Goal: Transaction & Acquisition: Purchase product/service

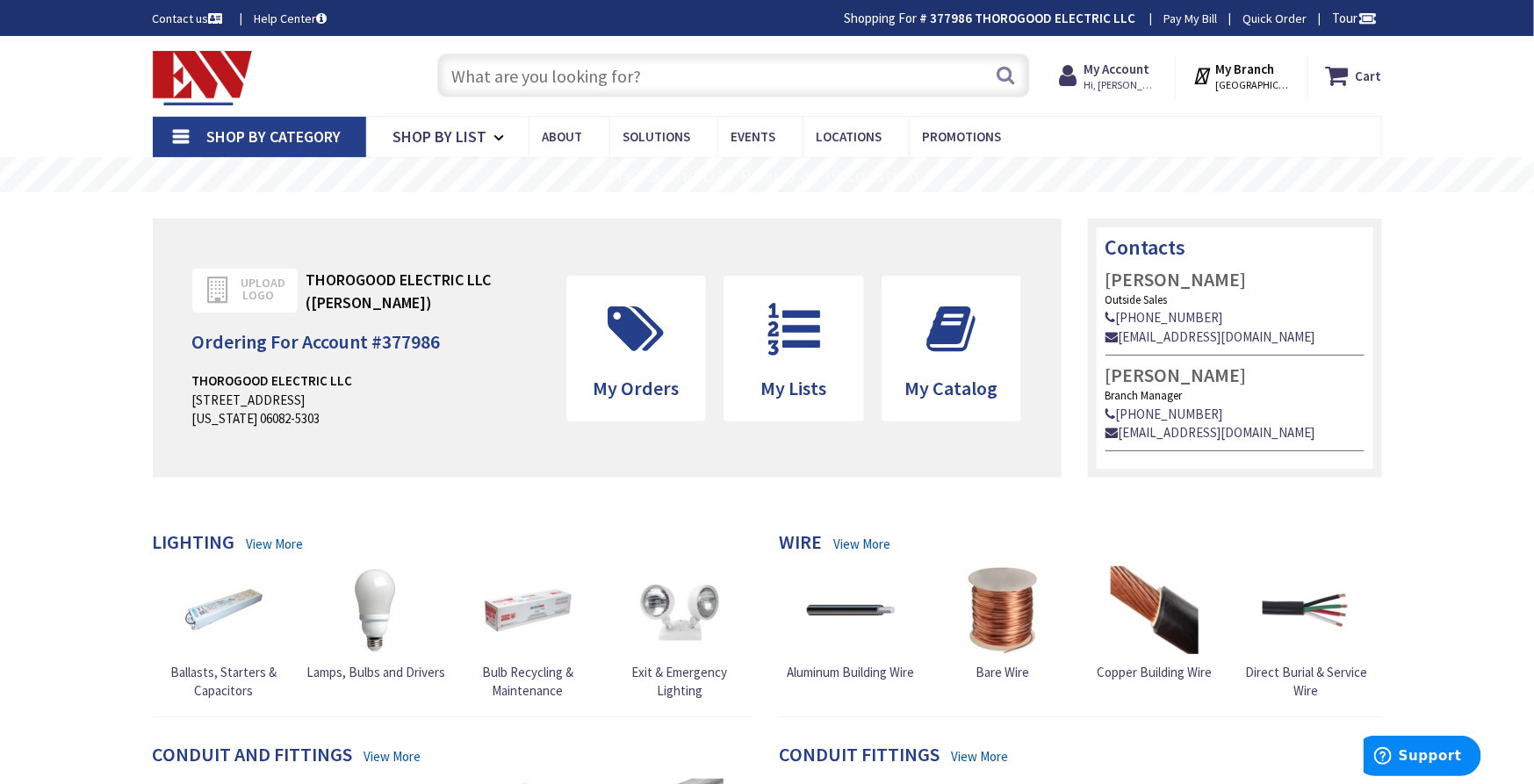
type input "[GEOGRAPHIC_DATA], [GEOGRAPHIC_DATA]"
click at [655, 72] on input "text" at bounding box center [734, 75] width 592 height 44
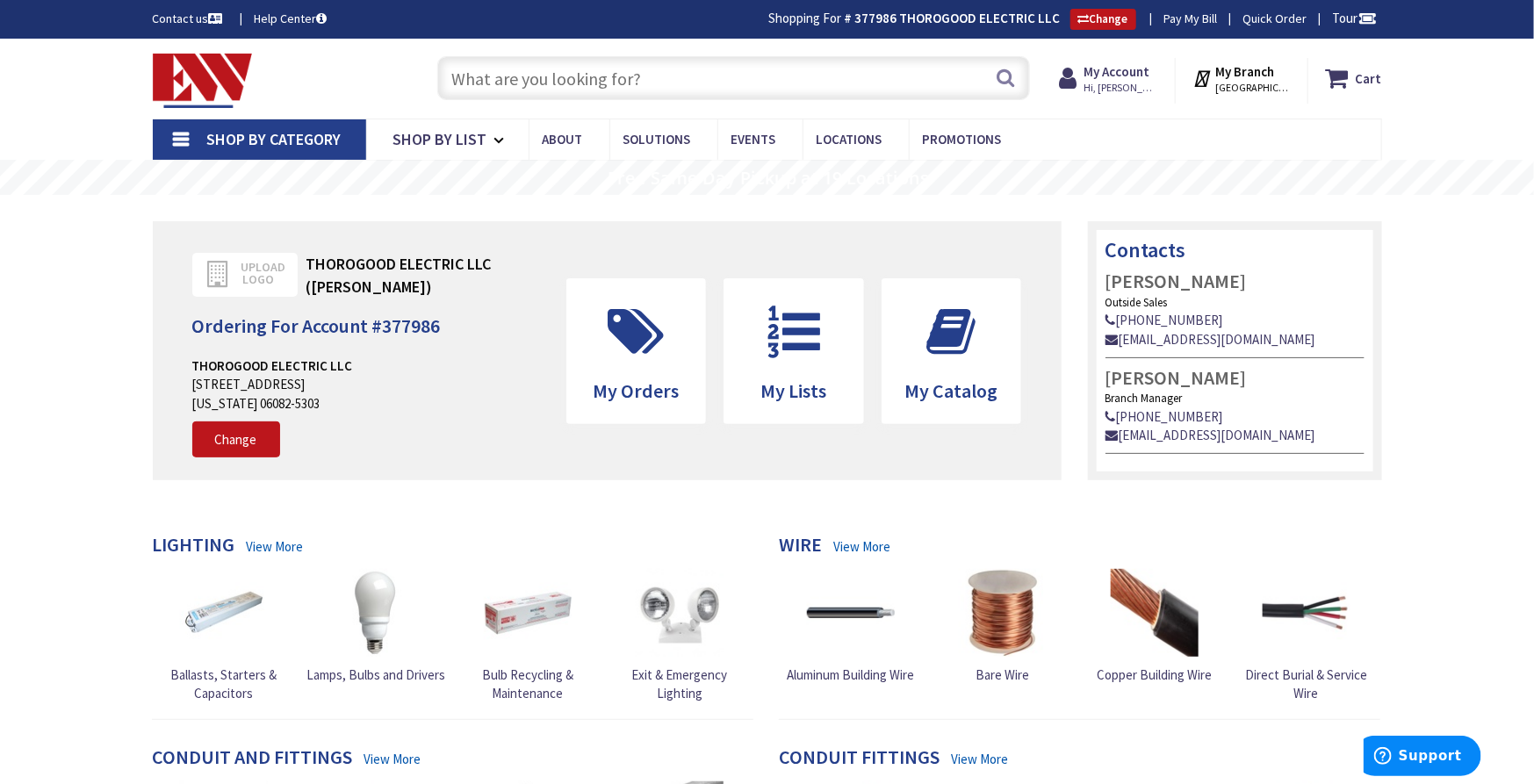
click at [550, 85] on input "text" at bounding box center [734, 78] width 592 height 44
click at [243, 439] on link "Change" at bounding box center [236, 439] width 88 height 37
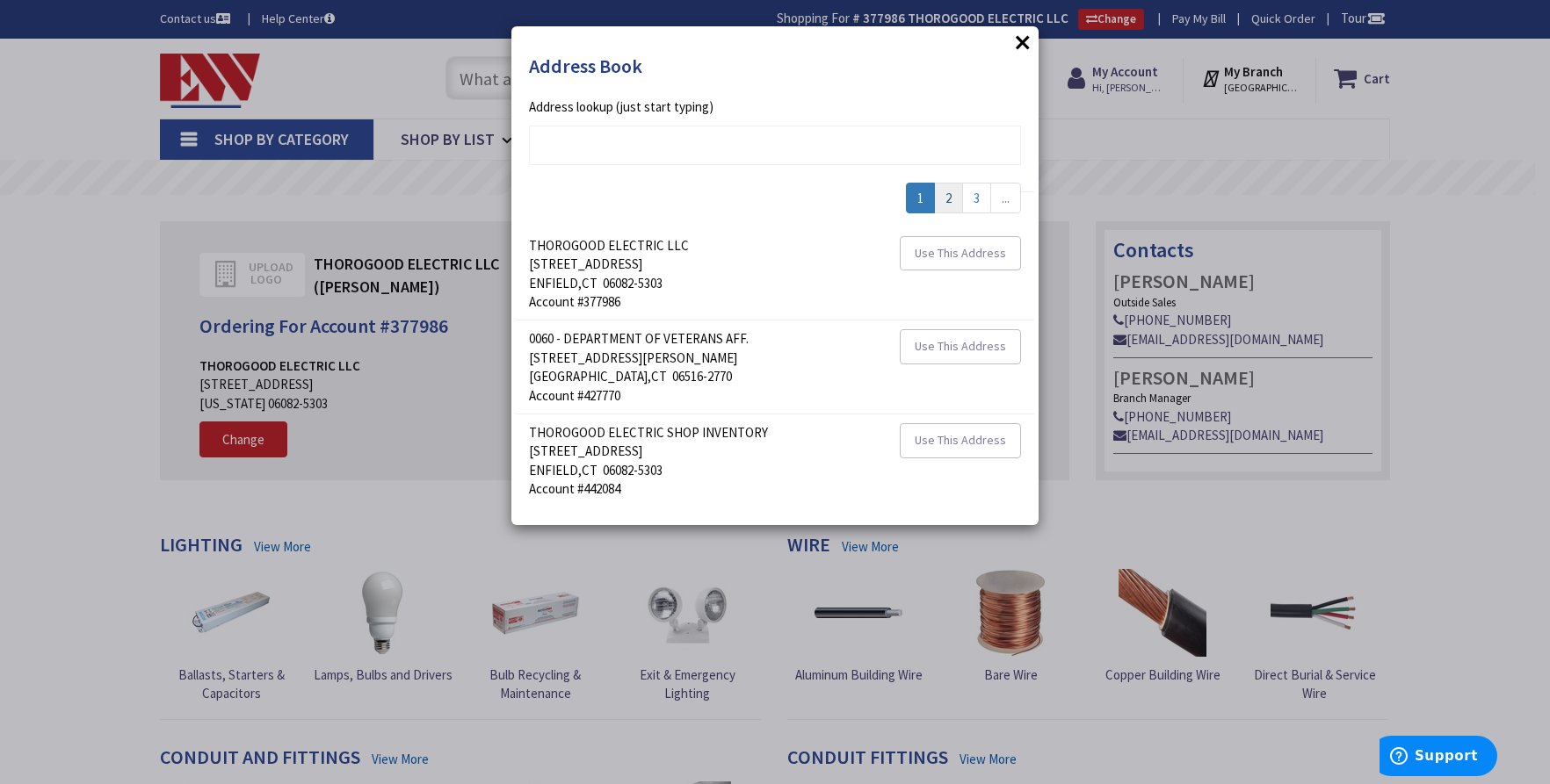
click at [947, 192] on link "2" at bounding box center [948, 198] width 29 height 30
click at [955, 196] on link "3" at bounding box center [948, 198] width 29 height 30
click at [946, 199] on link "4" at bounding box center [948, 198] width 29 height 30
click at [956, 200] on link "5" at bounding box center [948, 198] width 29 height 30
click at [953, 200] on link "6" at bounding box center [948, 198] width 29 height 30
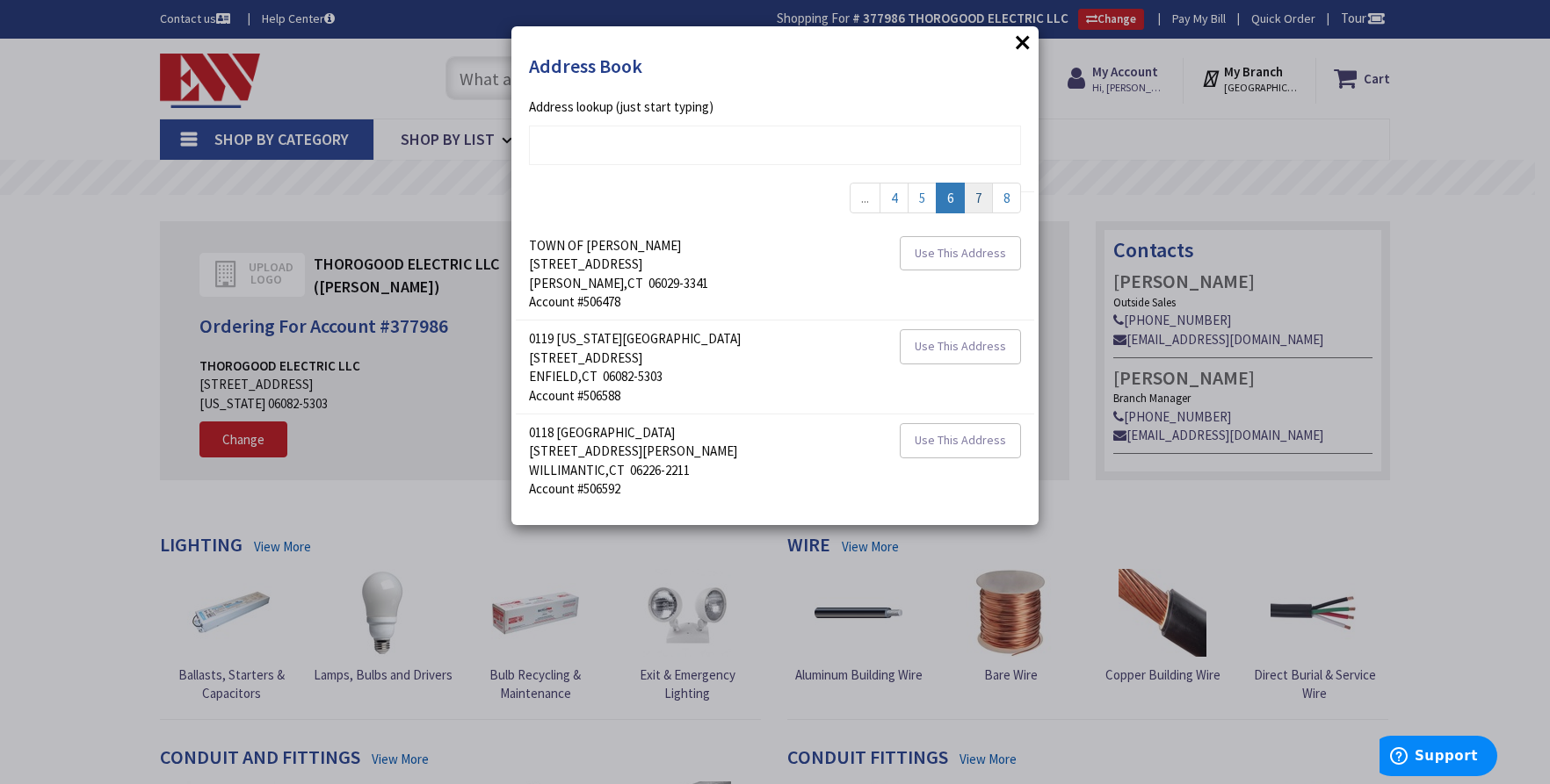
click at [971, 200] on link "7" at bounding box center [978, 198] width 29 height 30
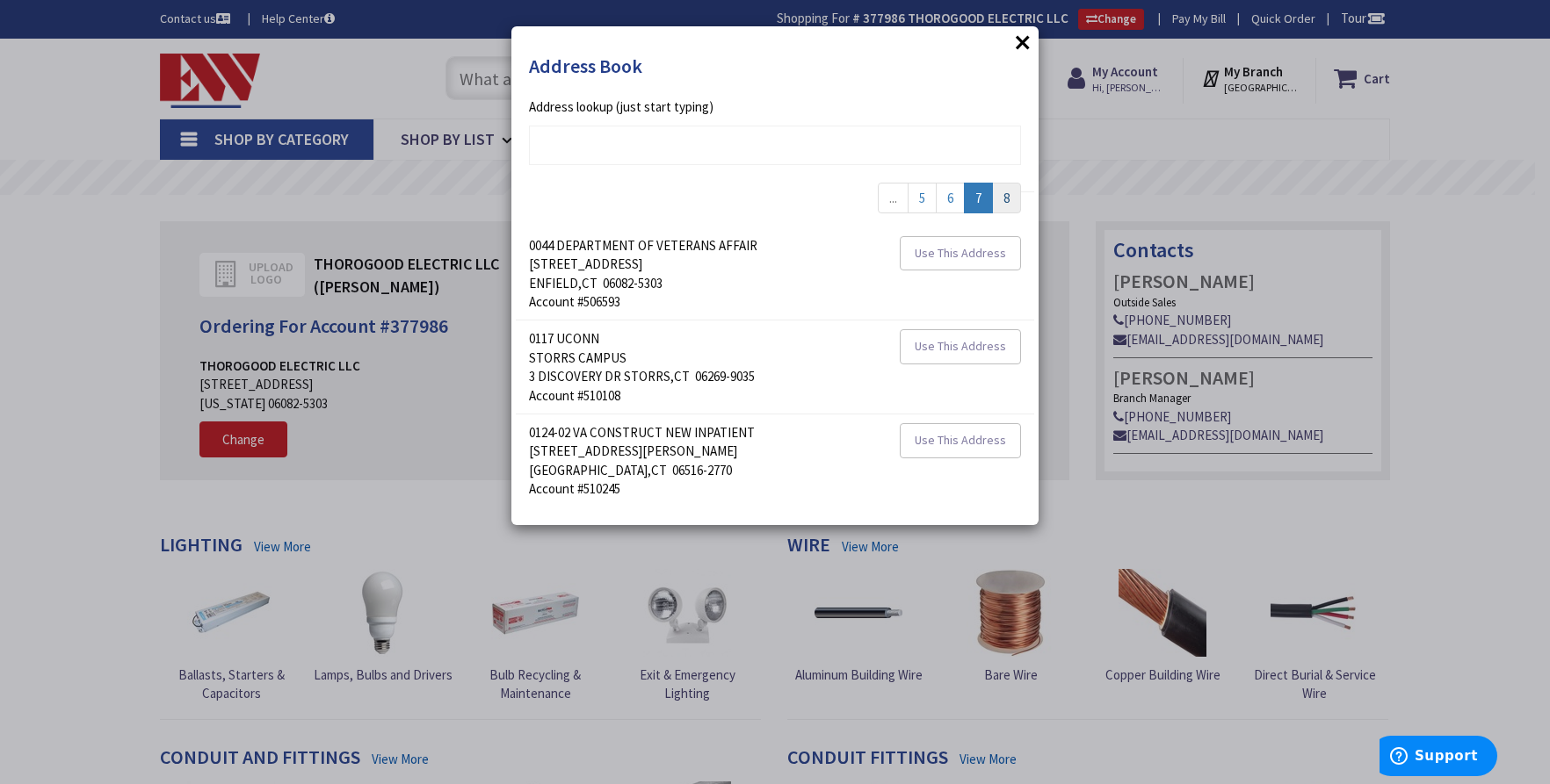
click at [1001, 194] on link "8" at bounding box center [1006, 198] width 29 height 30
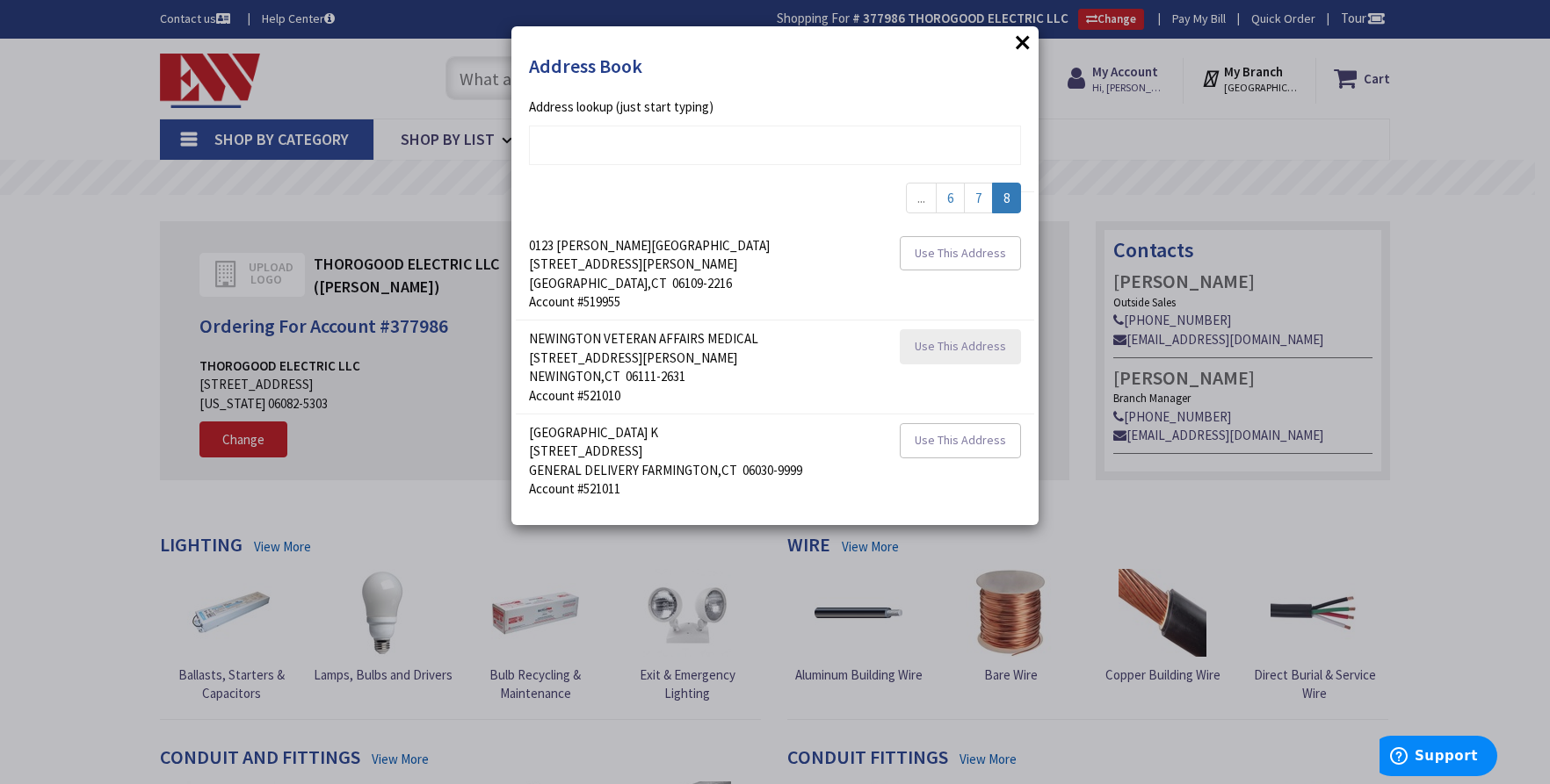
click at [972, 337] on button "Use This Address" at bounding box center [960, 346] width 121 height 35
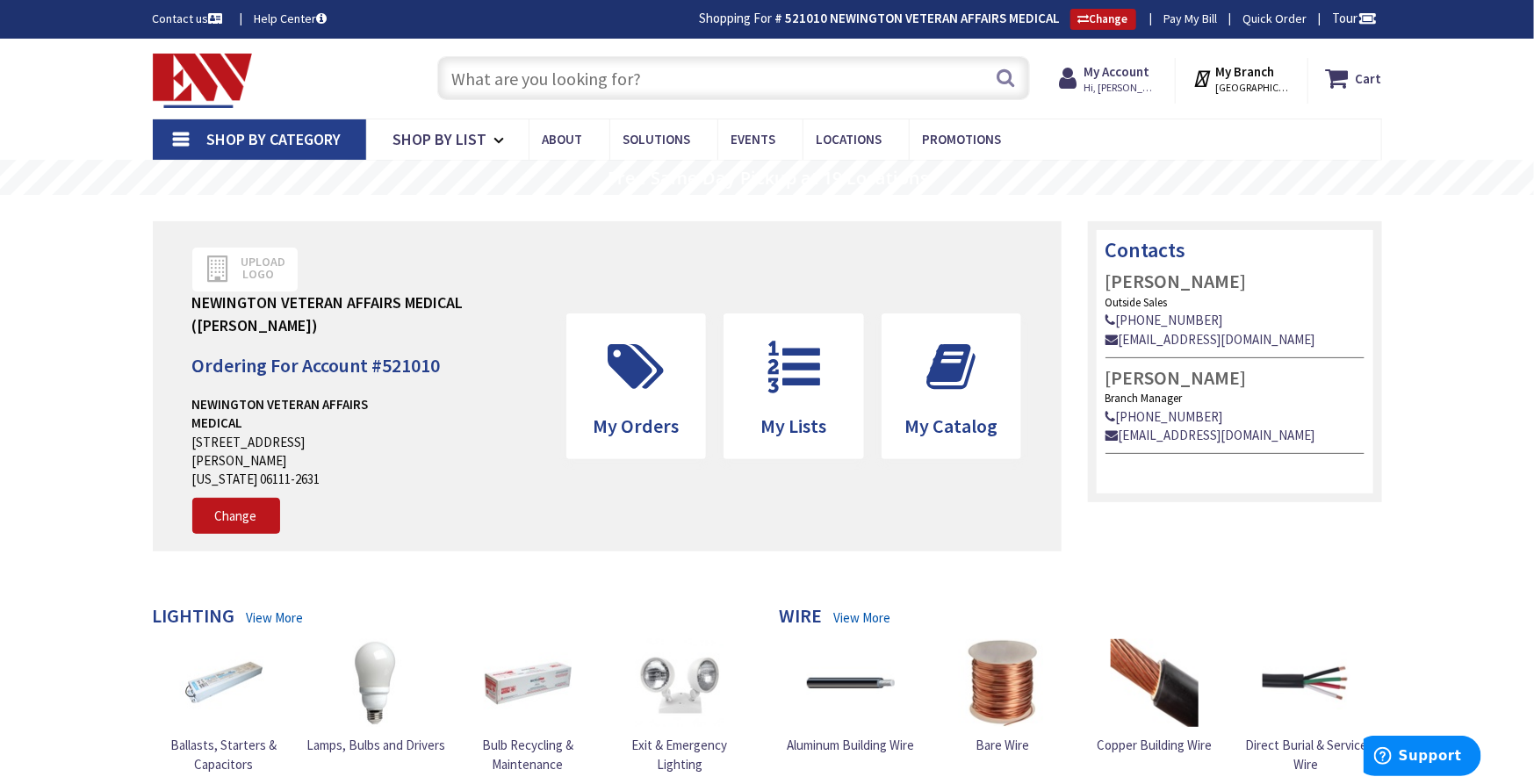
click at [669, 63] on input "text" at bounding box center [734, 78] width 592 height 44
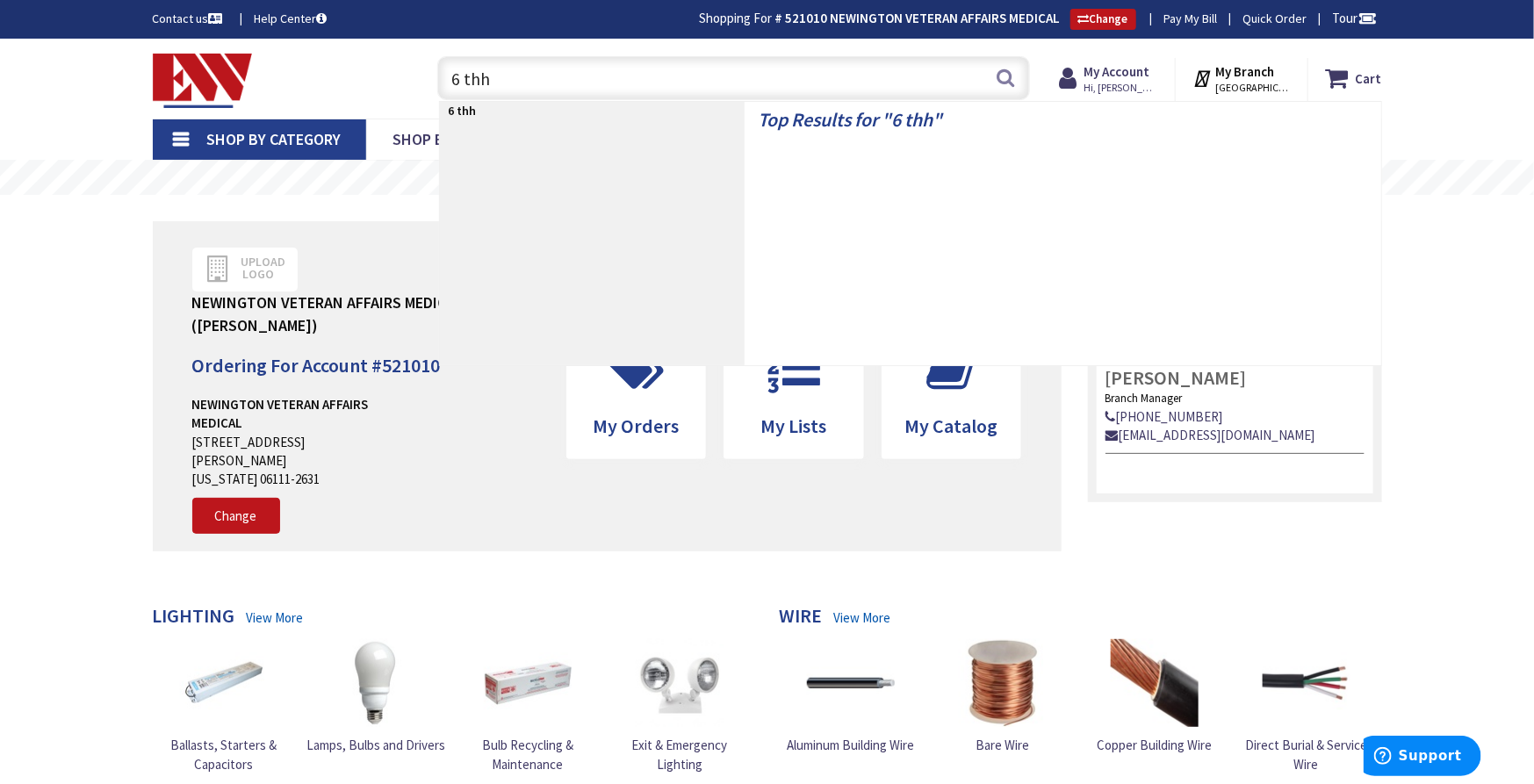
type input "6 thhn"
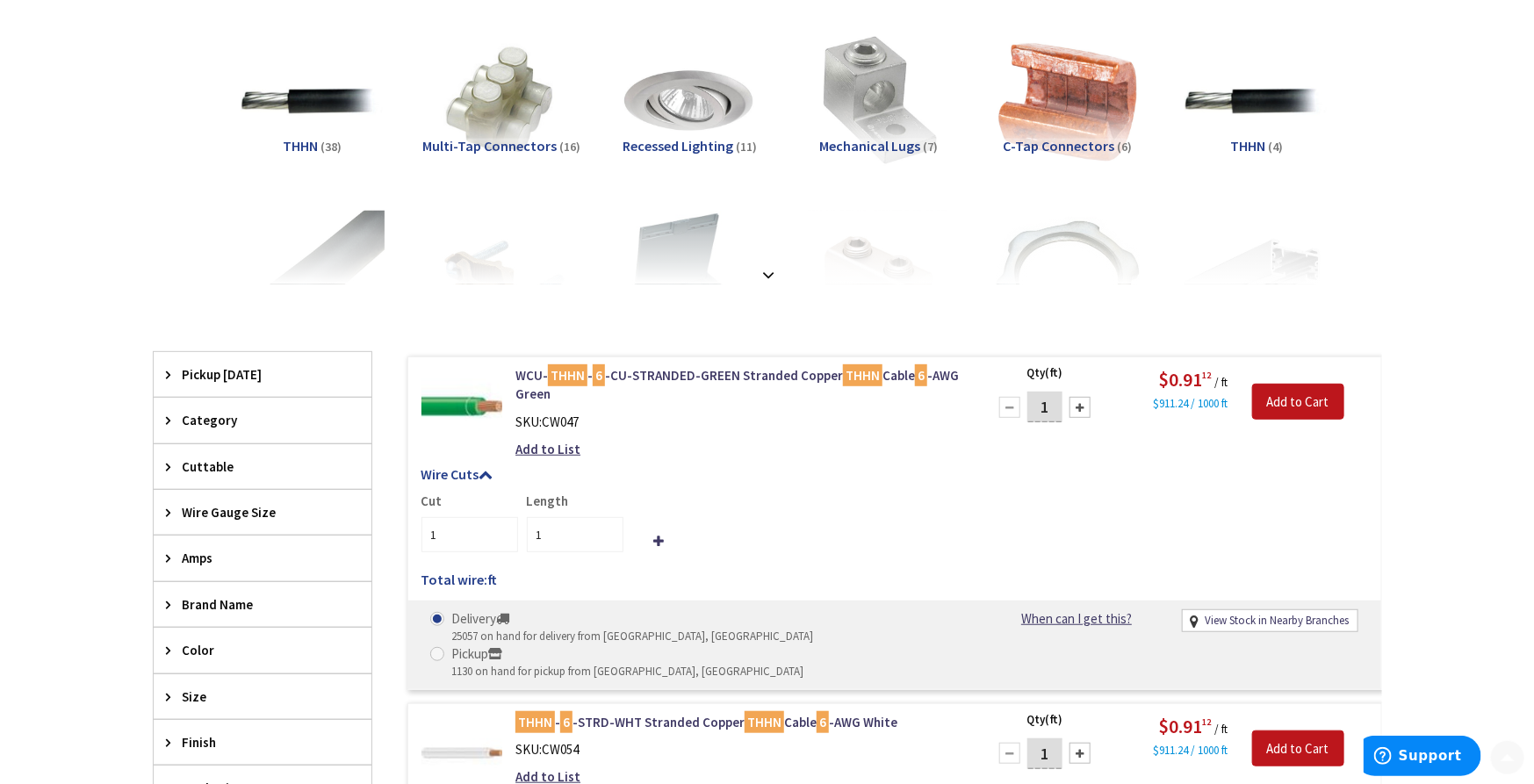
scroll to position [488, 0]
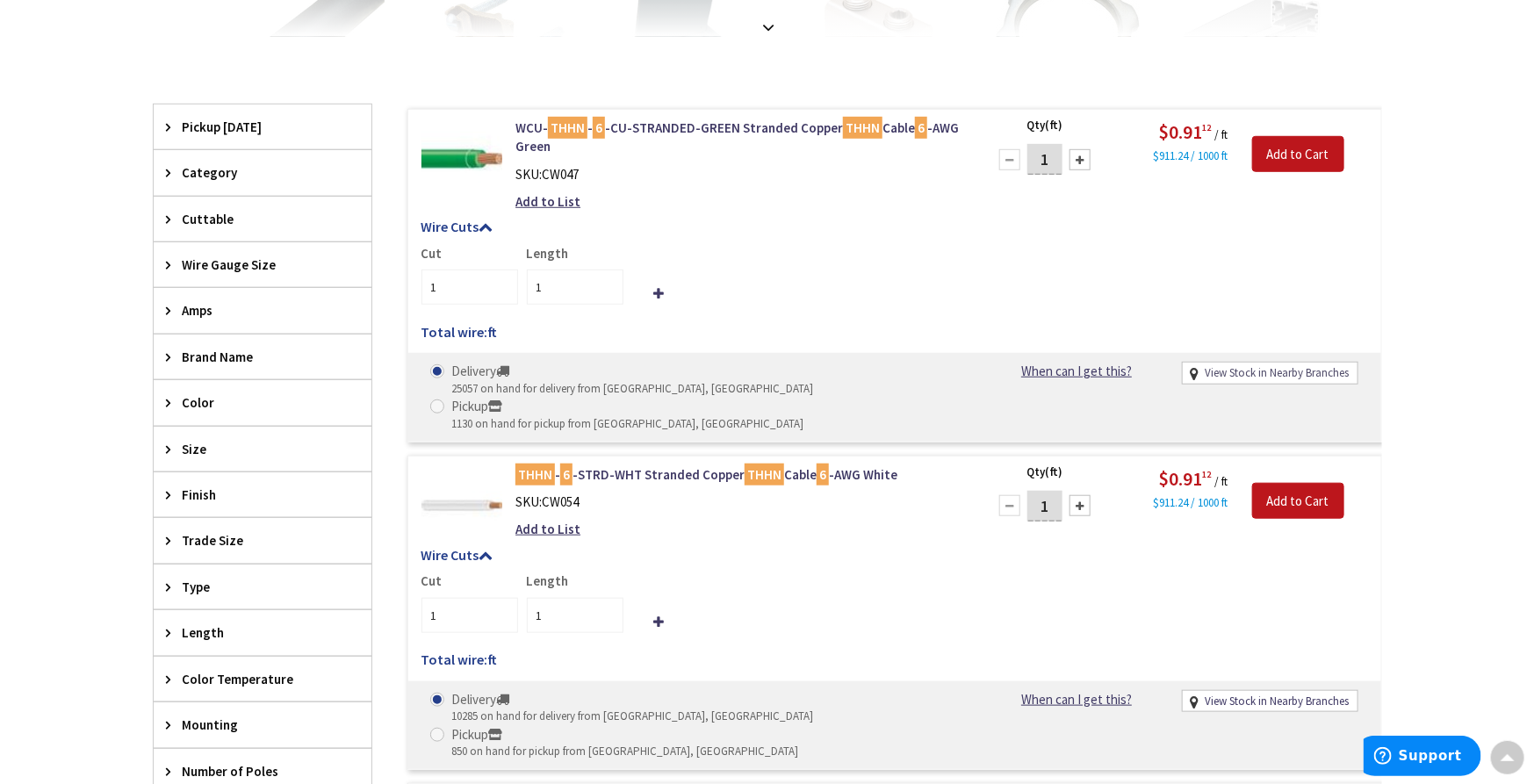
click at [1283, 373] on link "View Stock in Nearby Branches" at bounding box center [1276, 373] width 144 height 17
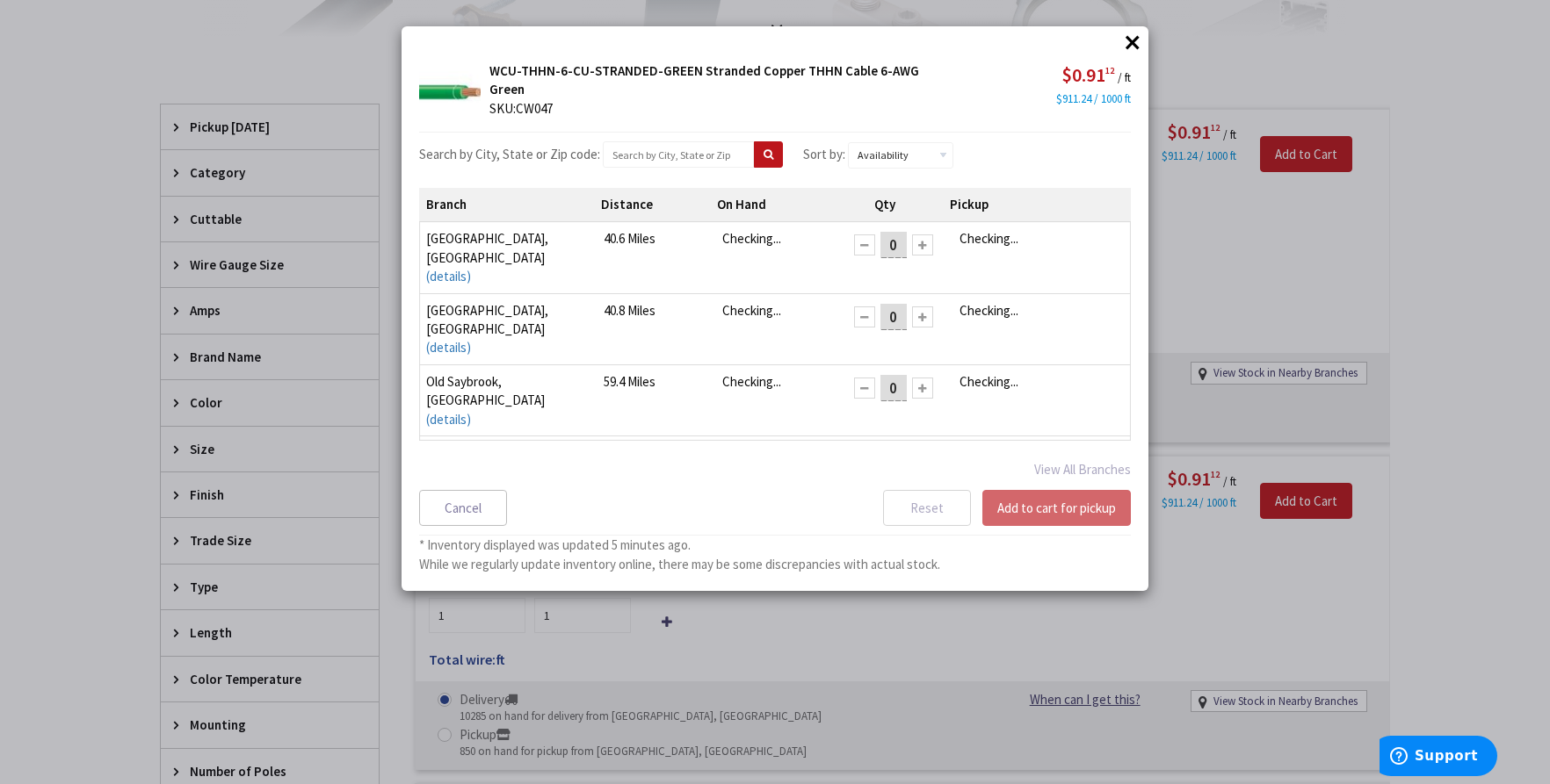
click at [1135, 38] on button "×" at bounding box center [1132, 41] width 26 height 26
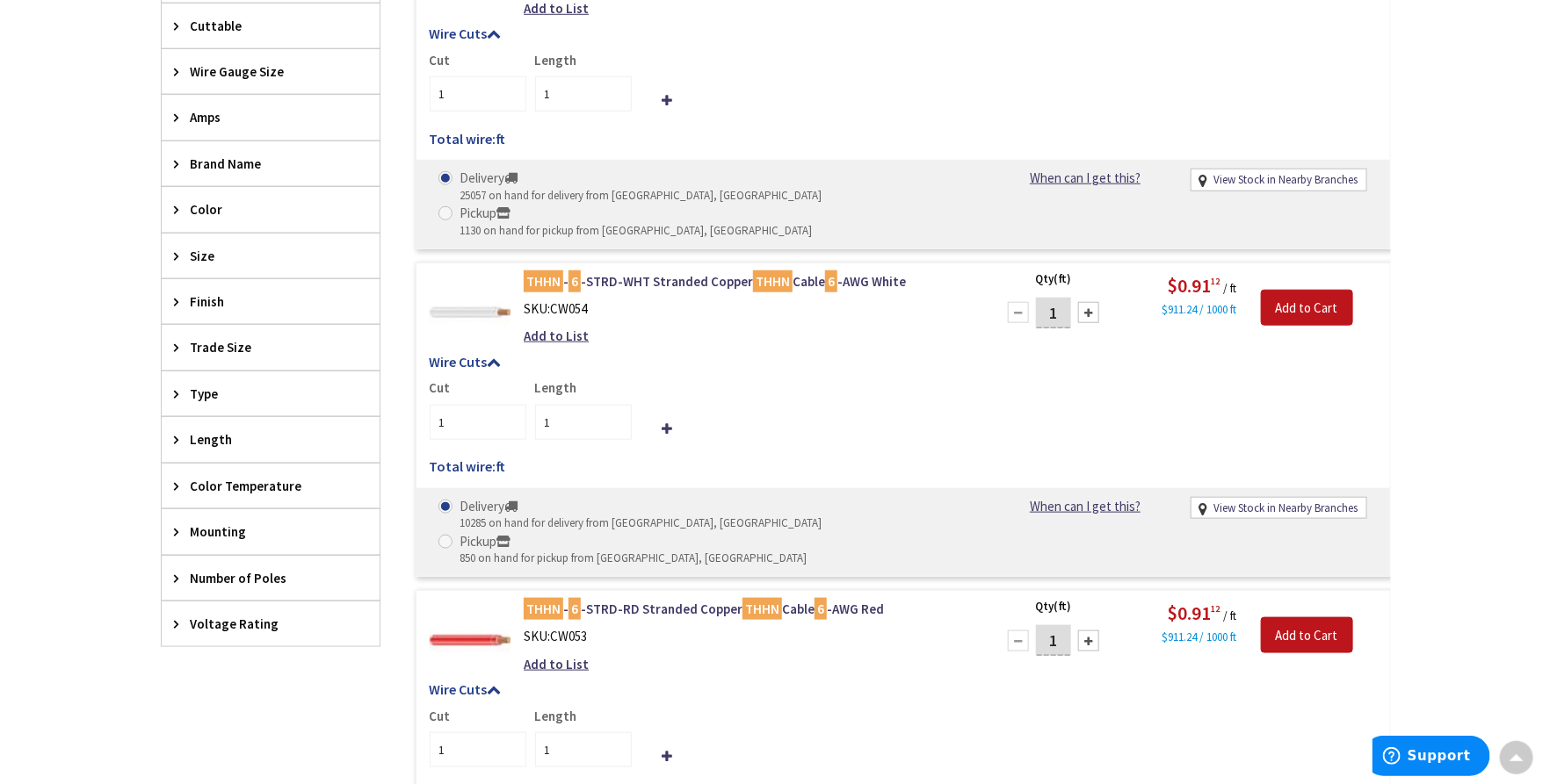
scroll to position [682, 0]
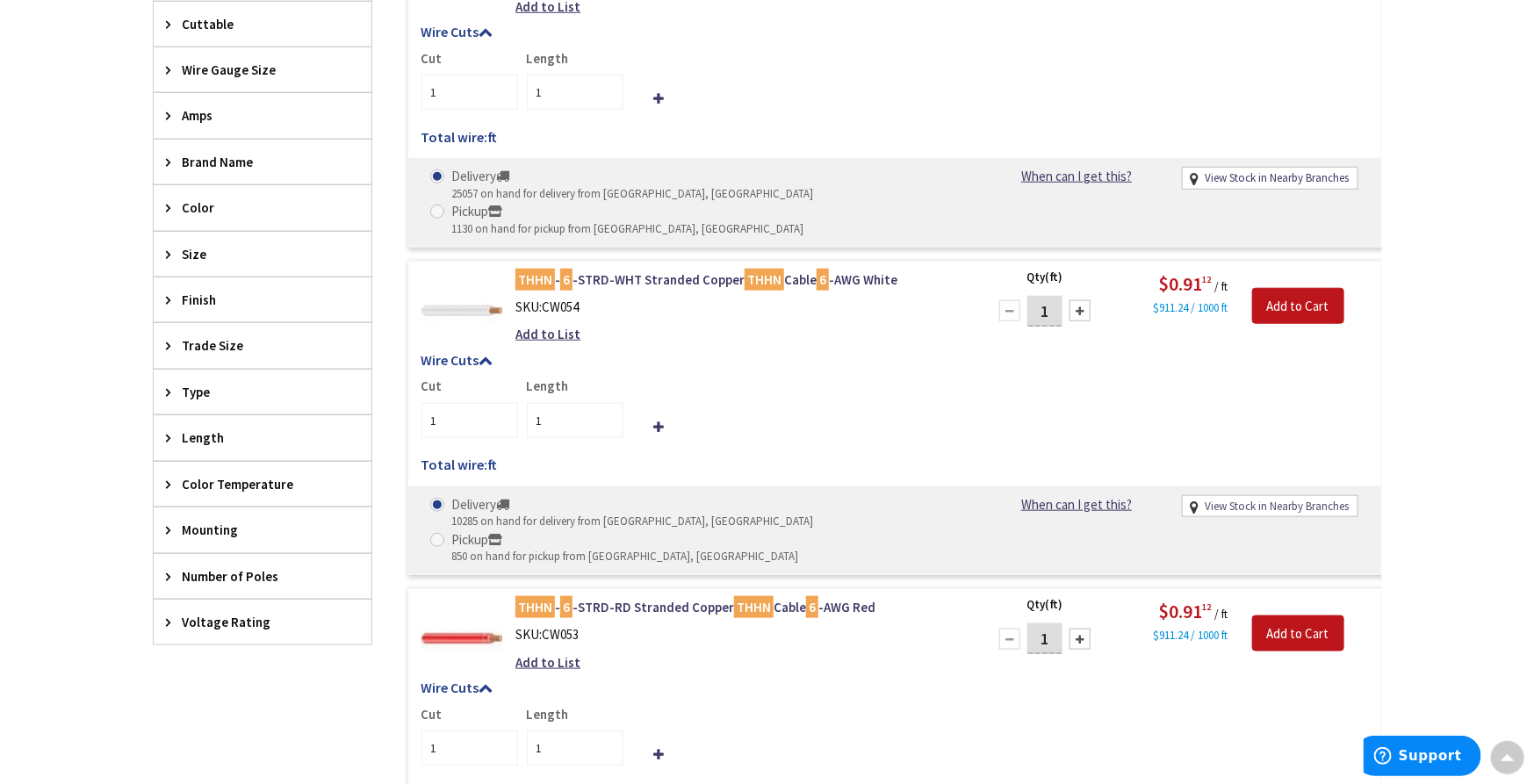
click at [1252, 499] on link "View Stock in Nearby Branches" at bounding box center [1276, 507] width 144 height 17
select select "data-availability"
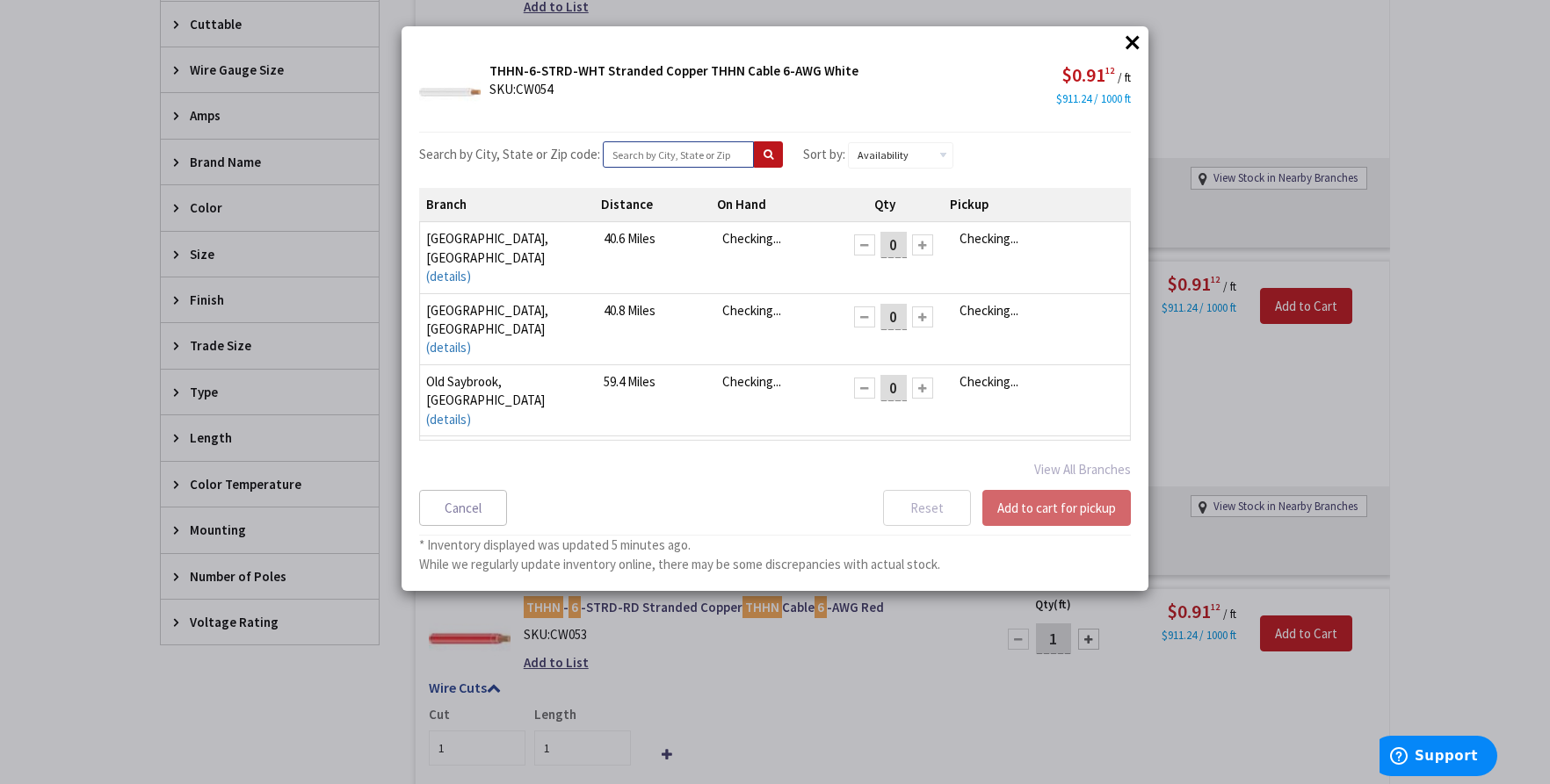
click at [656, 158] on input "text" at bounding box center [678, 154] width 151 height 26
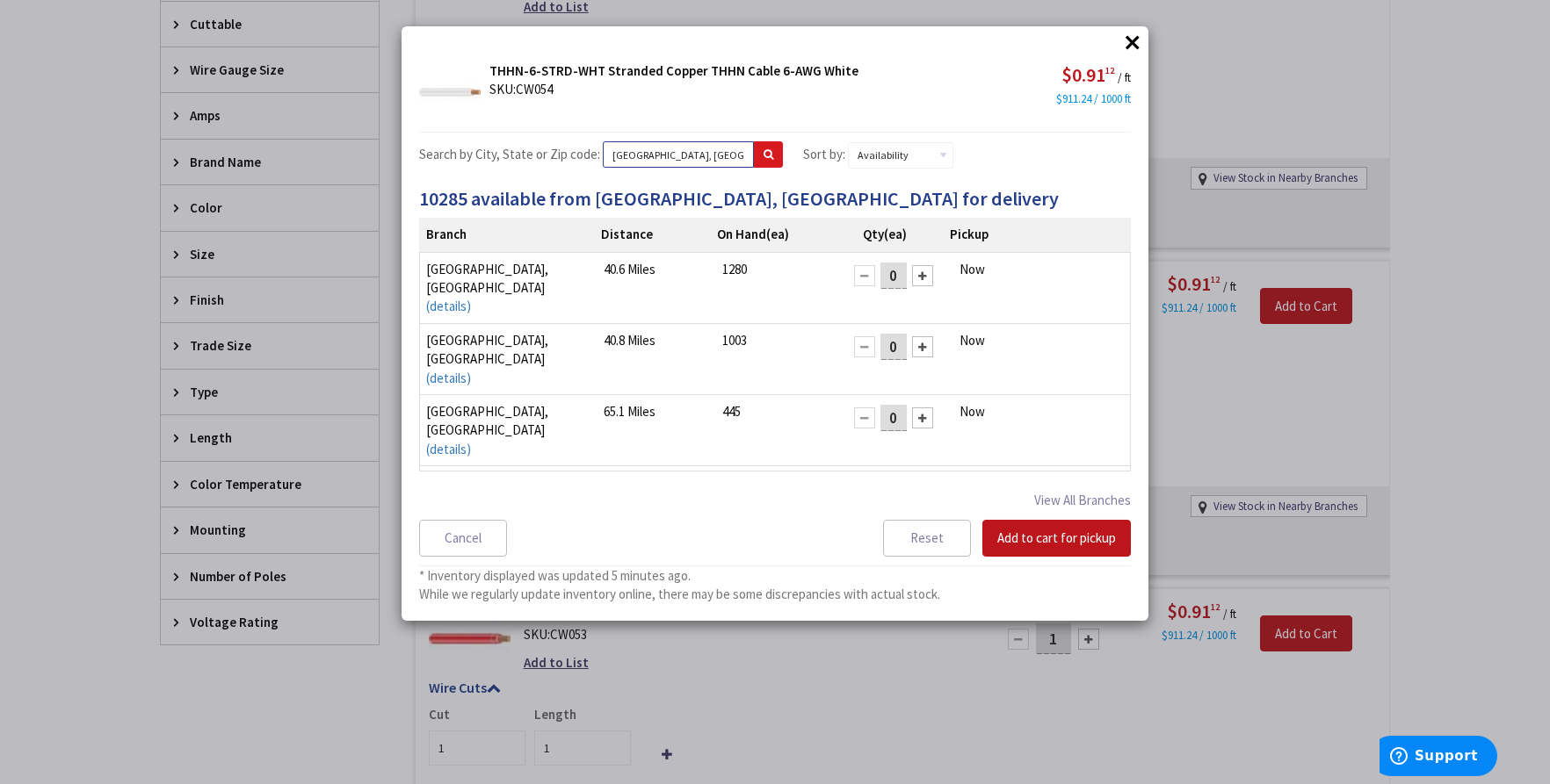
type input "[GEOGRAPHIC_DATA], [GEOGRAPHIC_DATA]"
click at [754, 149] on button at bounding box center [768, 154] width 29 height 26
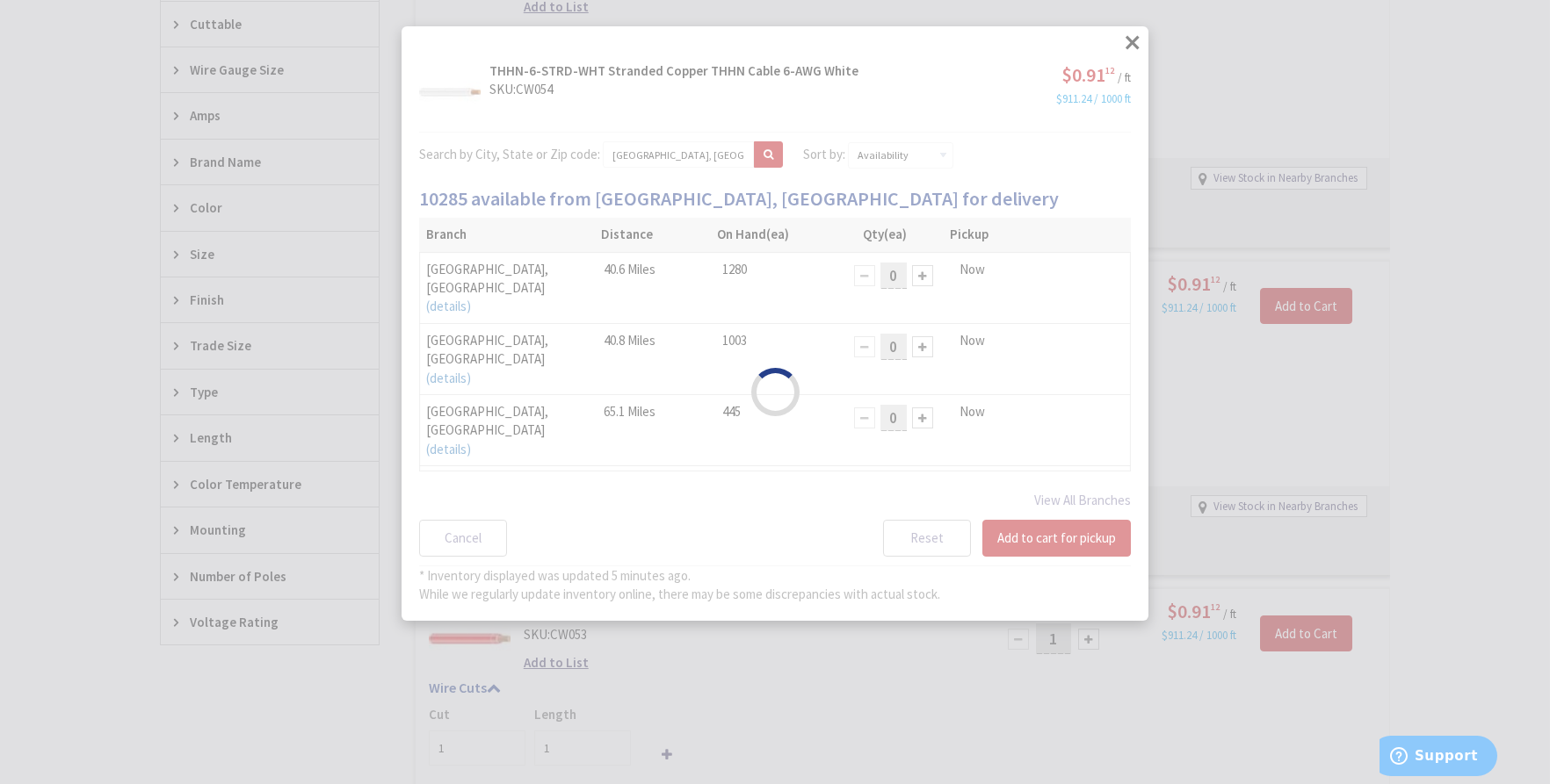
select select "data-availability"
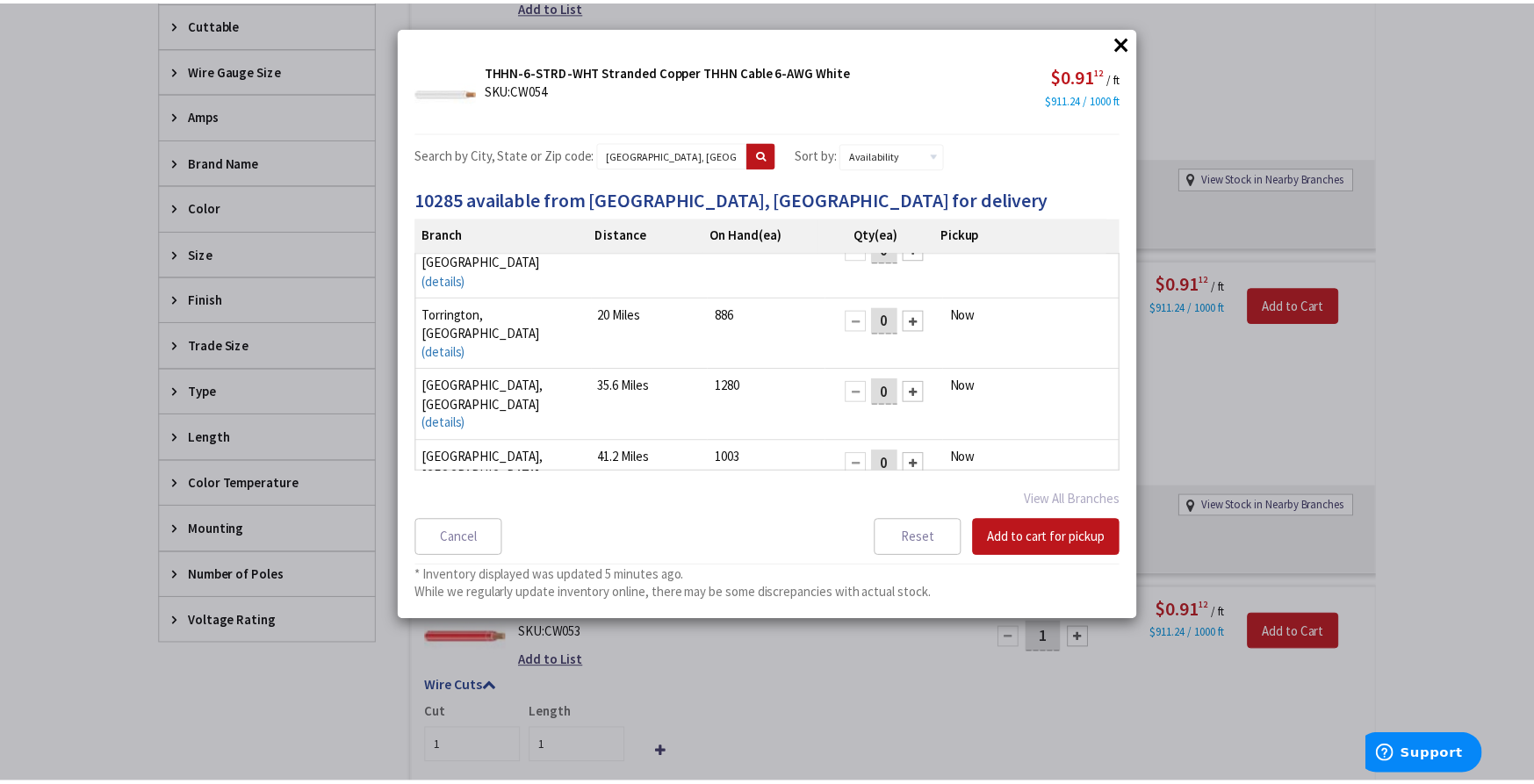
scroll to position [0, 0]
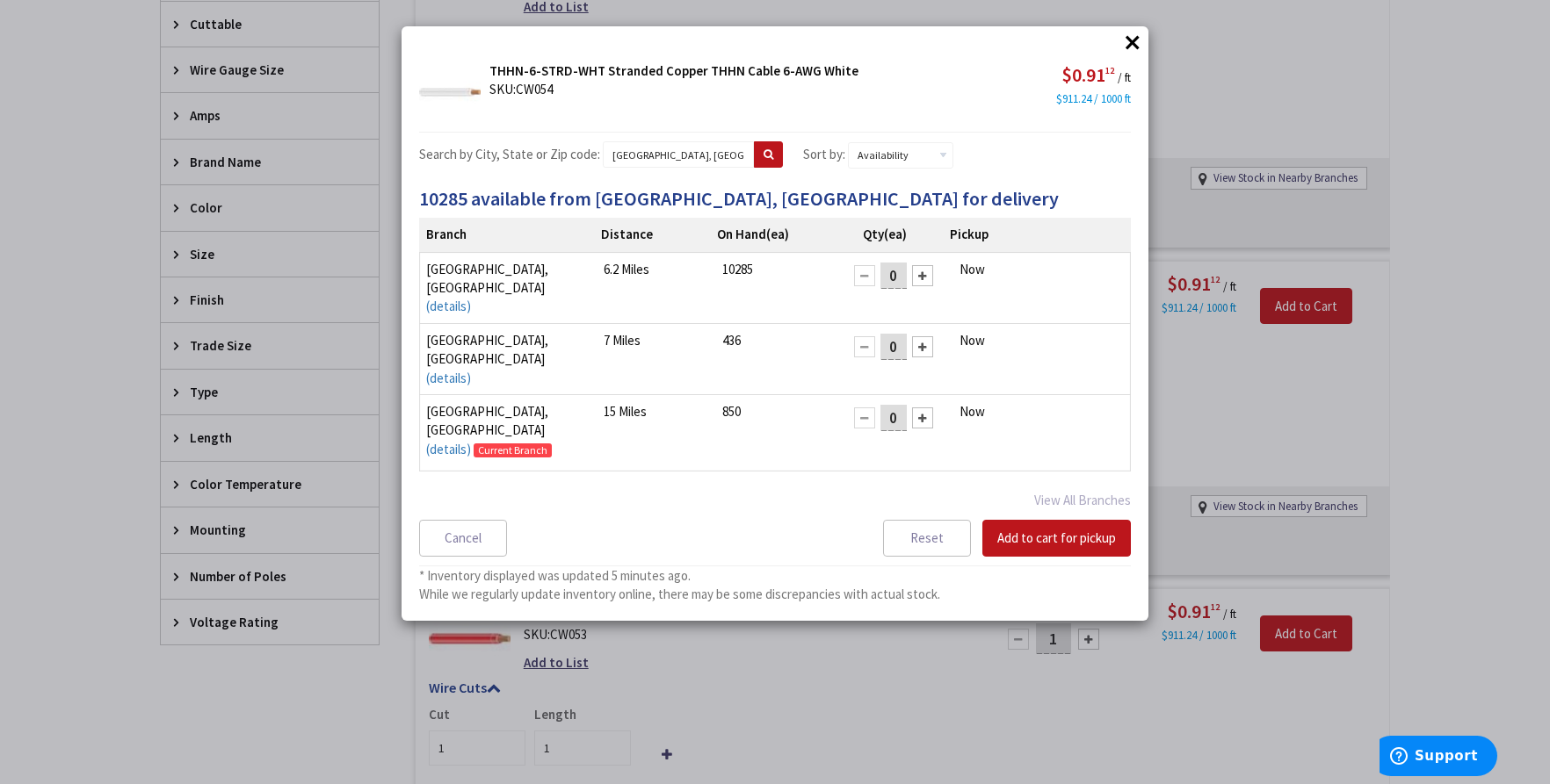
click at [1139, 47] on button "×" at bounding box center [1132, 41] width 26 height 26
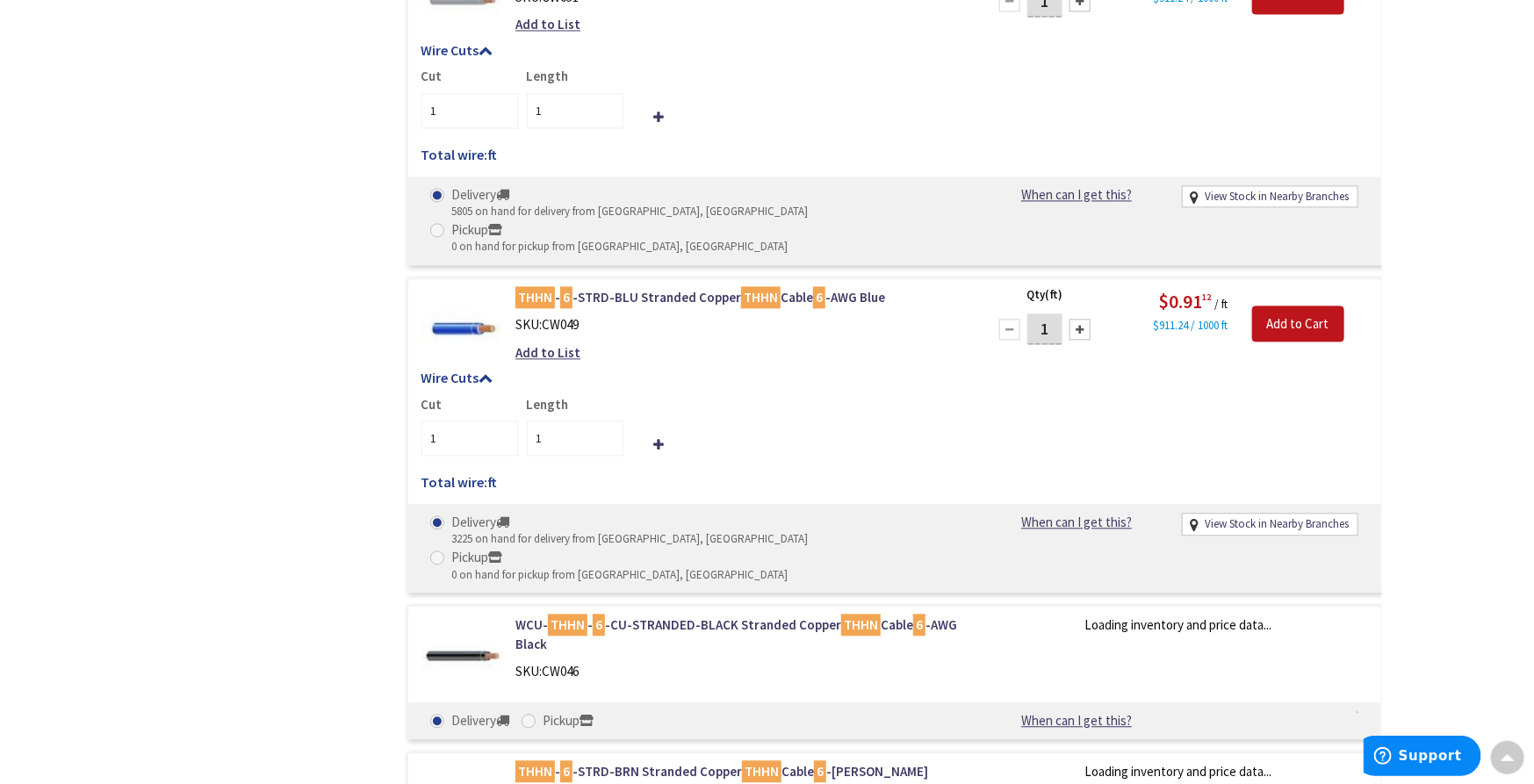
scroll to position [1757, 0]
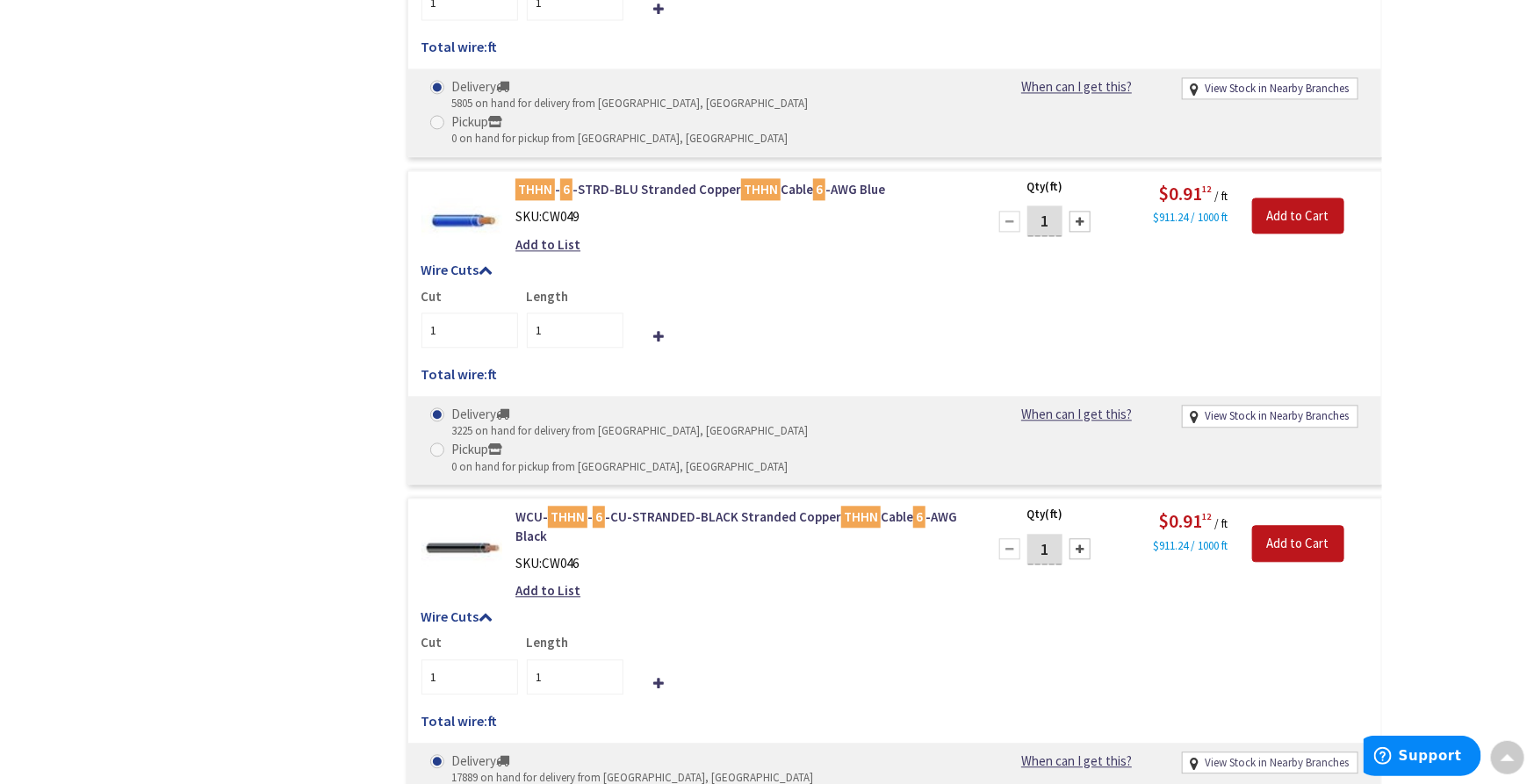
click at [1252, 755] on link "View Stock in Nearby Branches" at bounding box center [1276, 763] width 144 height 17
select select "data-availability"
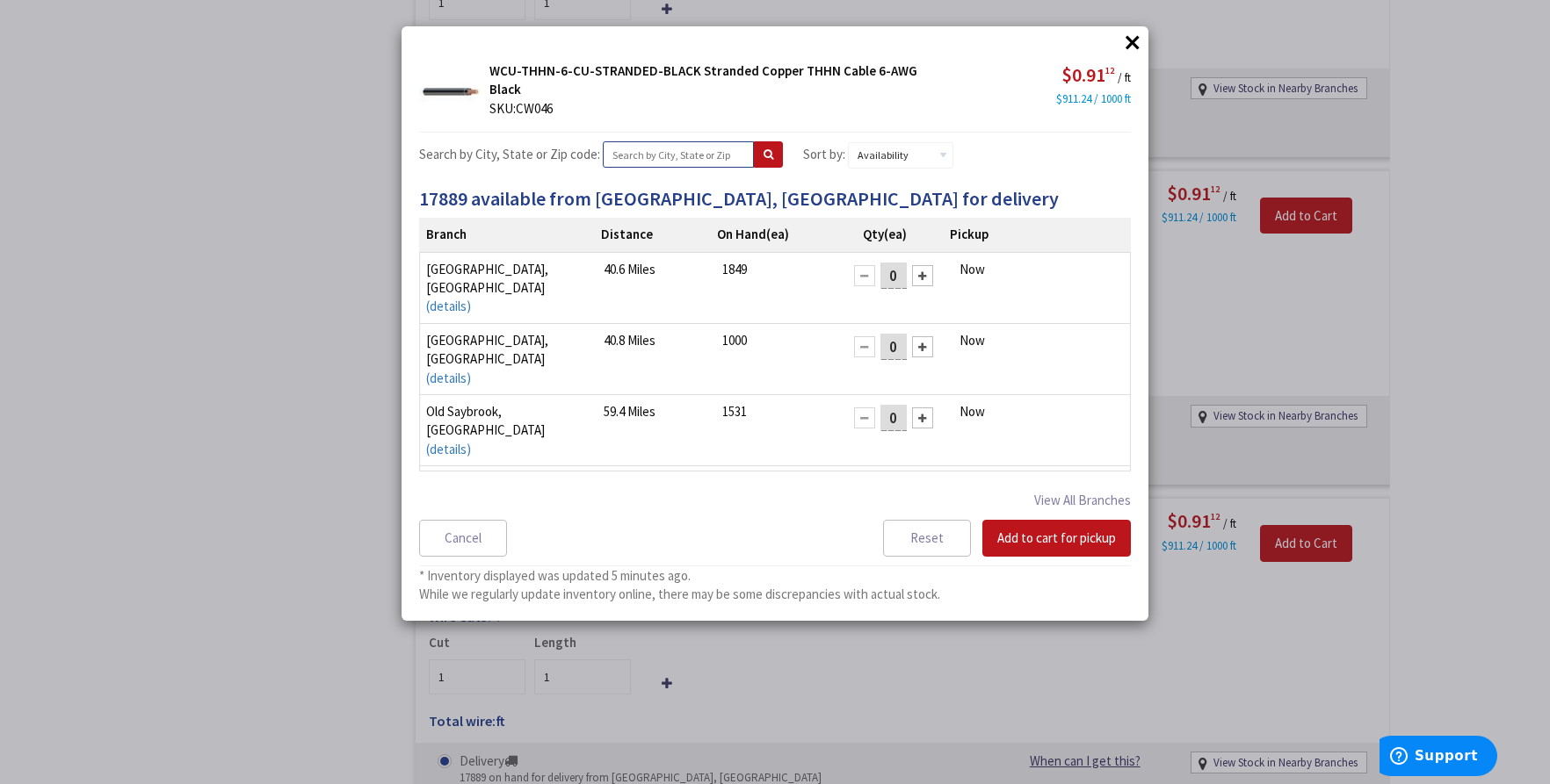
click at [631, 155] on input "text" at bounding box center [678, 154] width 151 height 26
type input "[GEOGRAPHIC_DATA], [GEOGRAPHIC_DATA]"
click at [758, 165] on button at bounding box center [768, 154] width 29 height 26
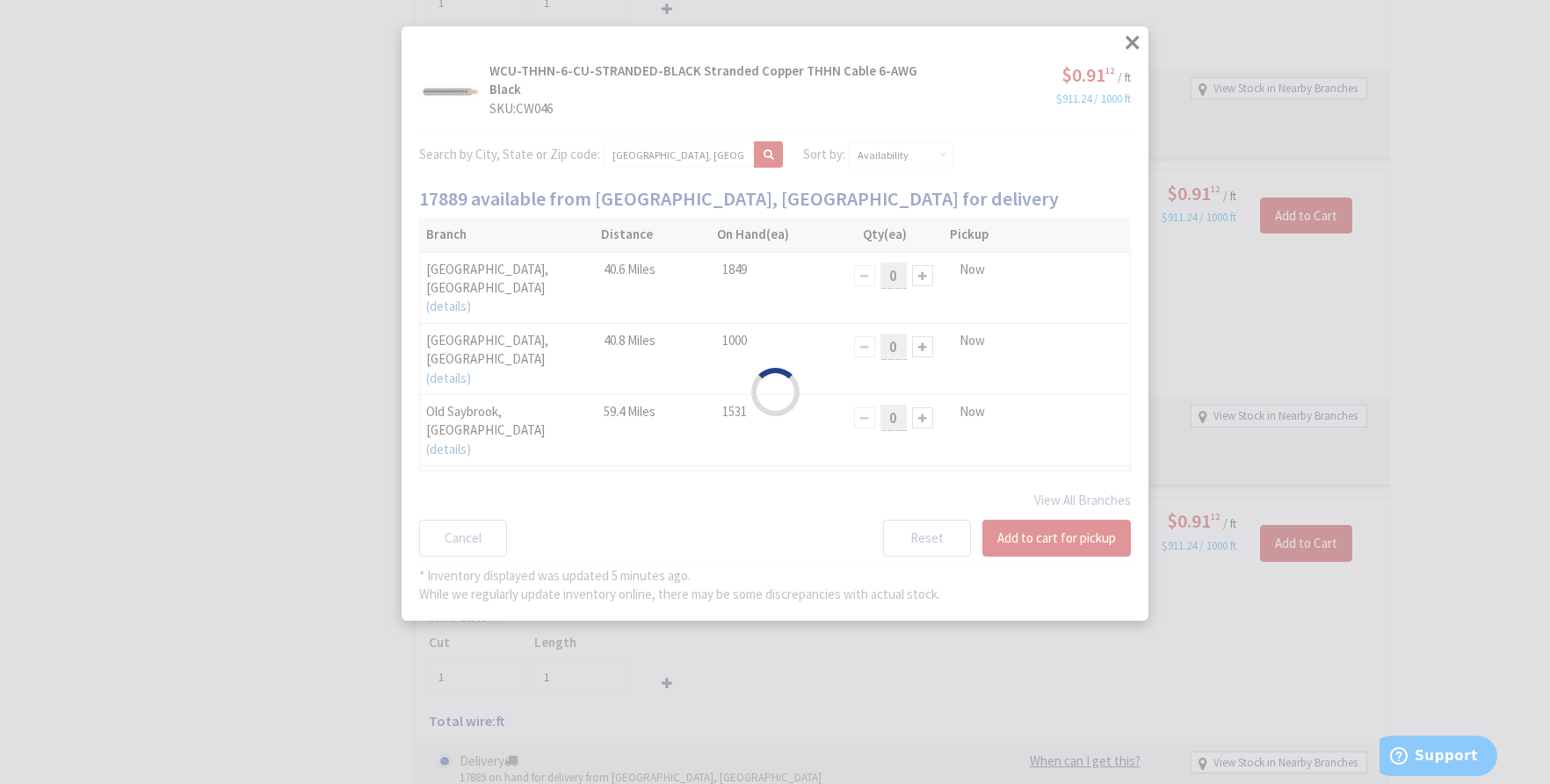
select select "data-availability"
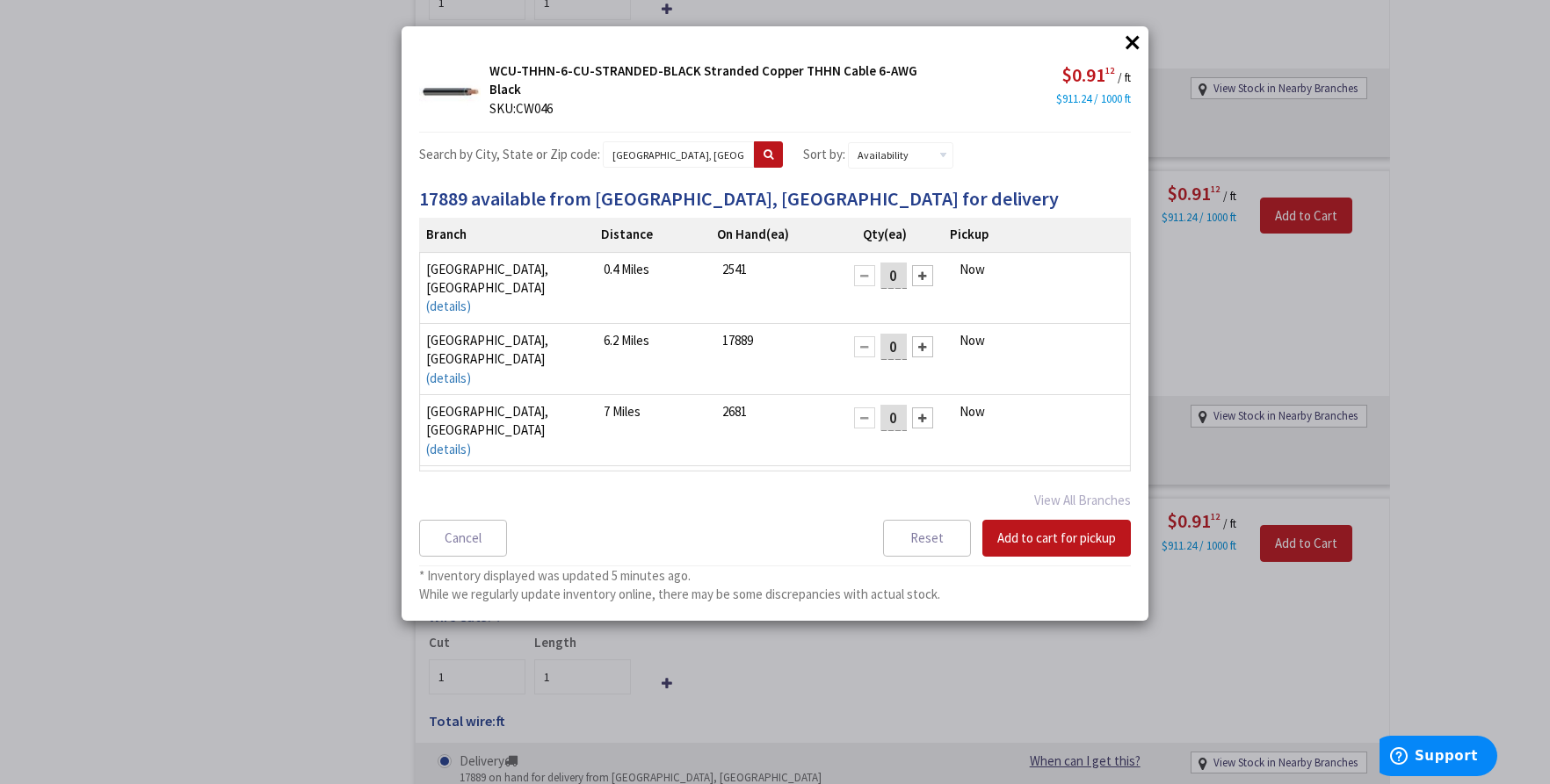
drag, startPoint x: 888, startPoint y: 274, endPoint x: 814, endPoint y: 270, distance: 74.1
click at [814, 270] on tr "new britain, CT (details) new britain, CT 255 COLUMBUS BOULEVARD, new britain, …" at bounding box center [775, 287] width 712 height 71
drag, startPoint x: 893, startPoint y: 273, endPoint x: 844, endPoint y: 285, distance: 50.4
click at [845, 285] on div "0" at bounding box center [894, 275] width 97 height 31
type input "285"
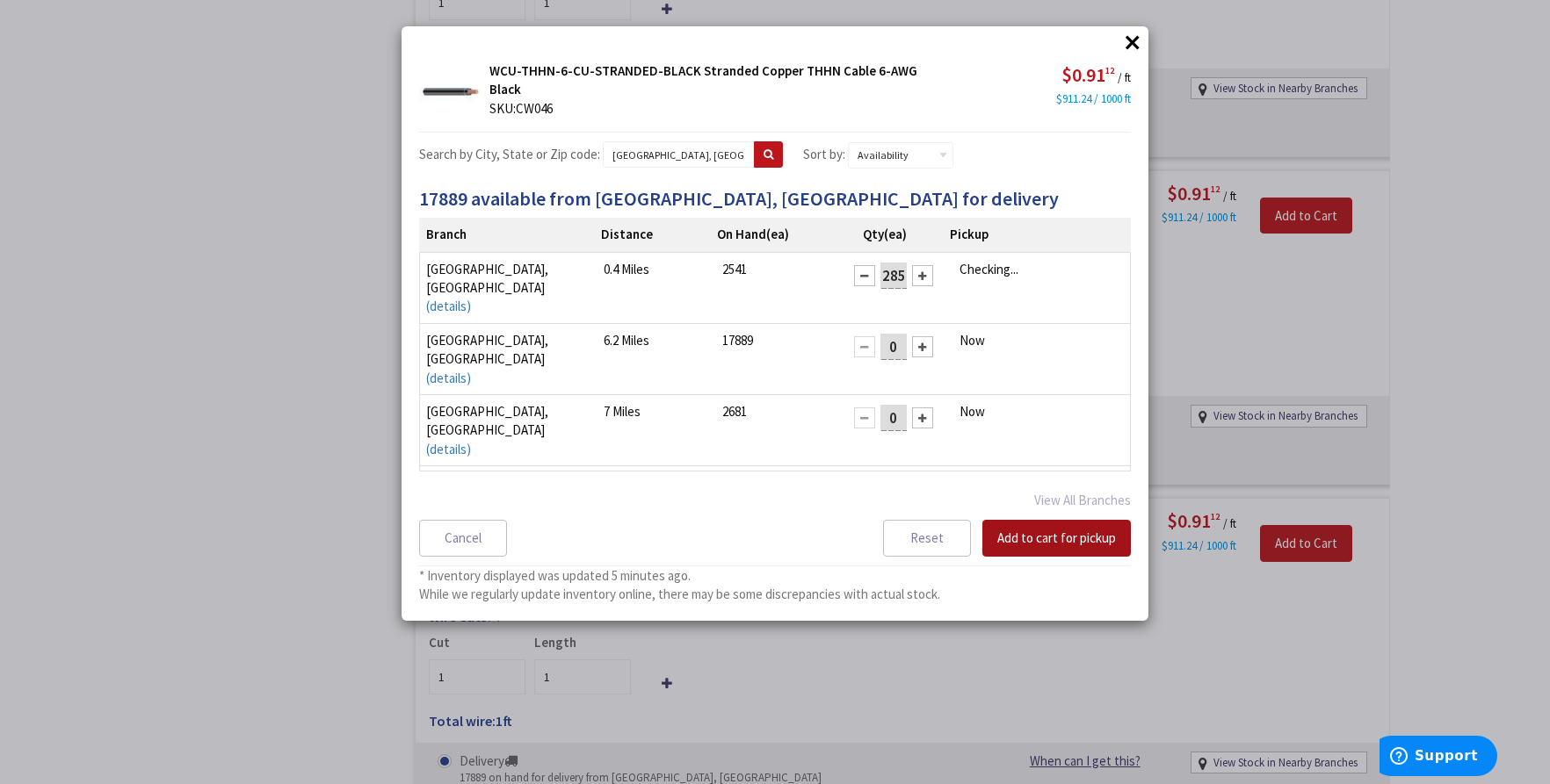
click at [1087, 546] on button "Add to cart for pickup" at bounding box center [1057, 538] width 149 height 37
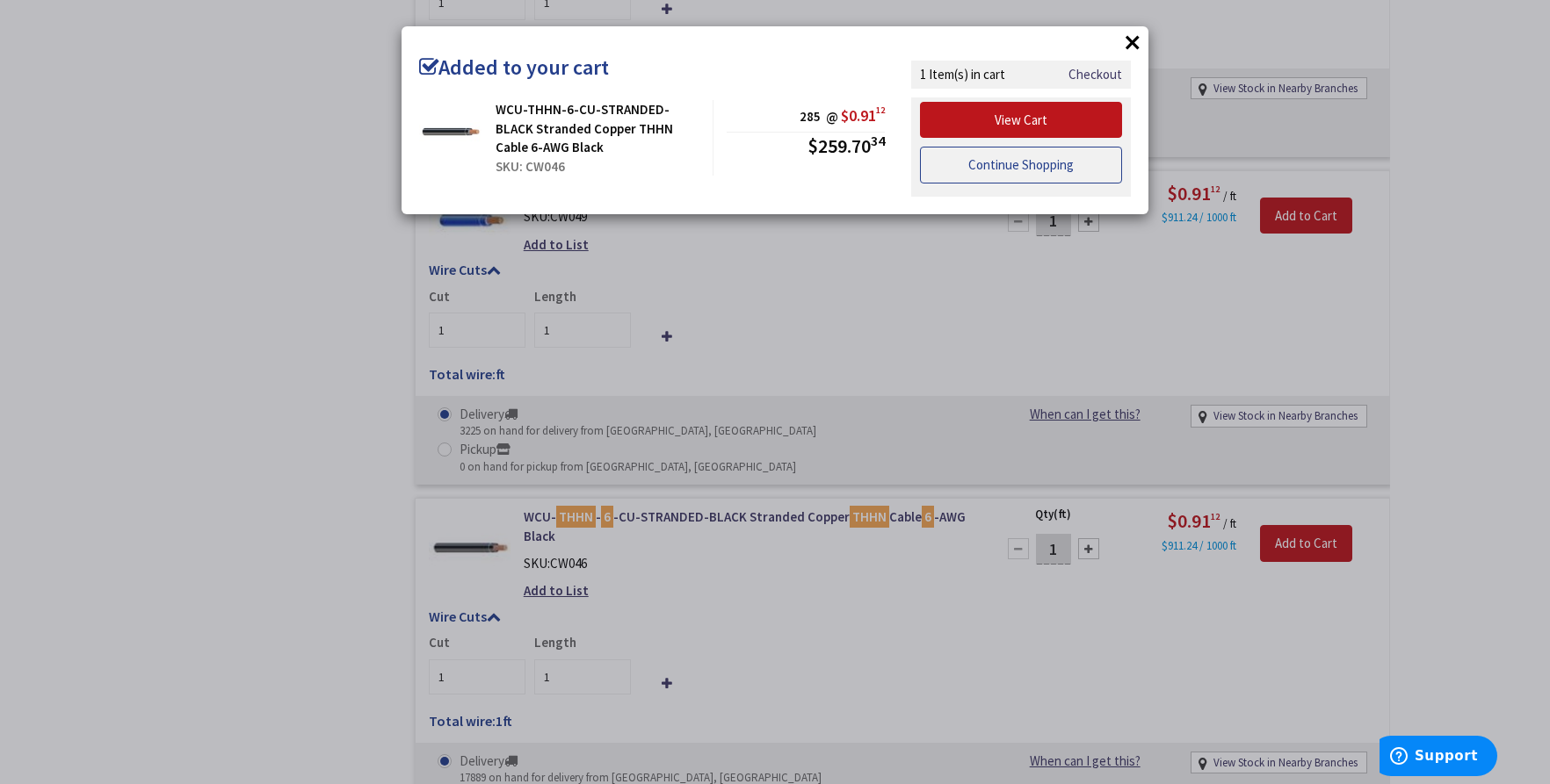
click at [1074, 173] on link "Continue Shopping" at bounding box center [1021, 165] width 202 height 37
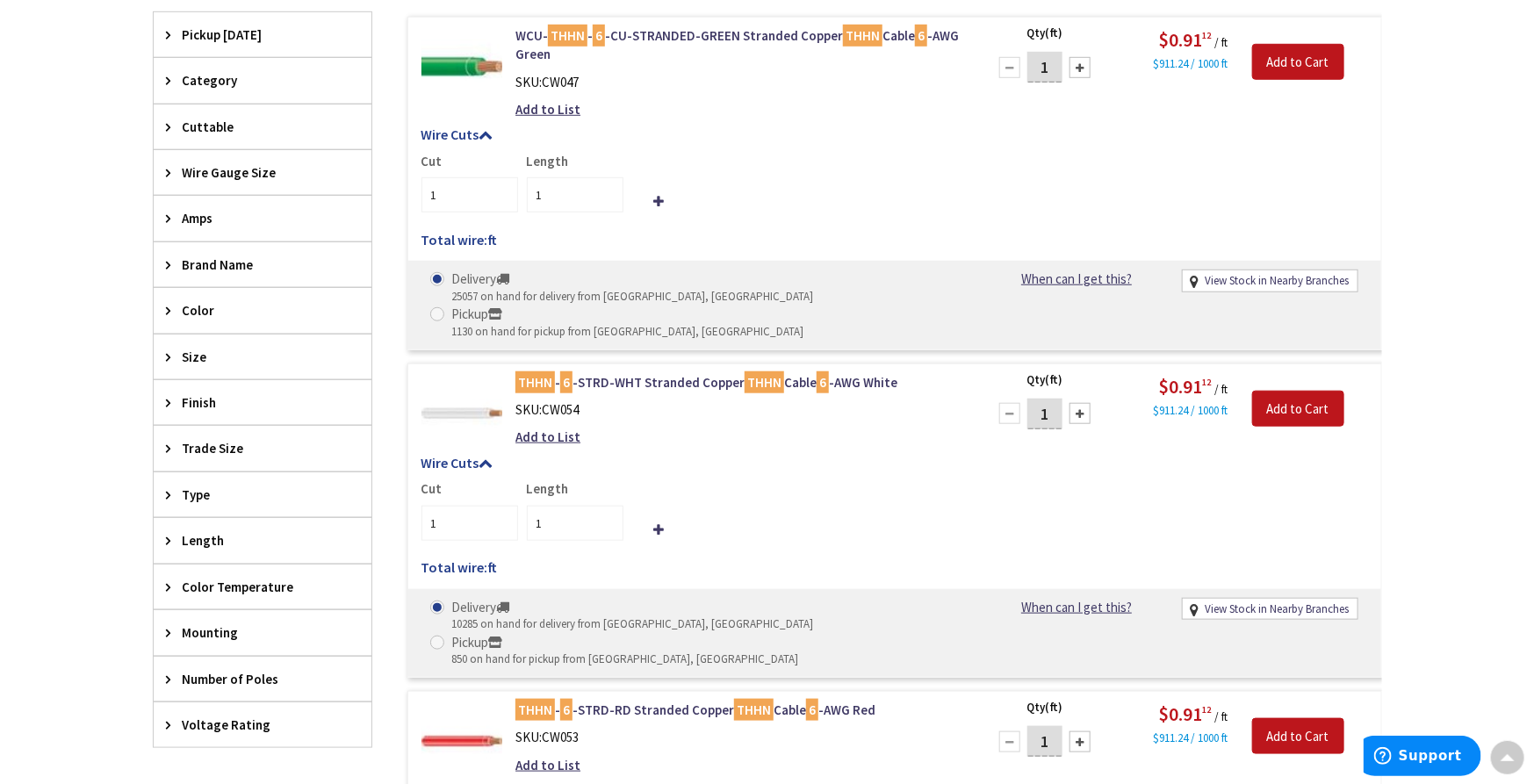
scroll to position [0, 0]
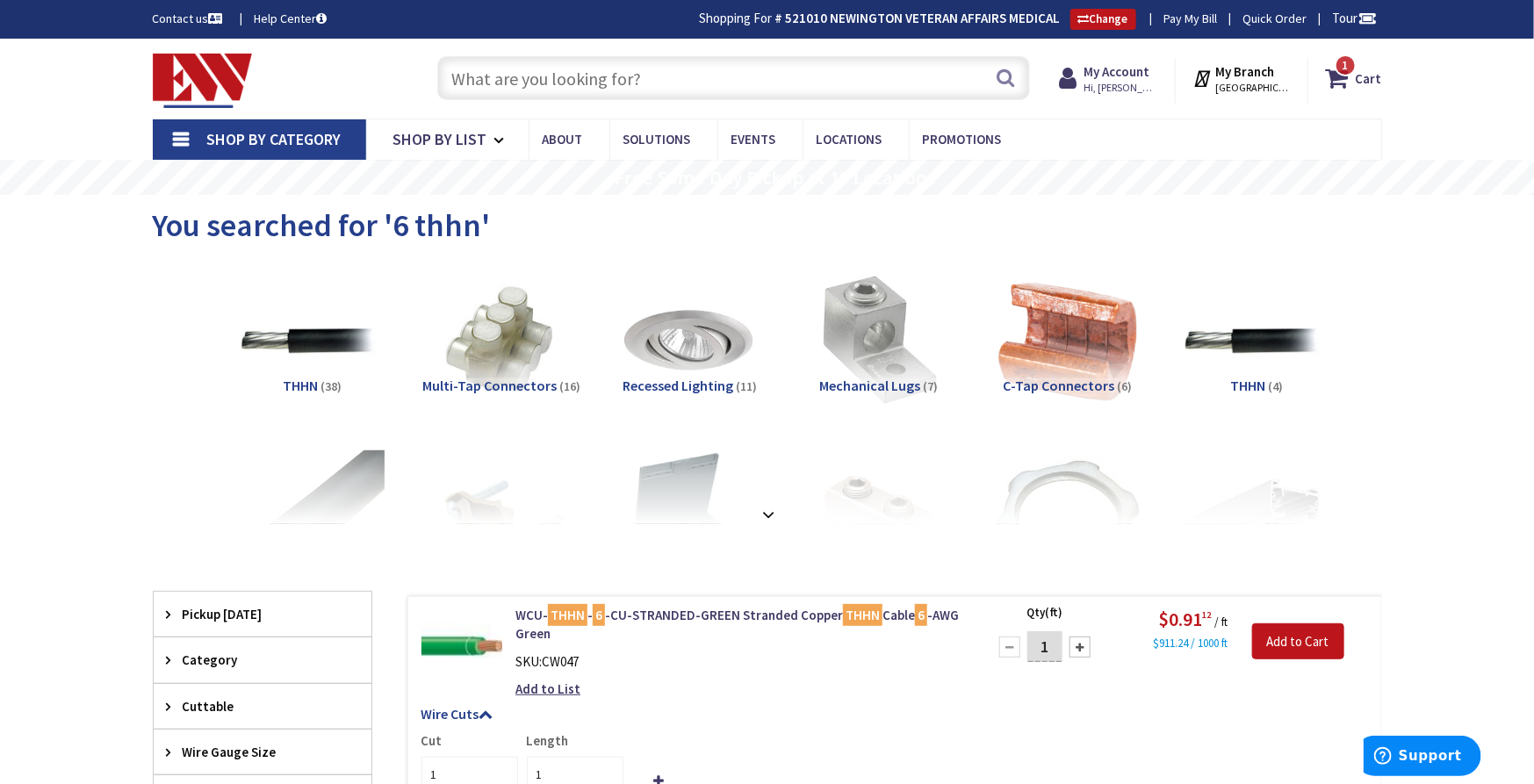
click at [643, 75] on input "text" at bounding box center [734, 78] width 592 height 44
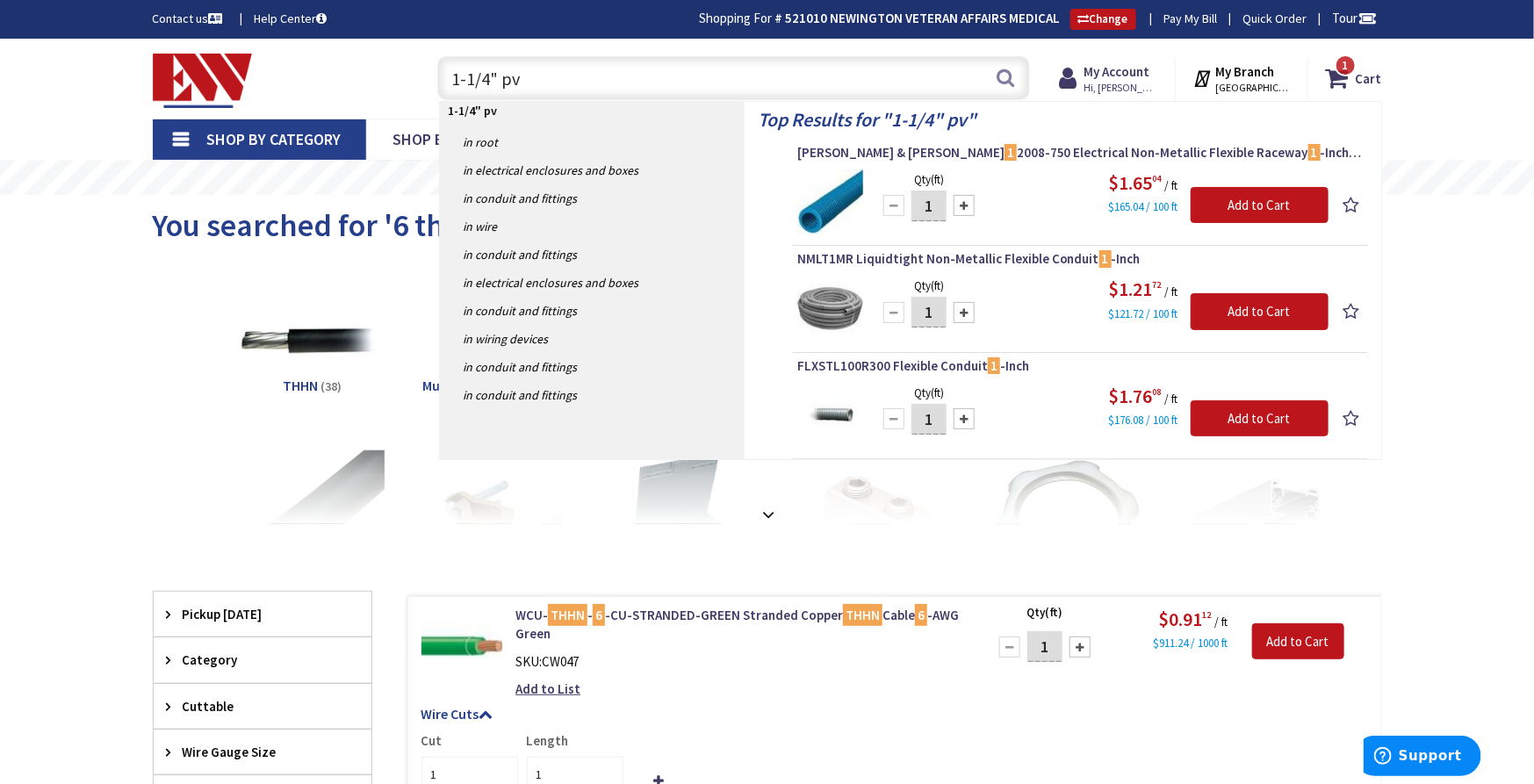
type input "1-1/4" pvc"
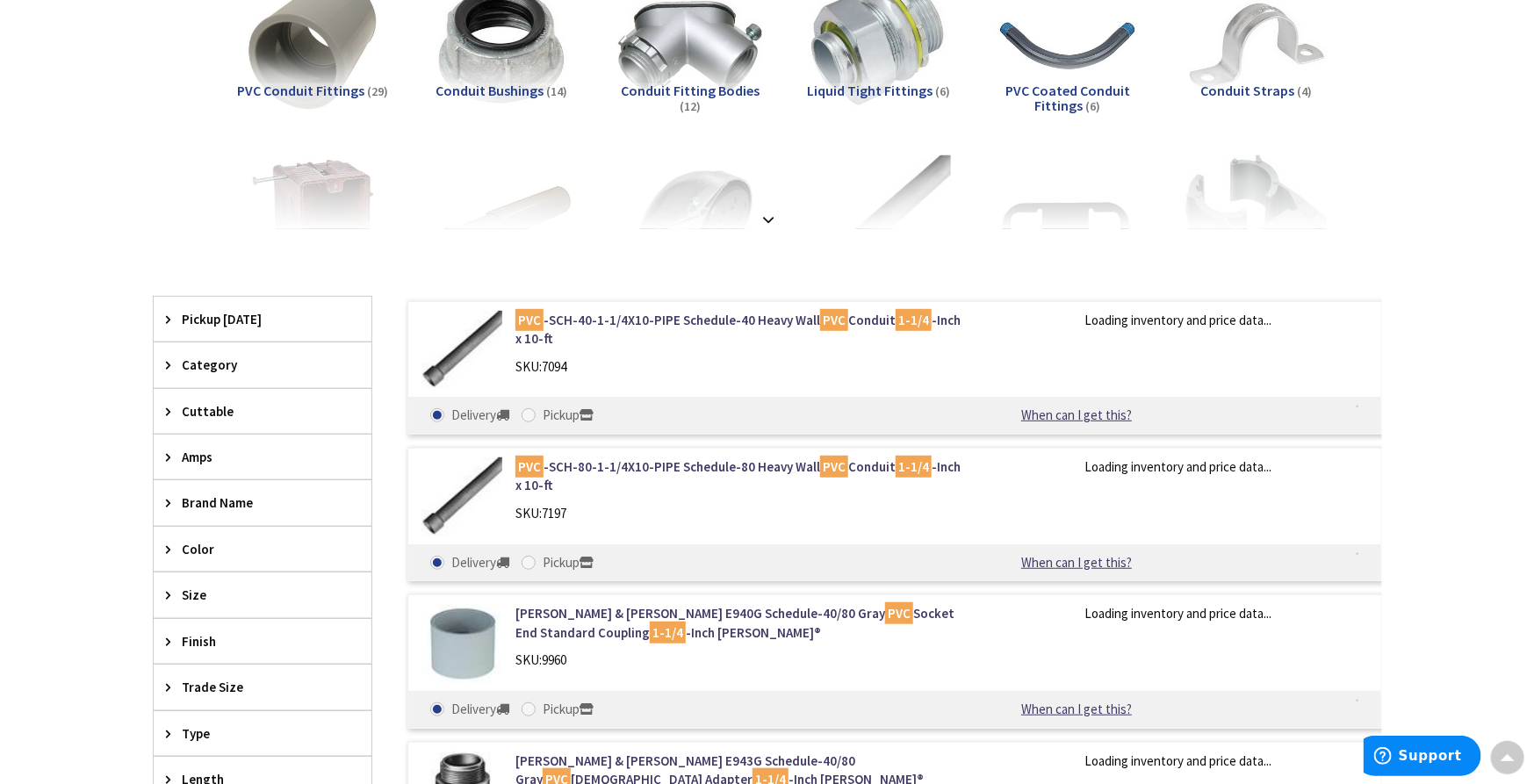
scroll to position [294, 0]
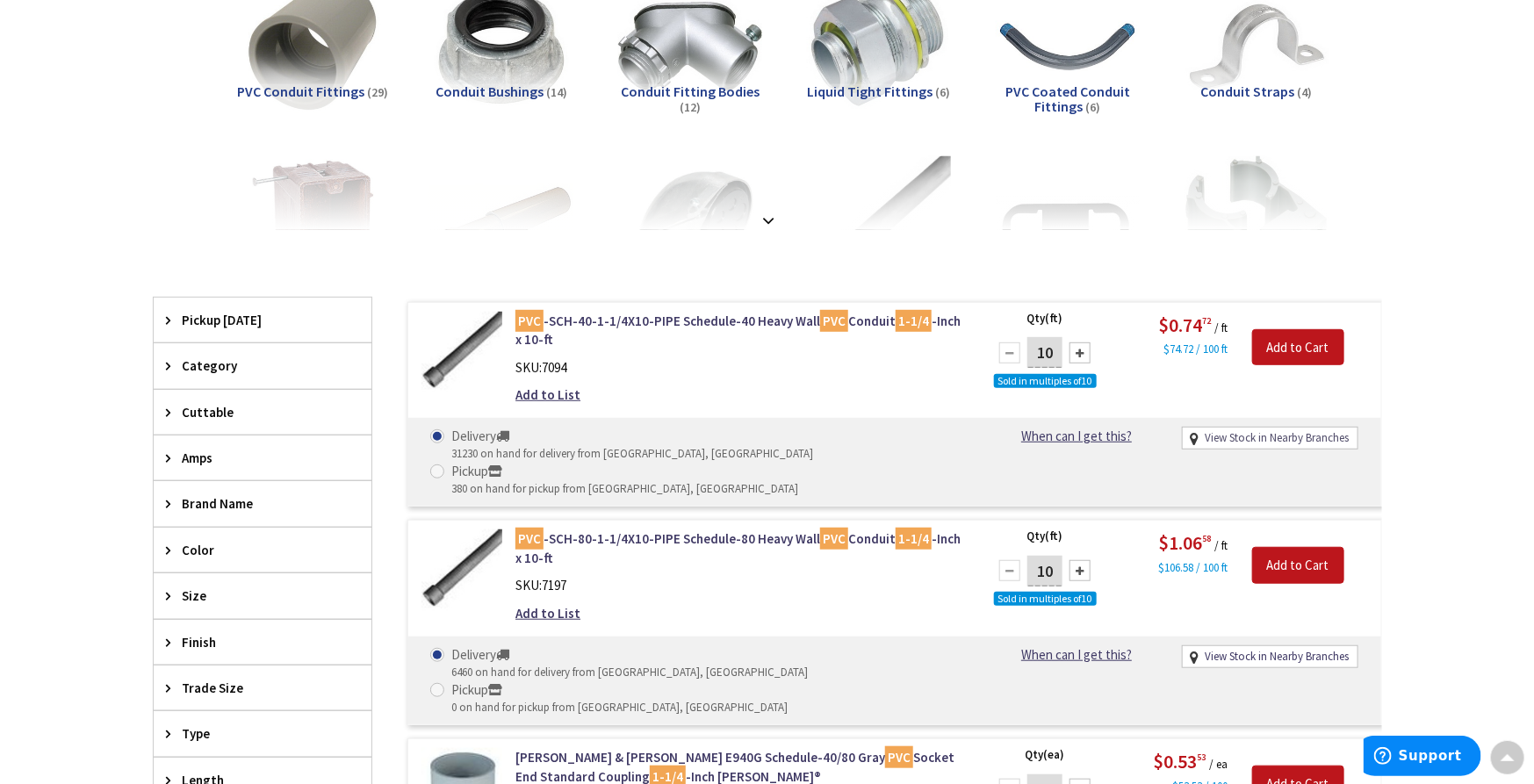
click at [1274, 431] on link "View Stock in Nearby Branches" at bounding box center [1276, 439] width 144 height 17
select select "data-availability"
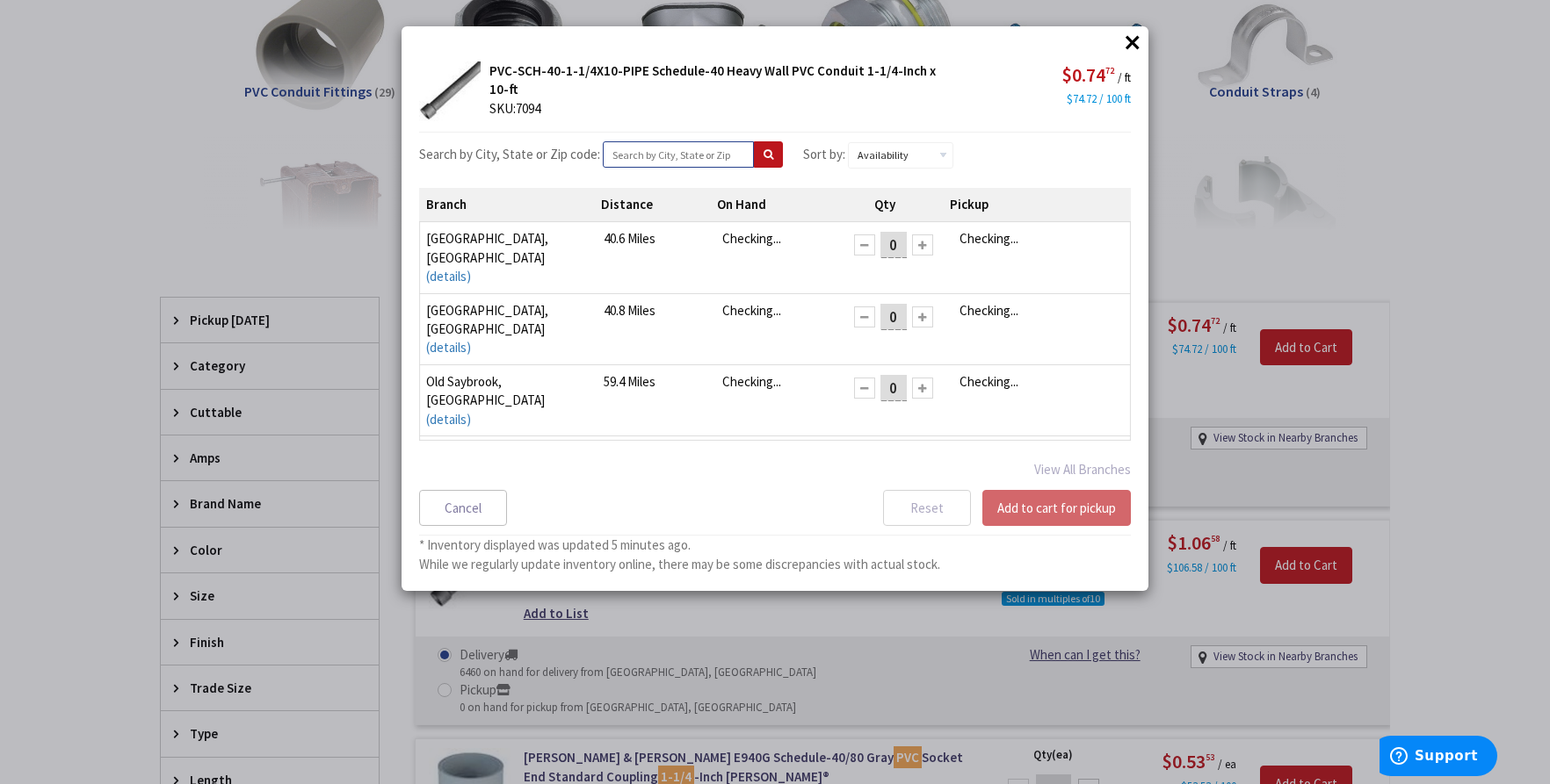
click at [638, 159] on input "text" at bounding box center [678, 154] width 151 height 26
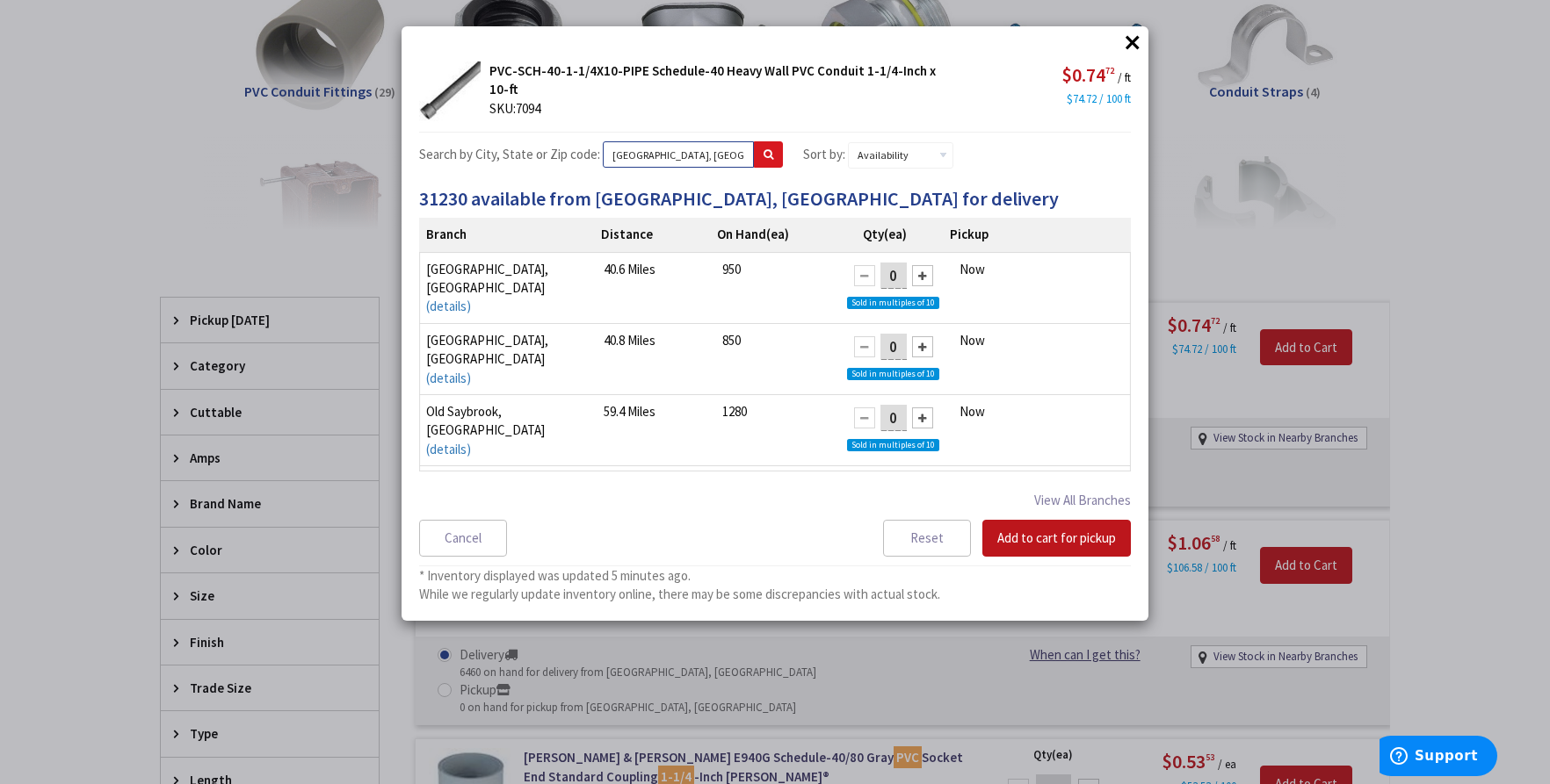
type input "[GEOGRAPHIC_DATA], [GEOGRAPHIC_DATA]"
click at [764, 156] on icon at bounding box center [768, 155] width 10 height 11
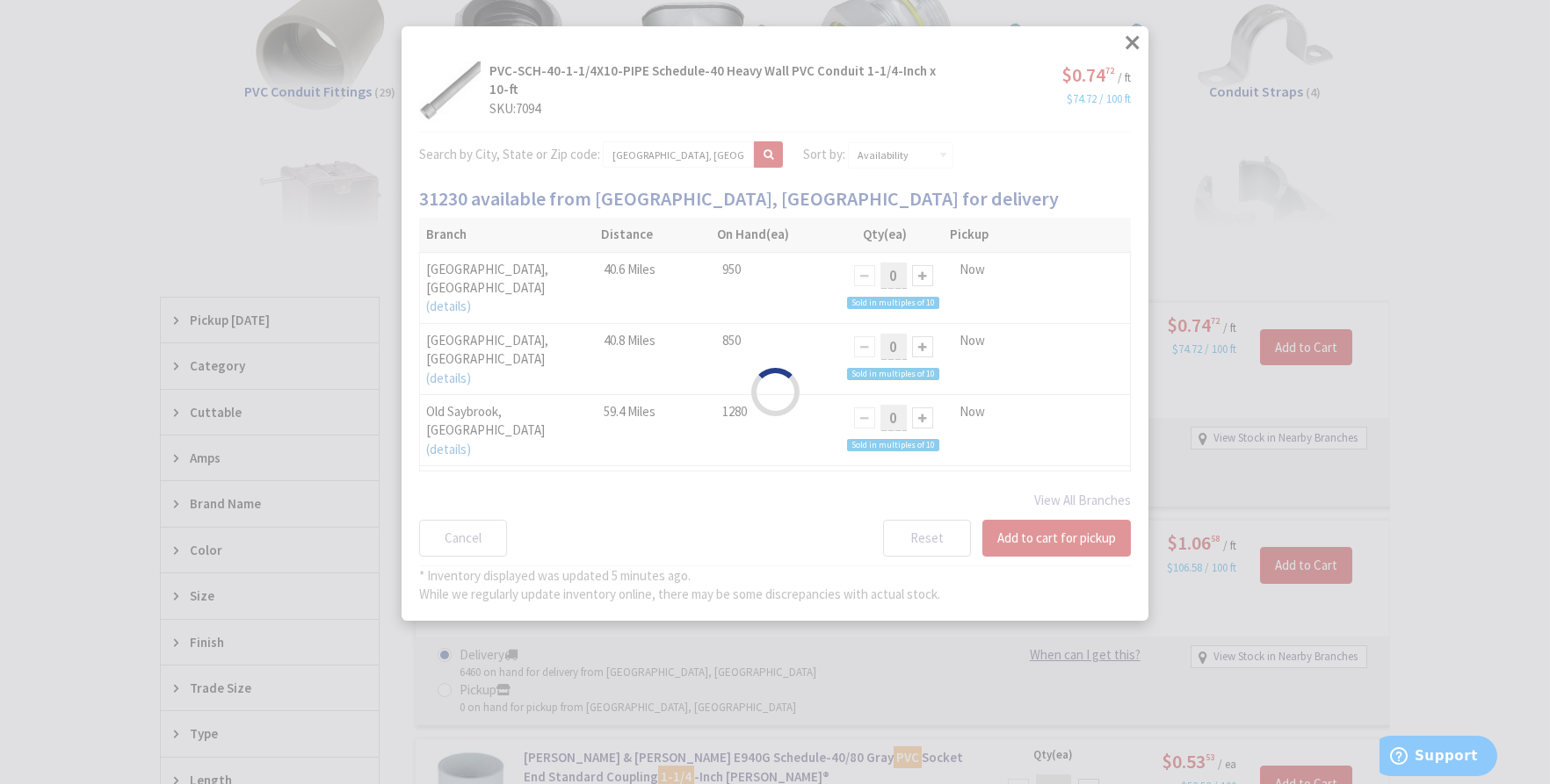
select select "data-availability"
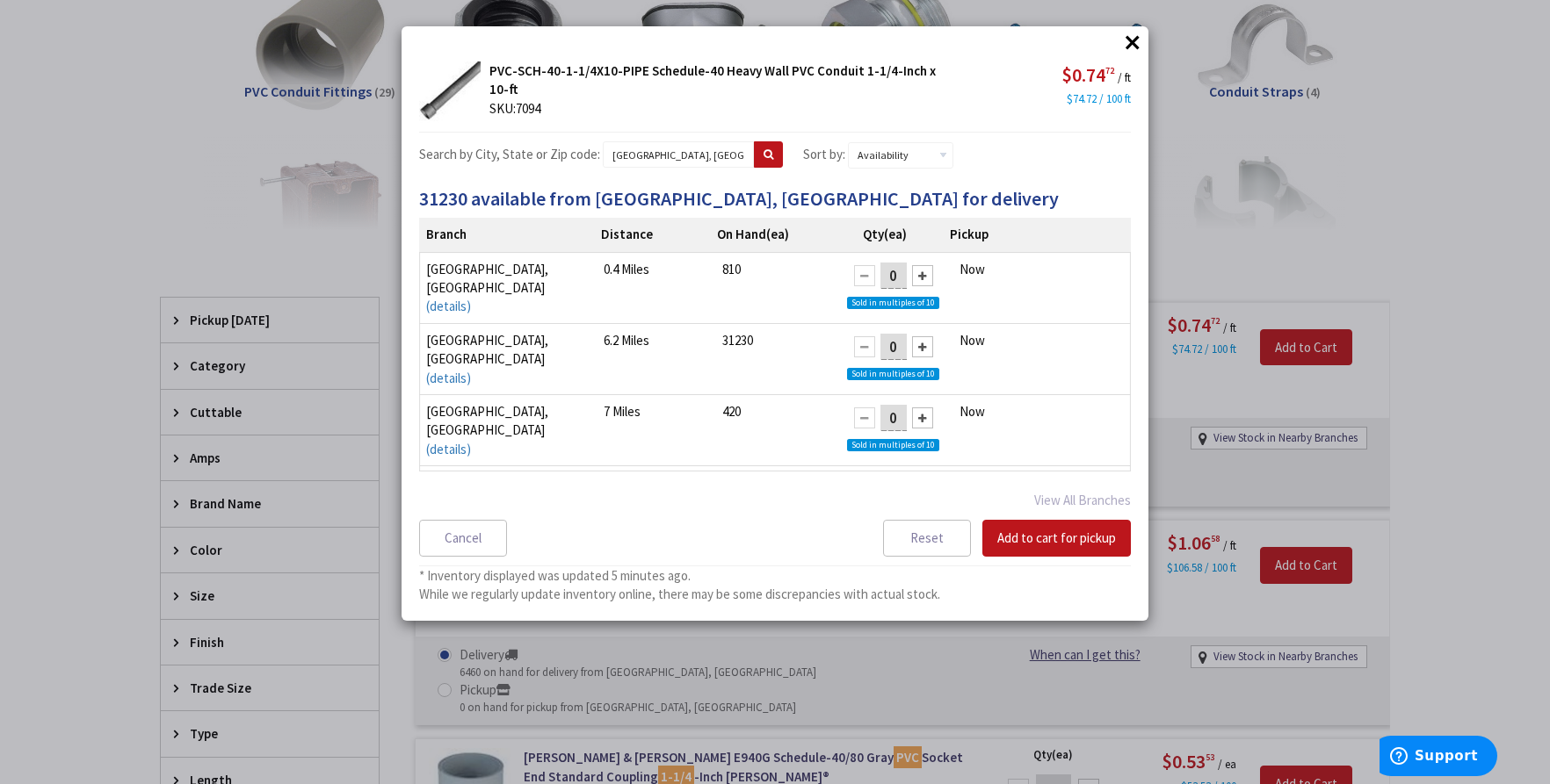
drag, startPoint x: 892, startPoint y: 273, endPoint x: 849, endPoint y: 274, distance: 43.0
click at [849, 274] on div "0" at bounding box center [894, 275] width 97 height 31
type input "20"
click at [1047, 535] on button "Add to cart for pickup" at bounding box center [1057, 538] width 149 height 37
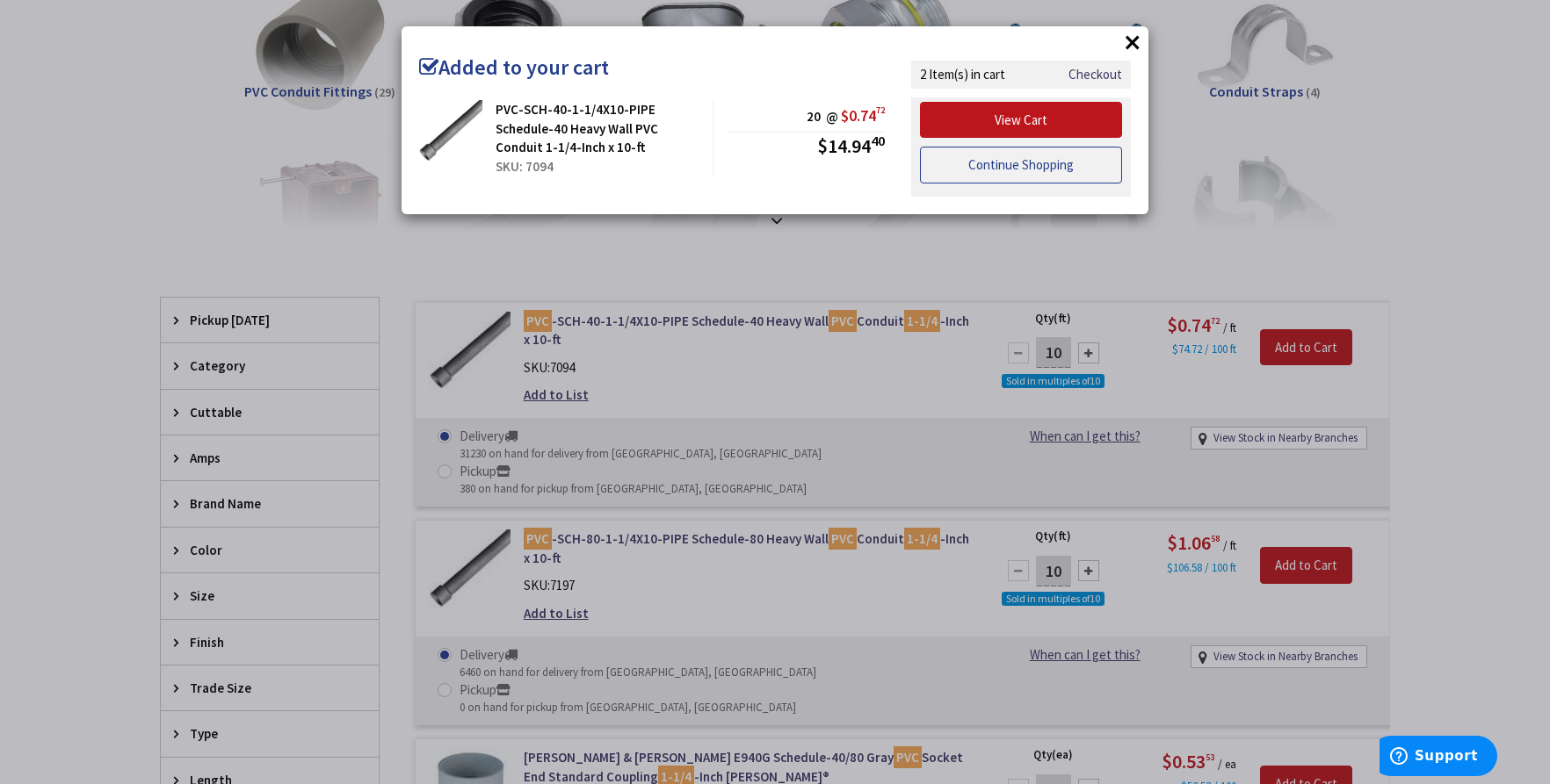
click at [1075, 178] on link "Continue Shopping" at bounding box center [1021, 165] width 202 height 37
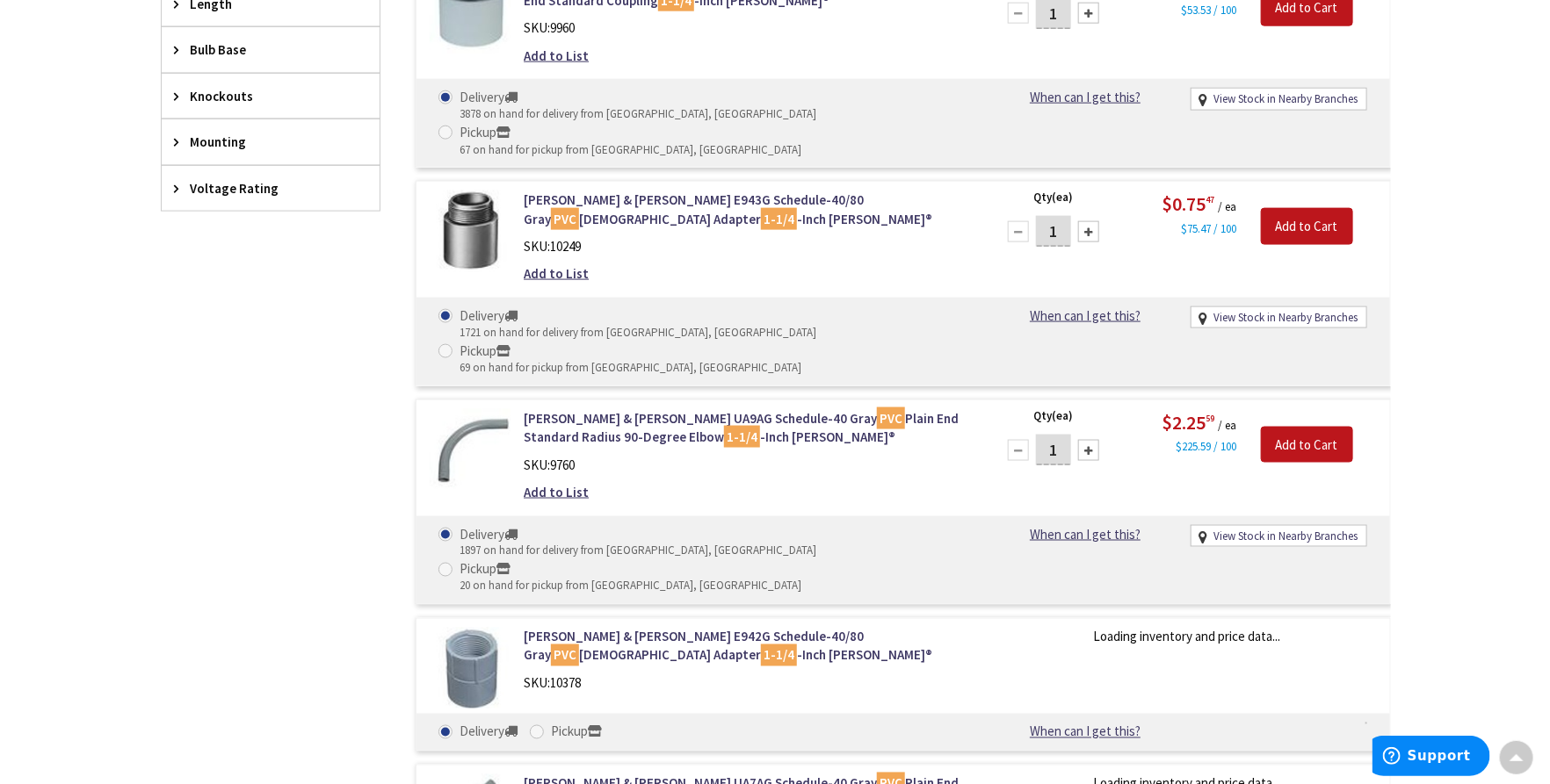
scroll to position [1075, 0]
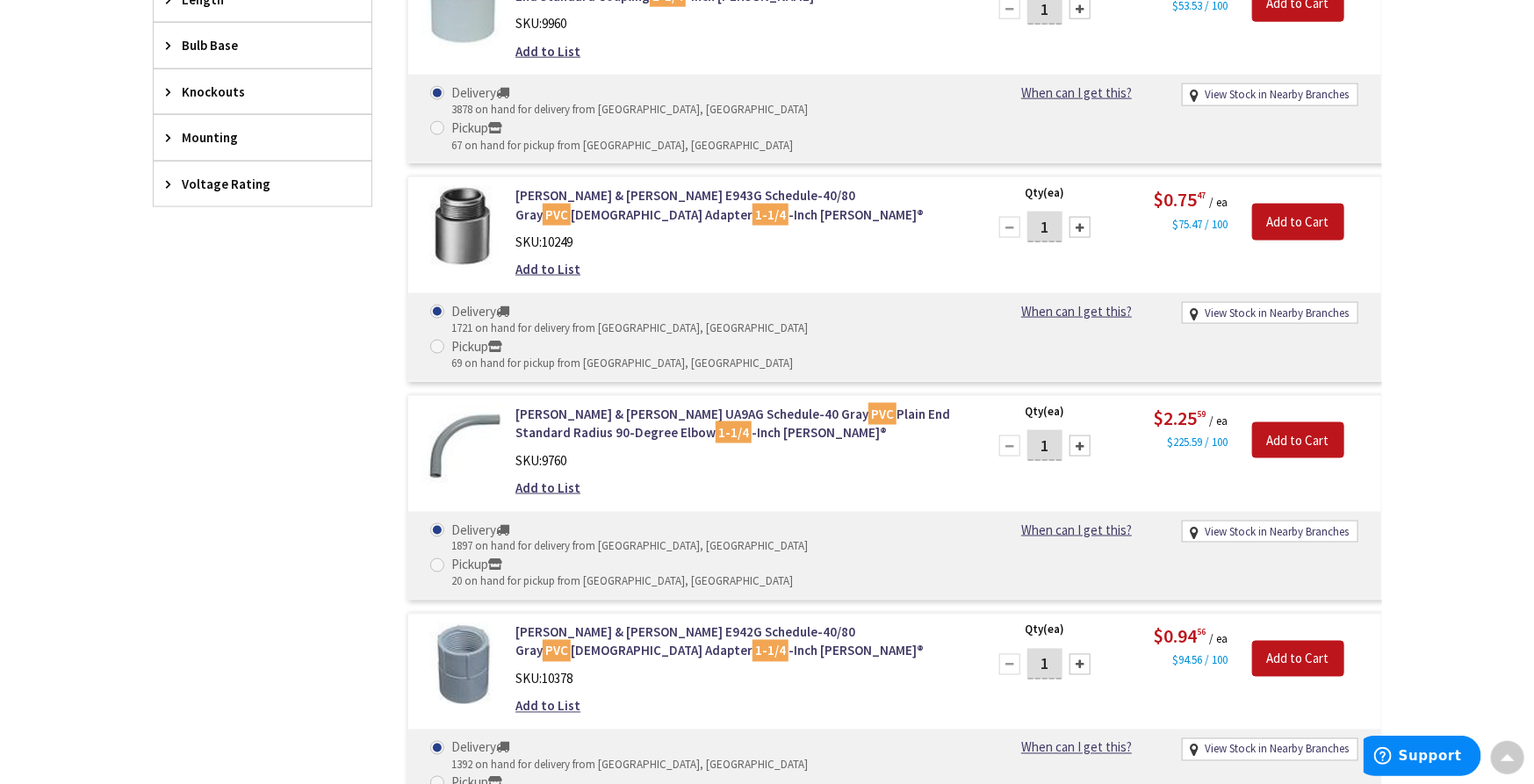
click at [1267, 521] on div "View Stock in Nearby Branches" at bounding box center [1270, 533] width 176 height 23
click at [1274, 524] on link "View Stock in Nearby Branches" at bounding box center [1276, 533] width 144 height 17
select select "data-availability"
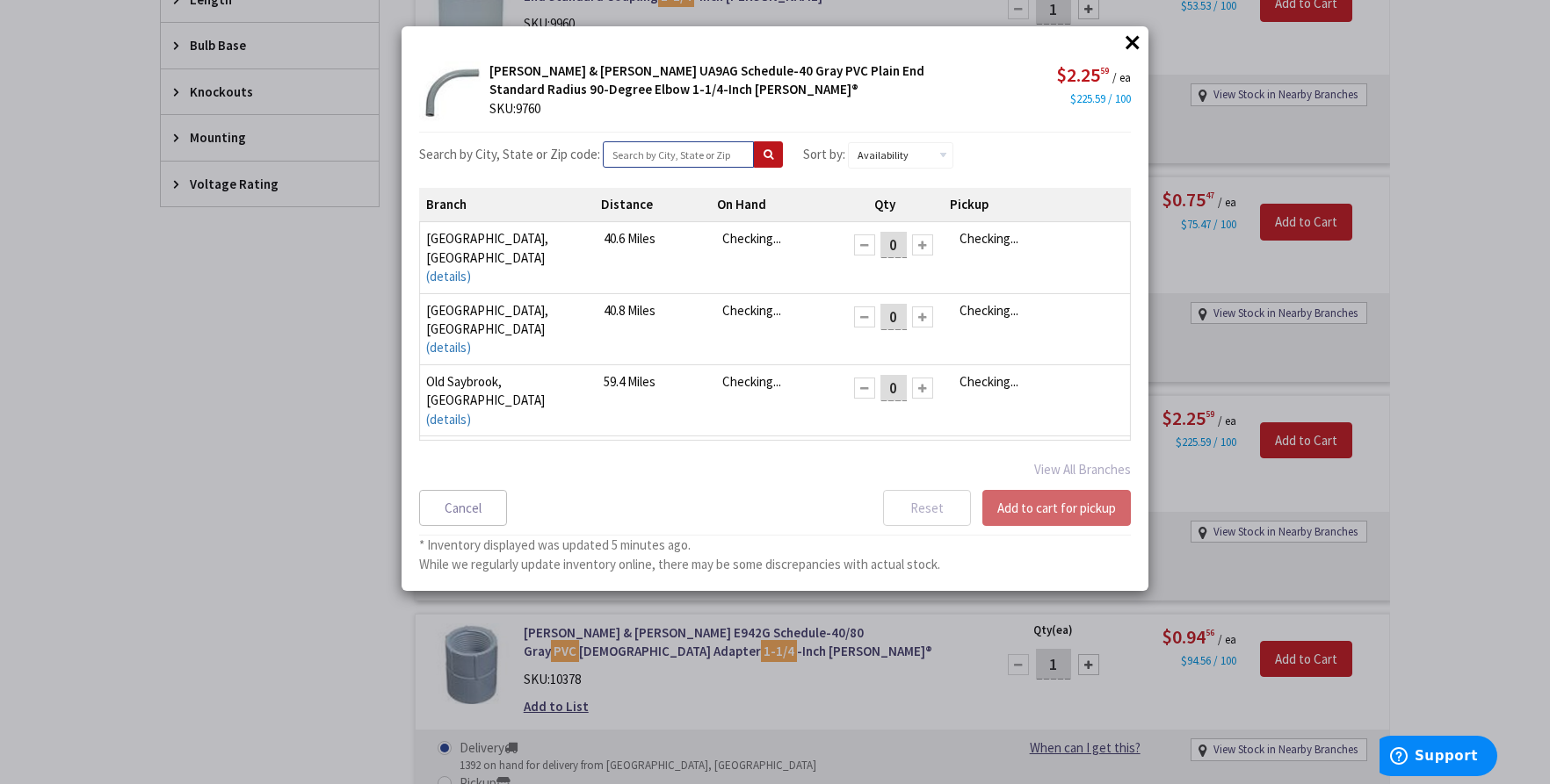
click at [640, 147] on input "text" at bounding box center [678, 154] width 151 height 26
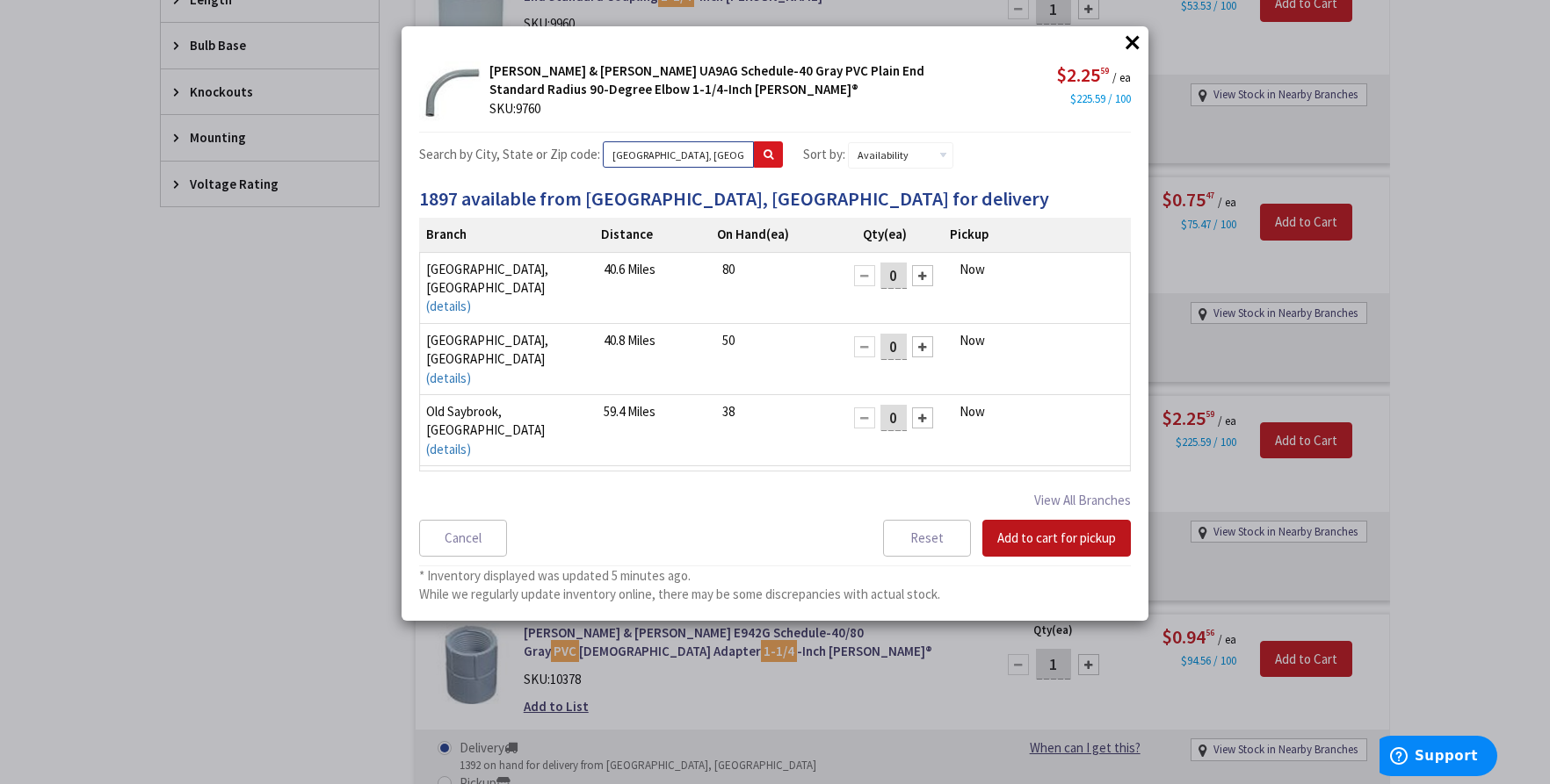
type input "[GEOGRAPHIC_DATA], [GEOGRAPHIC_DATA]"
click at [760, 163] on button at bounding box center [768, 154] width 29 height 26
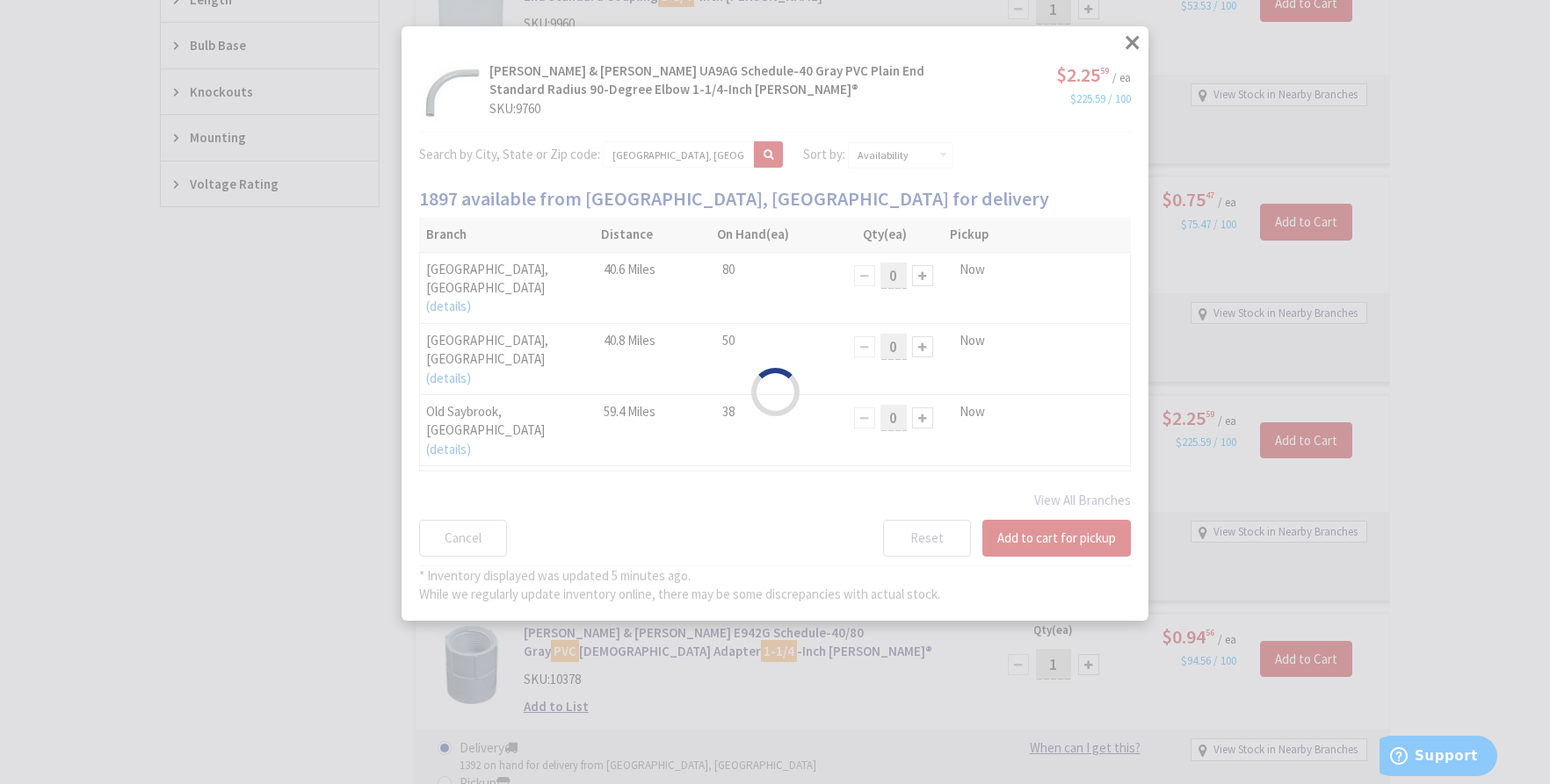
select select "data-availability"
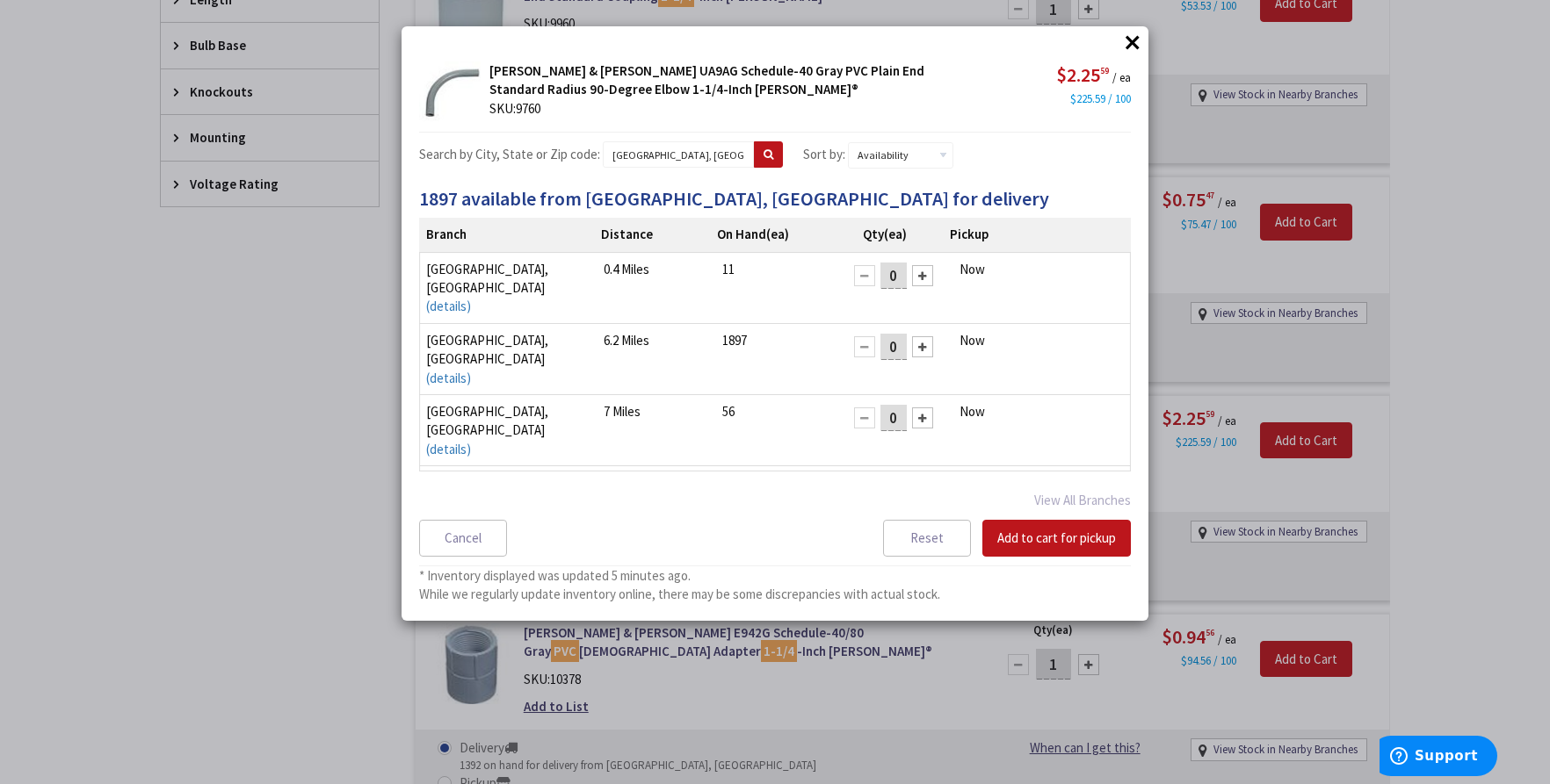
drag, startPoint x: 889, startPoint y: 269, endPoint x: 872, endPoint y: 271, distance: 17.1
click at [880, 271] on input "0" at bounding box center [893, 275] width 26 height 26
type input "3"
click at [1091, 527] on button "Add to cart for pickup" at bounding box center [1057, 538] width 149 height 37
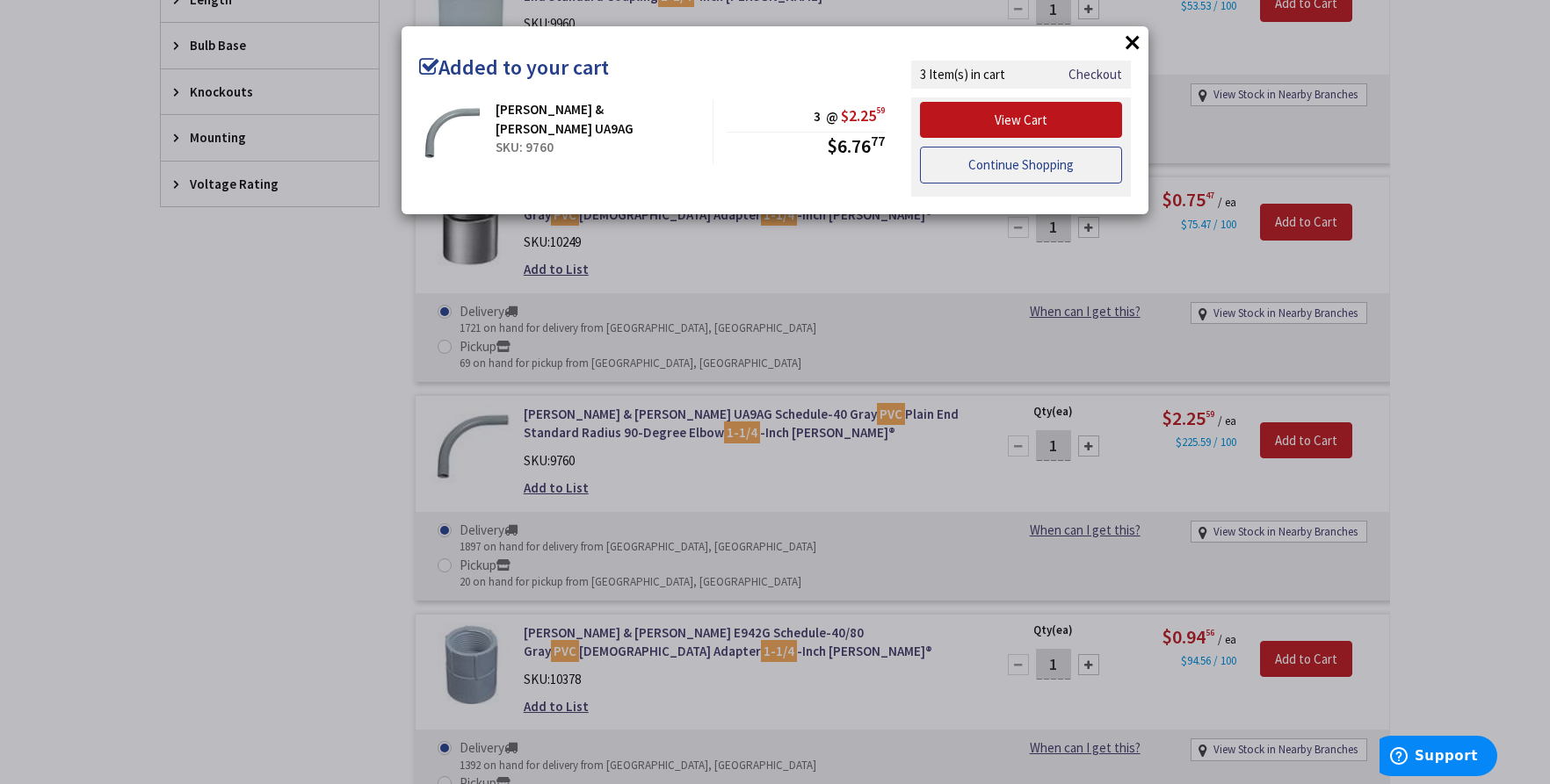
click at [1012, 168] on link "Continue Shopping" at bounding box center [1021, 165] width 202 height 37
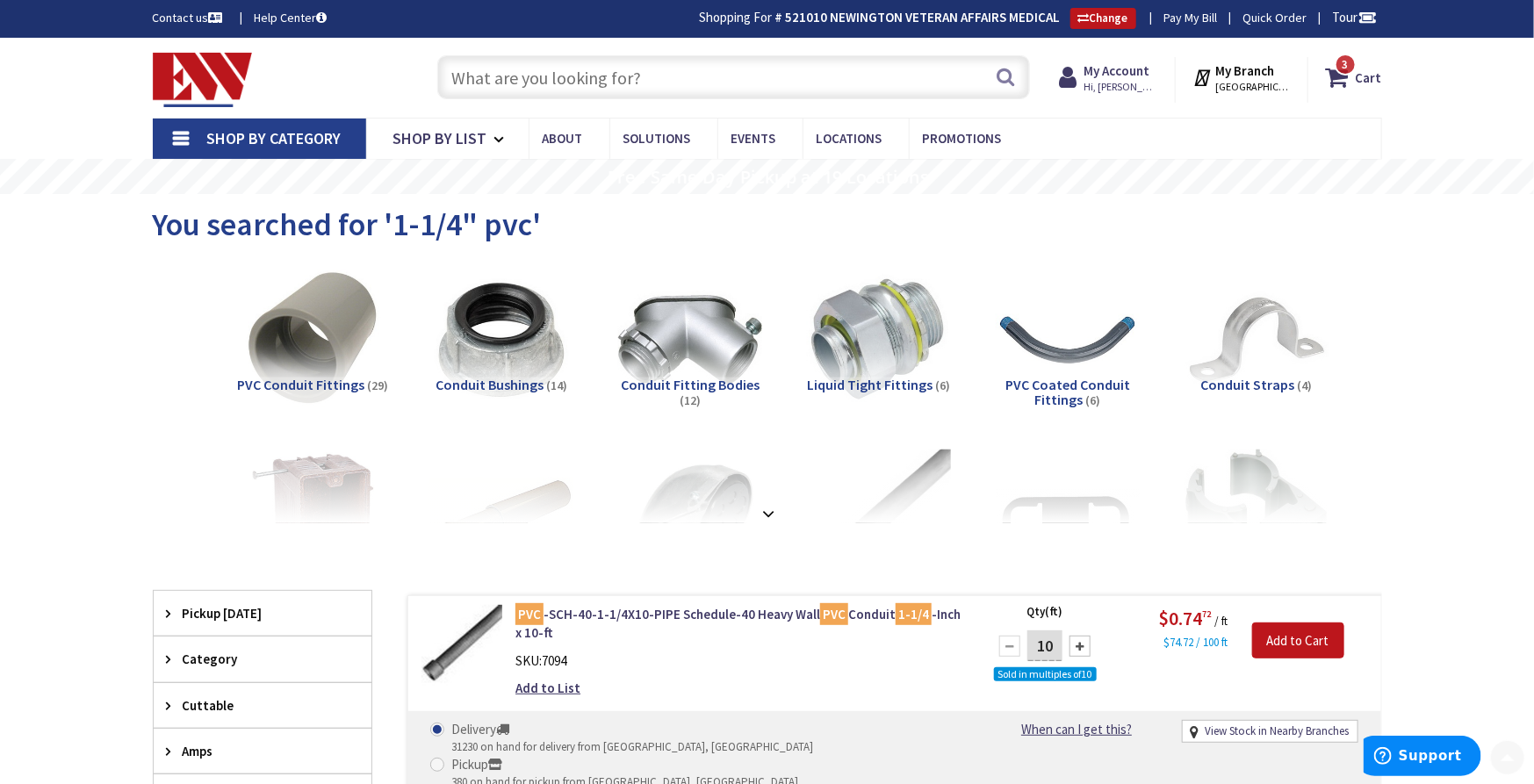
scroll to position [0, 0]
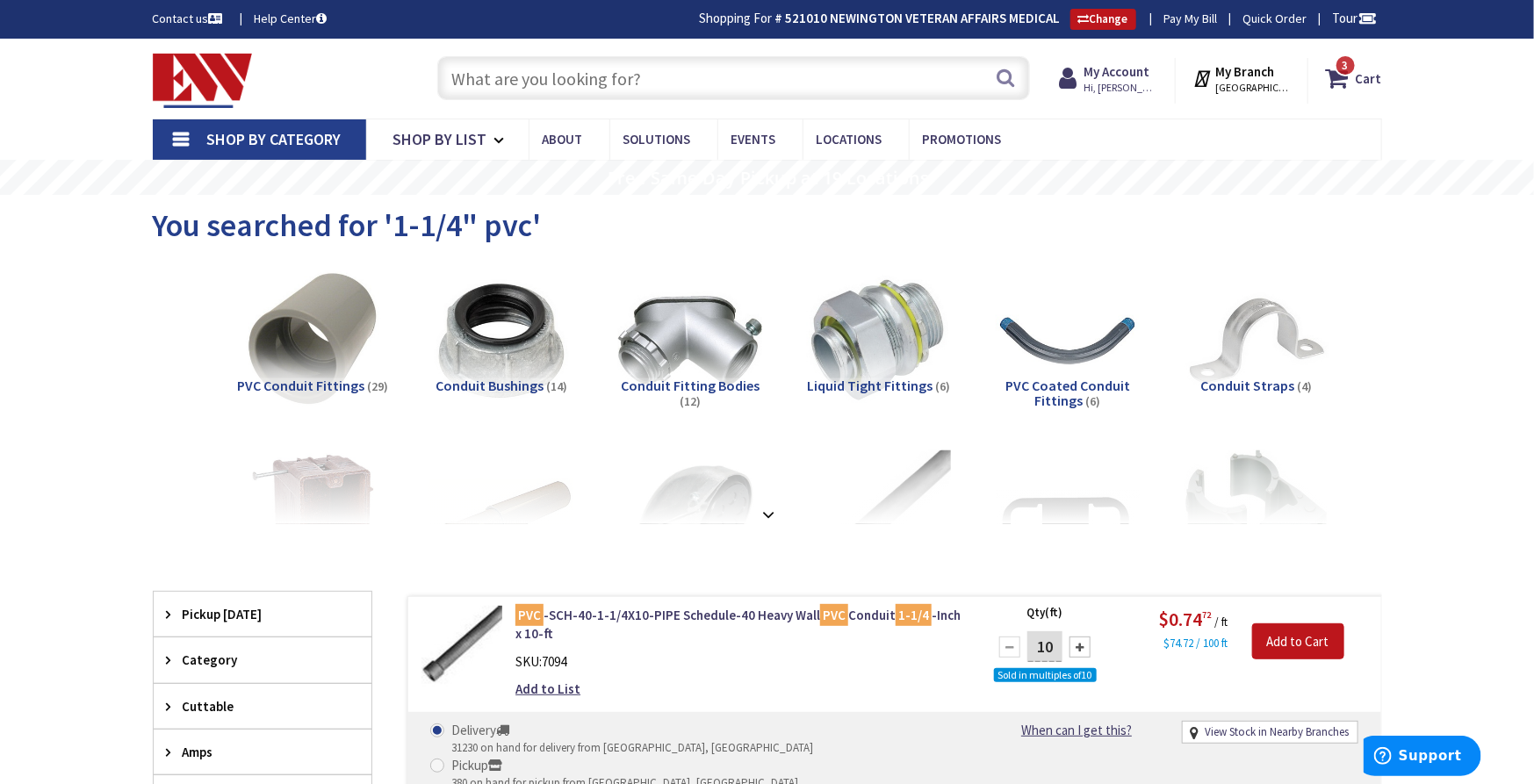
click at [571, 64] on input "text" at bounding box center [734, 78] width 592 height 44
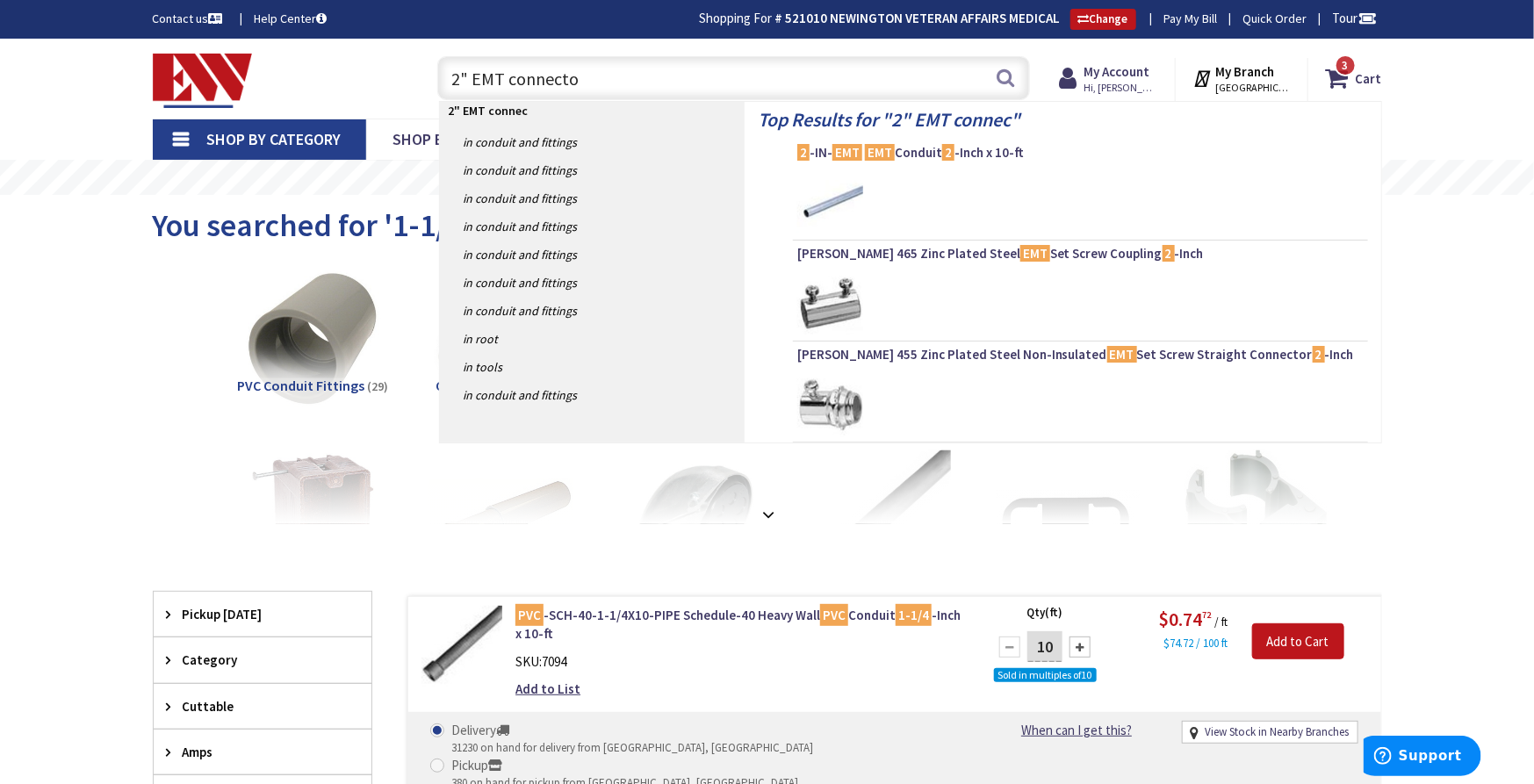
type input "2" EMT connector"
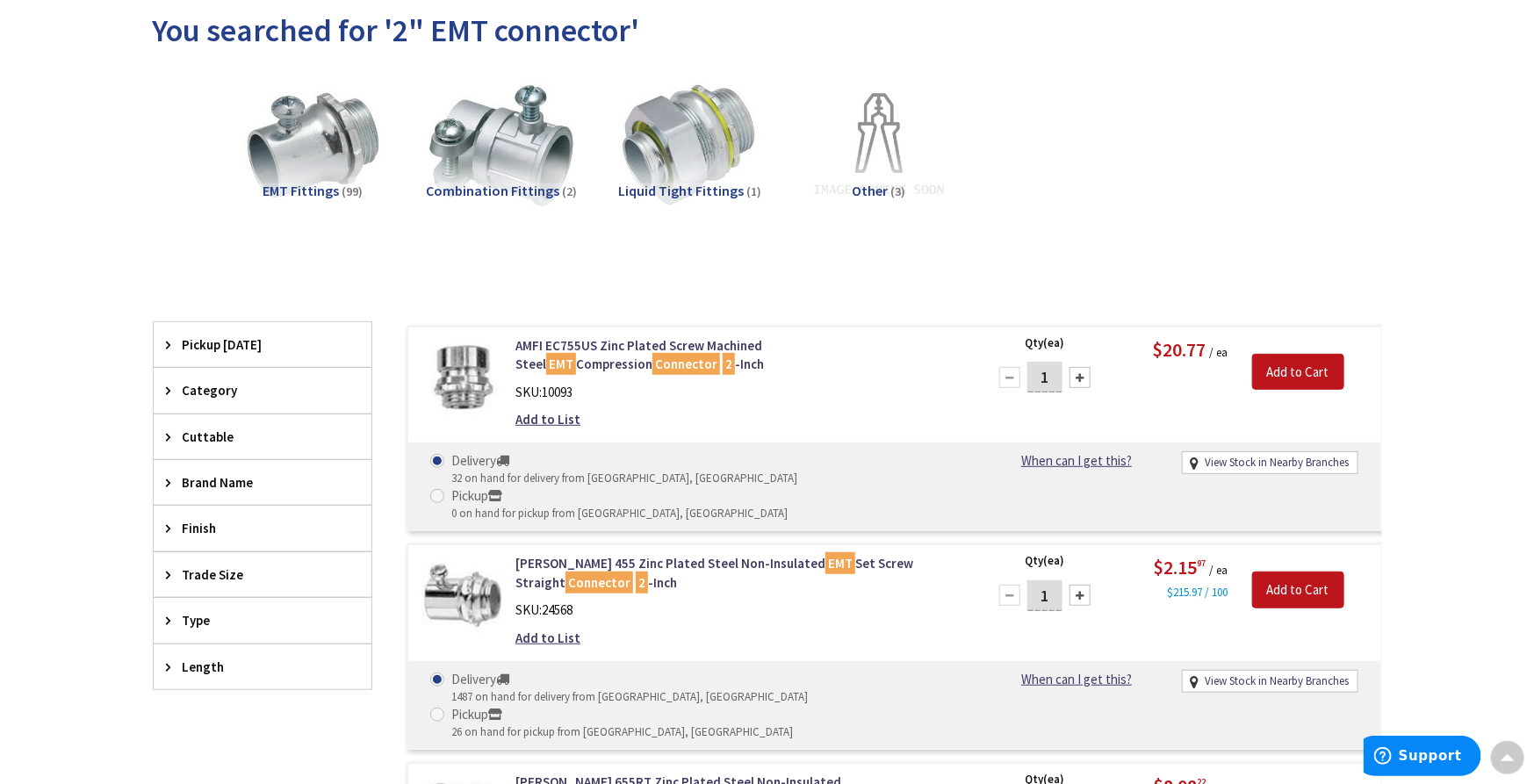
scroll to position [197, 0]
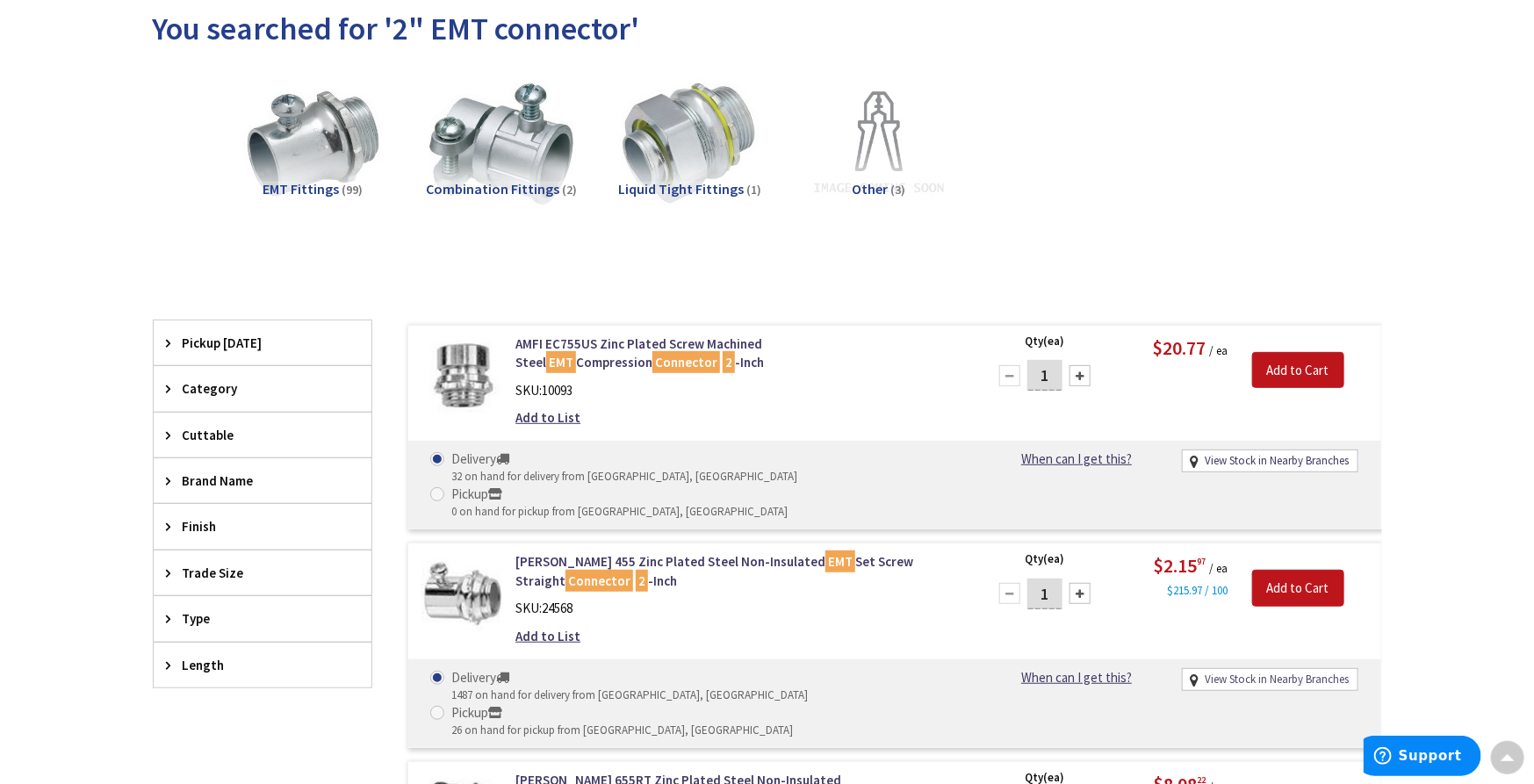
click at [1302, 672] on link "View Stock in Nearby Branches" at bounding box center [1276, 680] width 144 height 17
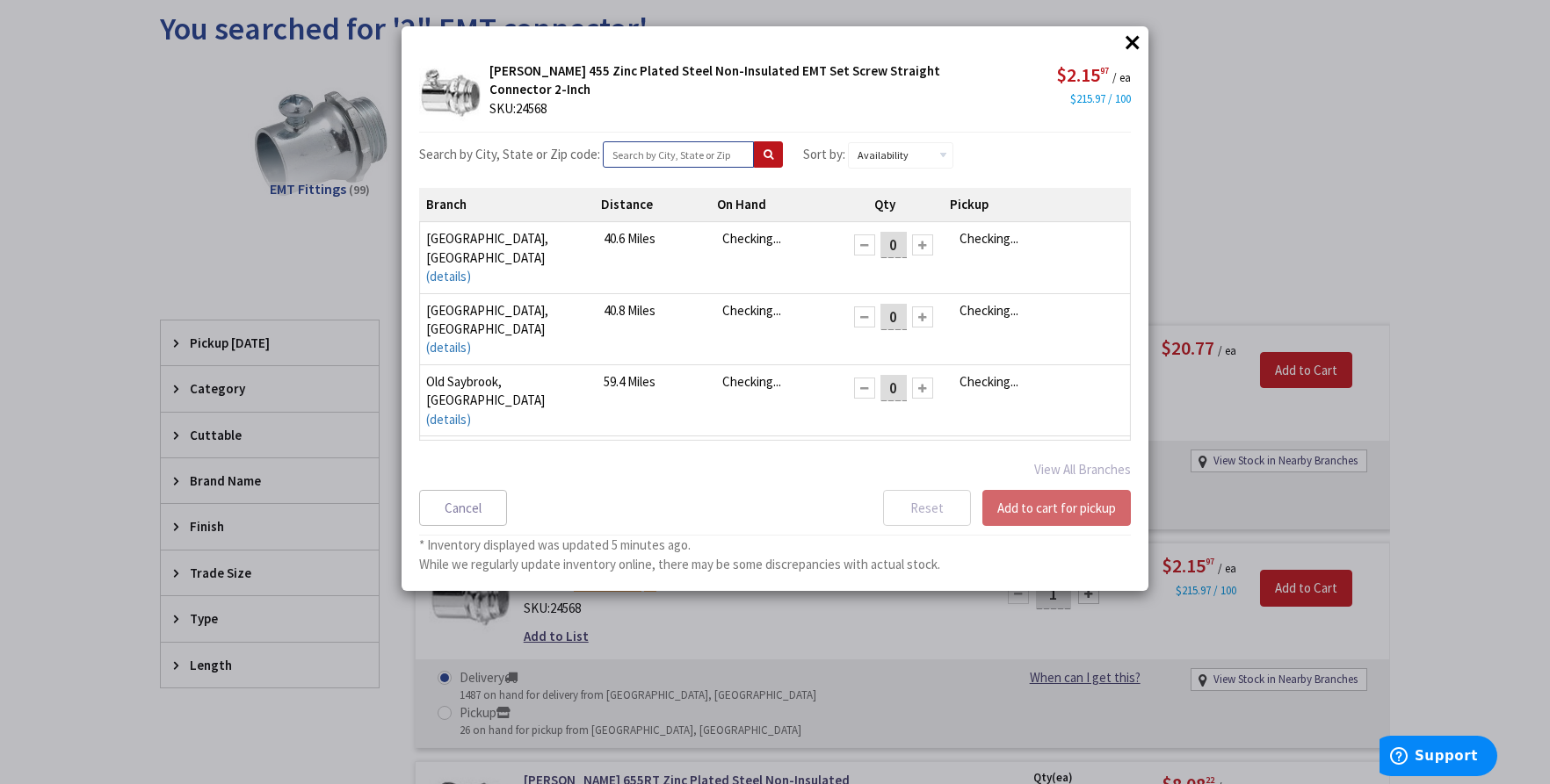
click at [661, 155] on input "text" at bounding box center [678, 154] width 151 height 26
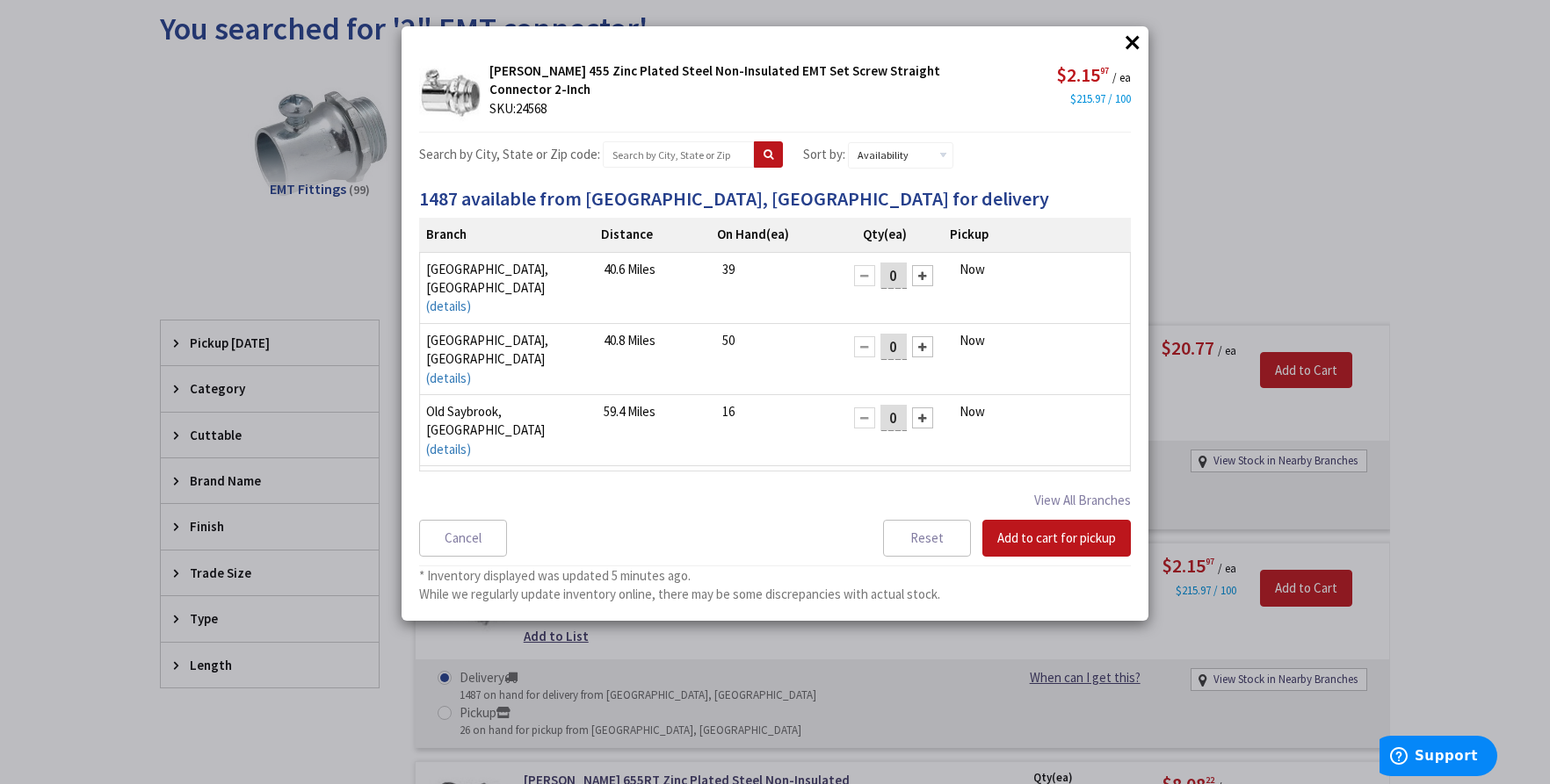
click at [1127, 42] on button "×" at bounding box center [1132, 41] width 26 height 26
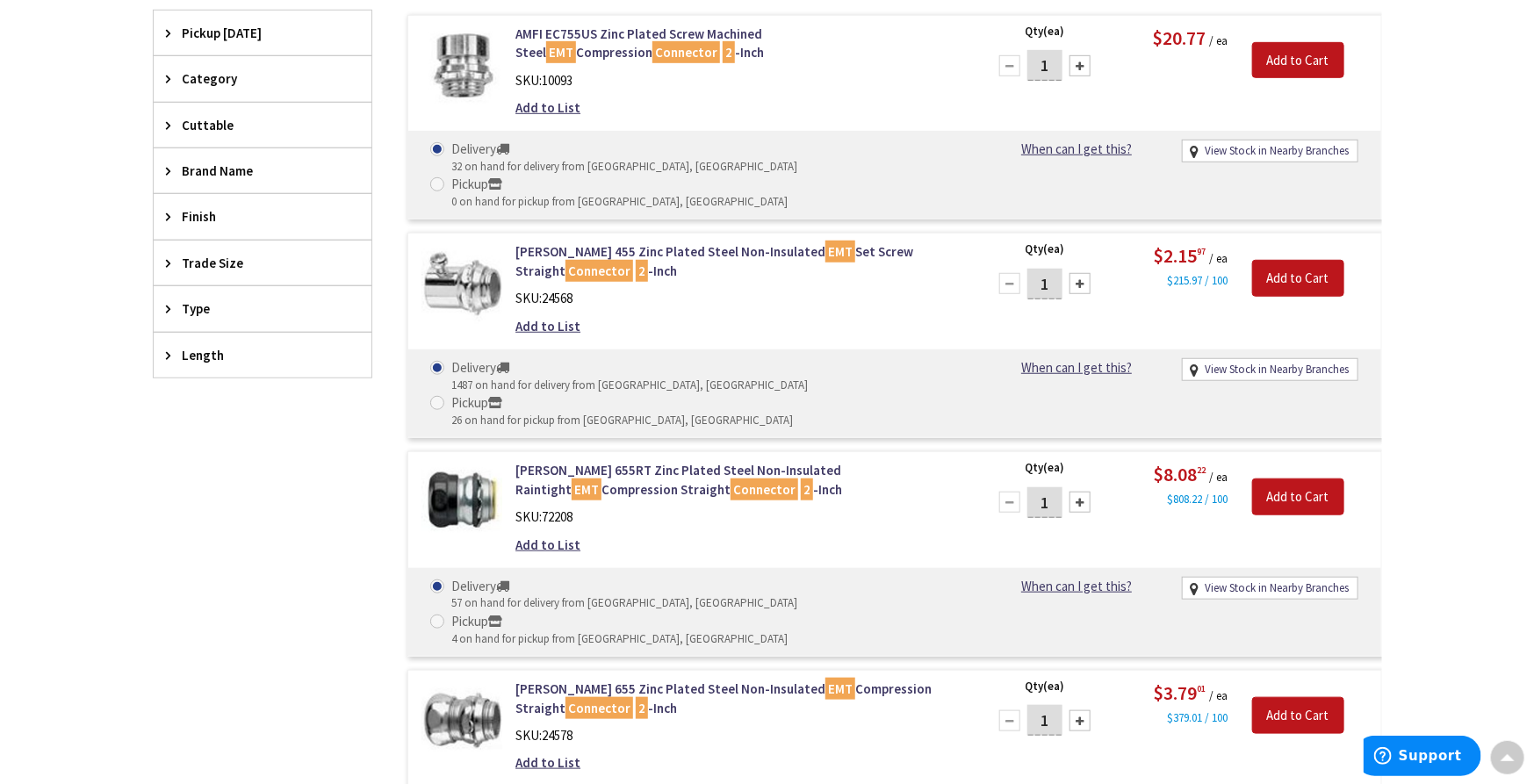
scroll to position [587, 0]
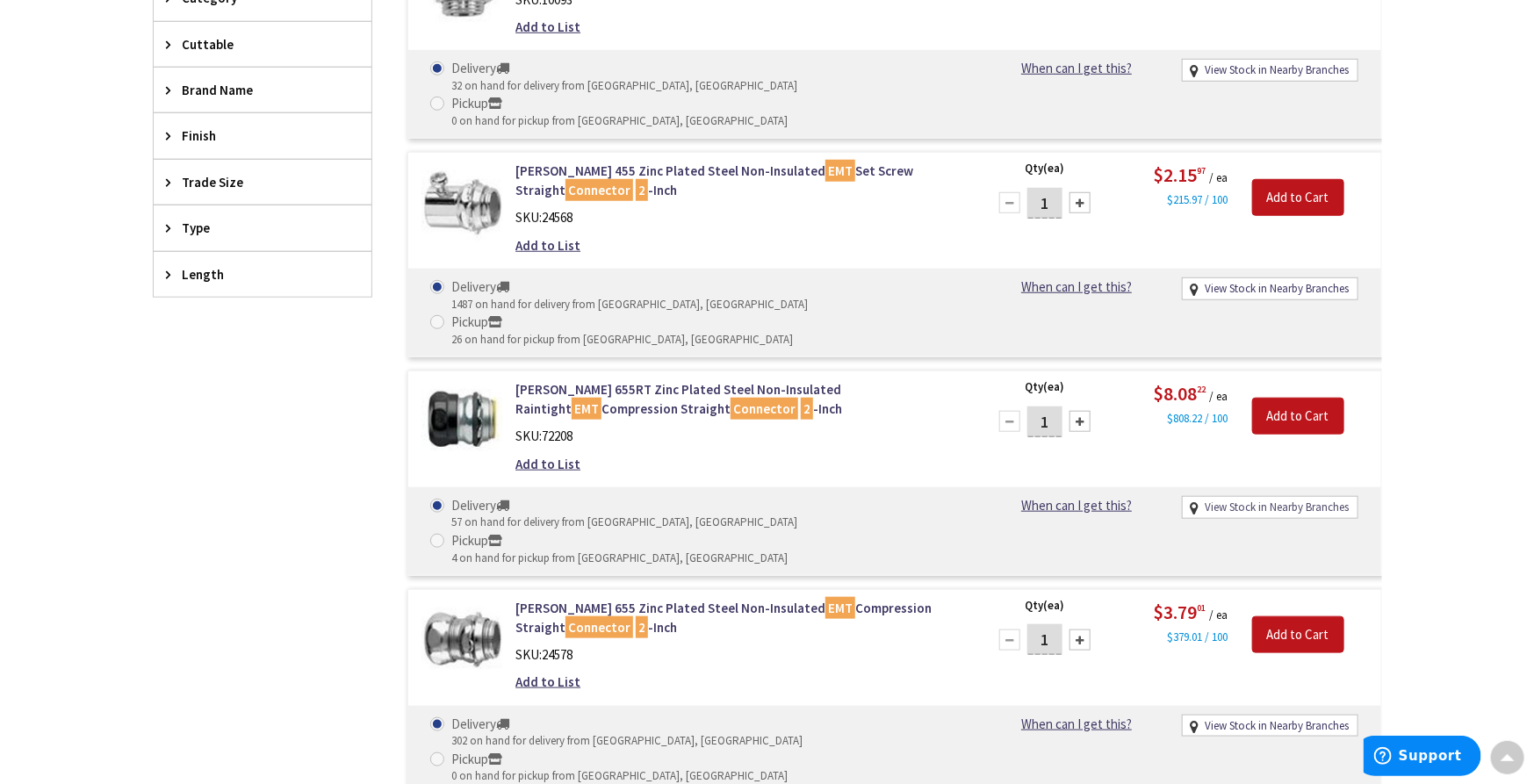
click at [1276, 499] on link "View Stock in Nearby Branches" at bounding box center [1276, 507] width 144 height 17
select select "data-availability"
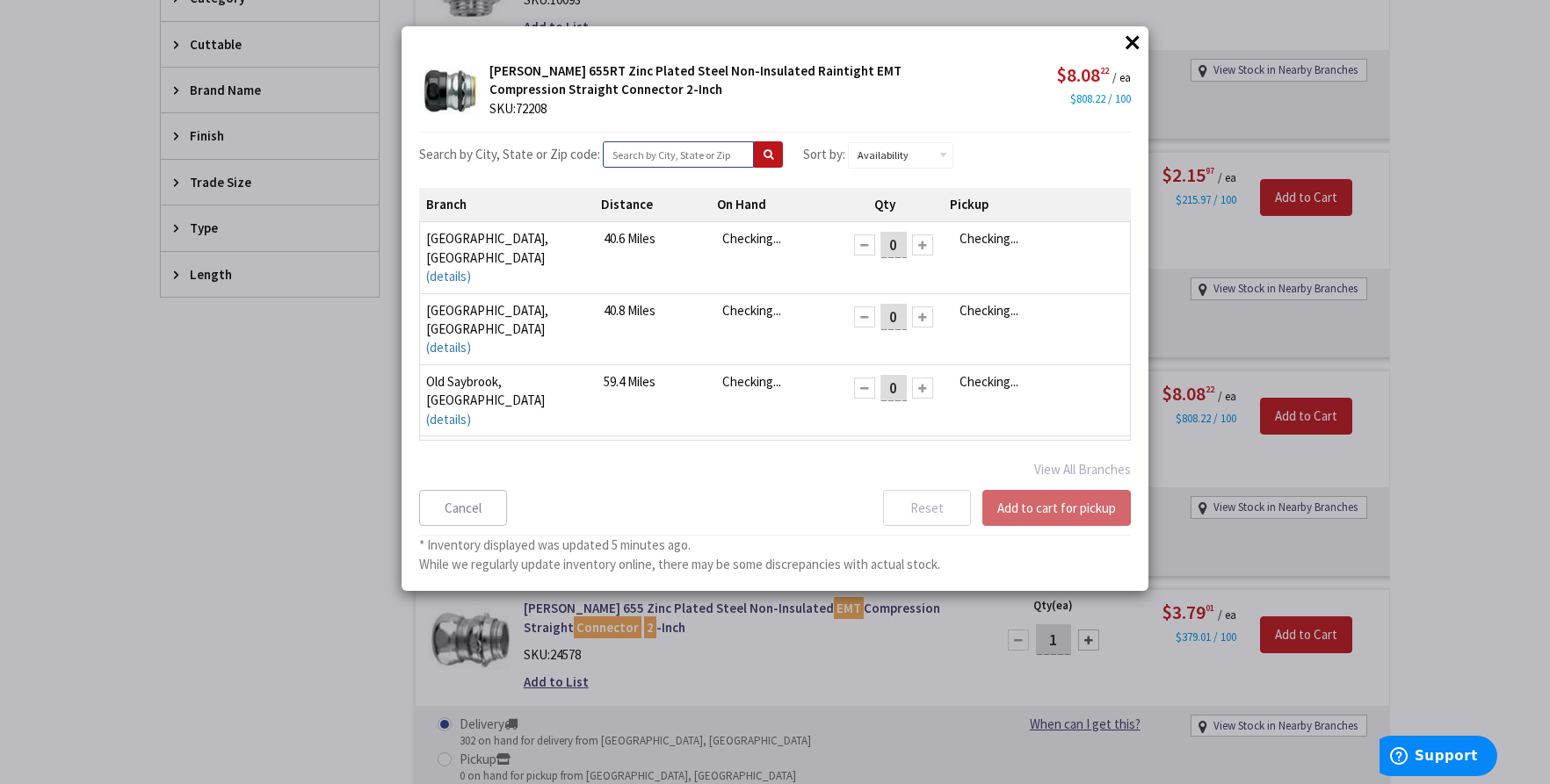
click at [653, 152] on input "text" at bounding box center [678, 154] width 151 height 26
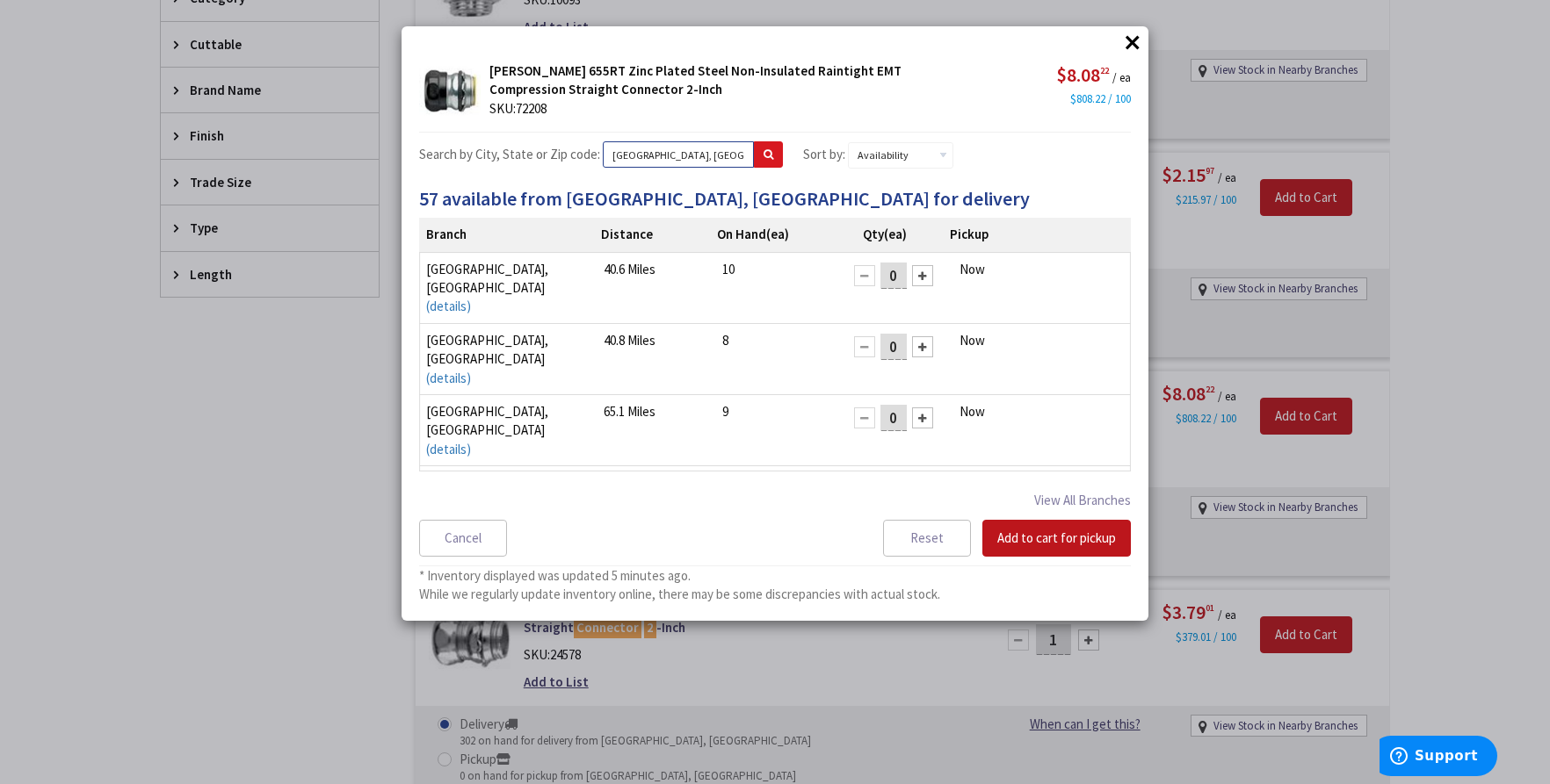
type input "[GEOGRAPHIC_DATA], [GEOGRAPHIC_DATA]"
click at [764, 158] on icon at bounding box center [768, 155] width 10 height 11
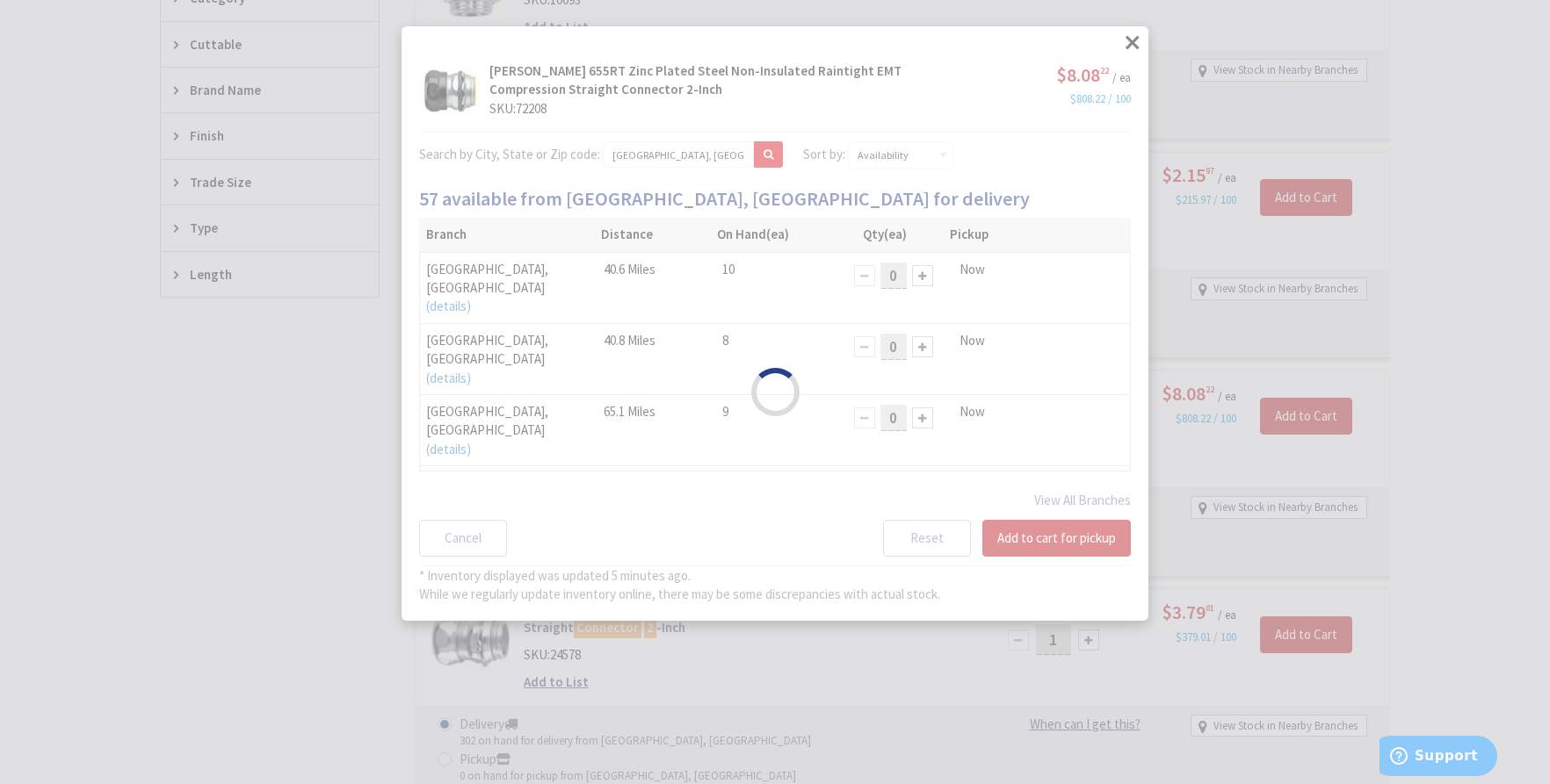
select select "data-availability"
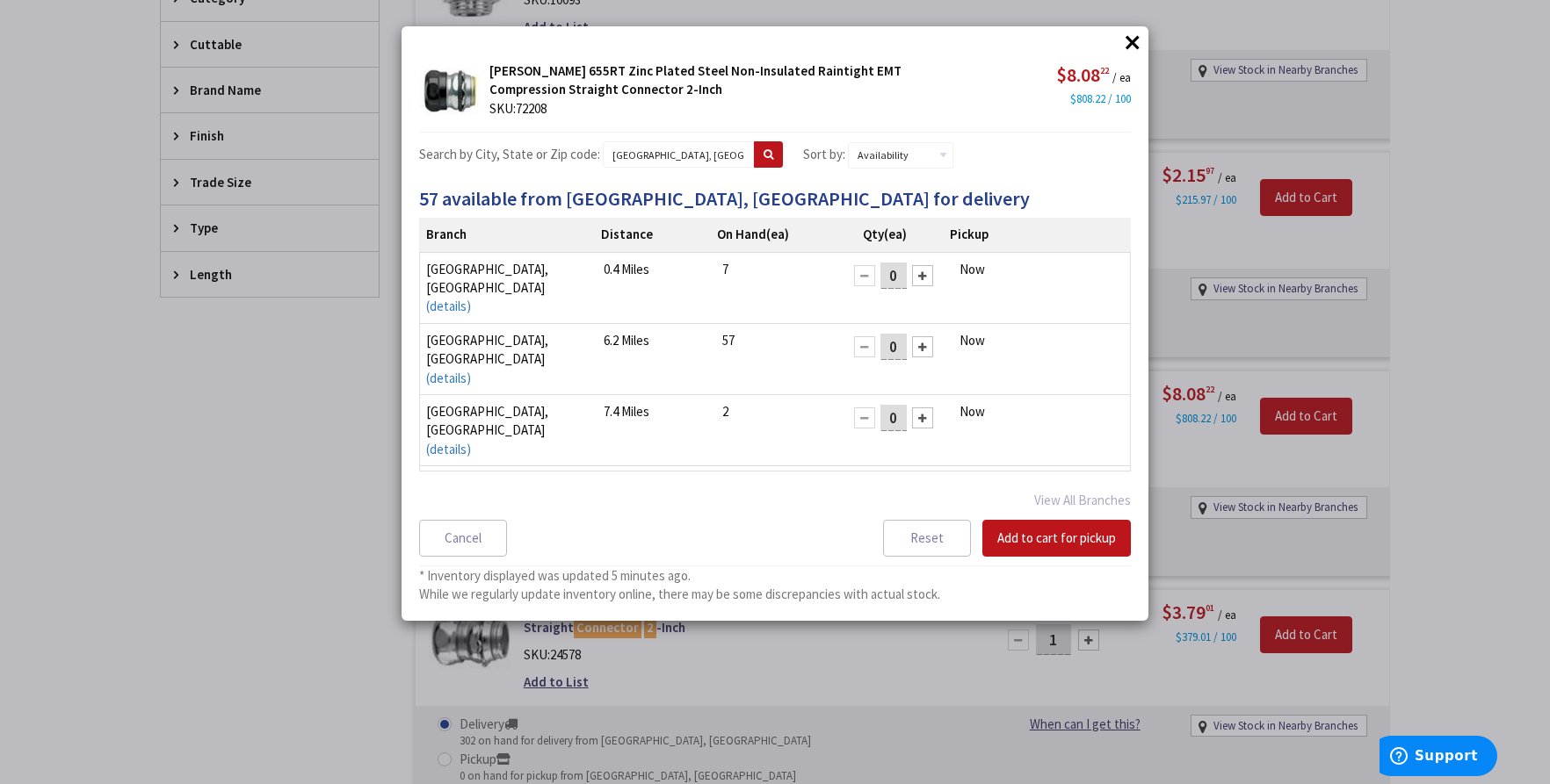
drag, startPoint x: 885, startPoint y: 272, endPoint x: 869, endPoint y: 275, distance: 16.3
click at [880, 275] on input "0" at bounding box center [893, 275] width 26 height 26
type input "1"
click at [1057, 541] on button "Add to cart for pickup" at bounding box center [1057, 538] width 149 height 37
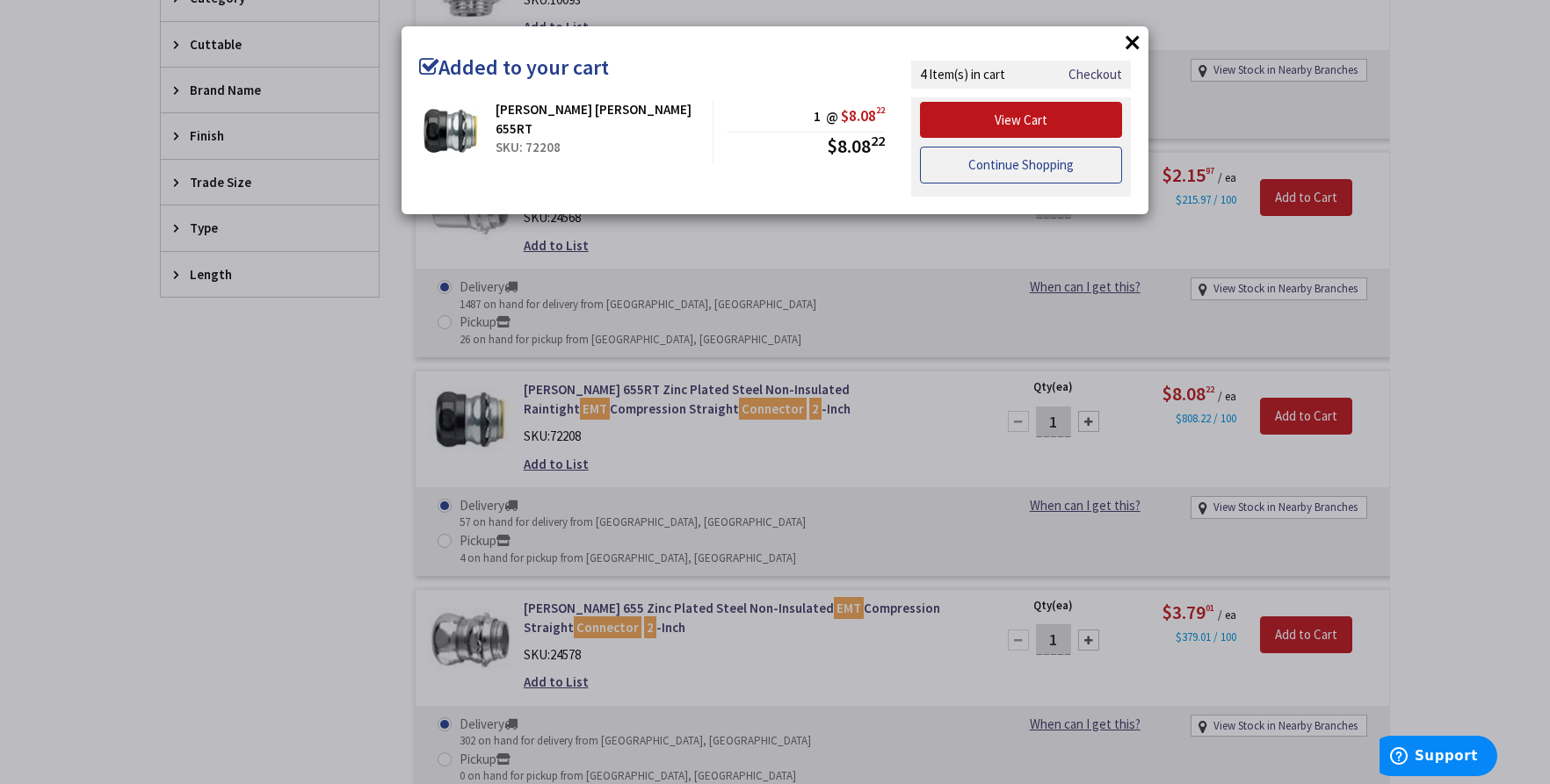
click at [1037, 155] on link "Continue Shopping" at bounding box center [1021, 165] width 202 height 37
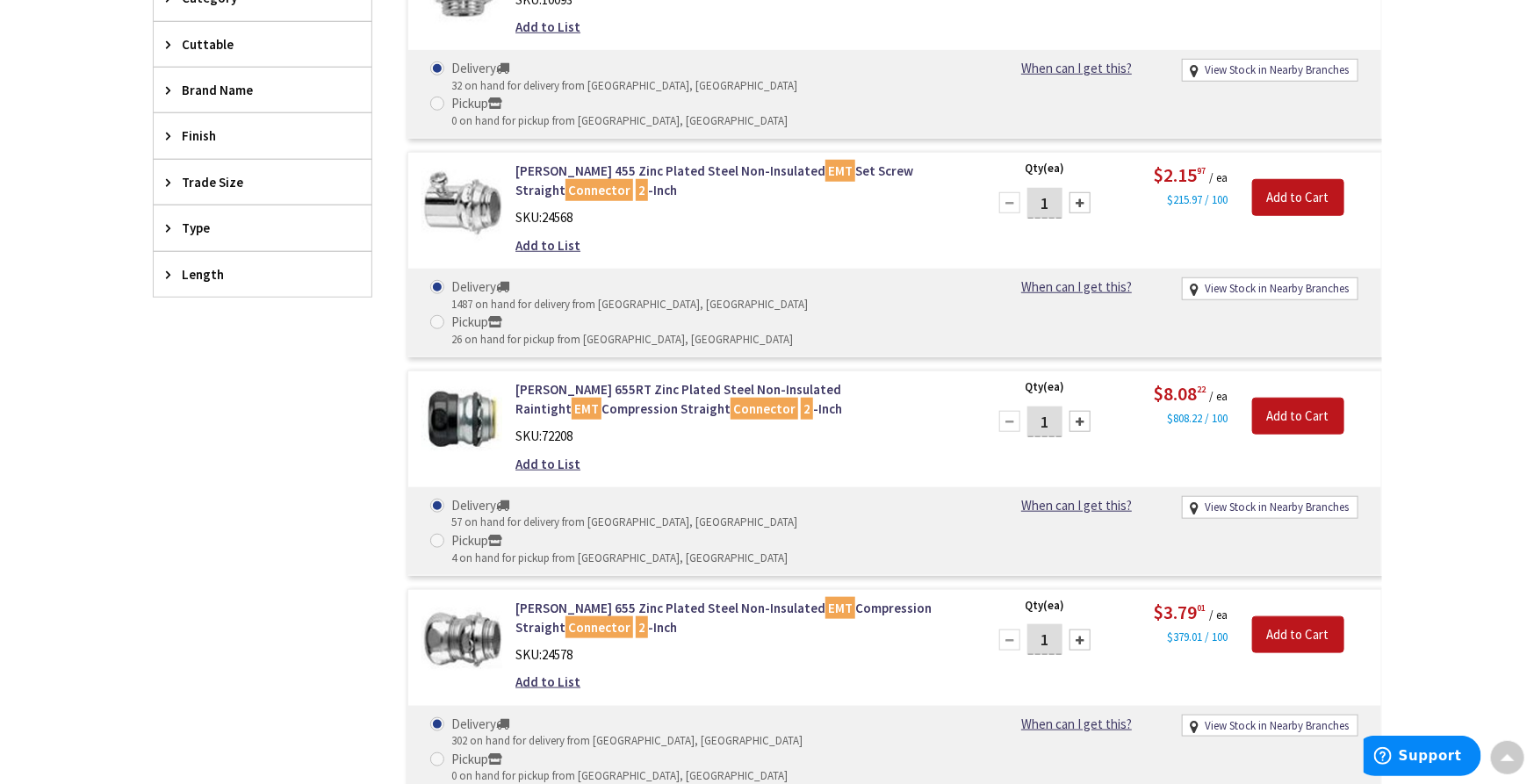
scroll to position [0, 0]
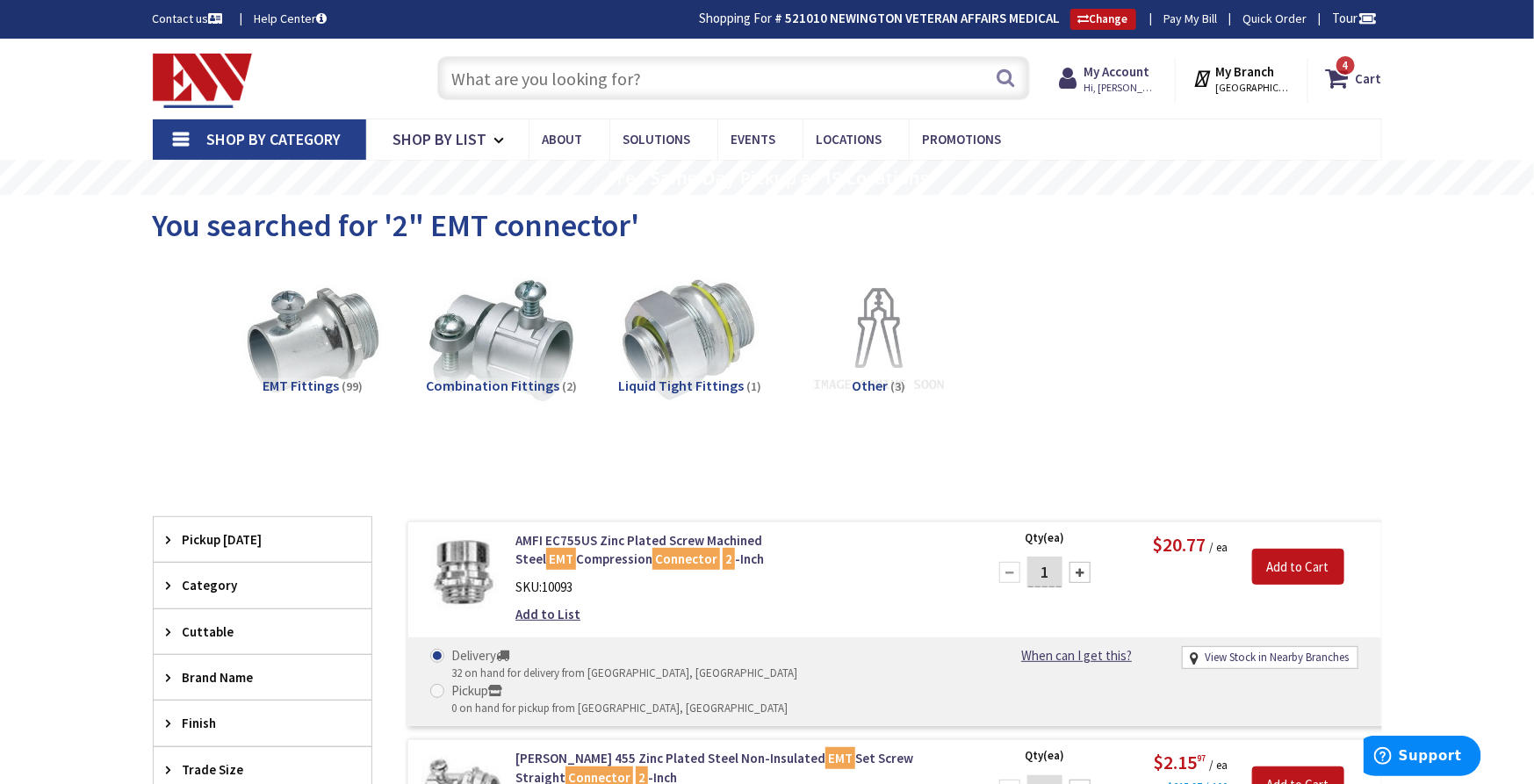
click at [643, 80] on input "text" at bounding box center [734, 78] width 592 height 44
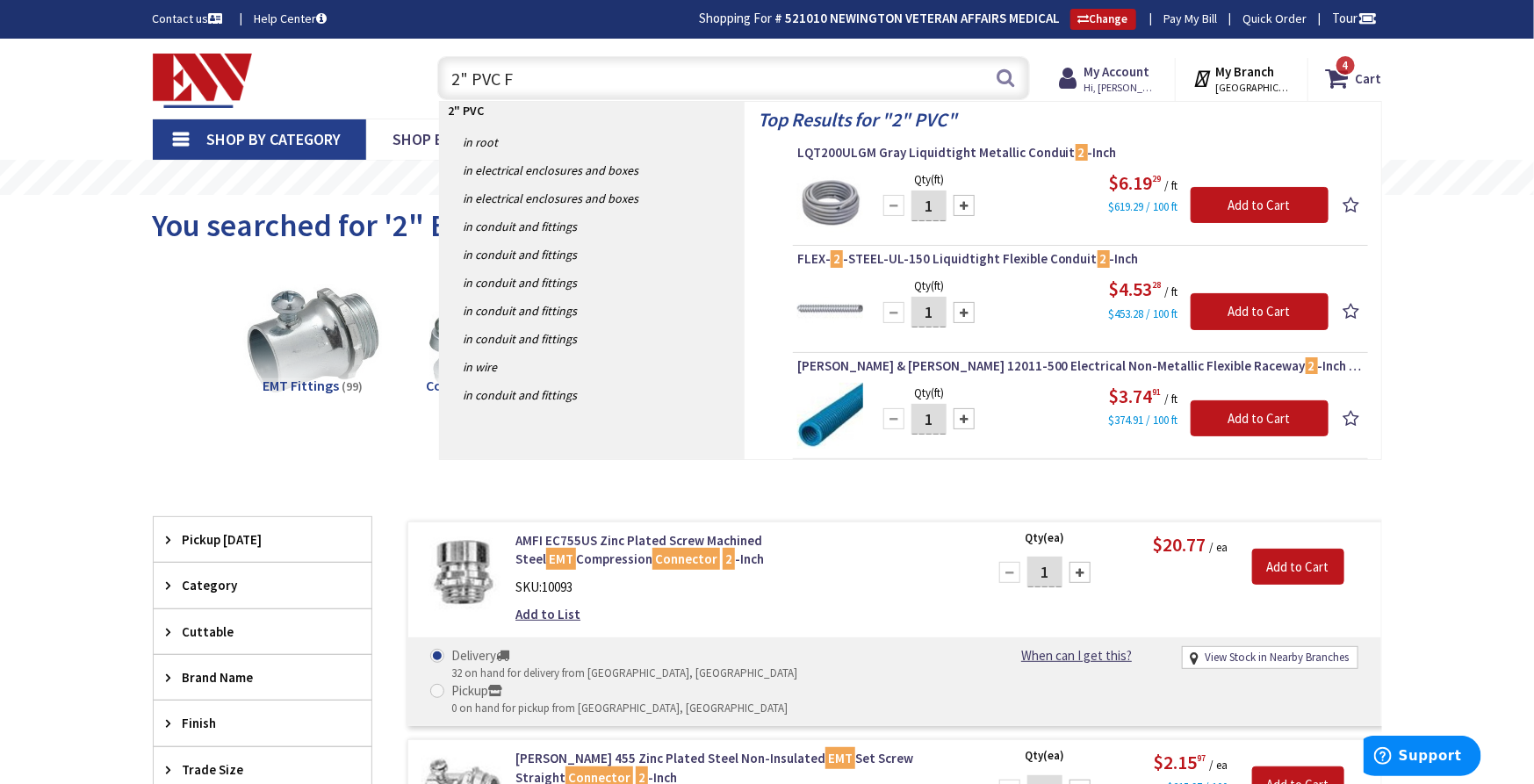
type input "2" PVC FA"
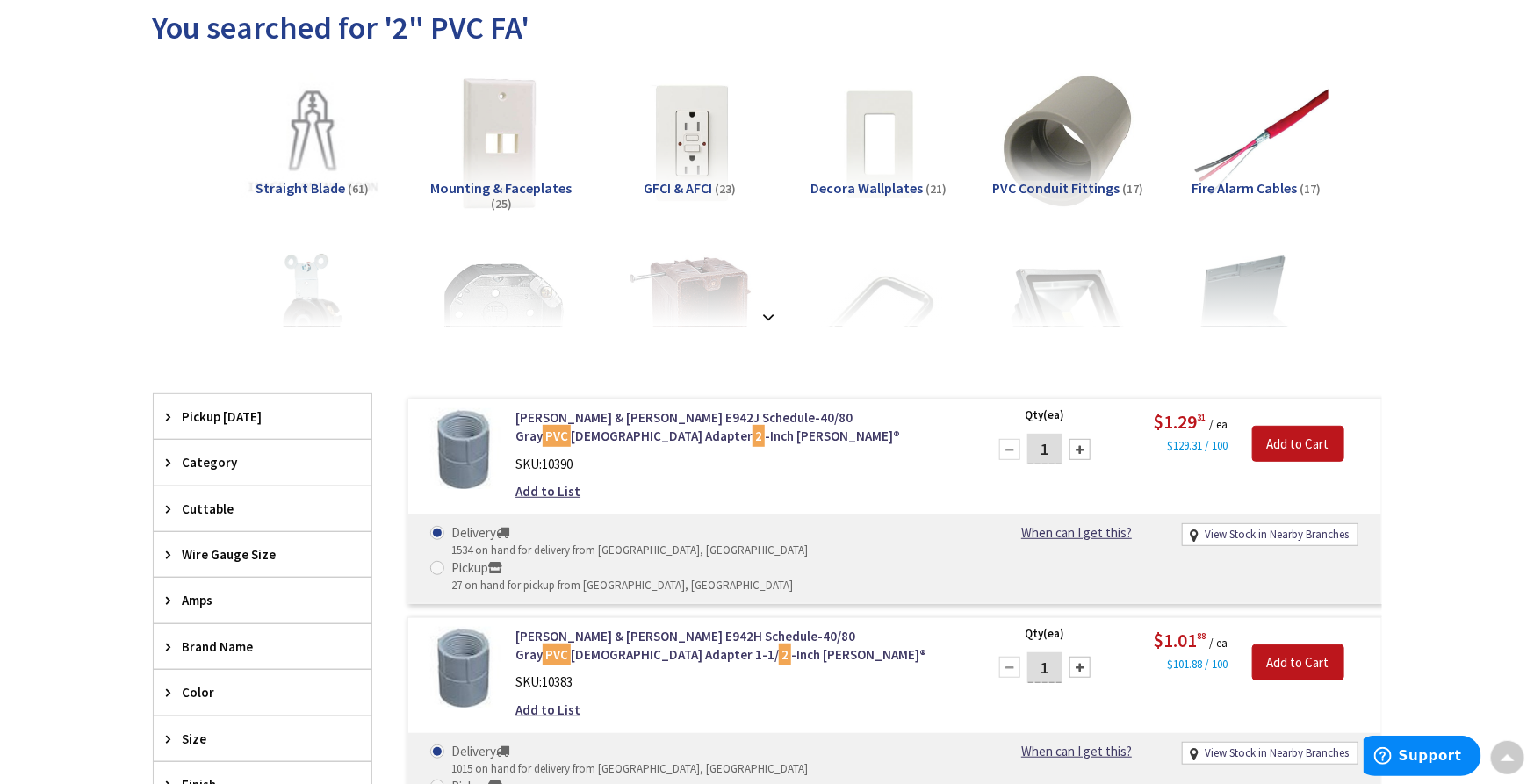
scroll to position [197, 0]
click at [1214, 528] on link "View Stock in Nearby Branches" at bounding box center [1276, 536] width 144 height 17
click at [1222, 528] on link "View Stock in Nearby Branches" at bounding box center [1276, 536] width 144 height 17
select select "data-availability"
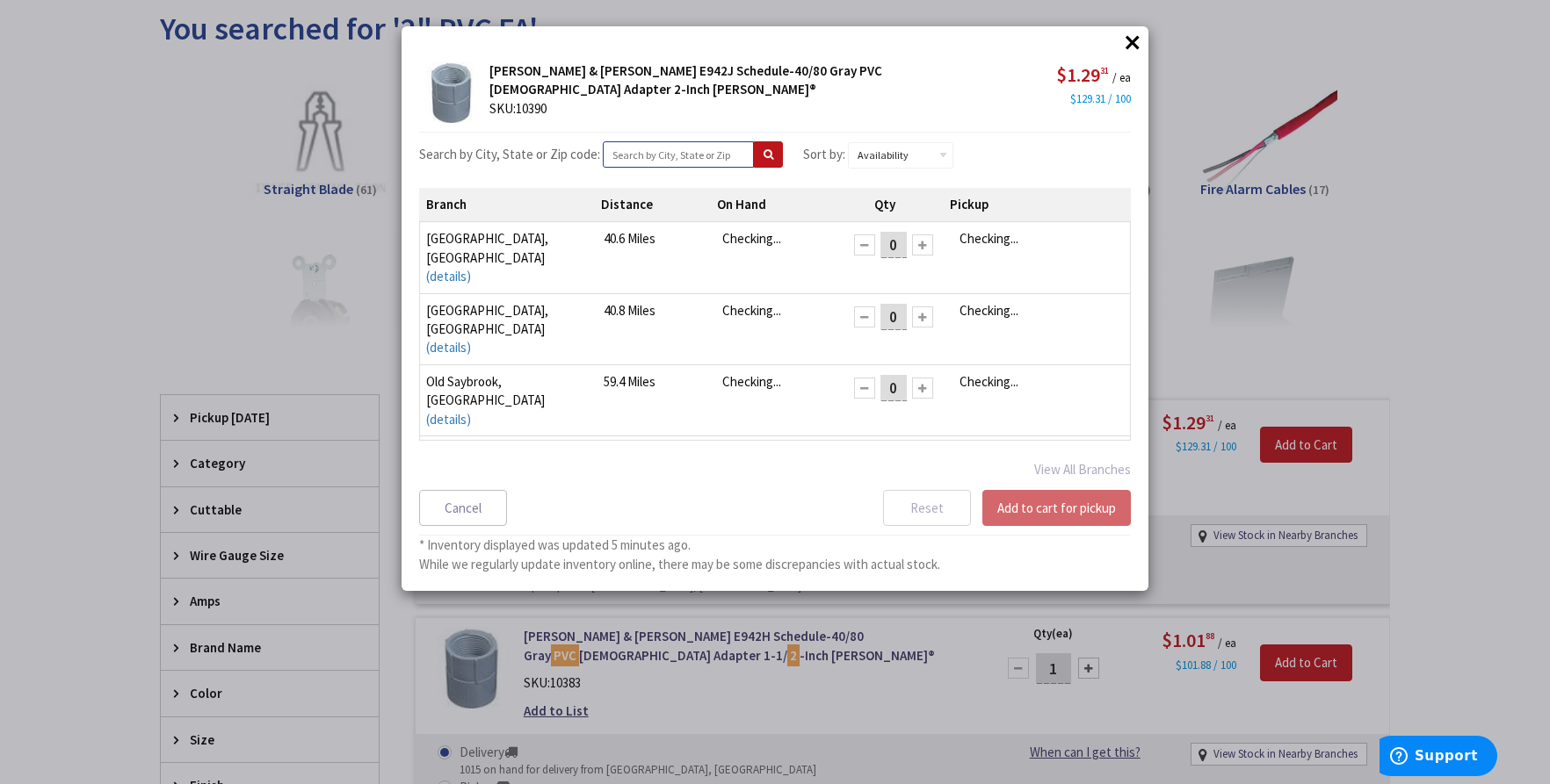
click at [682, 154] on input "text" at bounding box center [678, 154] width 151 height 26
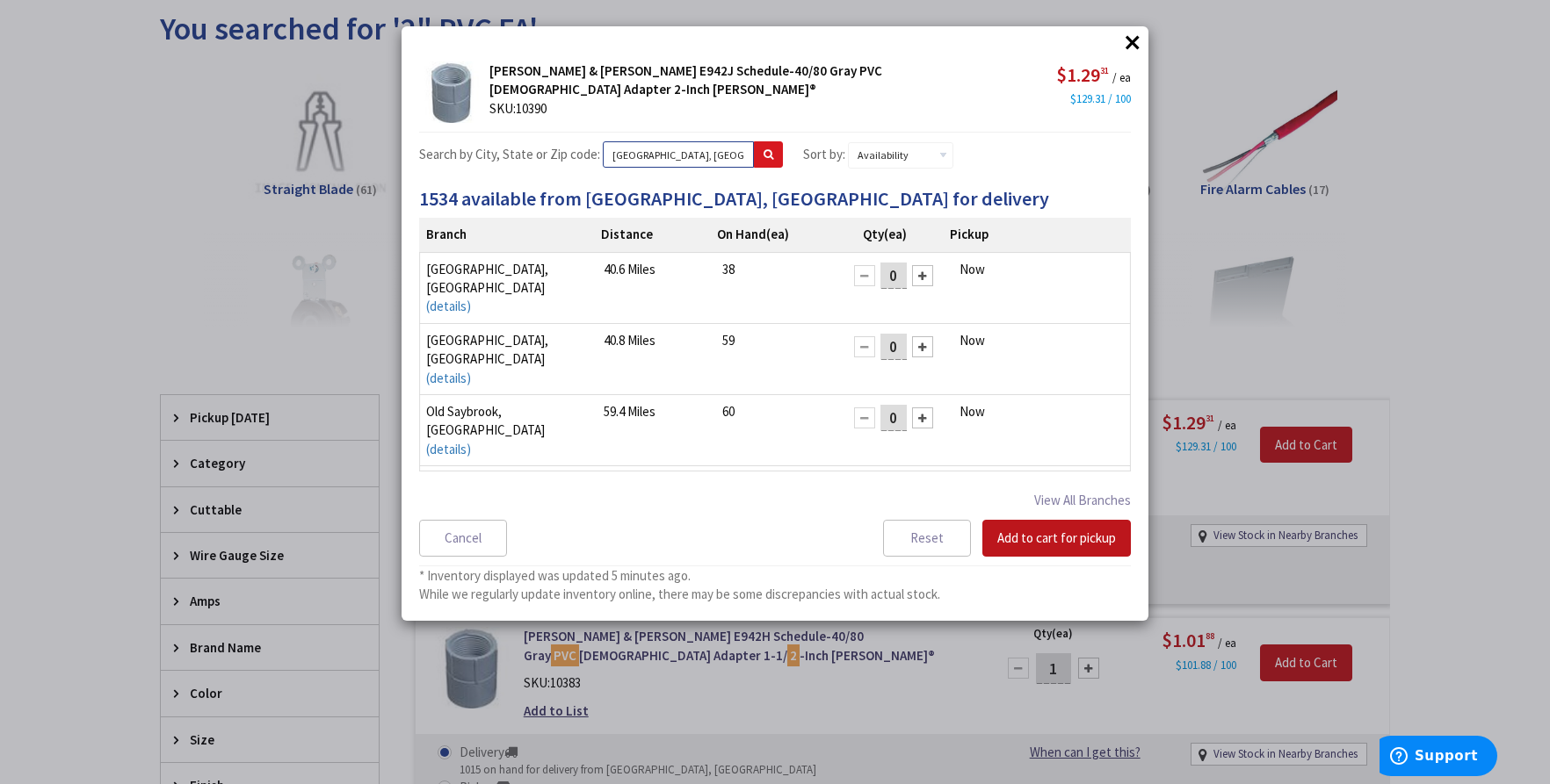
type input "new britain, ct"
click at [760, 147] on button at bounding box center [768, 154] width 29 height 26
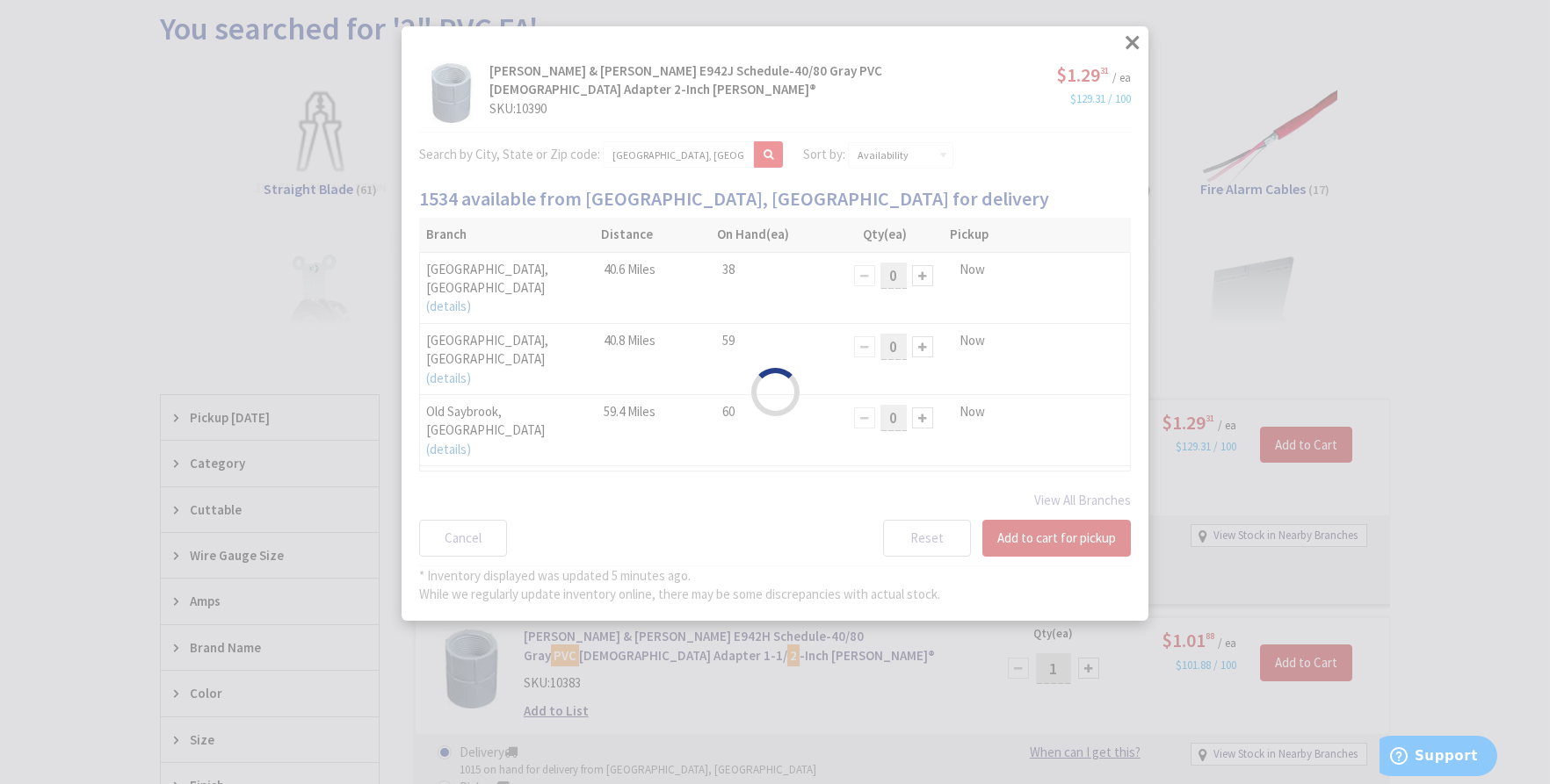
select select "data-availability"
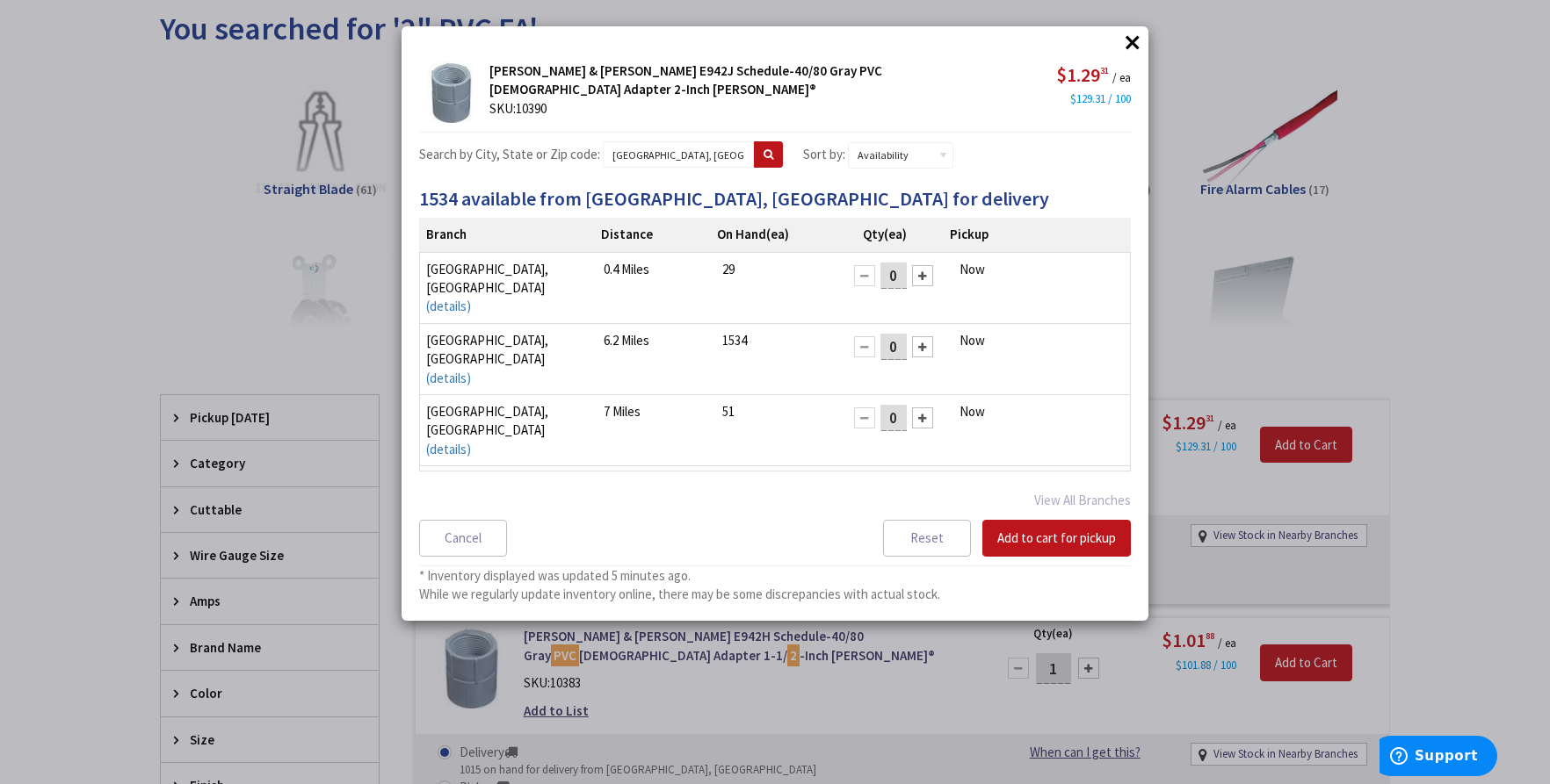
drag, startPoint x: 885, startPoint y: 269, endPoint x: 842, endPoint y: 277, distance: 43.7
click at [845, 277] on div "0" at bounding box center [894, 275] width 97 height 31
type input "1"
click at [1047, 534] on button "Add to cart for pickup" at bounding box center [1057, 538] width 149 height 37
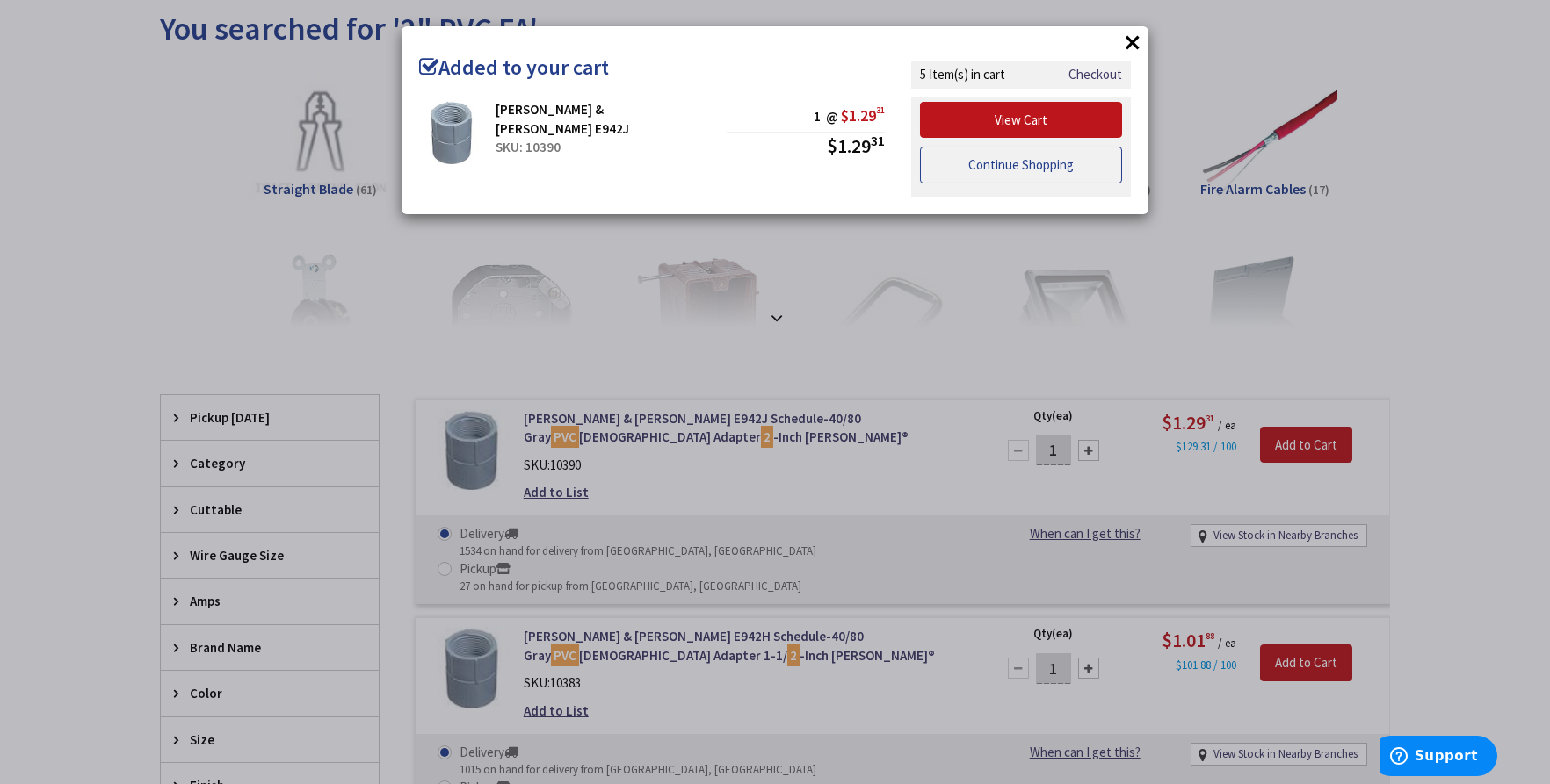
click at [1066, 158] on link "Continue Shopping" at bounding box center [1021, 165] width 202 height 37
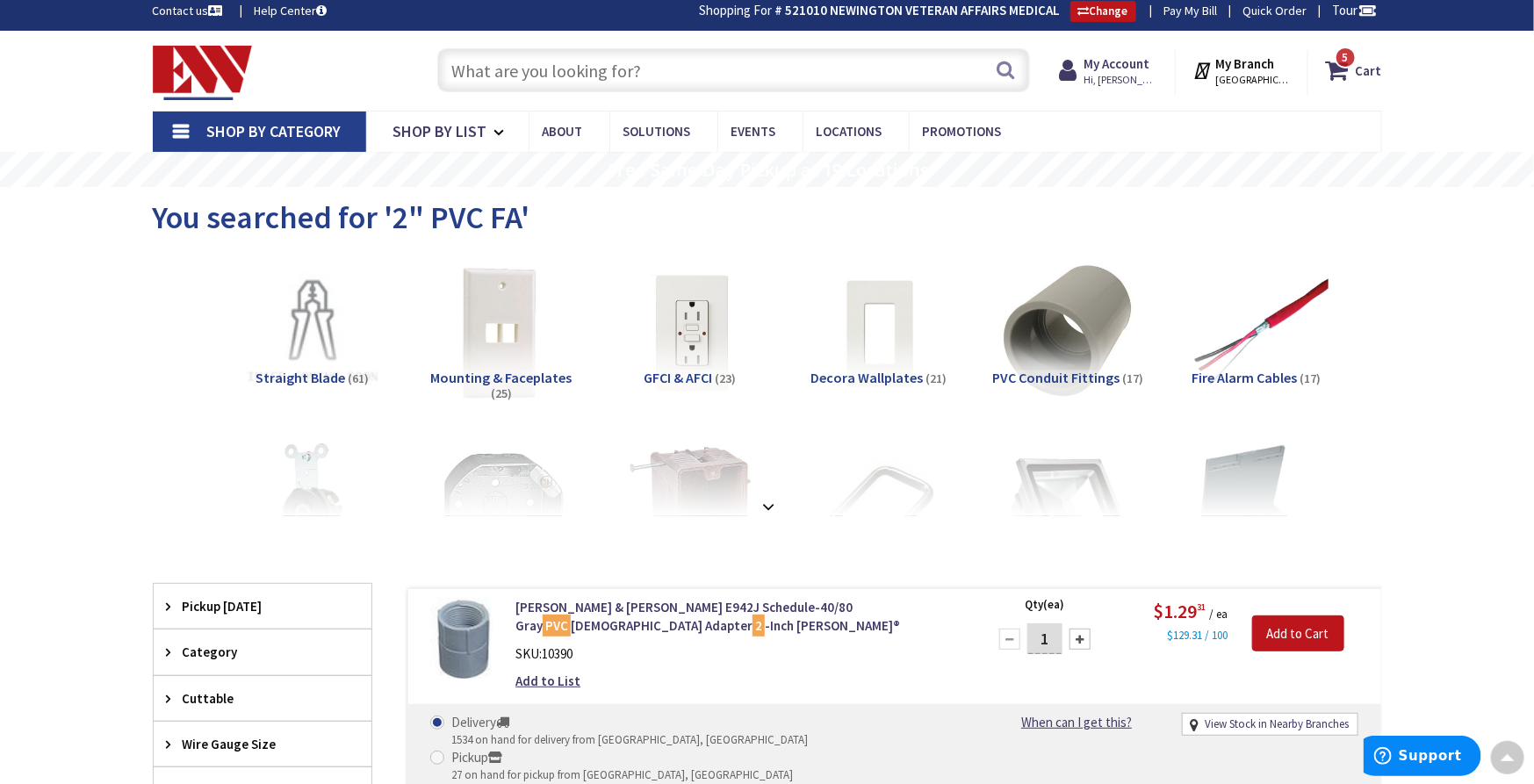
scroll to position [0, 0]
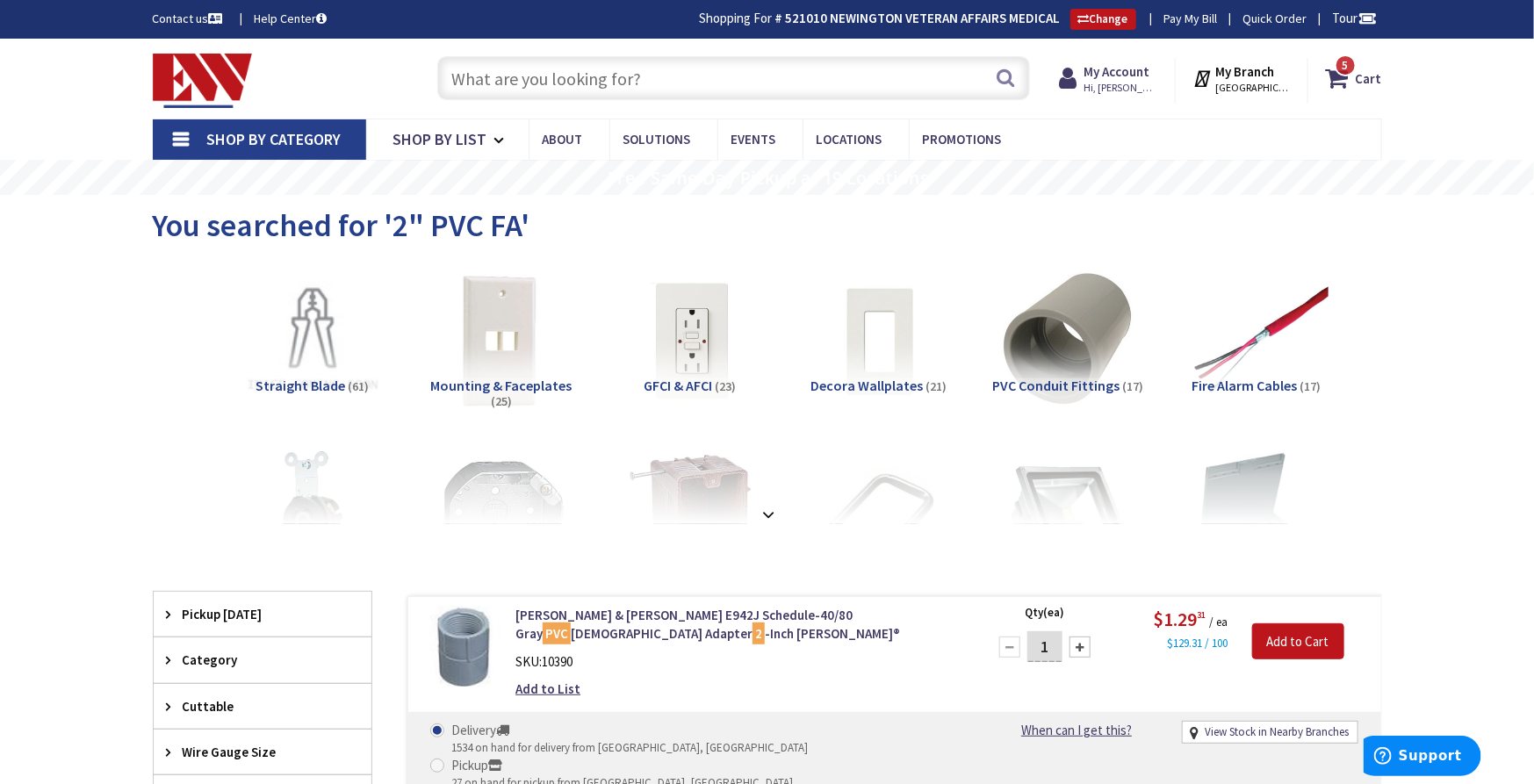
click at [575, 64] on input "text" at bounding box center [734, 78] width 592 height 44
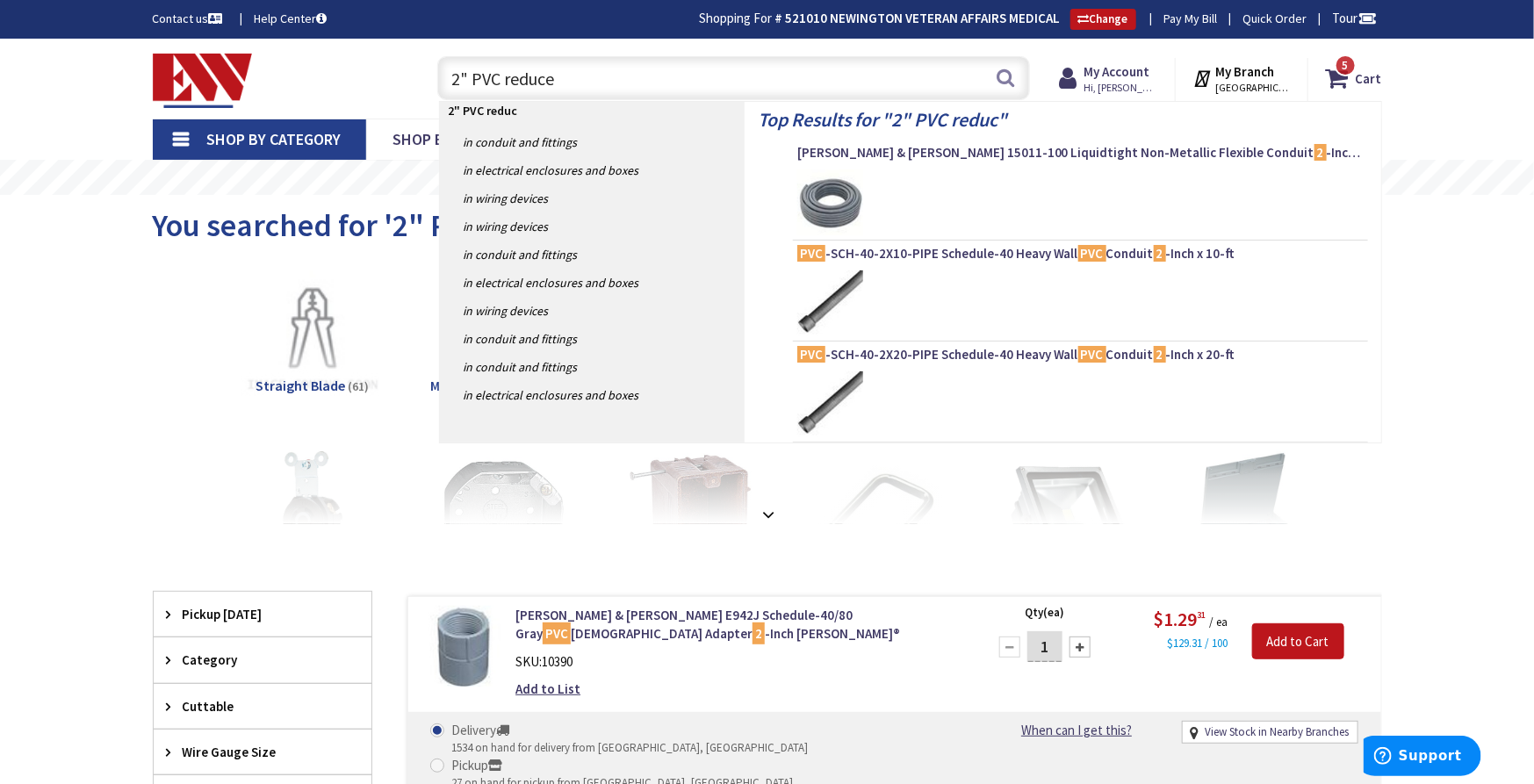
type input "2" PVC reducer"
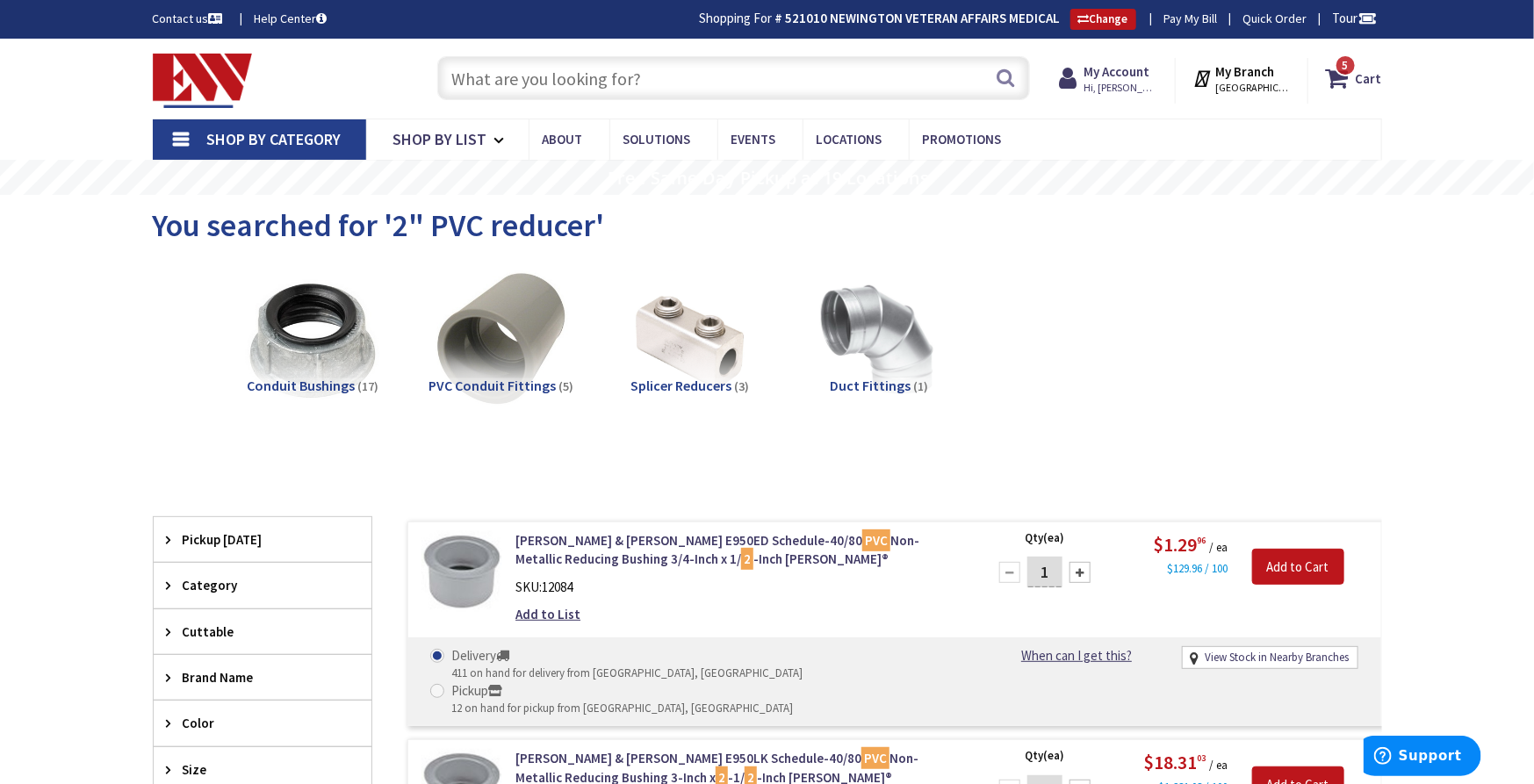
click at [580, 77] on input "text" at bounding box center [734, 78] width 592 height 44
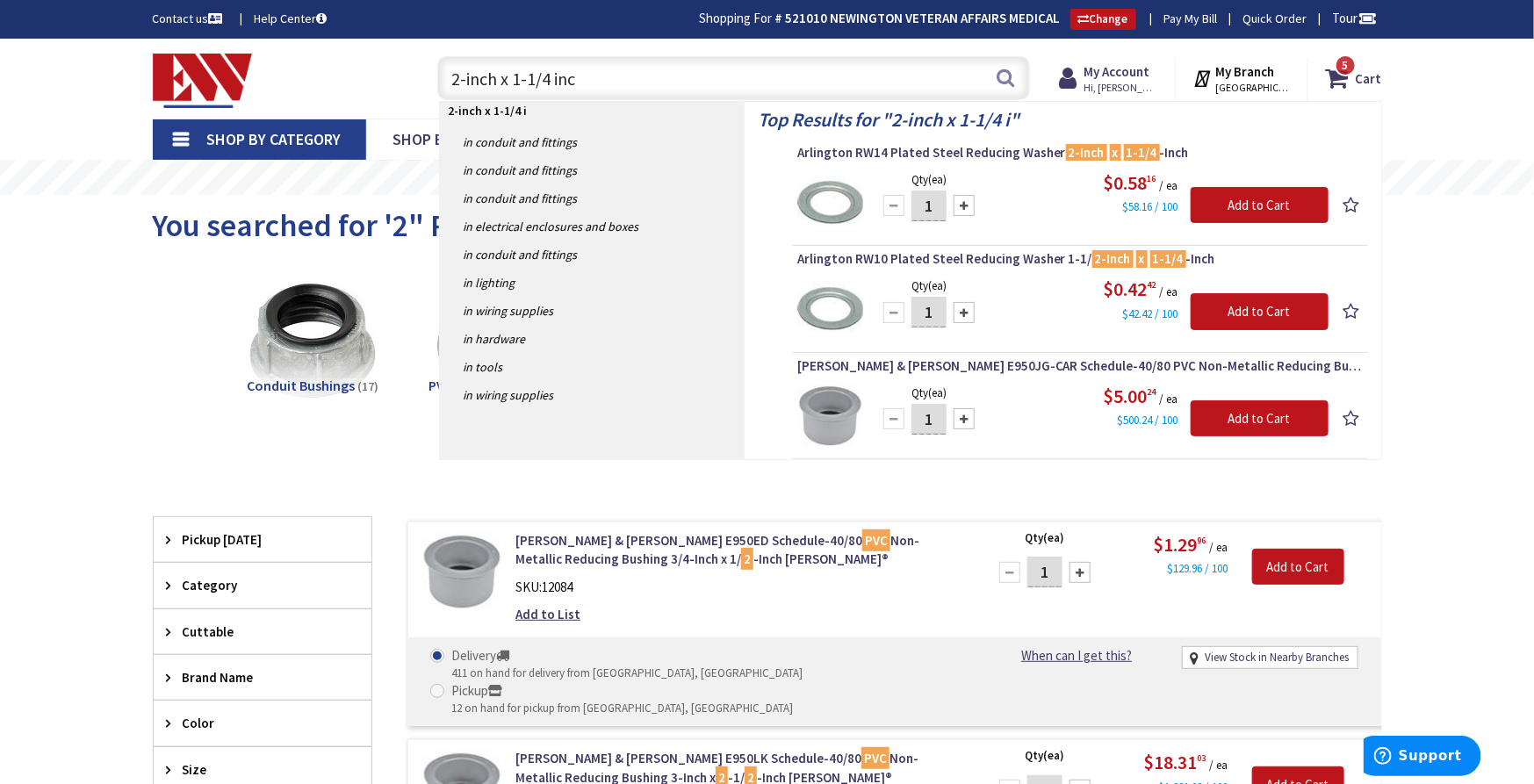
type input "2-inch x 1-1/4 inch"
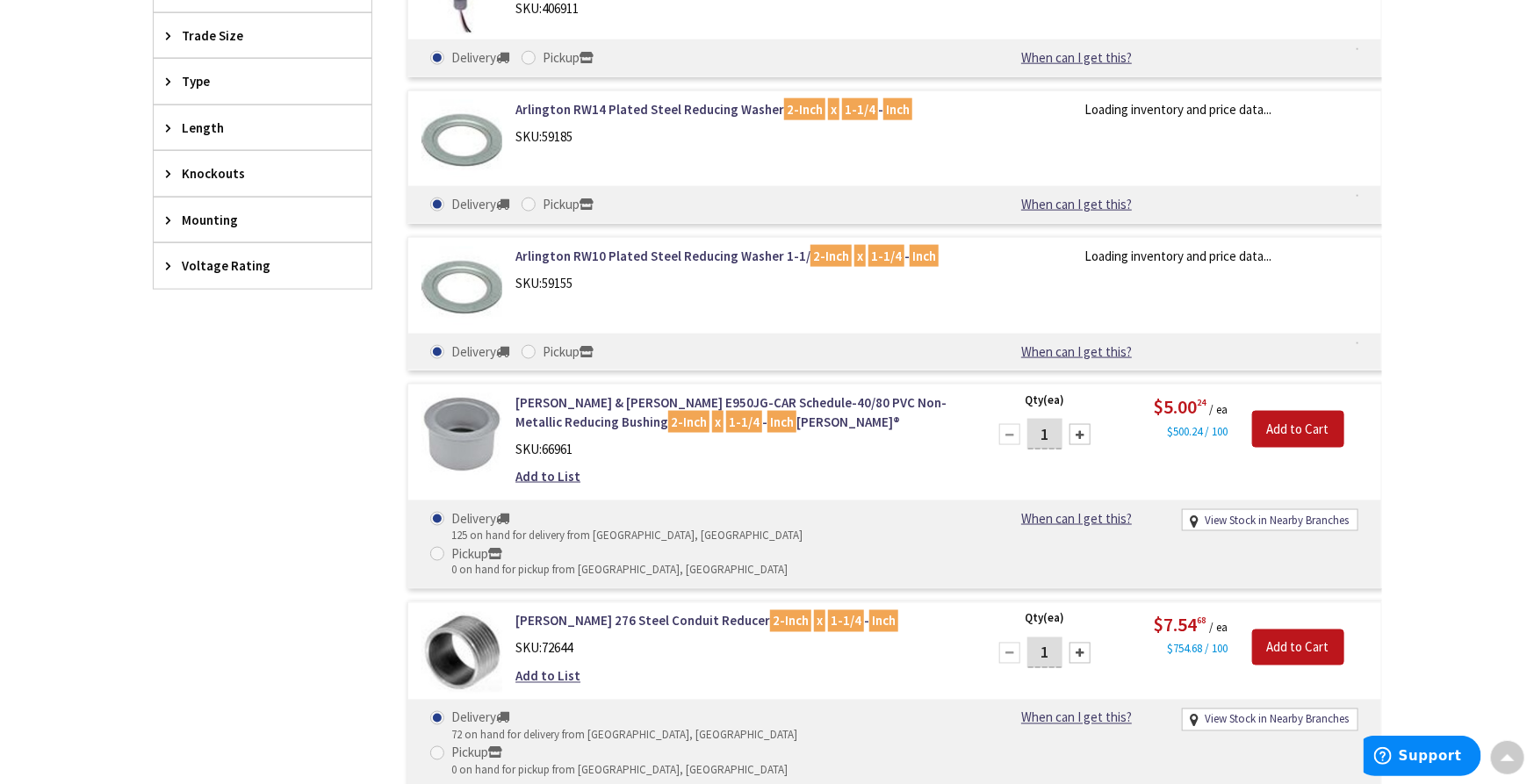
scroll to position [1172, 0]
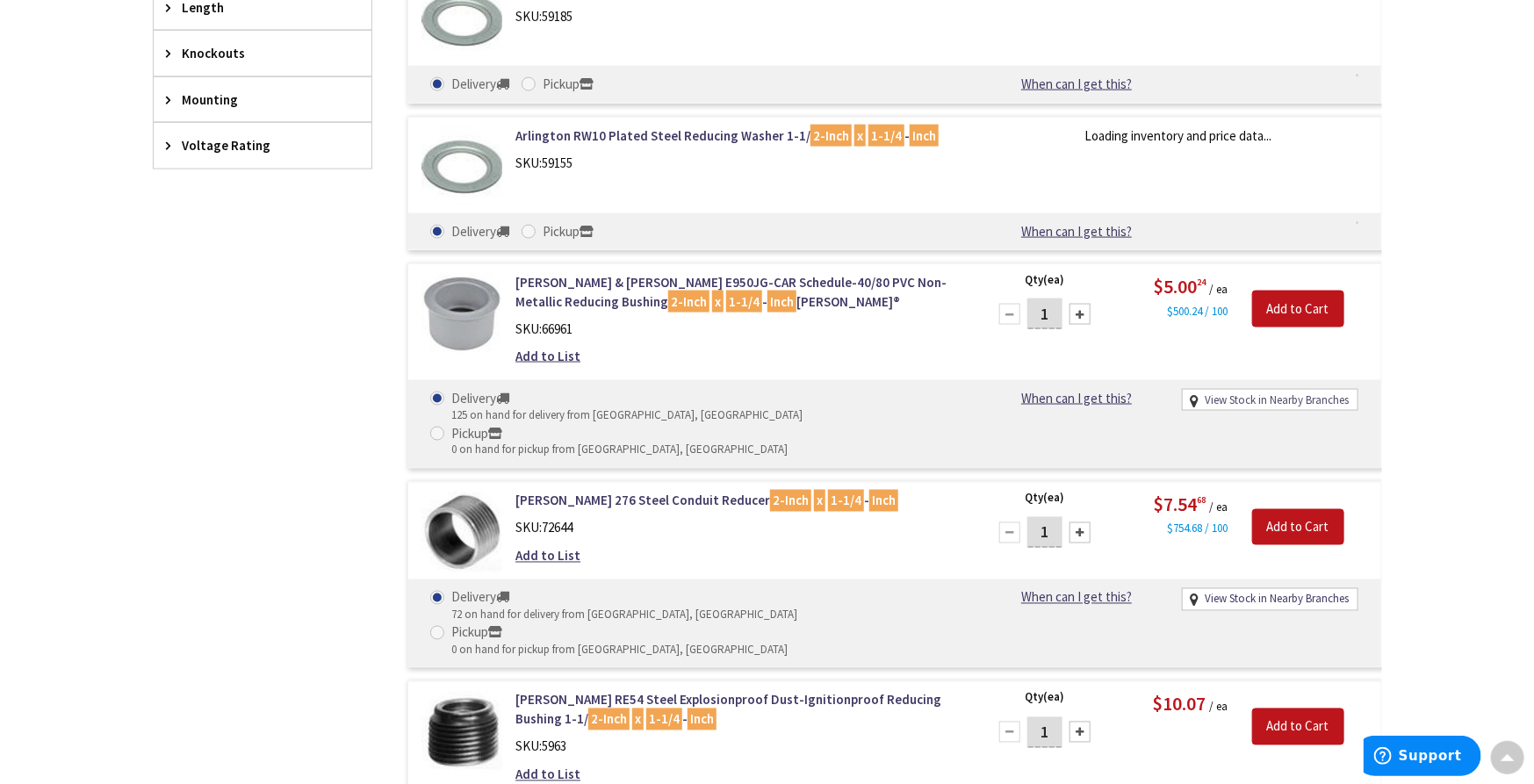
click at [1236, 401] on link "View Stock in Nearby Branches" at bounding box center [1276, 401] width 144 height 17
select select "data-availability"
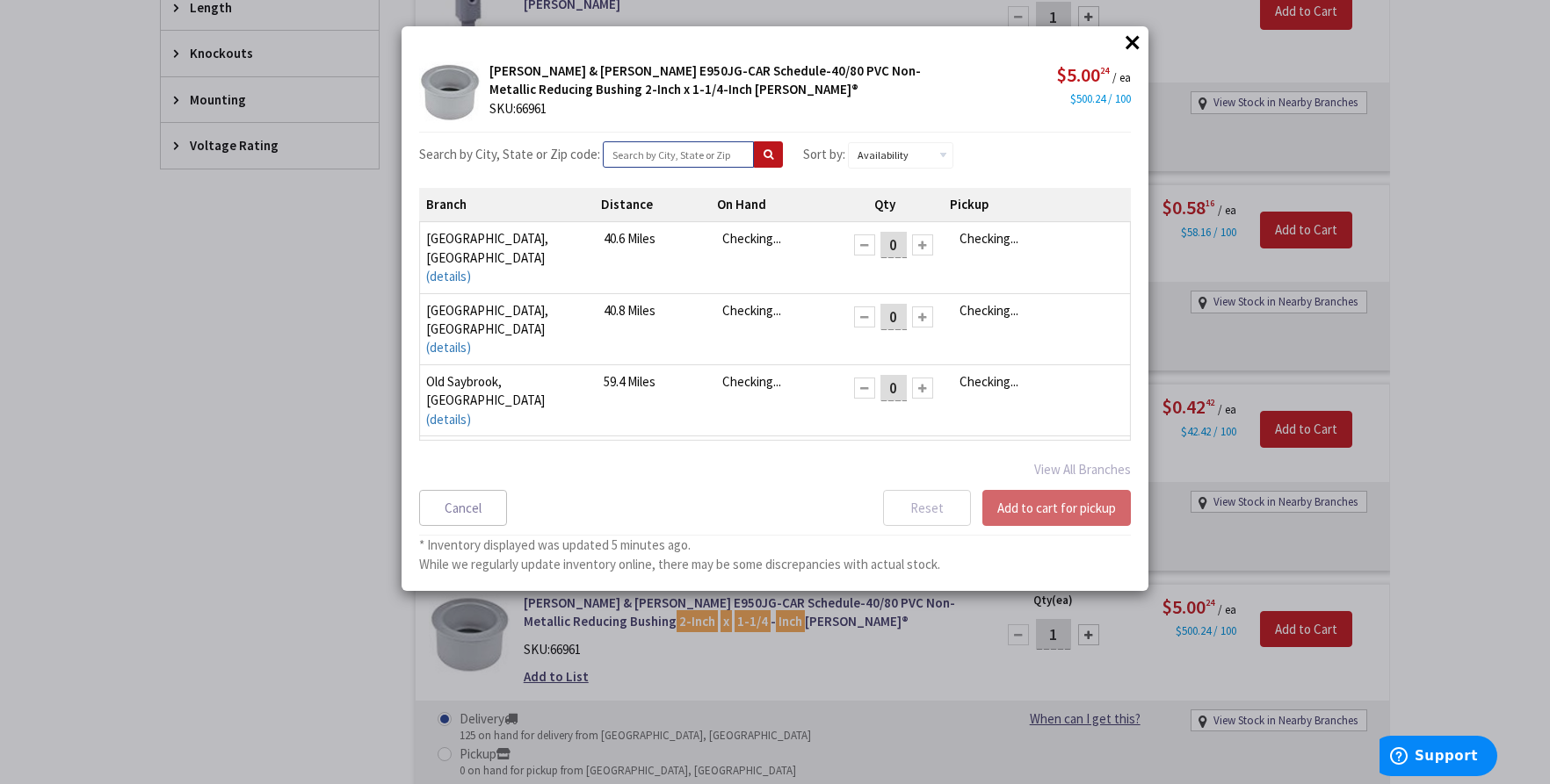
click at [632, 146] on input "text" at bounding box center [678, 154] width 151 height 26
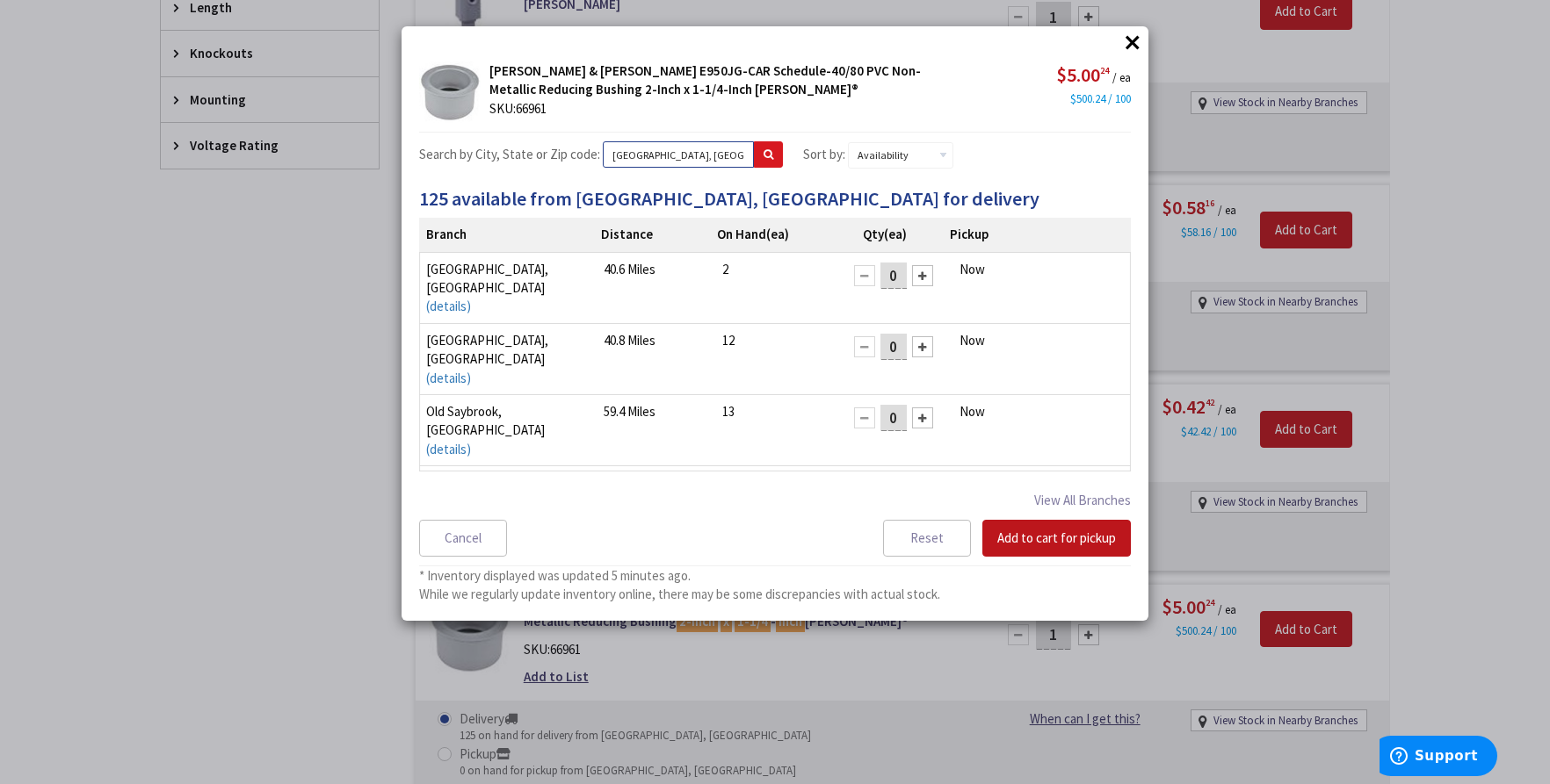
type input "[GEOGRAPHIC_DATA], [GEOGRAPHIC_DATA]"
click at [764, 151] on icon at bounding box center [768, 155] width 10 height 11
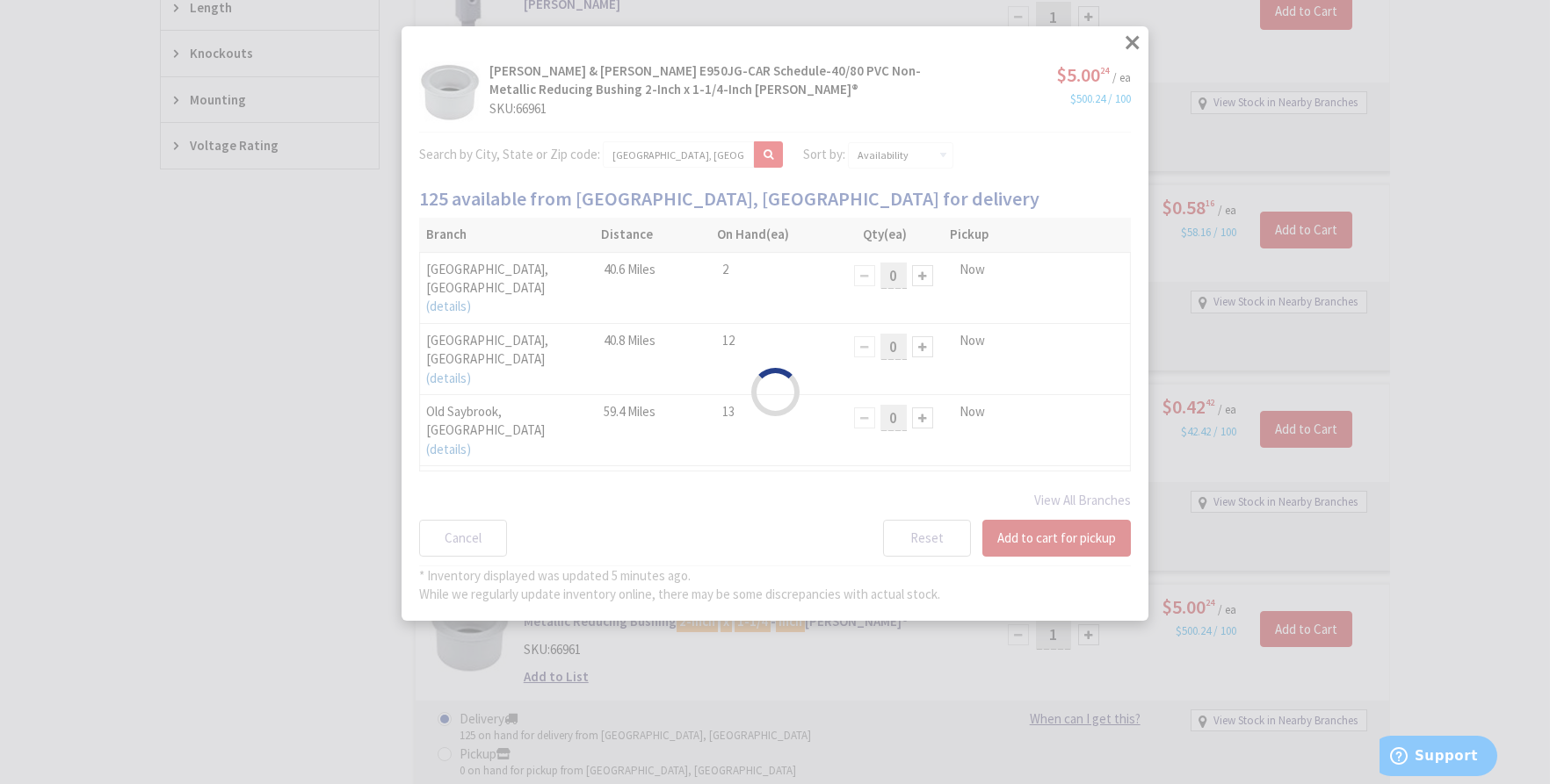
select select "data-availability"
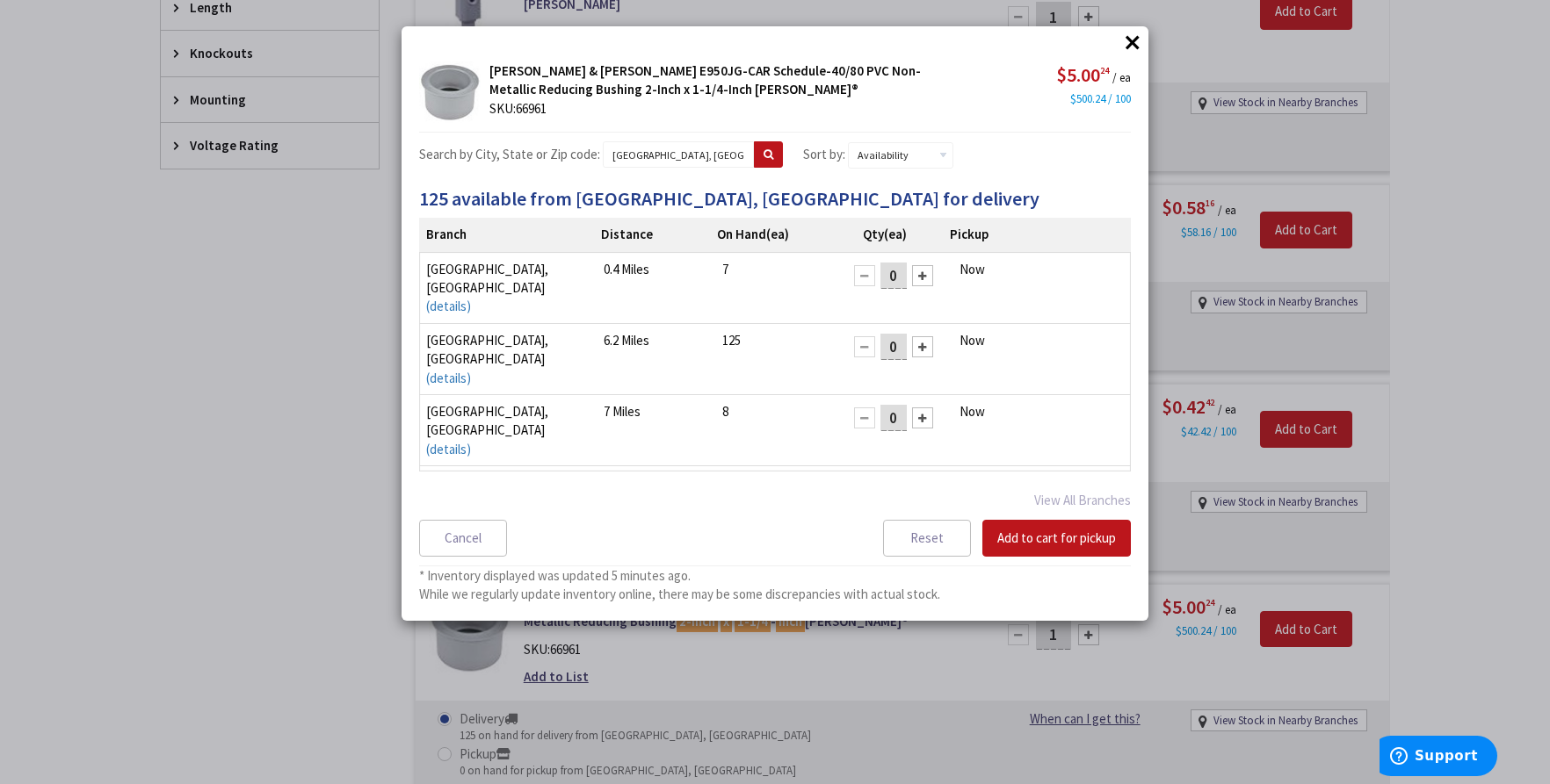
drag, startPoint x: 888, startPoint y: 268, endPoint x: 862, endPoint y: 271, distance: 26.2
click at [862, 271] on div "0" at bounding box center [894, 275] width 97 height 31
type input "1"
click at [1071, 537] on button "Add to cart for pickup" at bounding box center [1057, 538] width 149 height 37
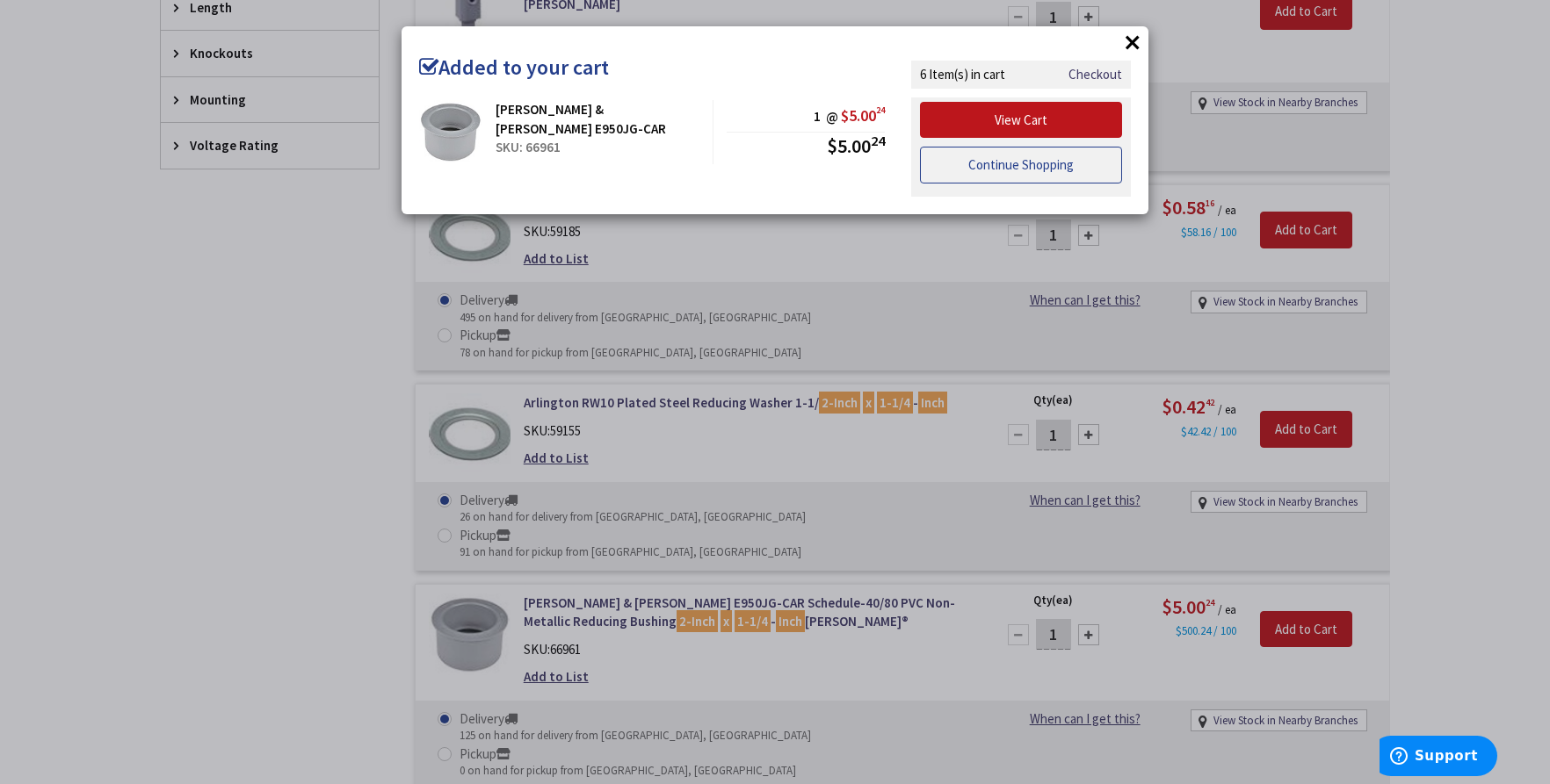
click at [995, 151] on link "Continue Shopping" at bounding box center [1021, 165] width 202 height 37
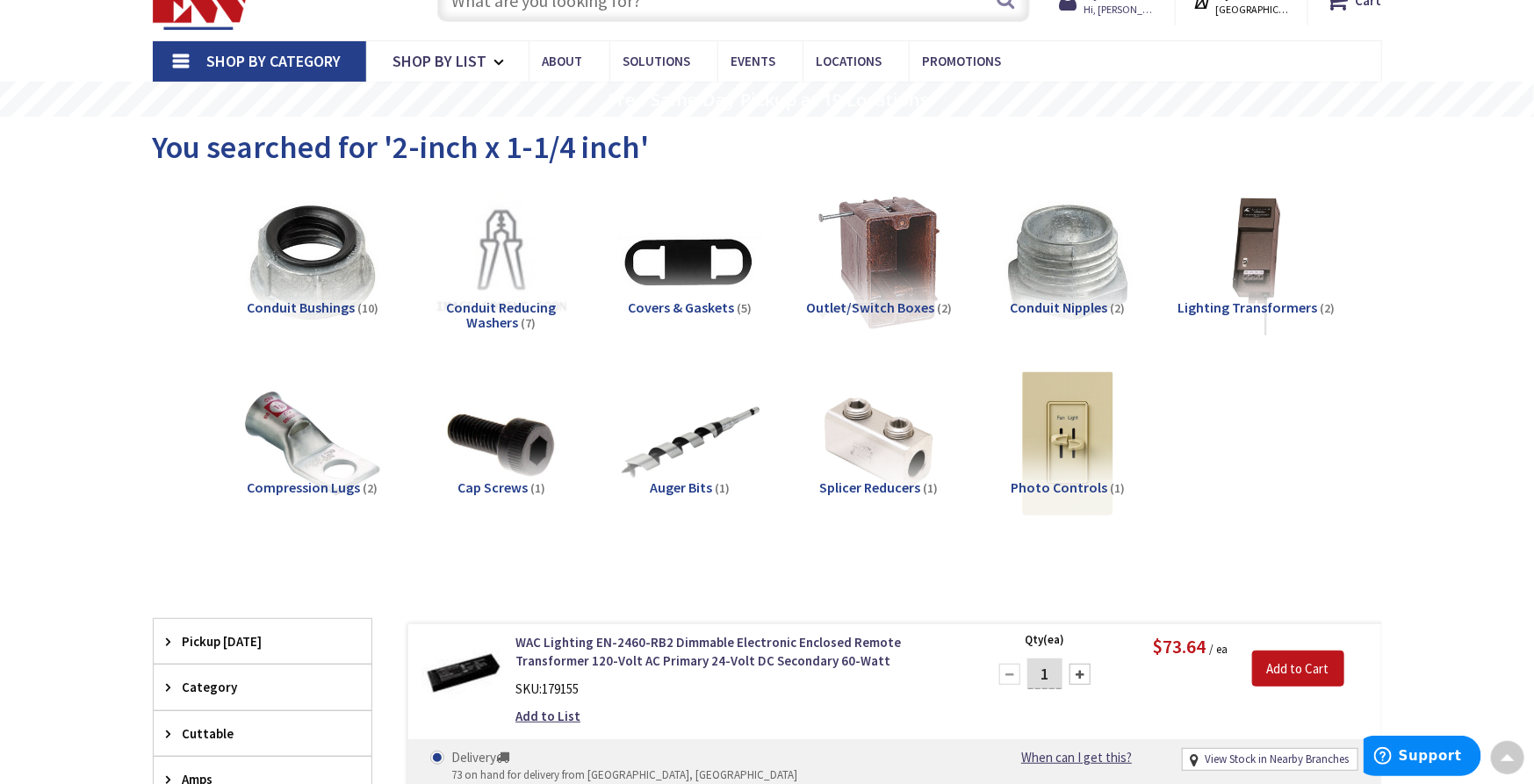
scroll to position [0, 0]
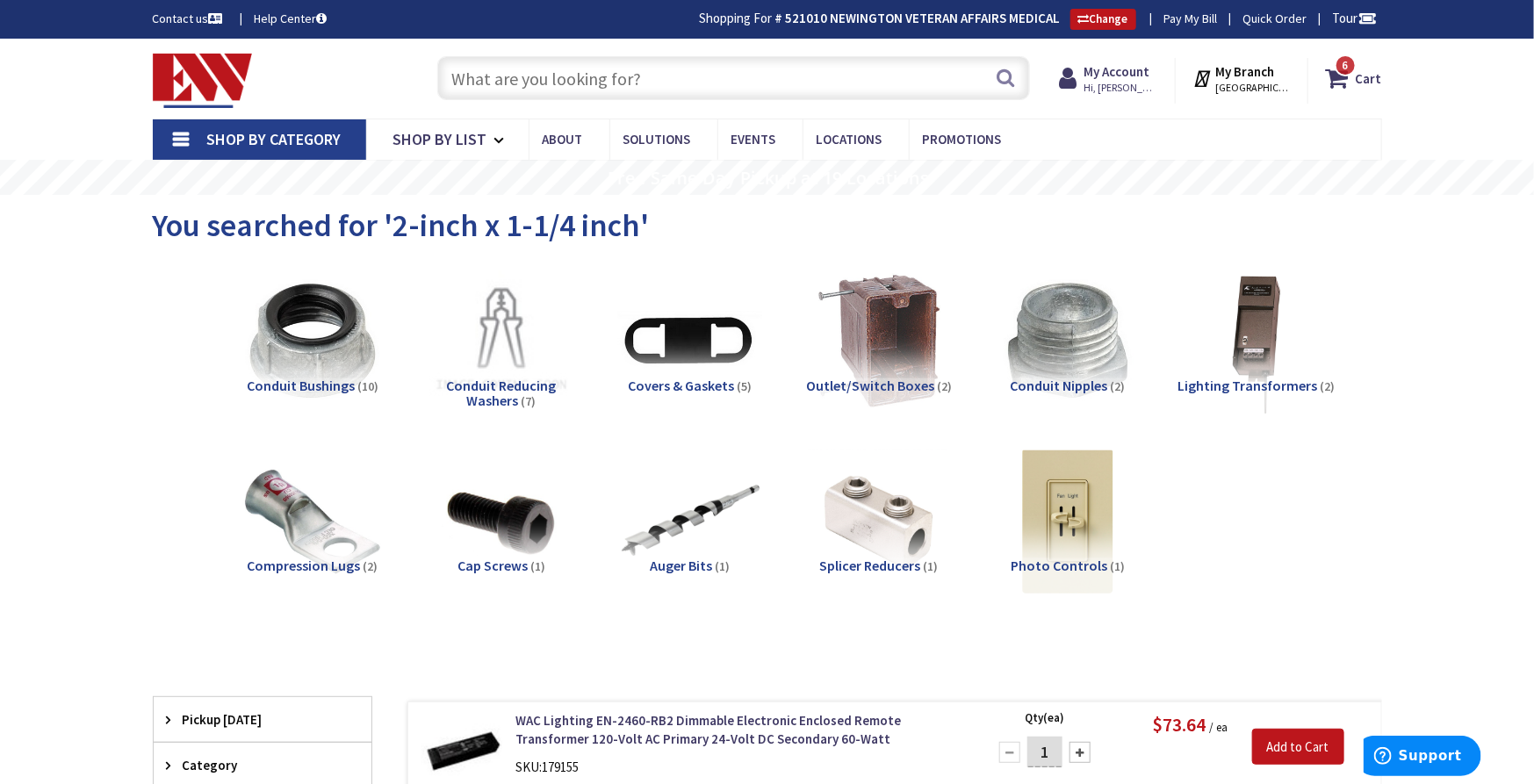
click at [601, 79] on input "text" at bounding box center [734, 78] width 592 height 44
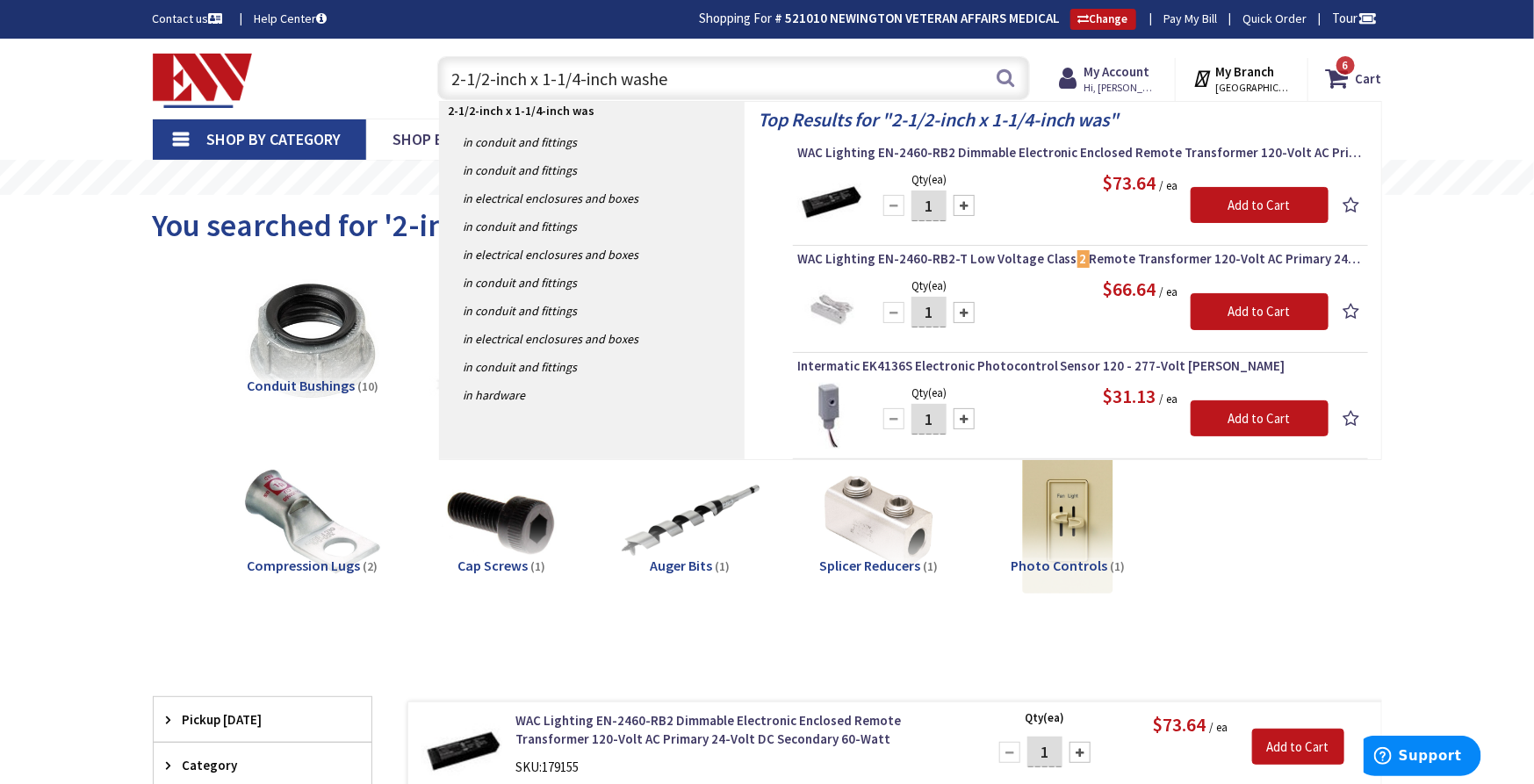
type input "2-1/2-inch x 1-1/4-inch washer"
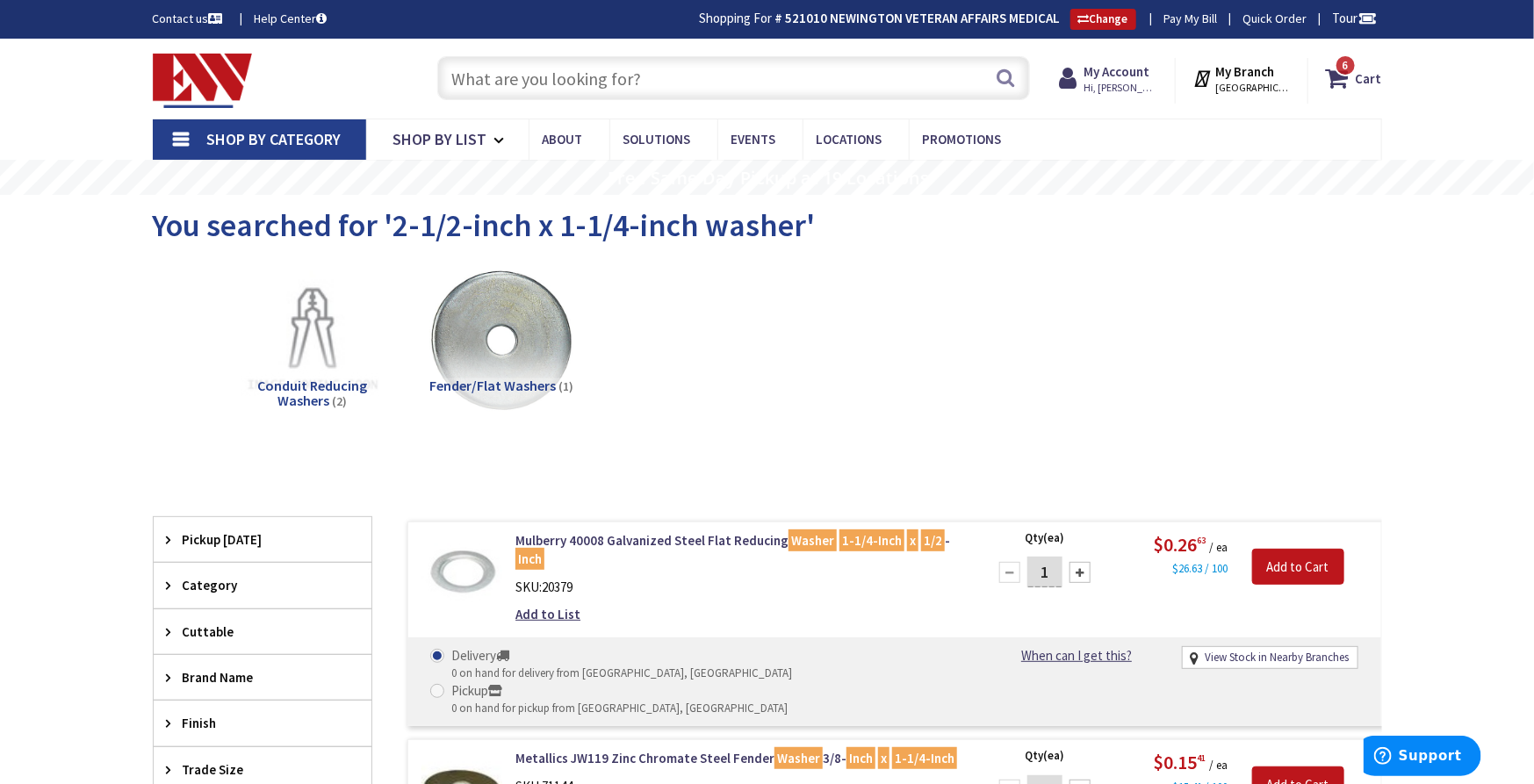
click at [532, 61] on input "text" at bounding box center [734, 78] width 592 height 44
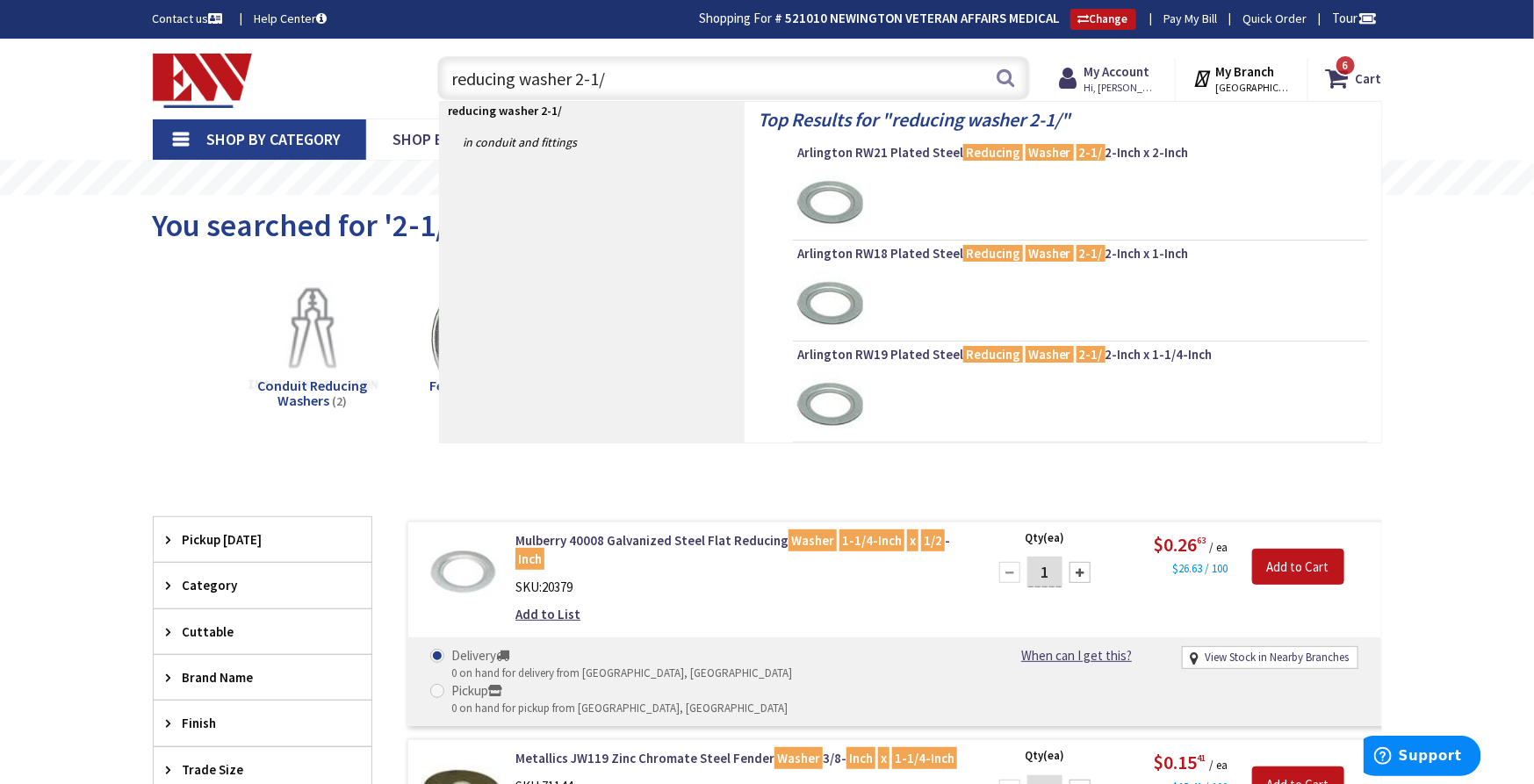
type input "reducing washer 2-1/2"
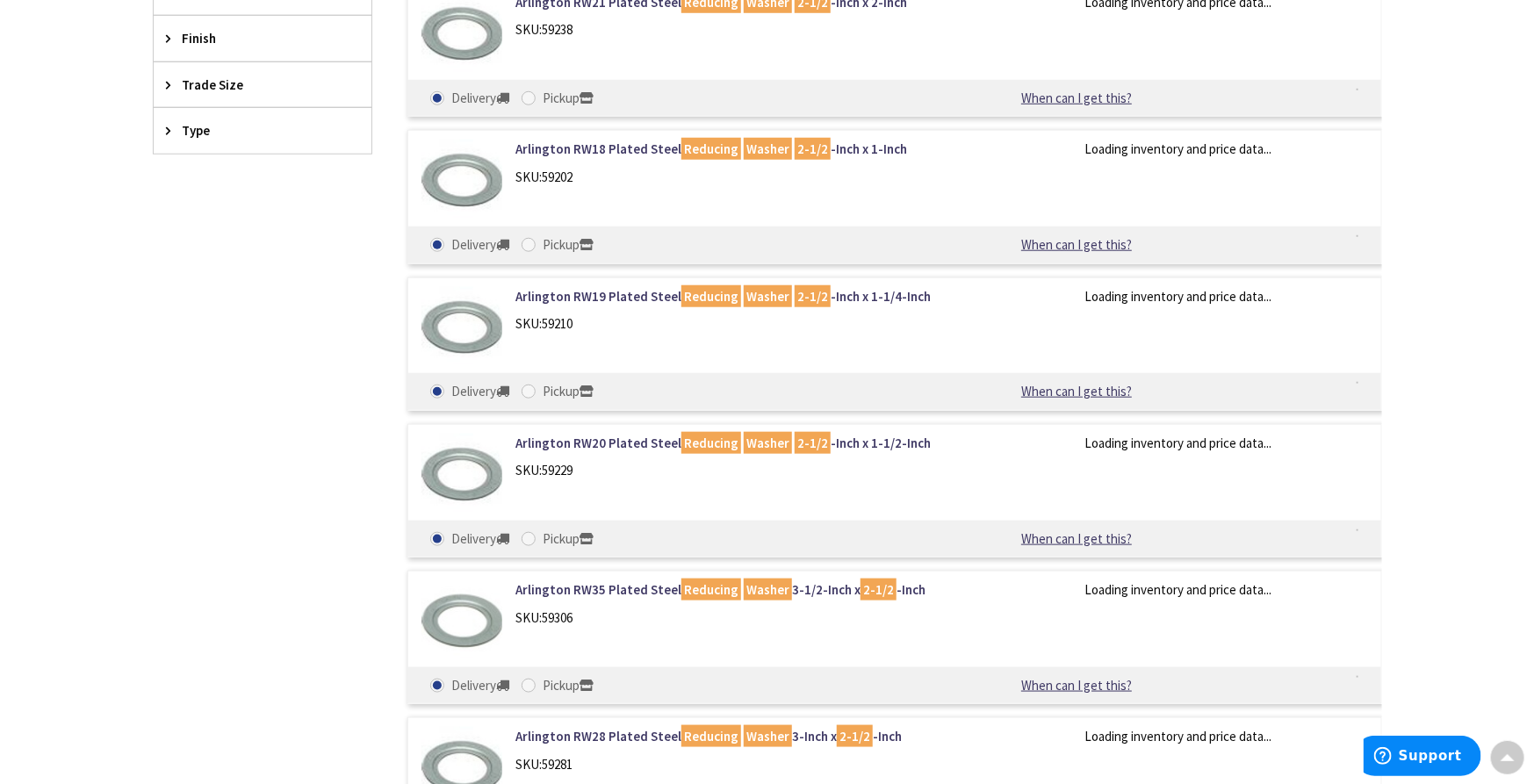
scroll to position [685, 0]
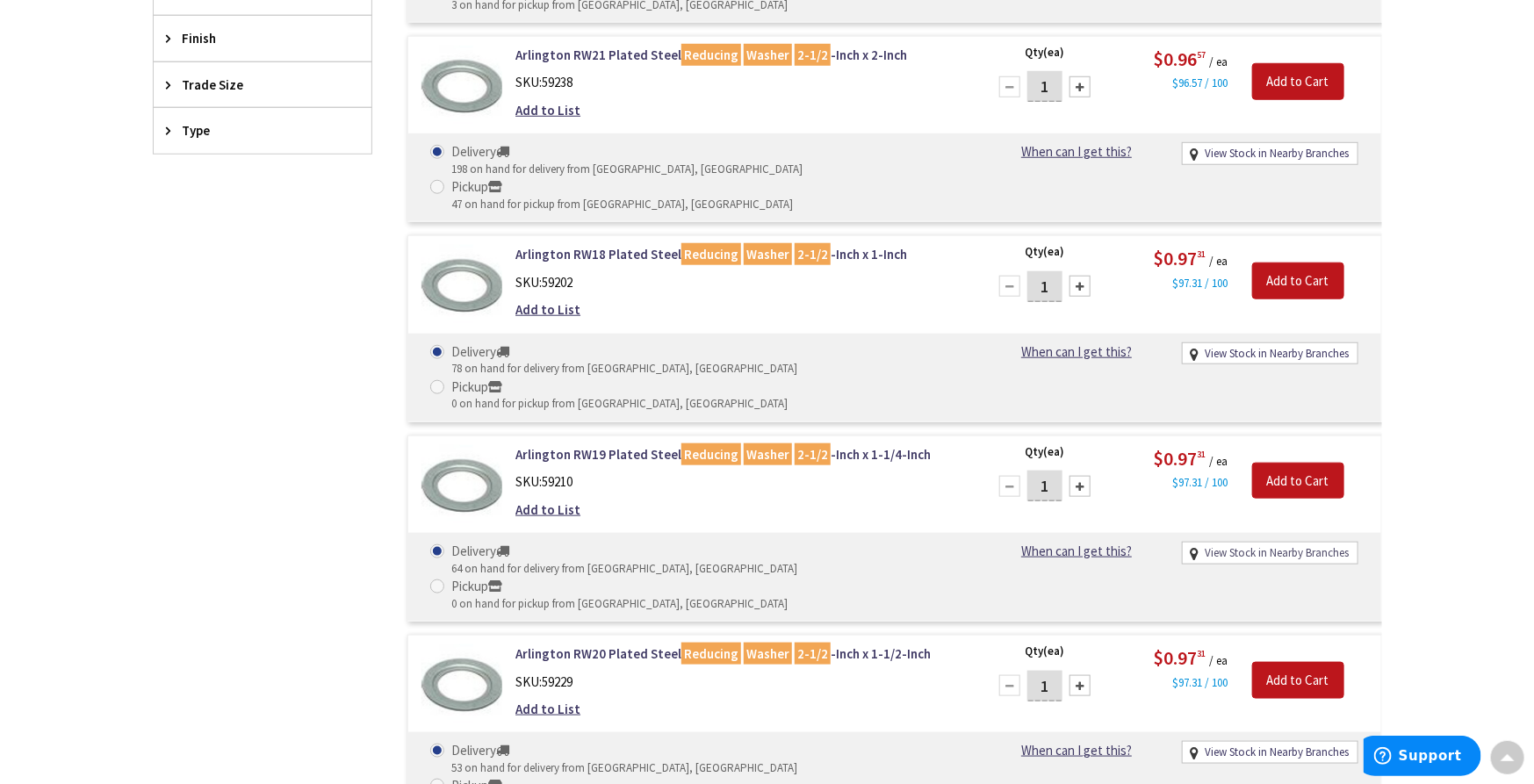
click at [1264, 545] on link "View Stock in Nearby Branches" at bounding box center [1276, 553] width 144 height 17
select select "data-availability"
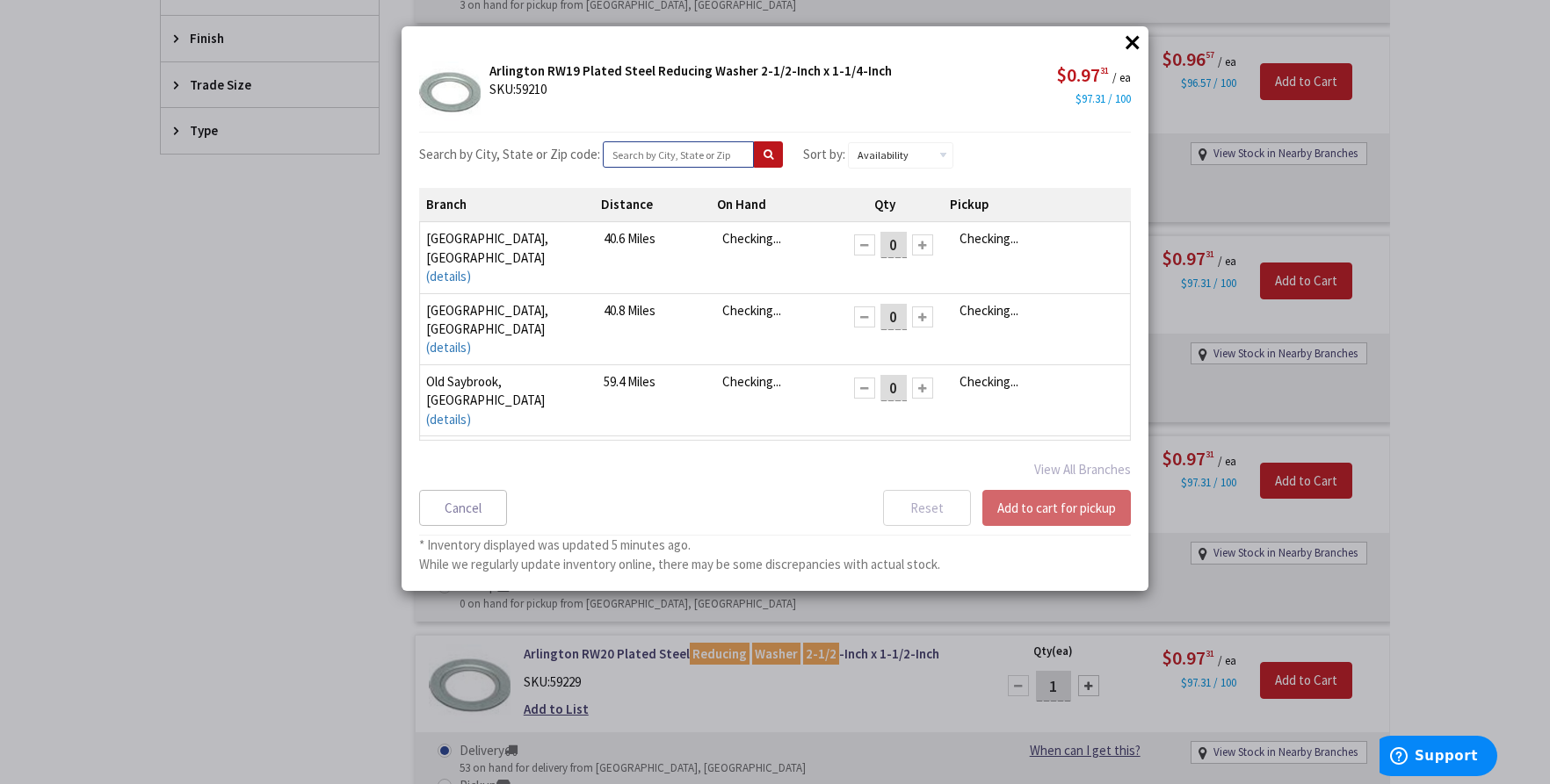
click at [662, 148] on input "text" at bounding box center [678, 154] width 151 height 26
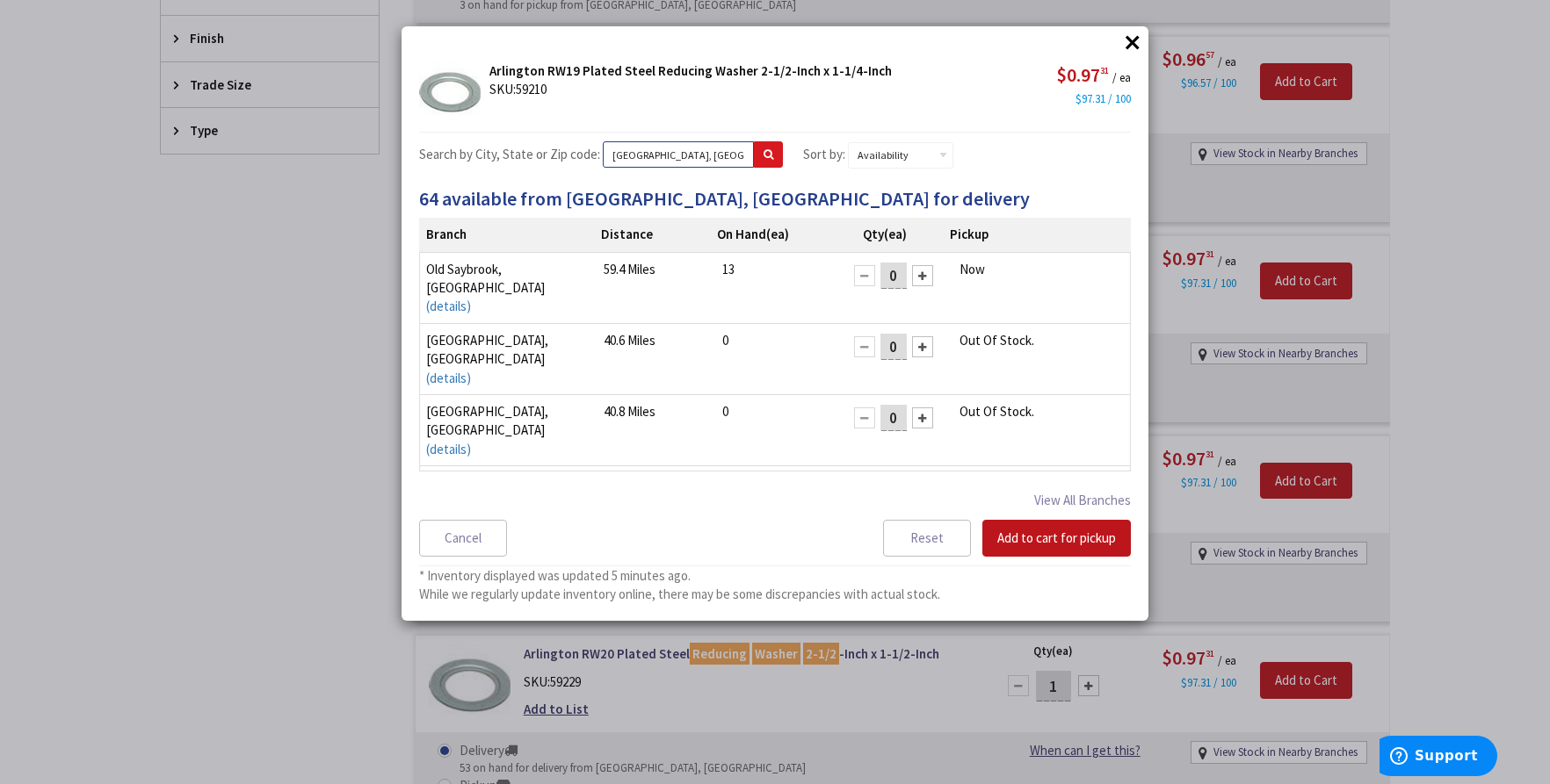
type input "[GEOGRAPHIC_DATA], [GEOGRAPHIC_DATA]"
click at [765, 155] on button at bounding box center [768, 154] width 29 height 26
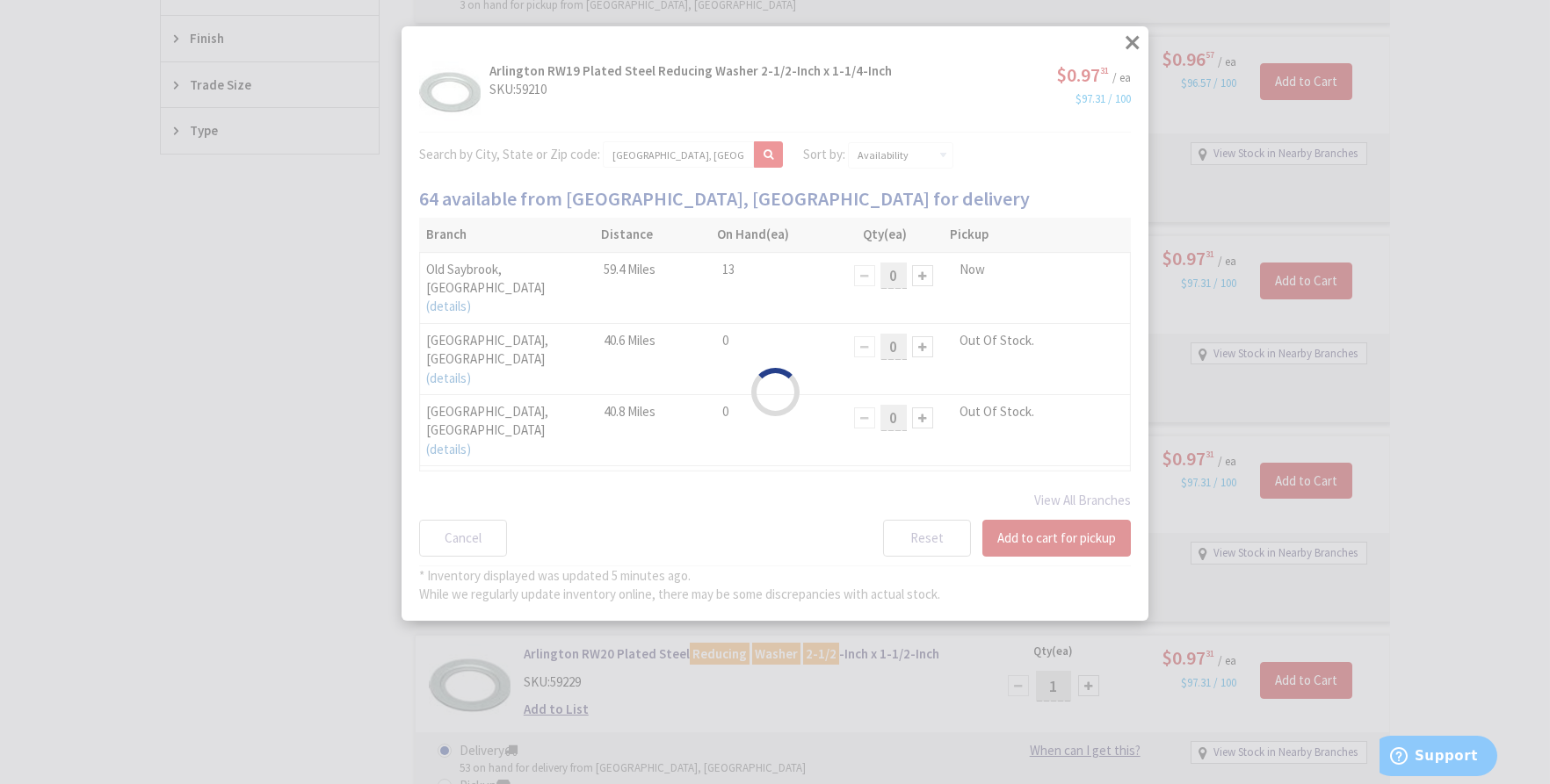
select select "data-availability"
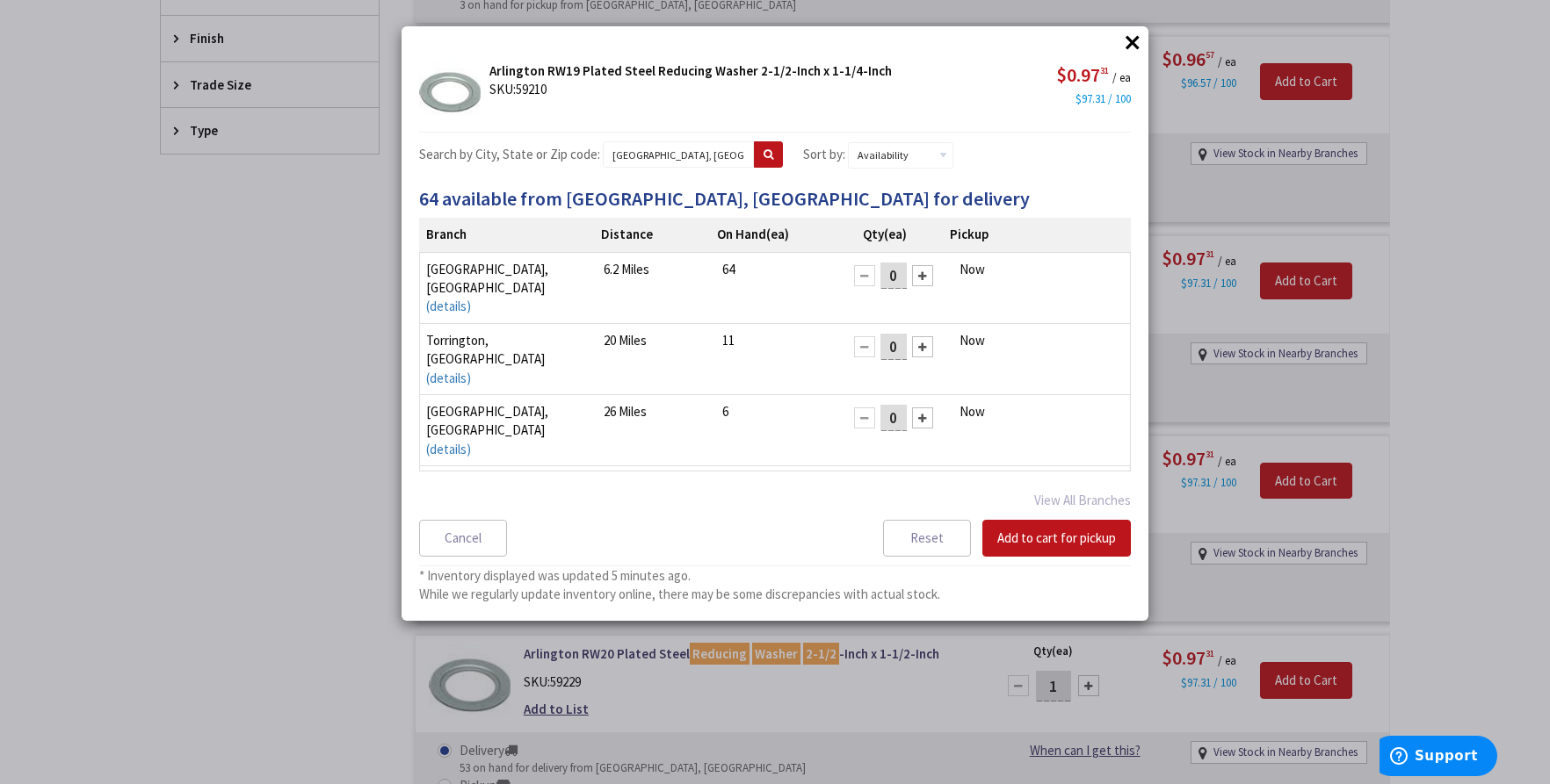
click at [1132, 39] on button "×" at bounding box center [1132, 41] width 26 height 26
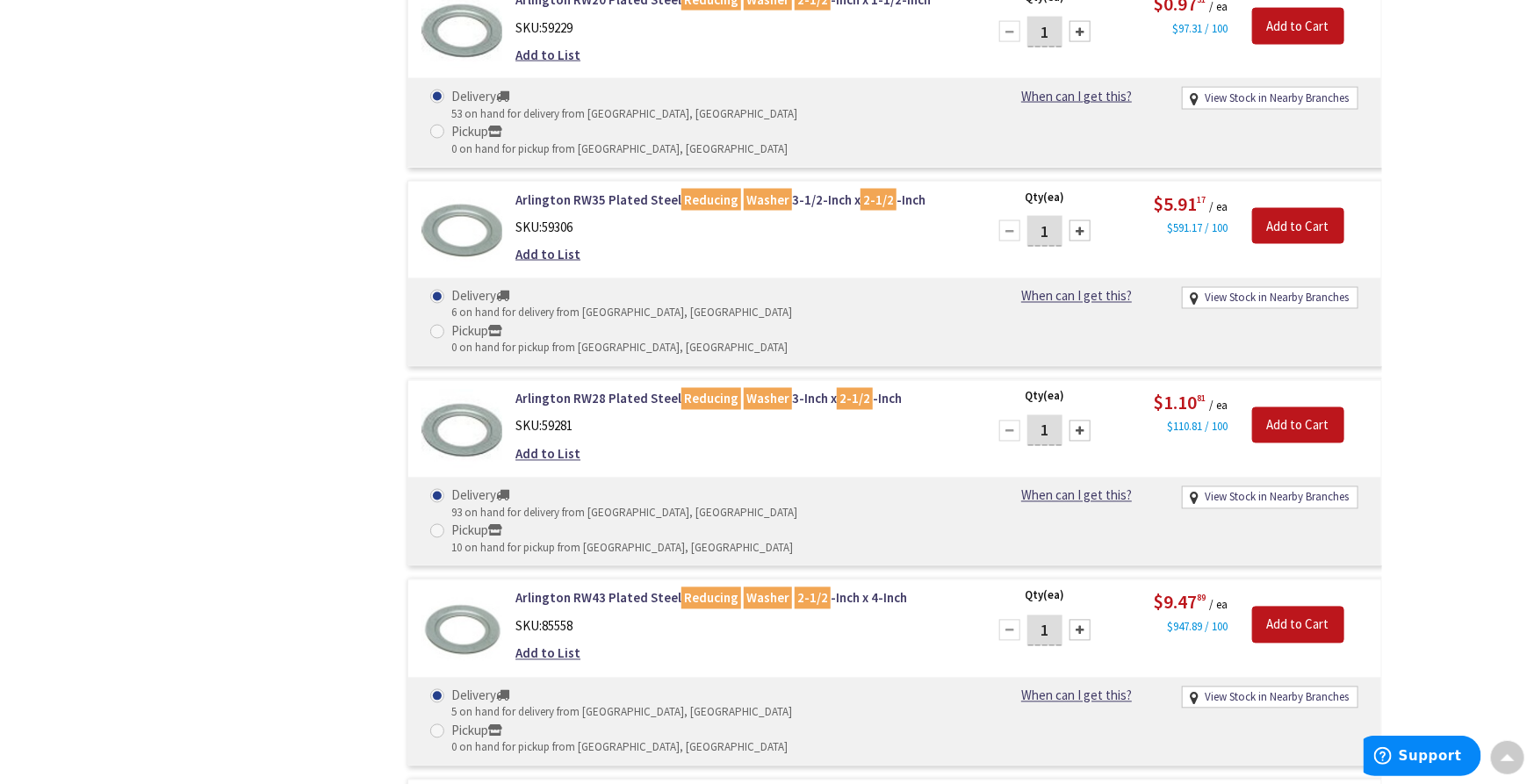
scroll to position [1368, 0]
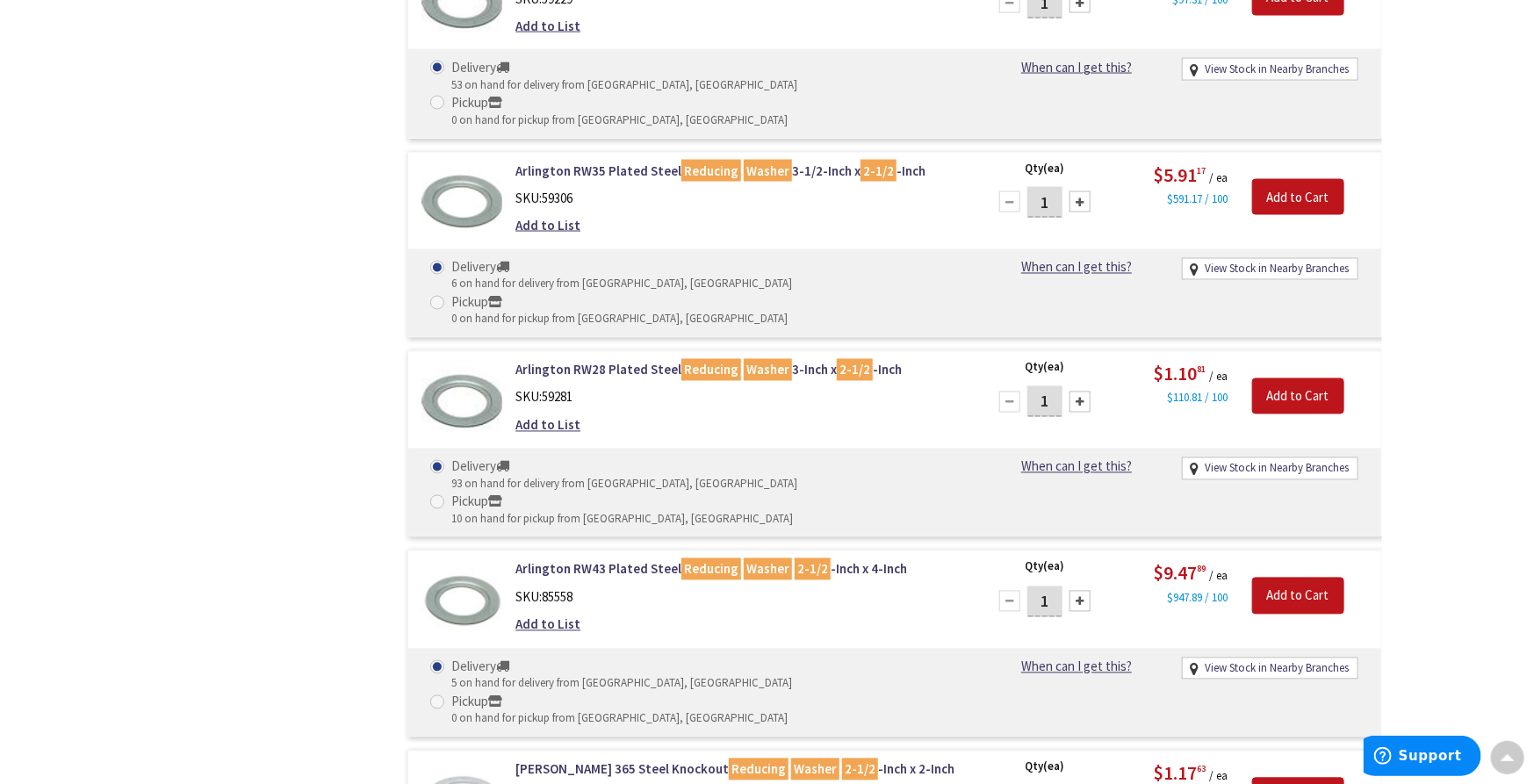
select select "data-availability"
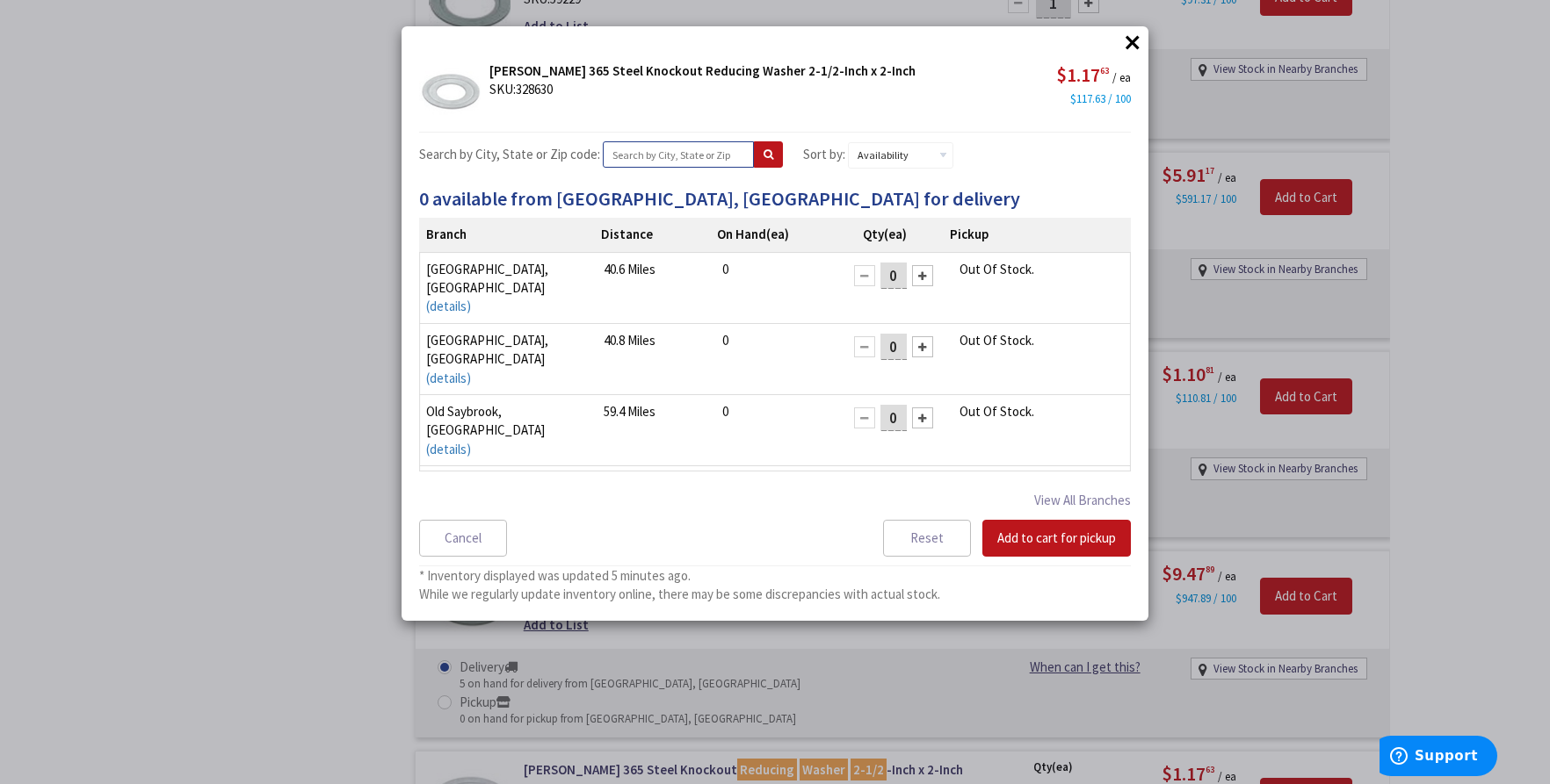
click at [681, 153] on input "text" at bounding box center [678, 154] width 151 height 26
type input "new britain, ct"
click at [764, 154] on icon at bounding box center [768, 155] width 10 height 11
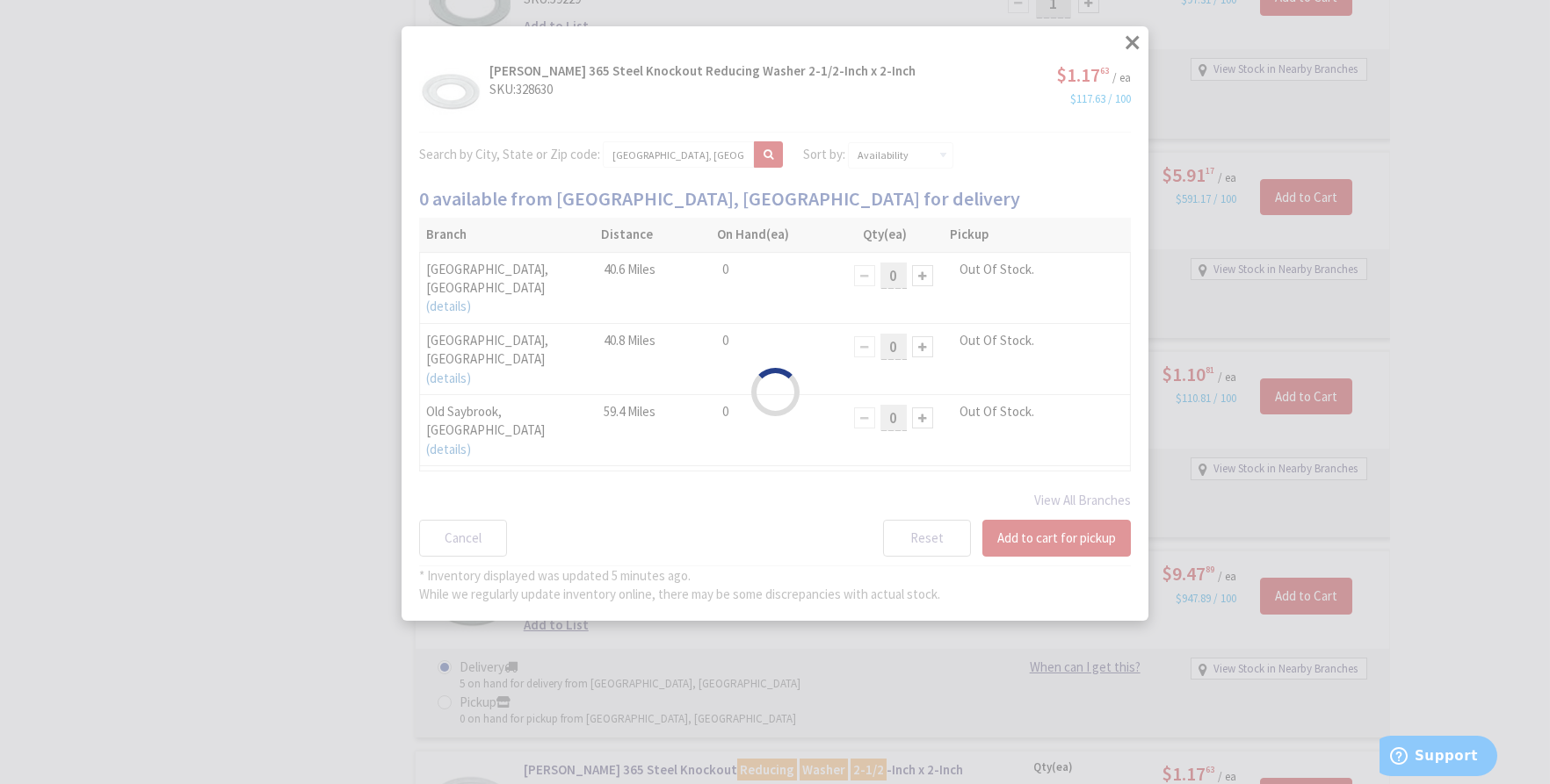
select select "data-availability"
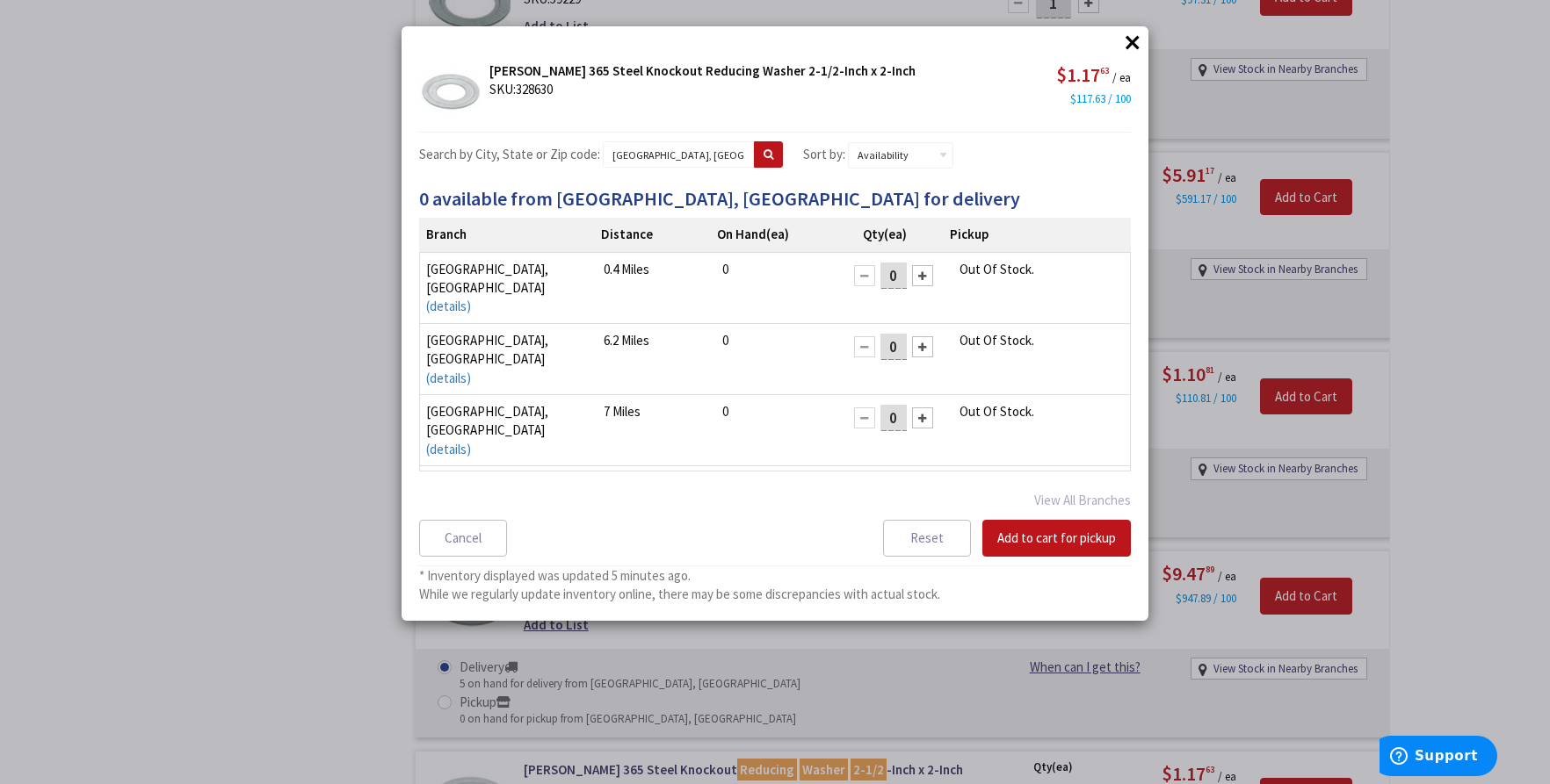
drag, startPoint x: 891, startPoint y: 273, endPoint x: 830, endPoint y: 268, distance: 61.2
click at [834, 268] on div "0" at bounding box center [893, 275] width 118 height 31
click at [1130, 40] on button "×" at bounding box center [1132, 41] width 26 height 26
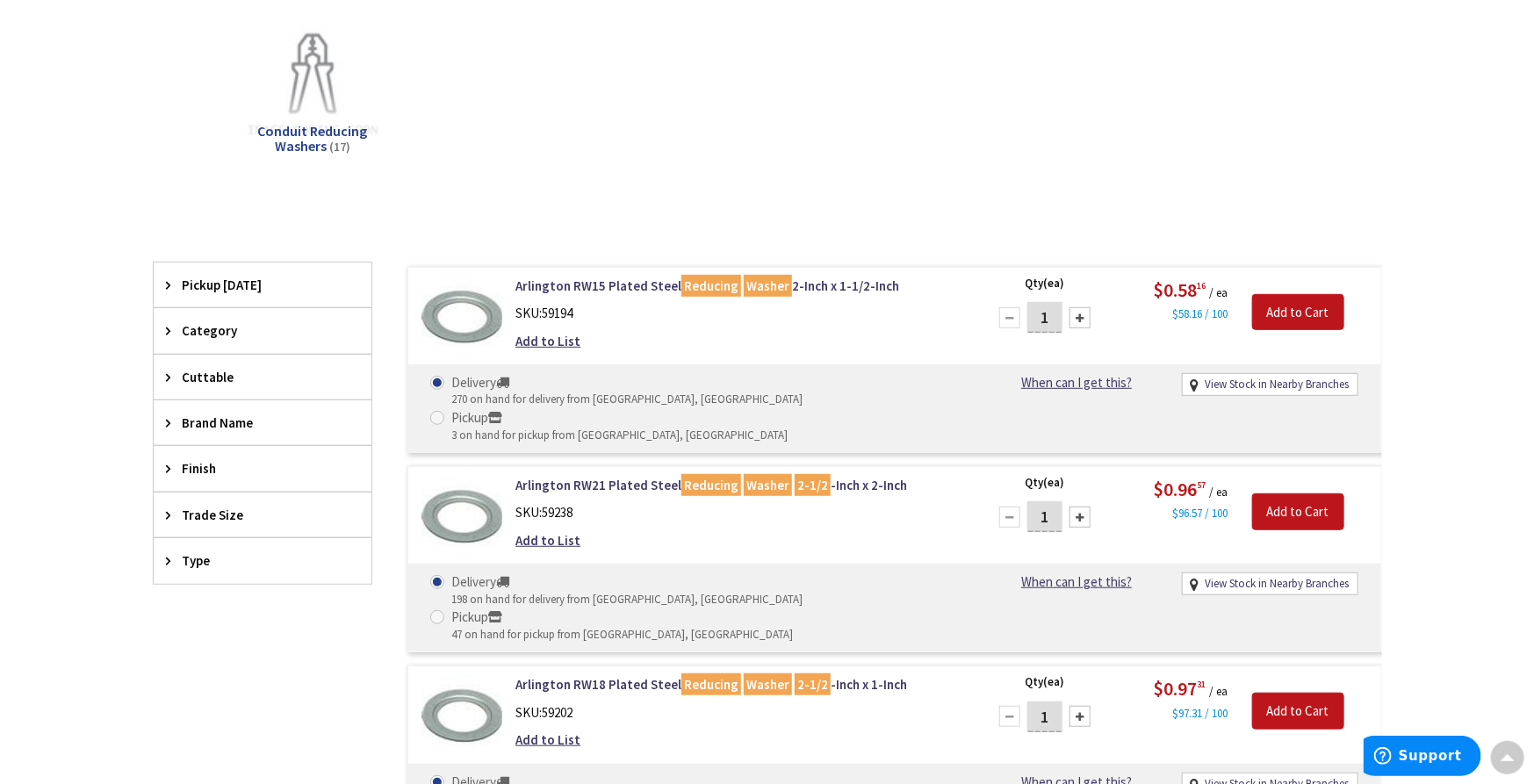
scroll to position [195, 0]
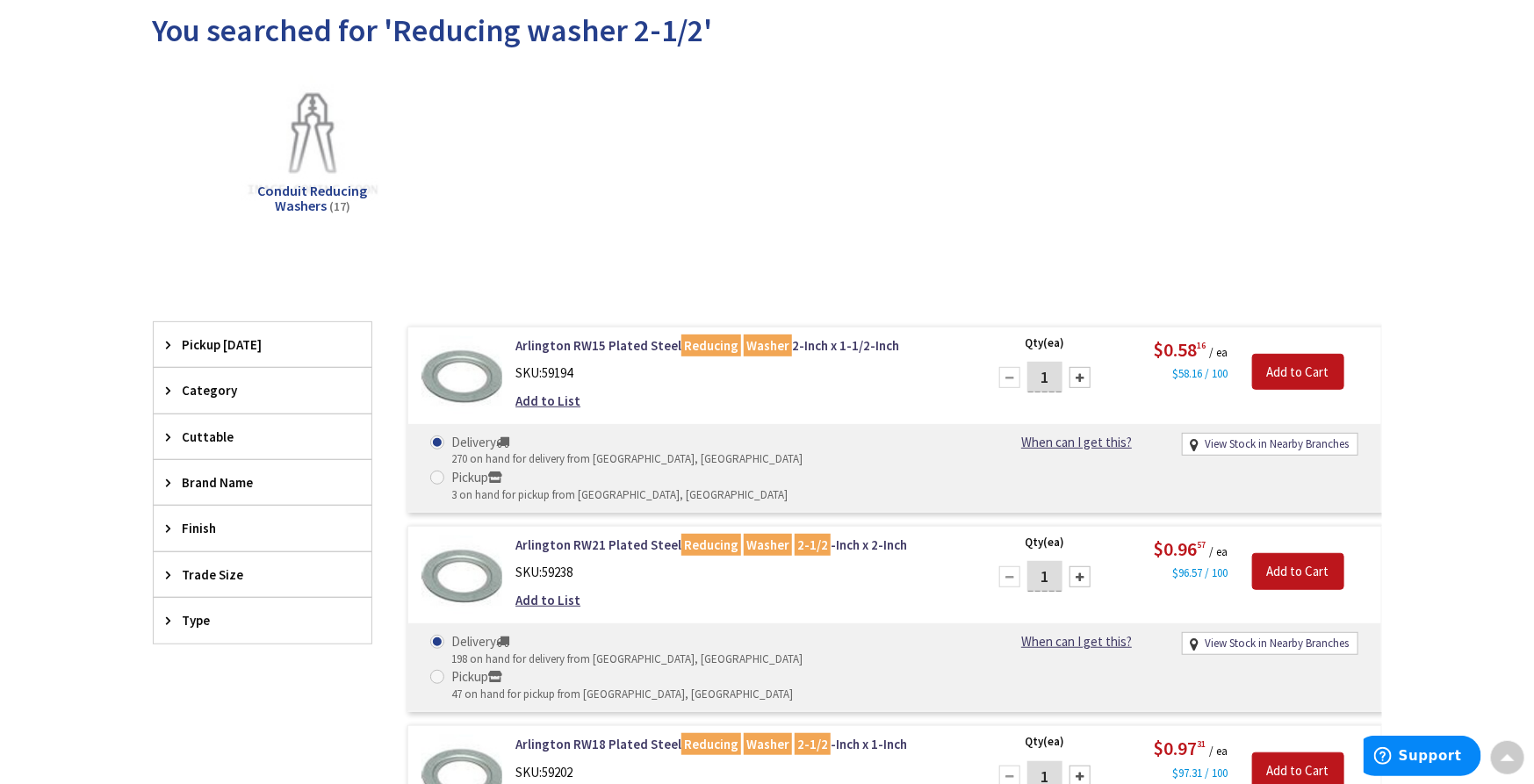
click at [209, 340] on span "Pickup Today" at bounding box center [254, 345] width 143 height 19
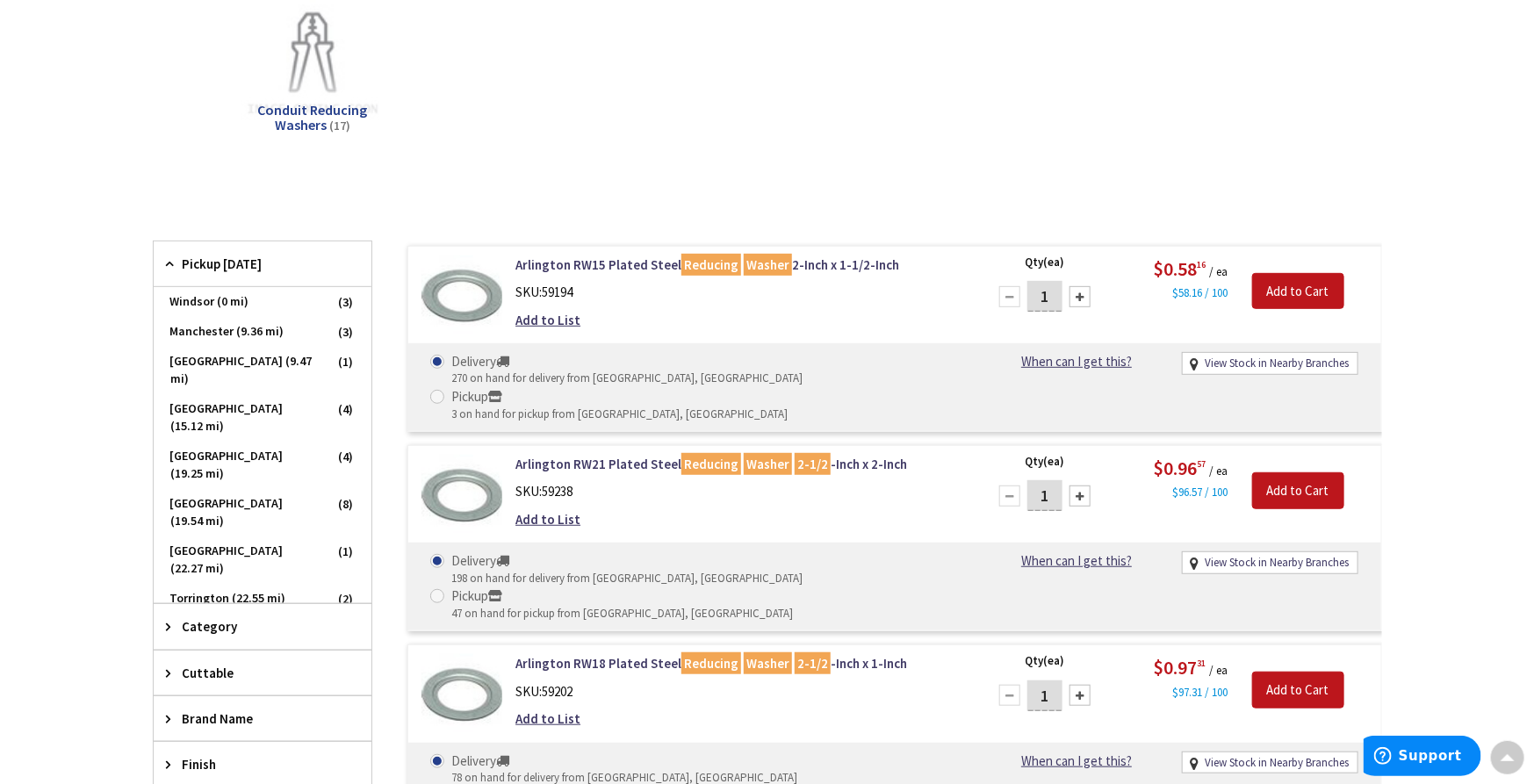
scroll to position [390, 0]
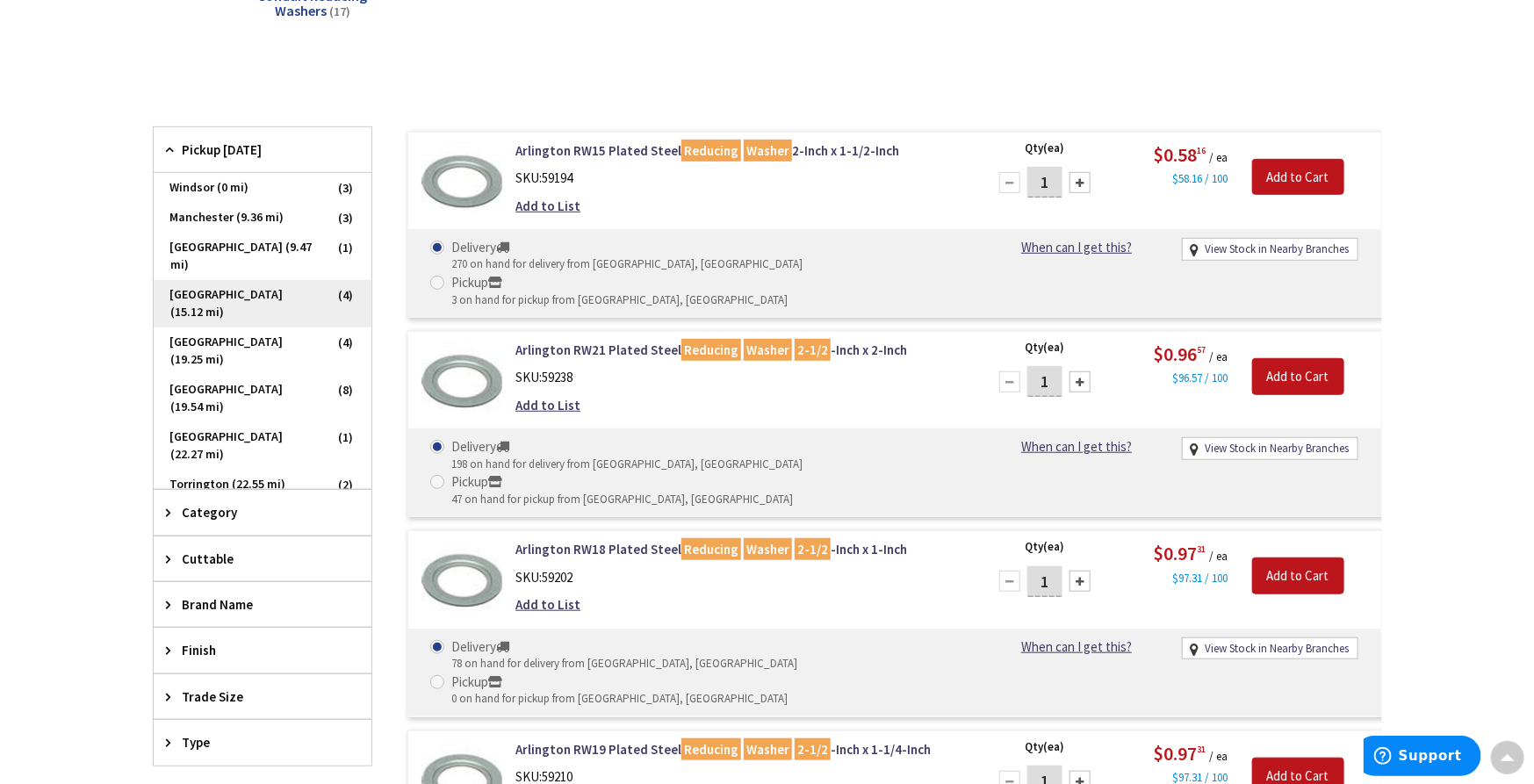
click at [221, 281] on span "New Britain (15.12 mi)" at bounding box center [262, 303] width 217 height 47
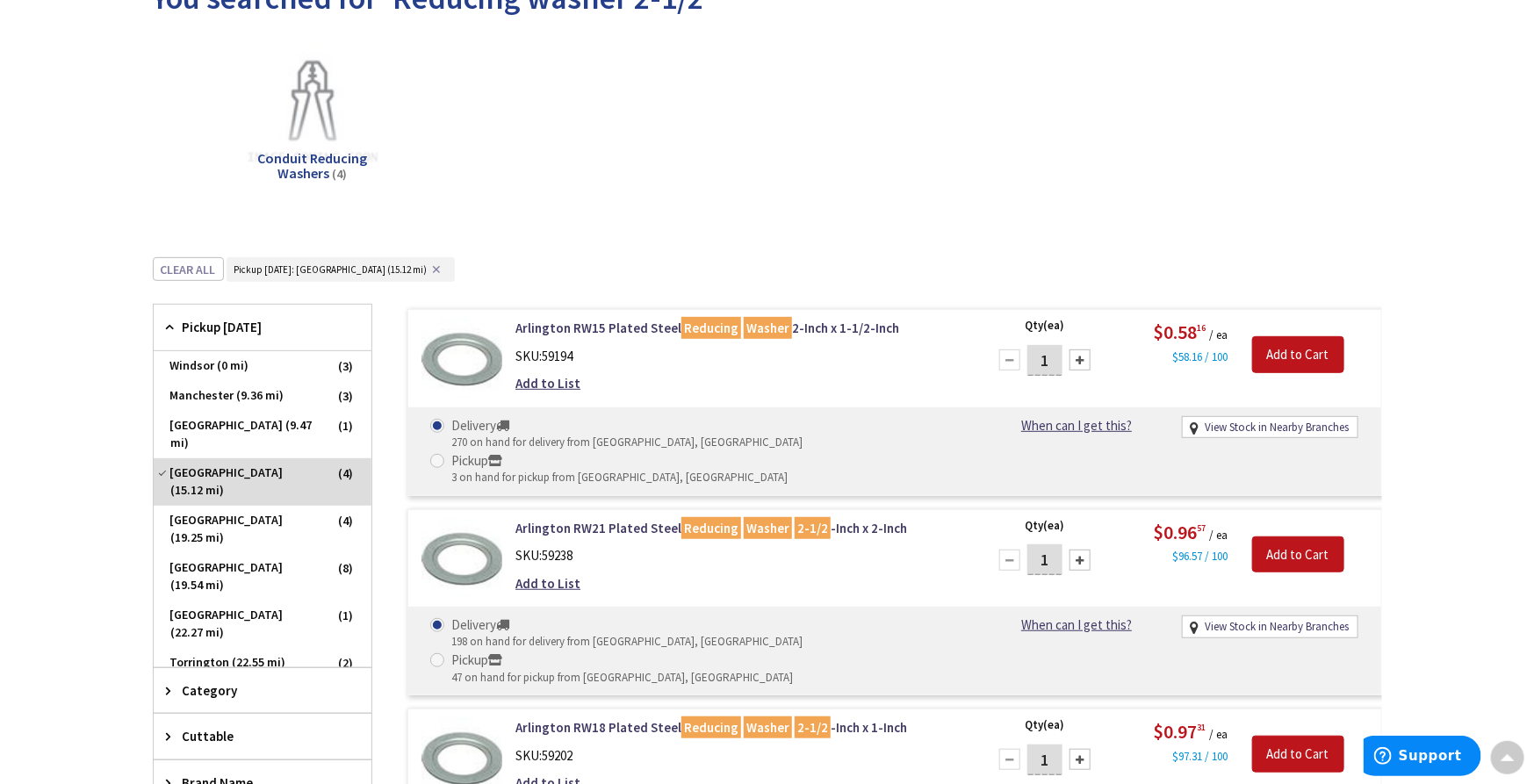
scroll to position [272, 0]
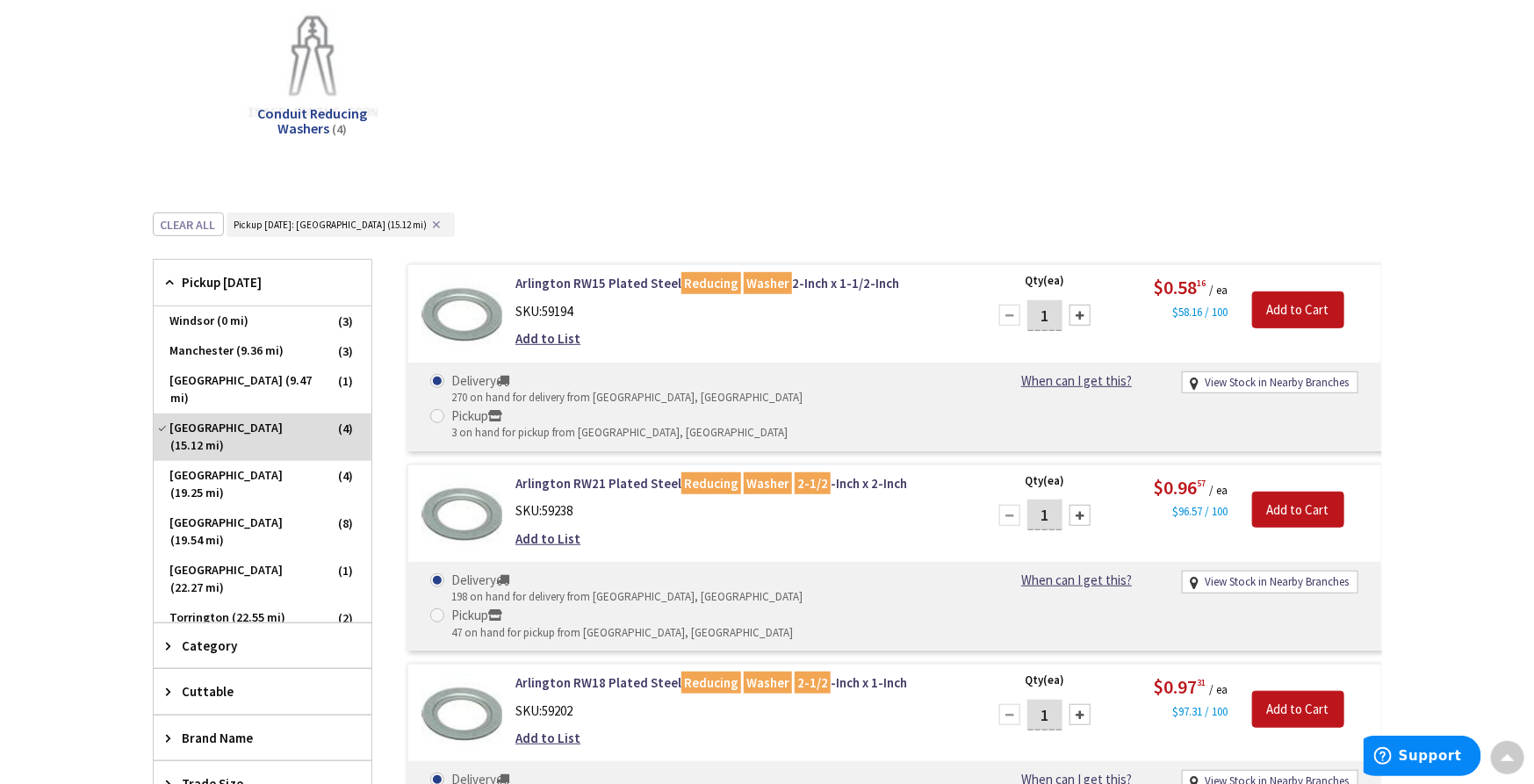
click at [1076, 318] on div at bounding box center [1080, 316] width 21 height 21
type input "2"
click at [1266, 386] on link "View Stock in Nearby Branches" at bounding box center [1276, 383] width 144 height 17
select select "data-availability"
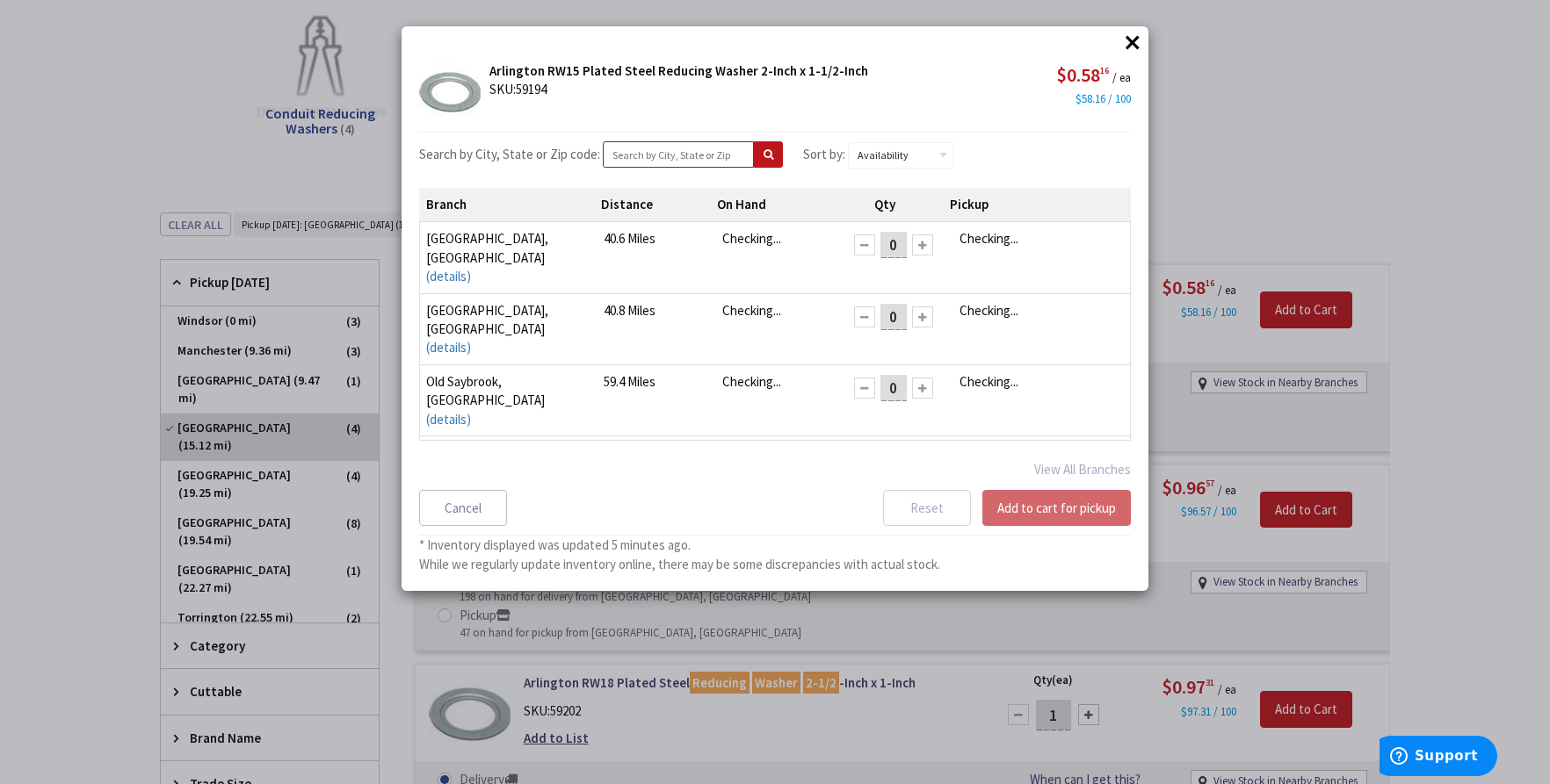
click at [636, 155] on input "text" at bounding box center [678, 154] width 151 height 26
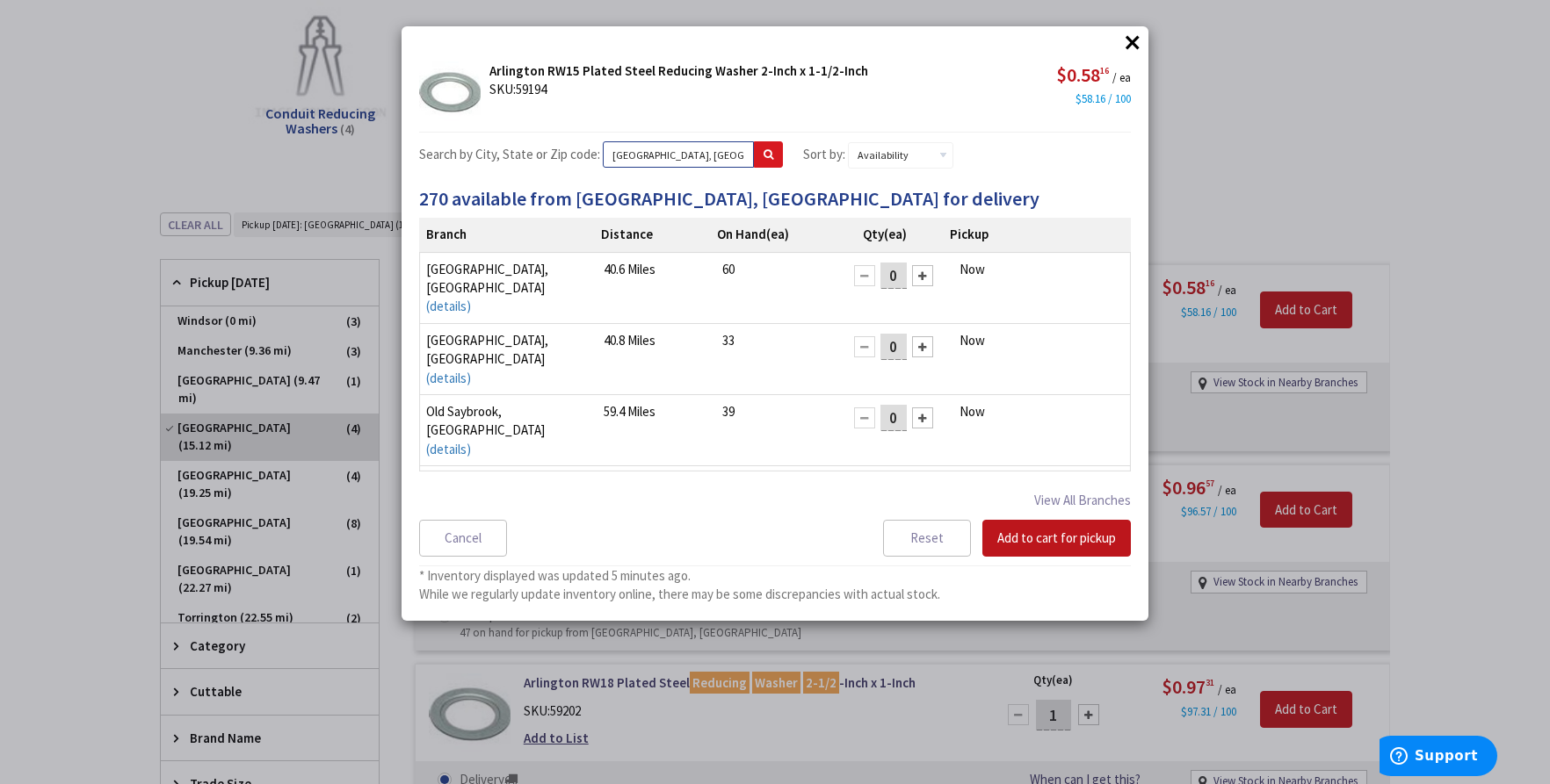
type input "new britain, ct"
click at [765, 157] on button at bounding box center [768, 154] width 29 height 26
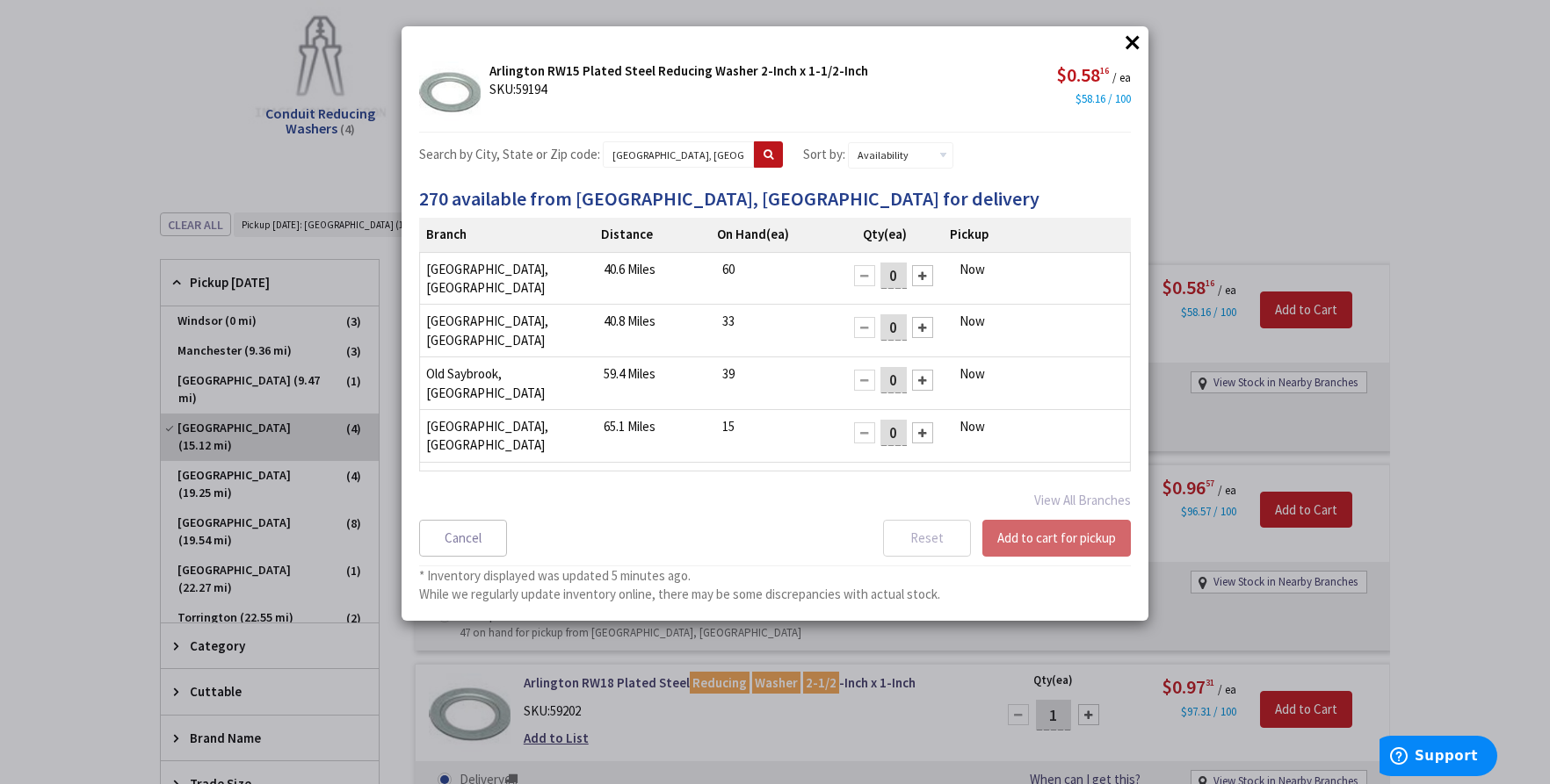
select select "data-availability"
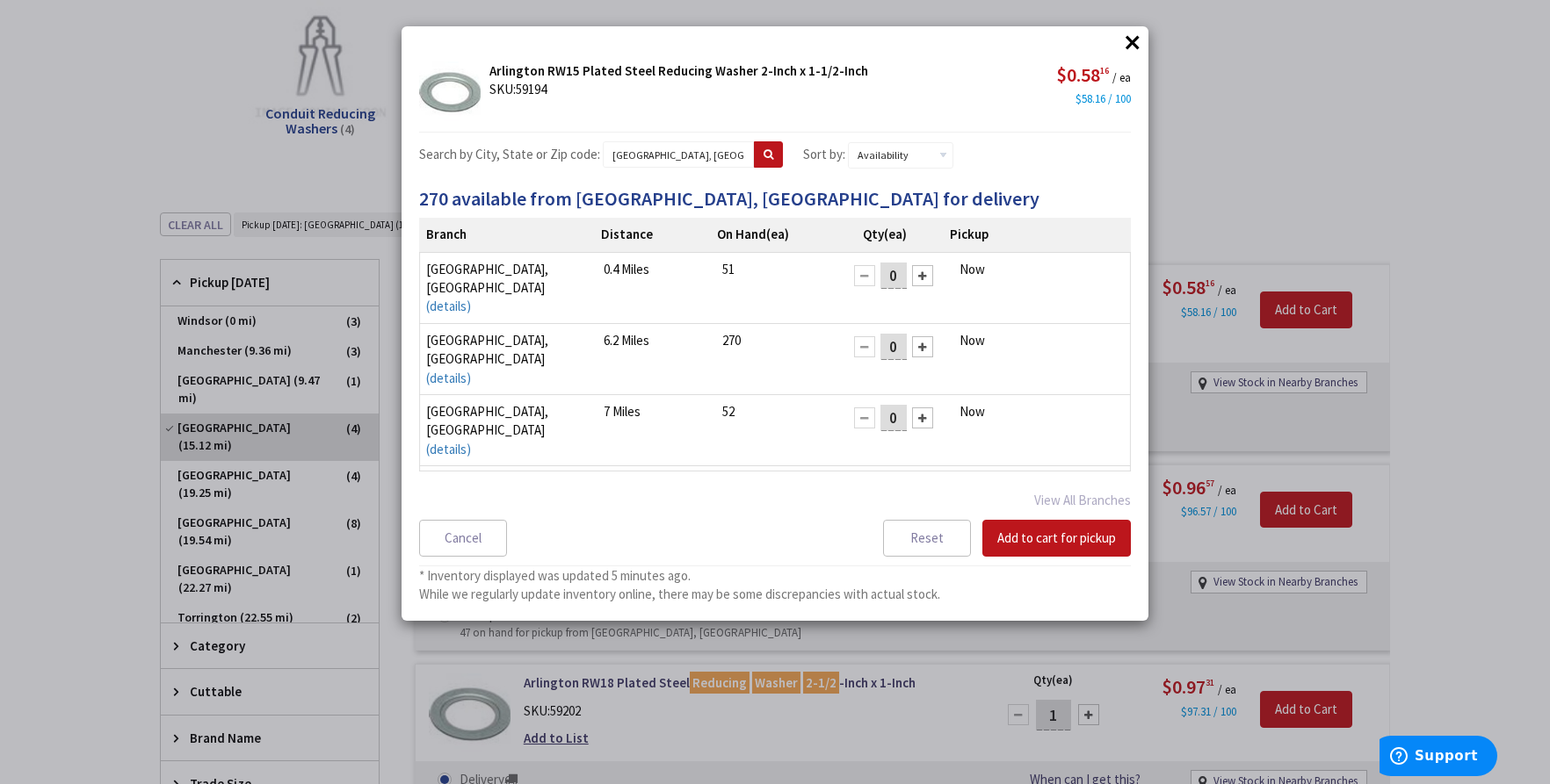
drag, startPoint x: 893, startPoint y: 278, endPoint x: 859, endPoint y: 273, distance: 34.4
click at [859, 273] on div "0" at bounding box center [894, 275] width 97 height 31
type input "2"
click at [1039, 538] on button "Add to cart for pickup" at bounding box center [1057, 538] width 149 height 37
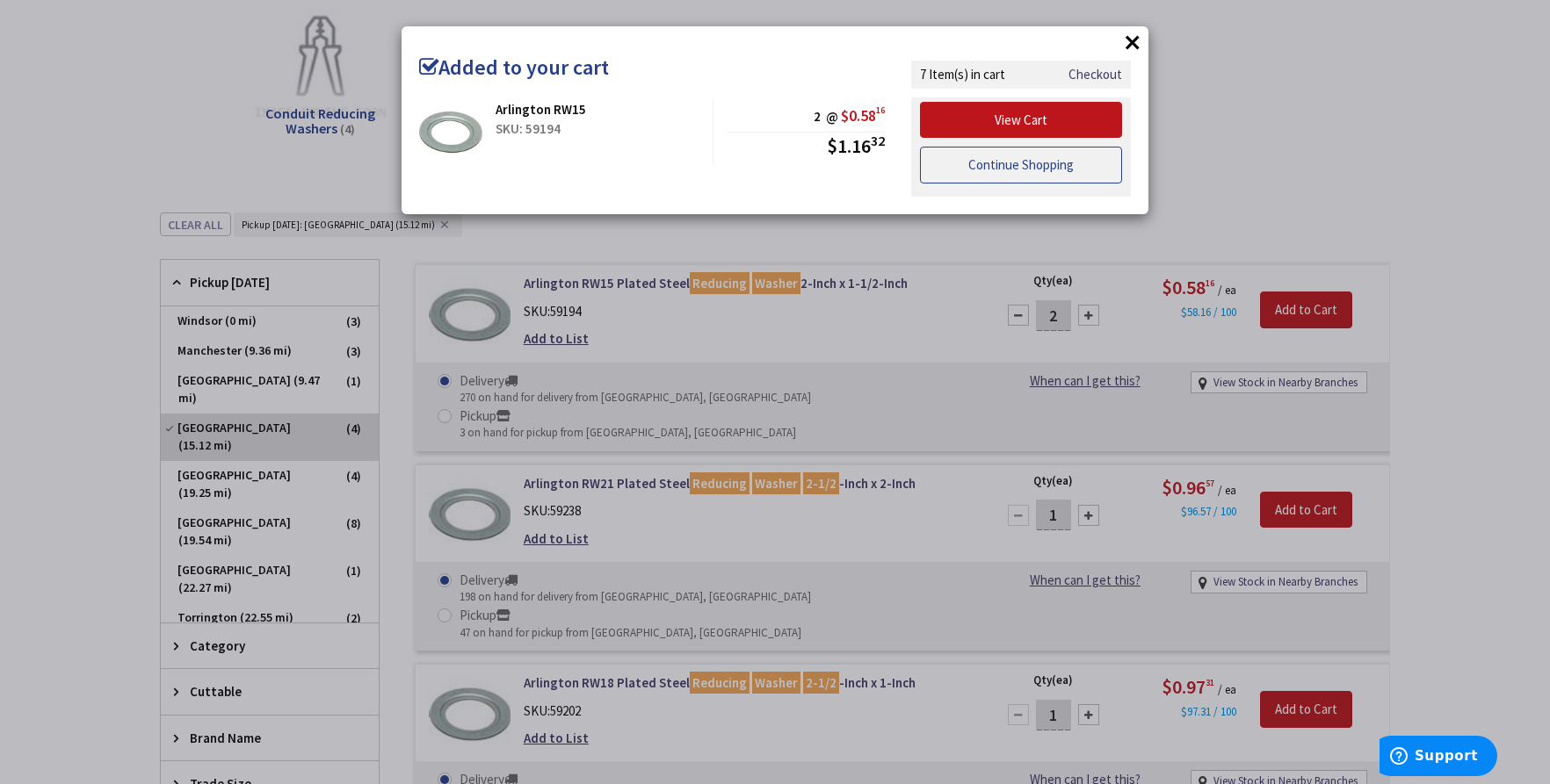
click at [1046, 170] on link "Continue Shopping" at bounding box center [1021, 165] width 202 height 37
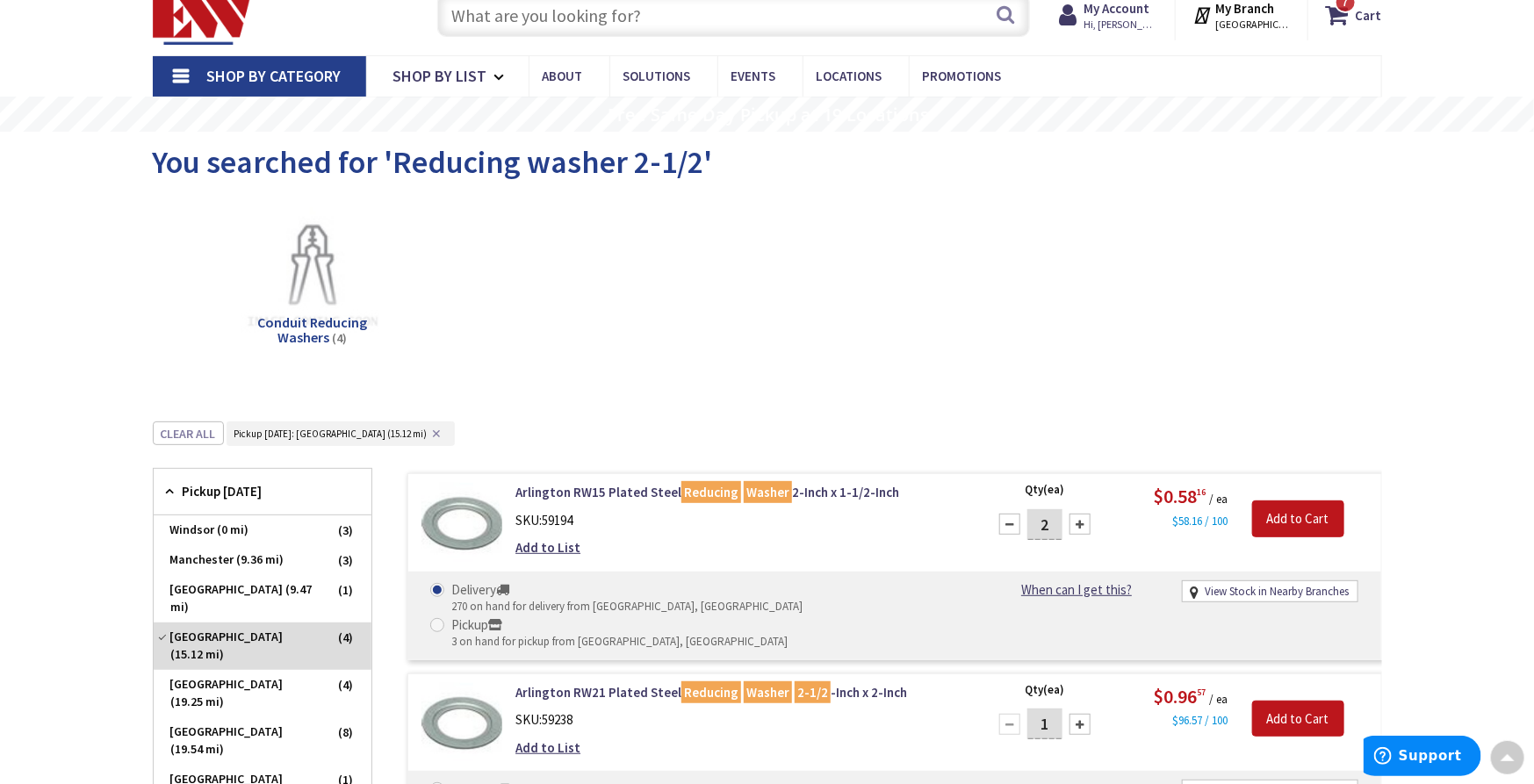
scroll to position [0, 0]
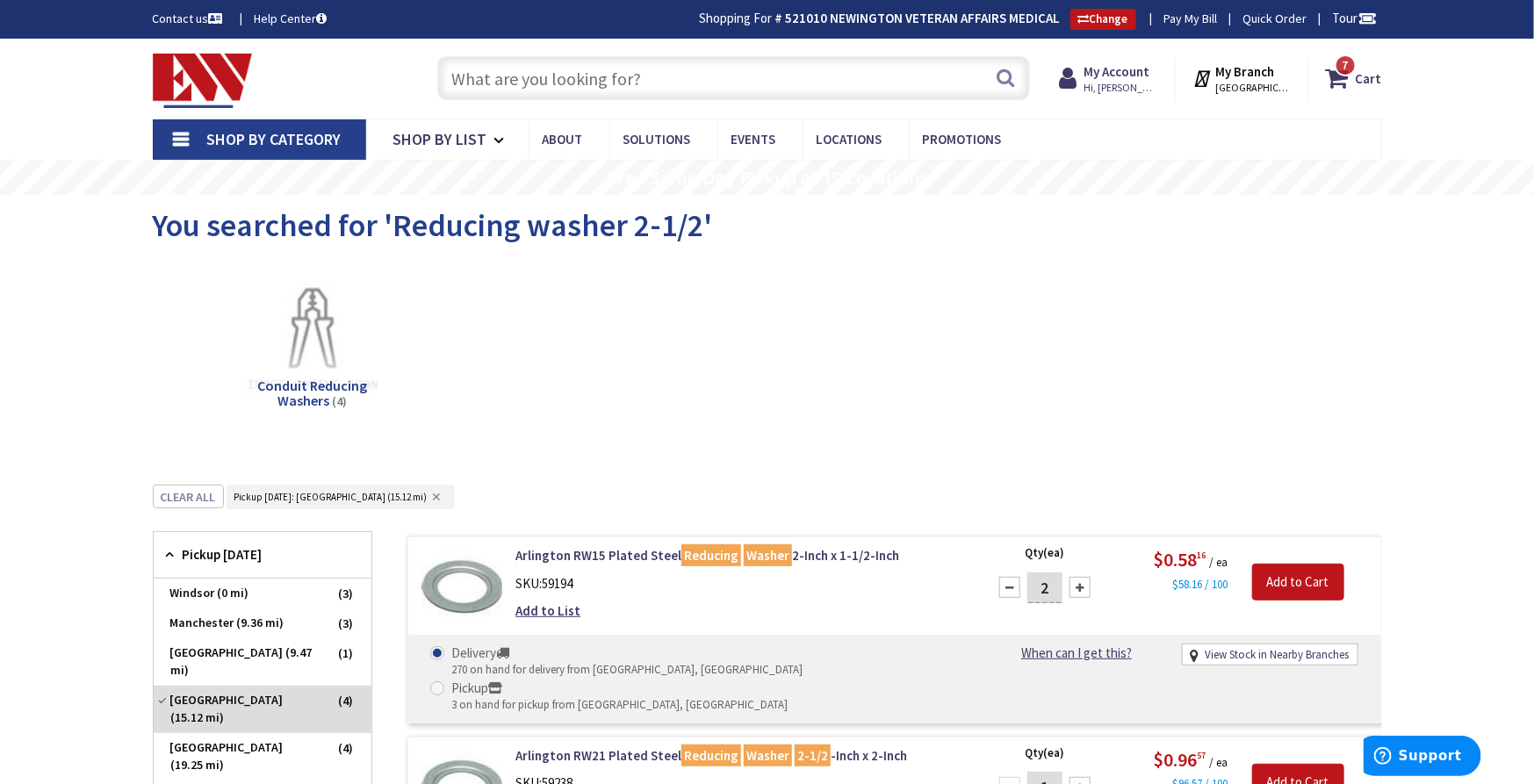
click at [601, 85] on input "text" at bounding box center [734, 78] width 592 height 44
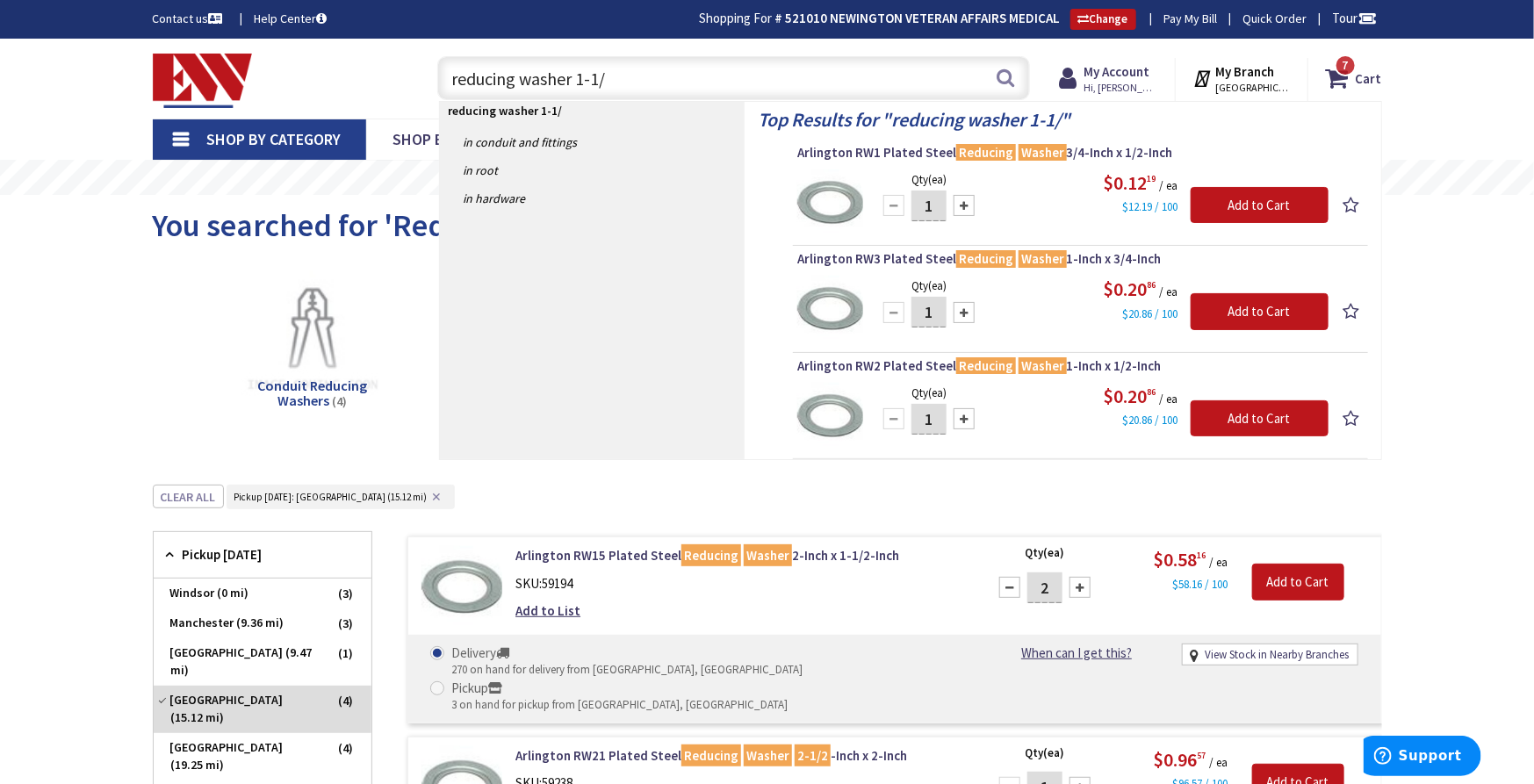
type input "reducing washer 1-1/2"
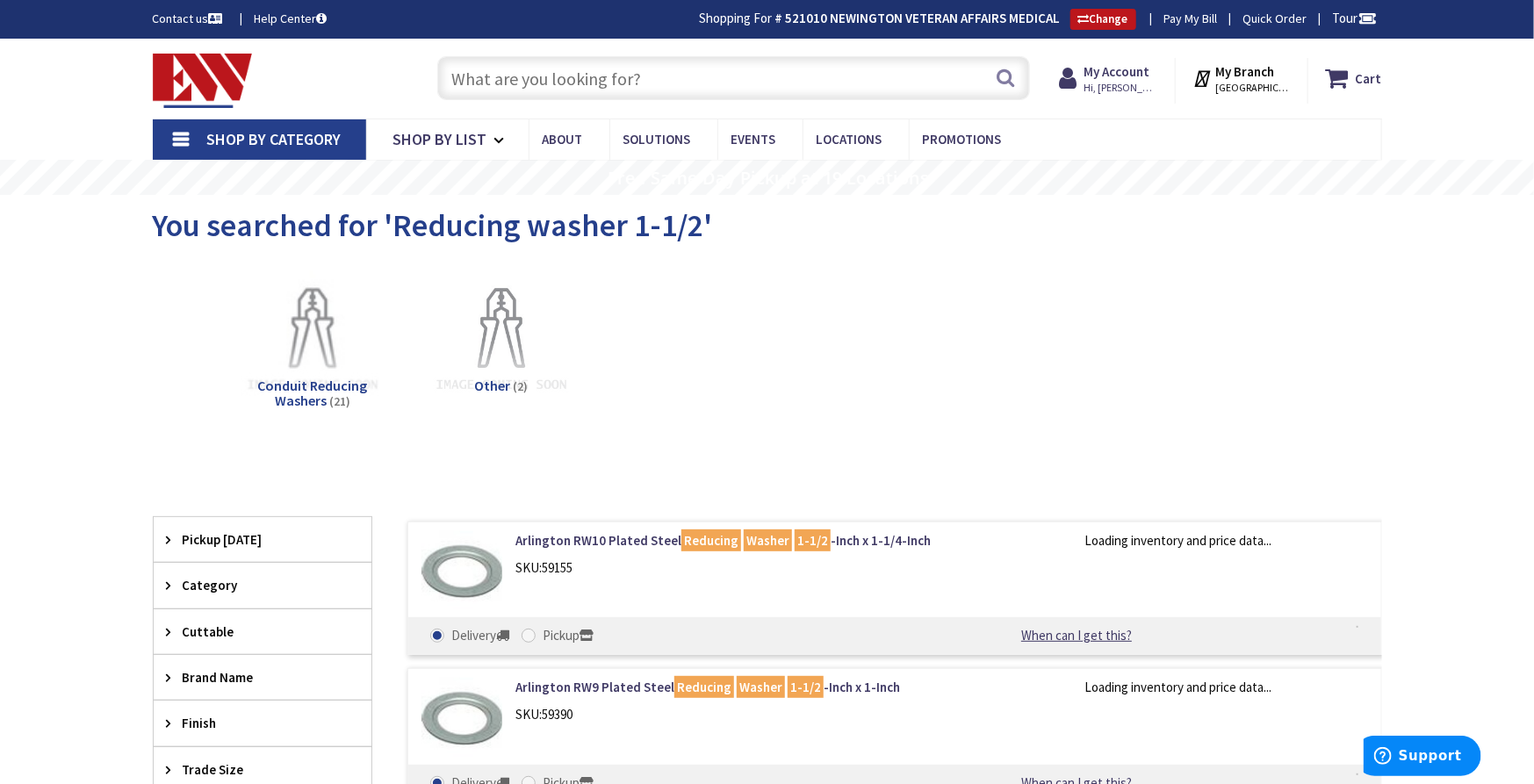
click at [208, 535] on span "Pickup [DATE]" at bounding box center [254, 540] width 143 height 19
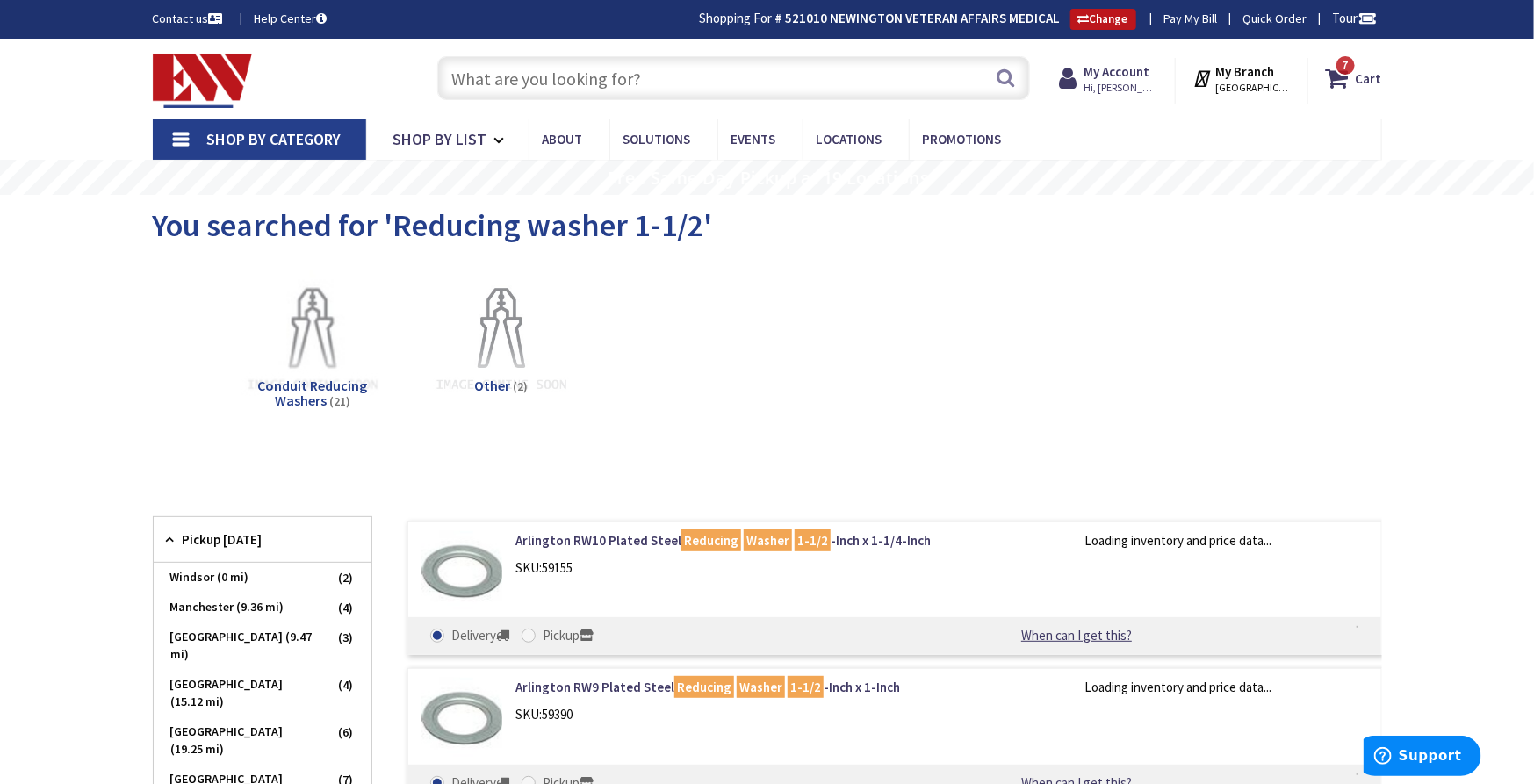
click at [208, 535] on span "Pickup [DATE]" at bounding box center [254, 540] width 143 height 19
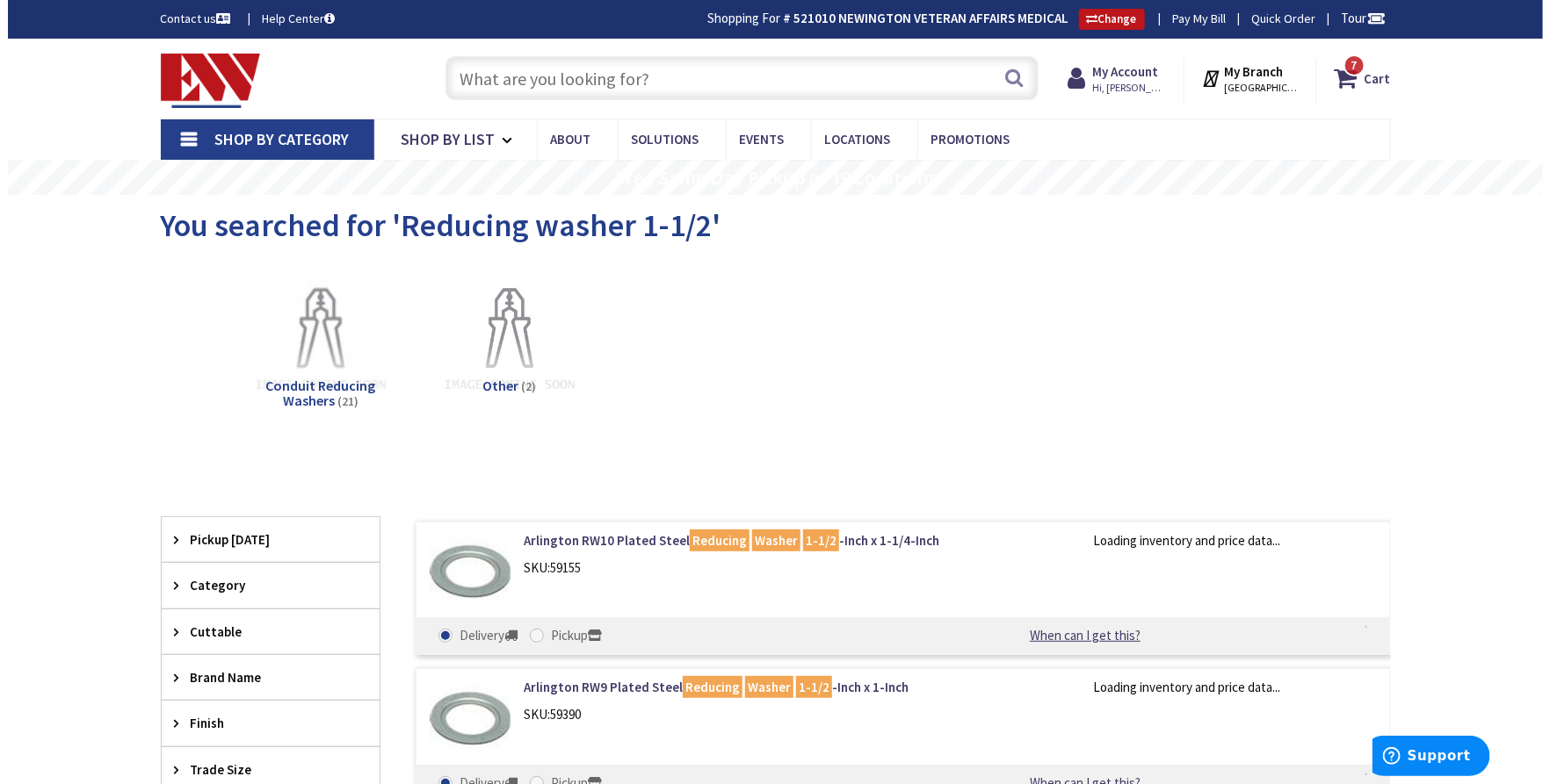
scroll to position [98, 0]
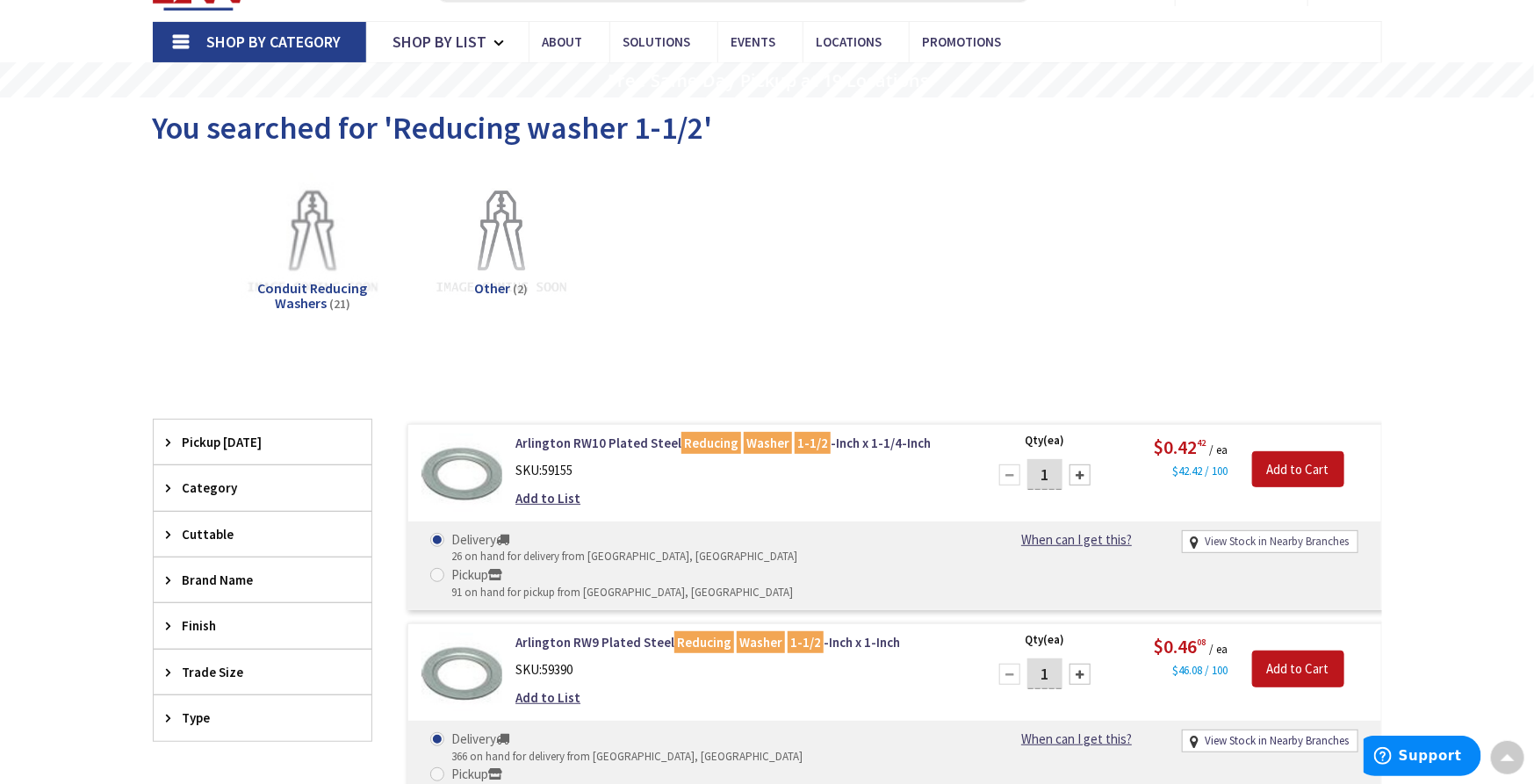
click at [1294, 534] on link "View Stock in Nearby Branches" at bounding box center [1276, 542] width 144 height 17
select select "data-availability"
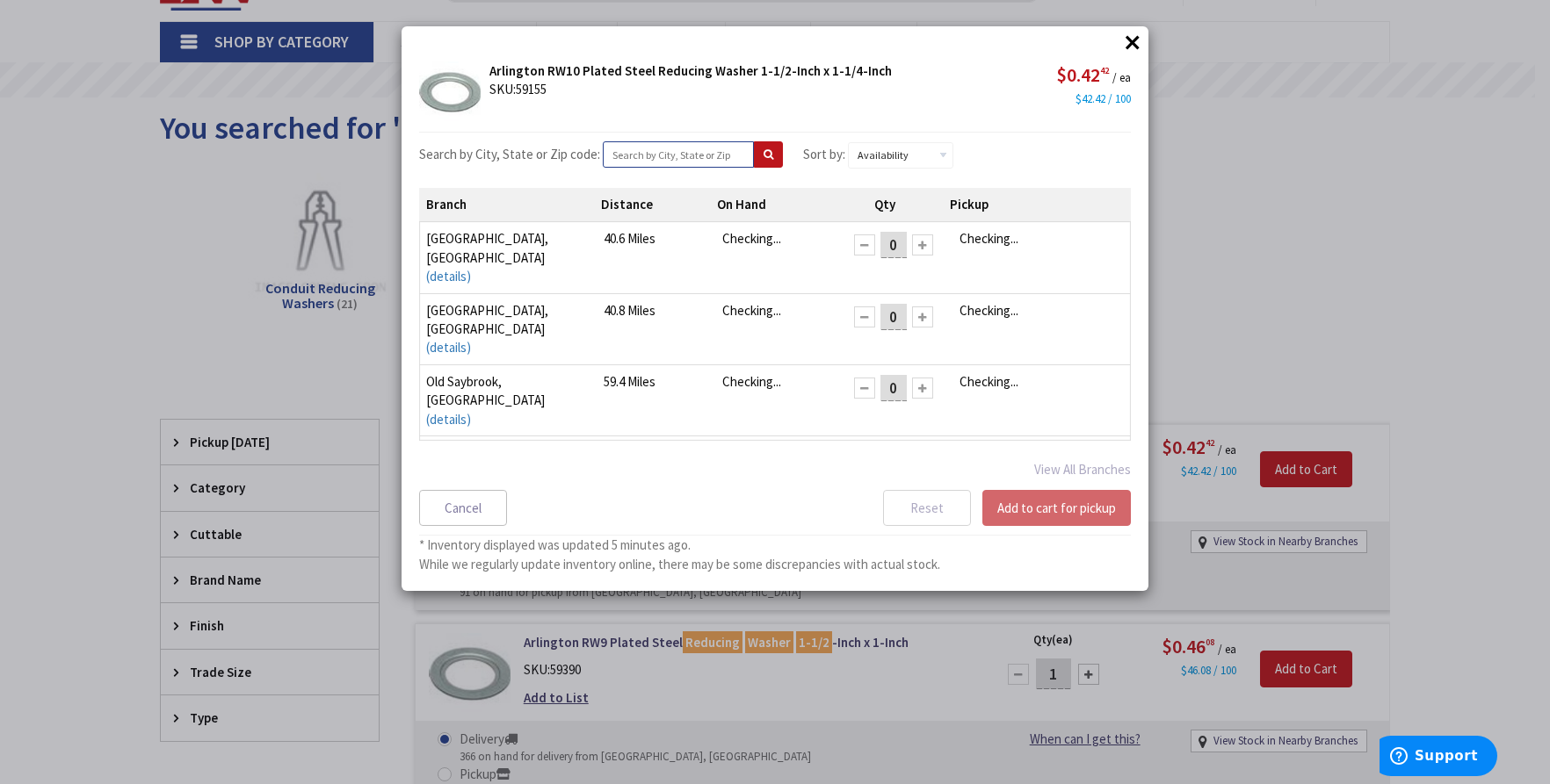
click at [632, 151] on input "text" at bounding box center [678, 154] width 151 height 26
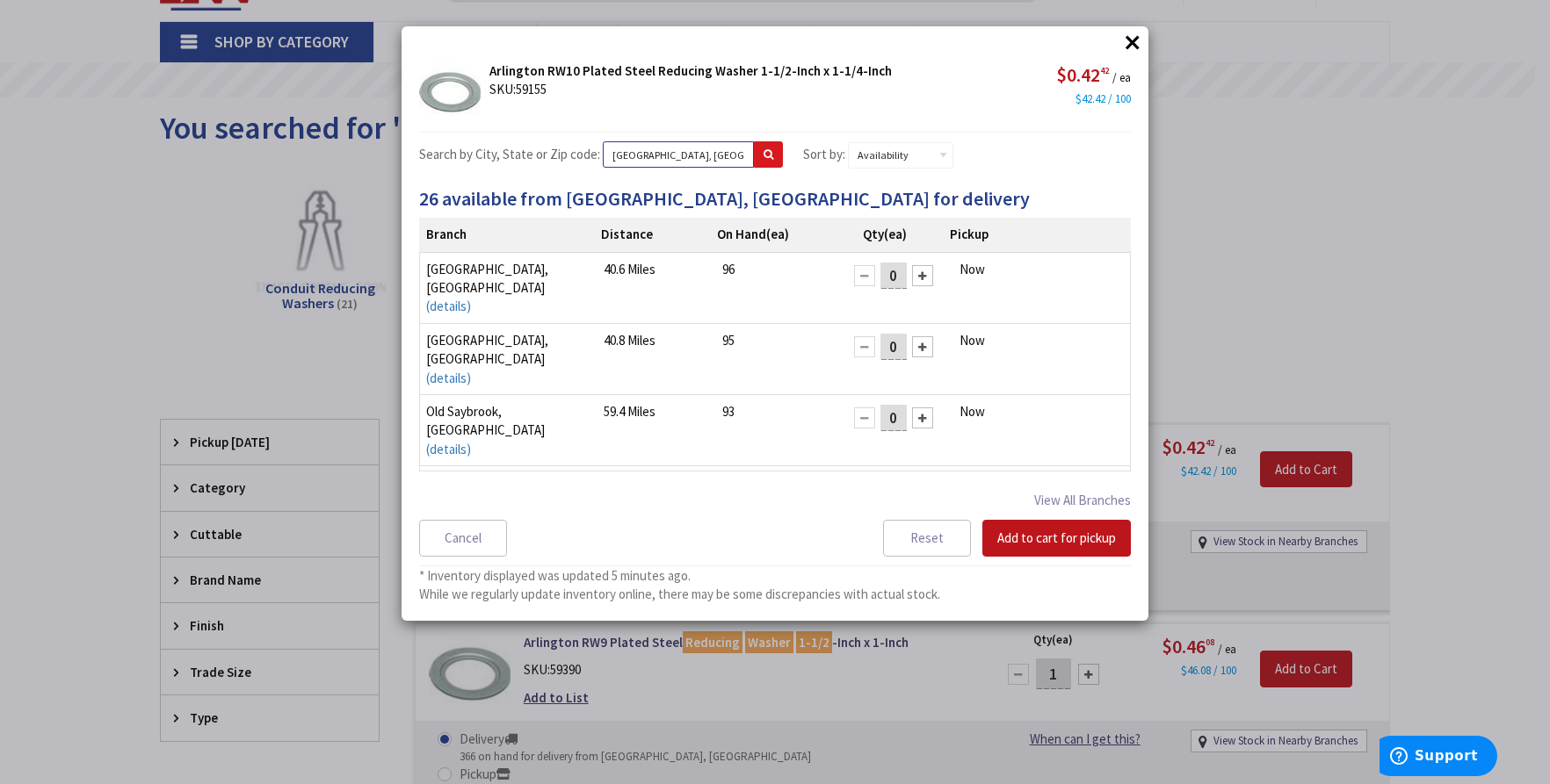
type input "new britain, ct"
click at [764, 153] on icon at bounding box center [768, 155] width 10 height 11
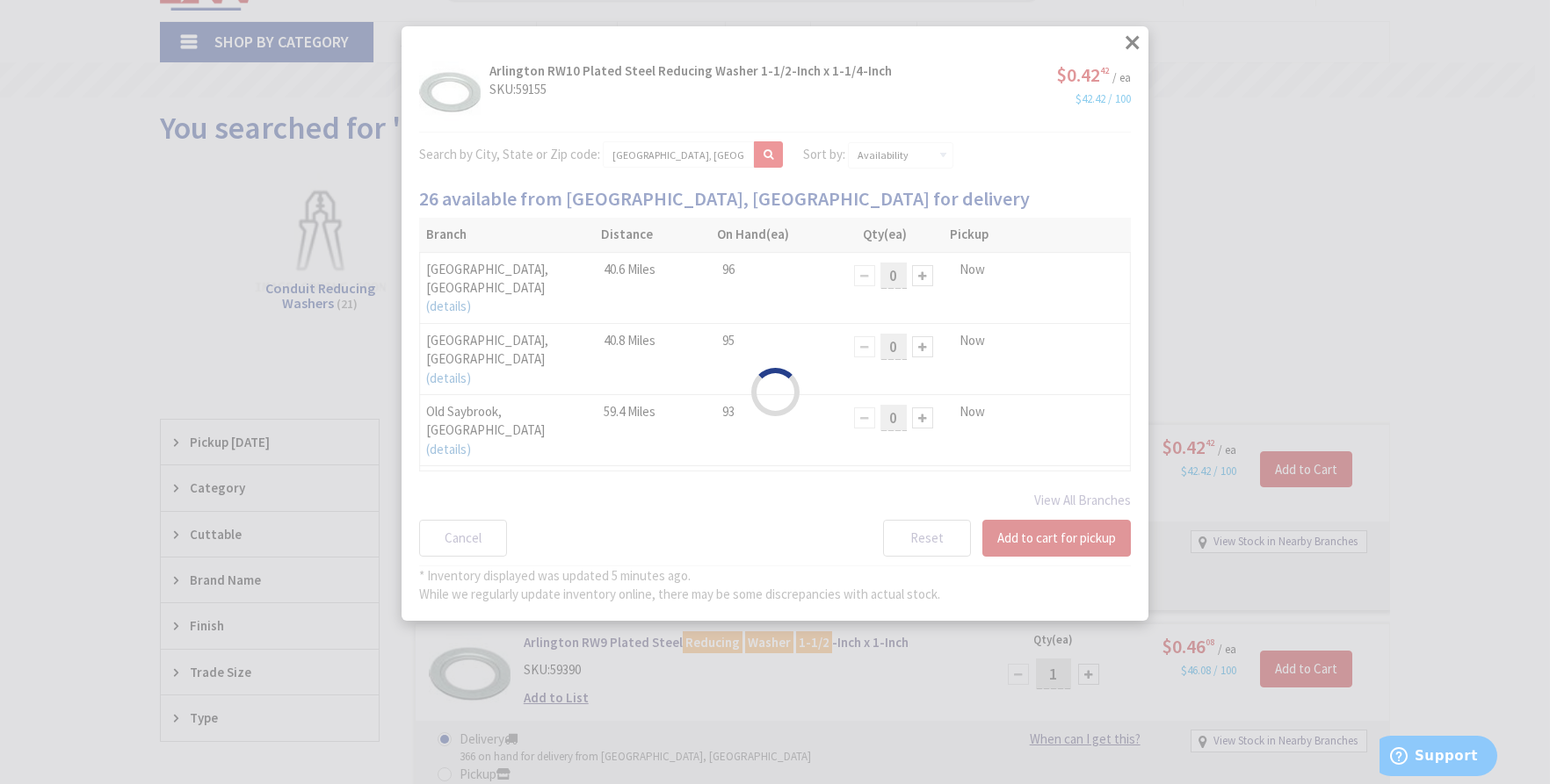
select select "data-availability"
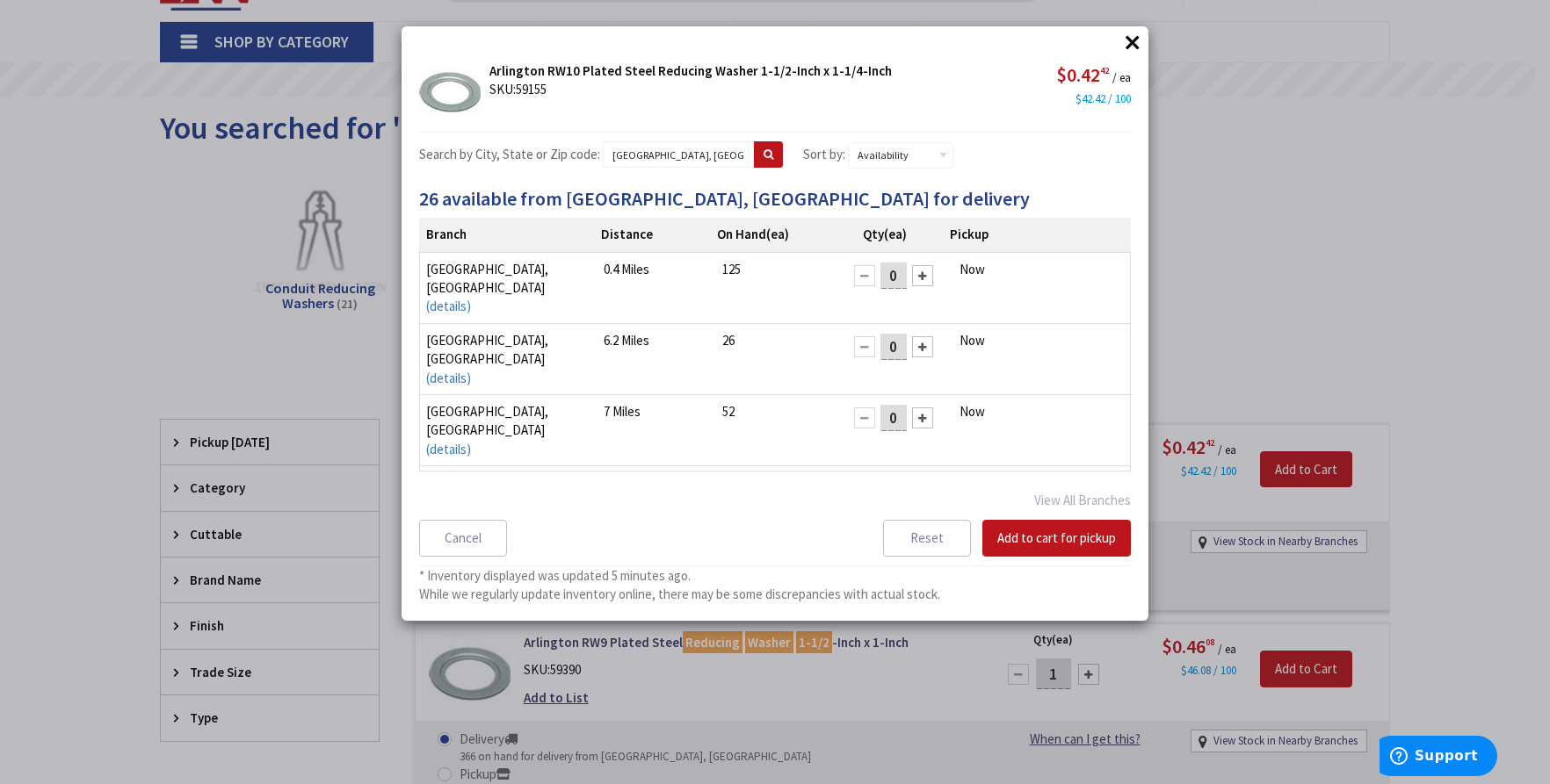
drag, startPoint x: 890, startPoint y: 273, endPoint x: 849, endPoint y: 275, distance: 41.0
click at [849, 275] on div "0" at bounding box center [894, 275] width 97 height 31
type input "2"
click at [1017, 530] on button "Add to cart for pickup" at bounding box center [1057, 538] width 149 height 37
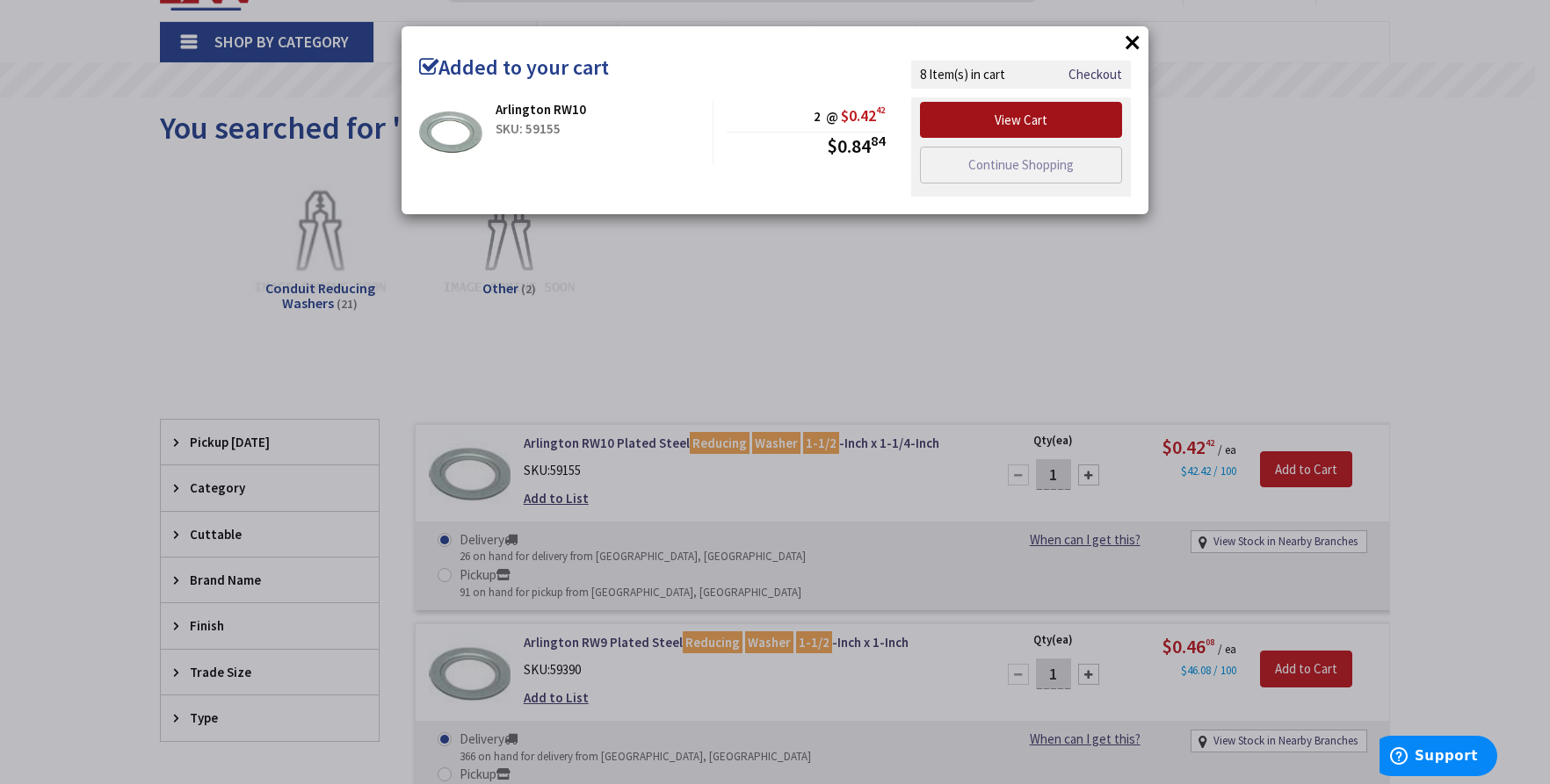
click at [1035, 129] on link "View Cart" at bounding box center [1021, 120] width 202 height 37
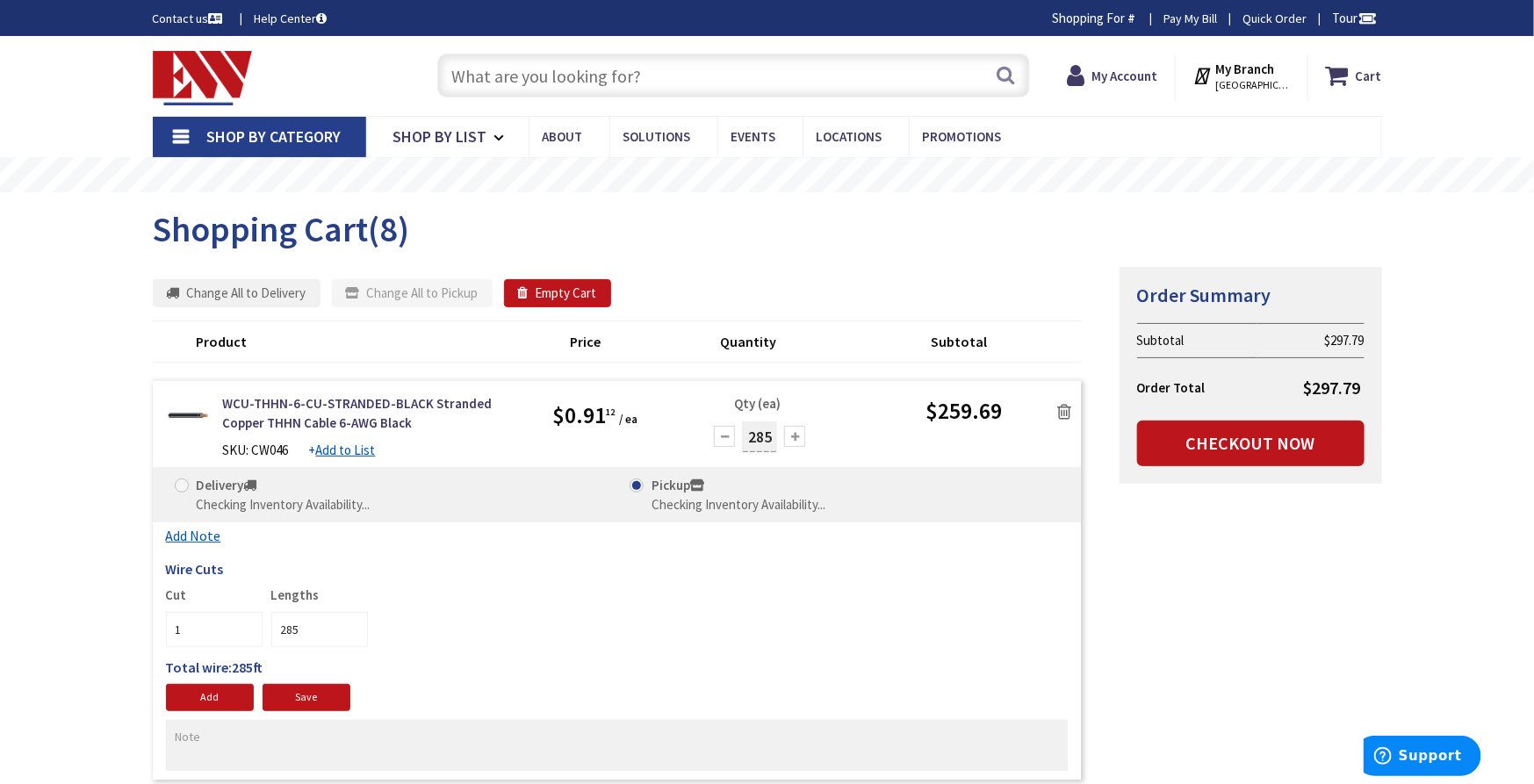
scroll to position [195, 0]
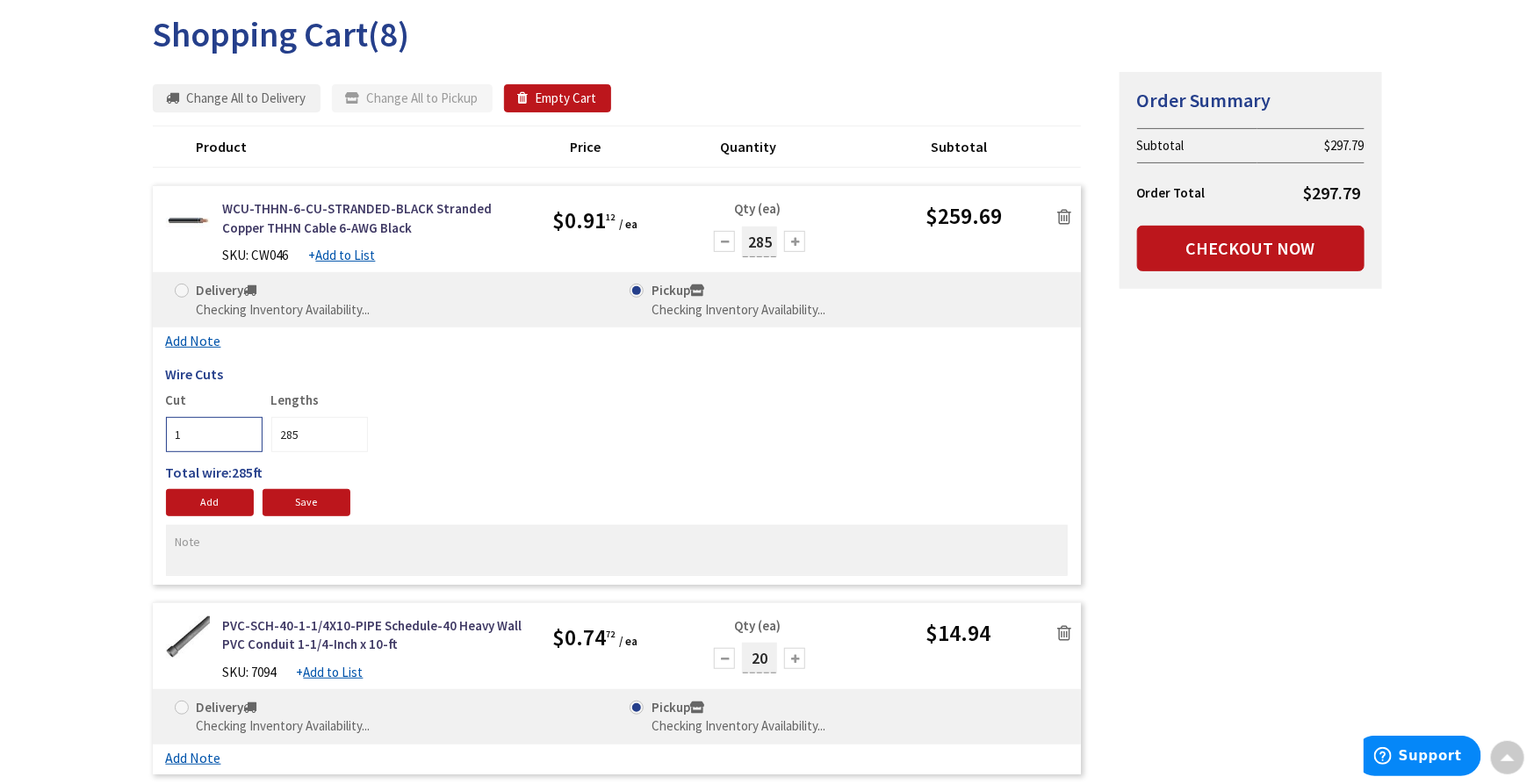
drag, startPoint x: 217, startPoint y: 438, endPoint x: 85, endPoint y: 411, distance: 134.7
type input "3"
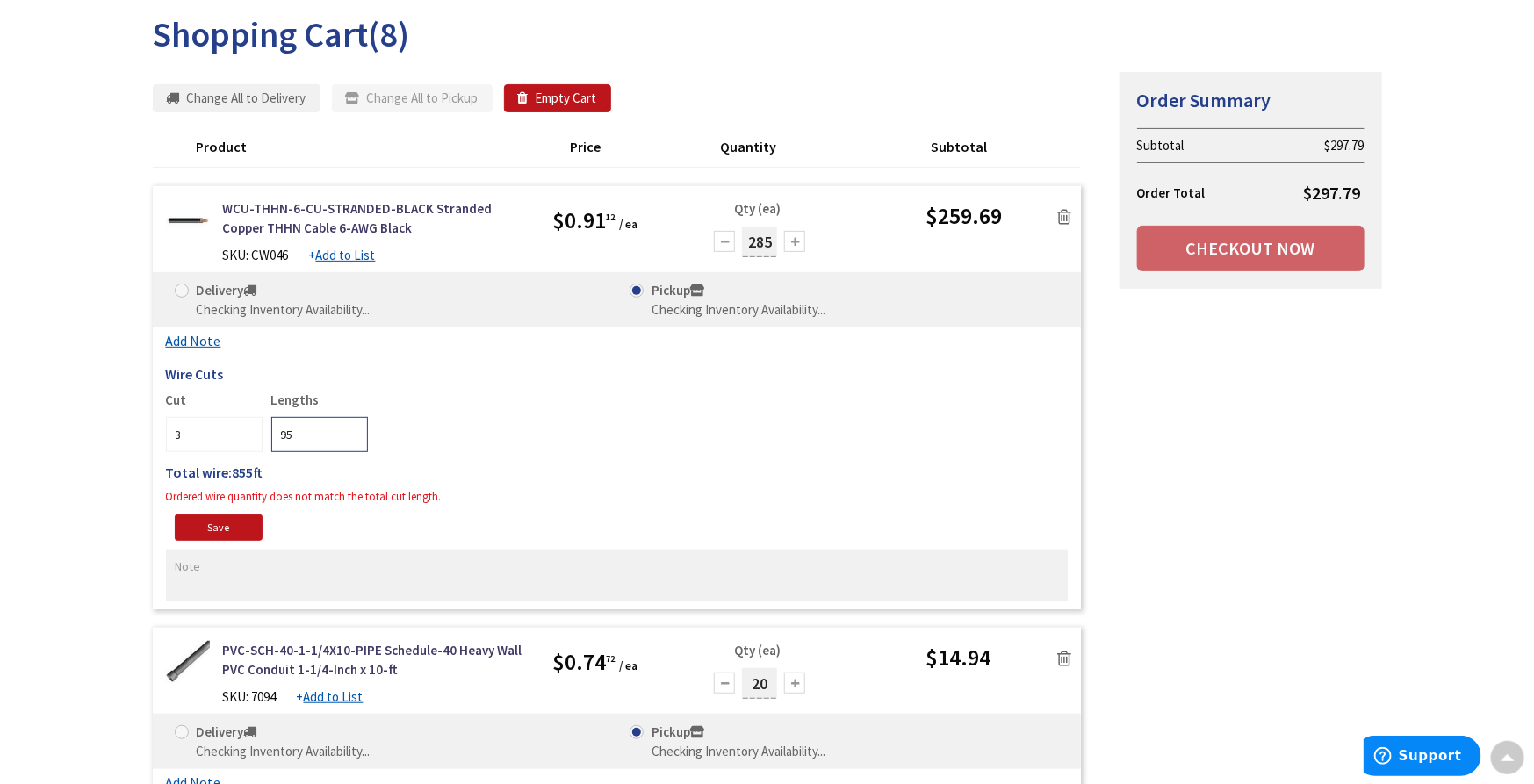
type input "95"
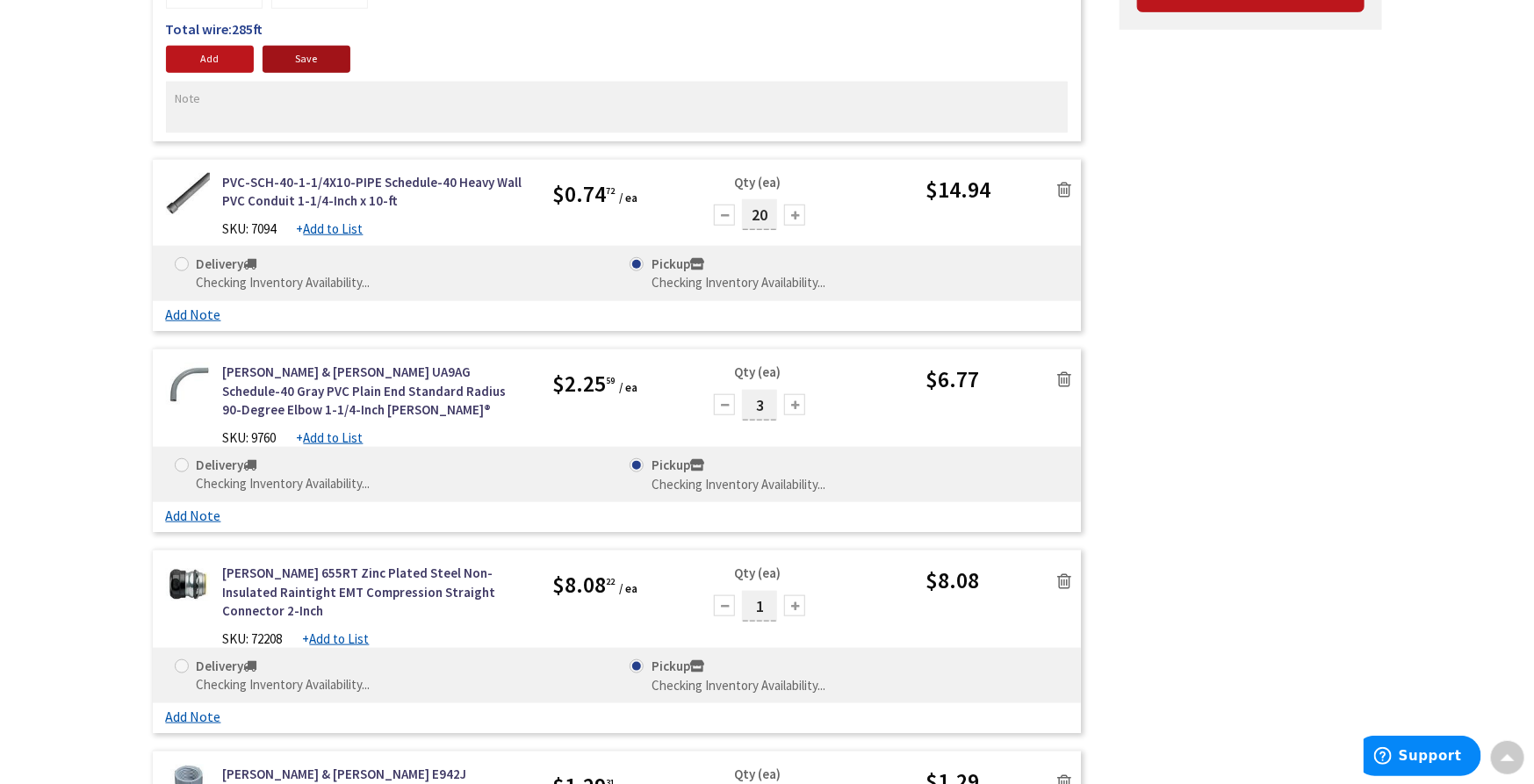
scroll to position [0, 0]
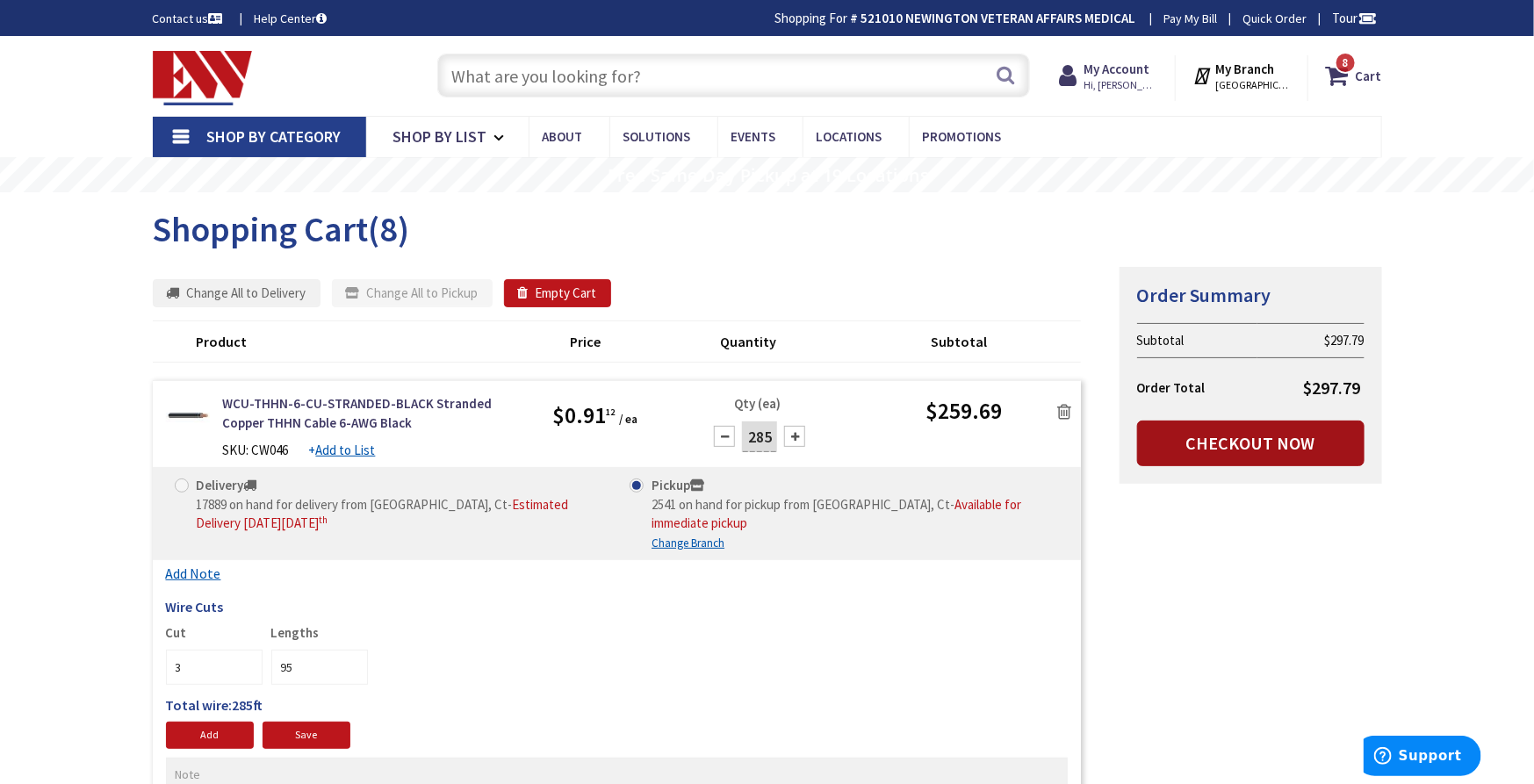
click at [1236, 430] on link "Checkout Now" at bounding box center [1251, 443] width 227 height 46
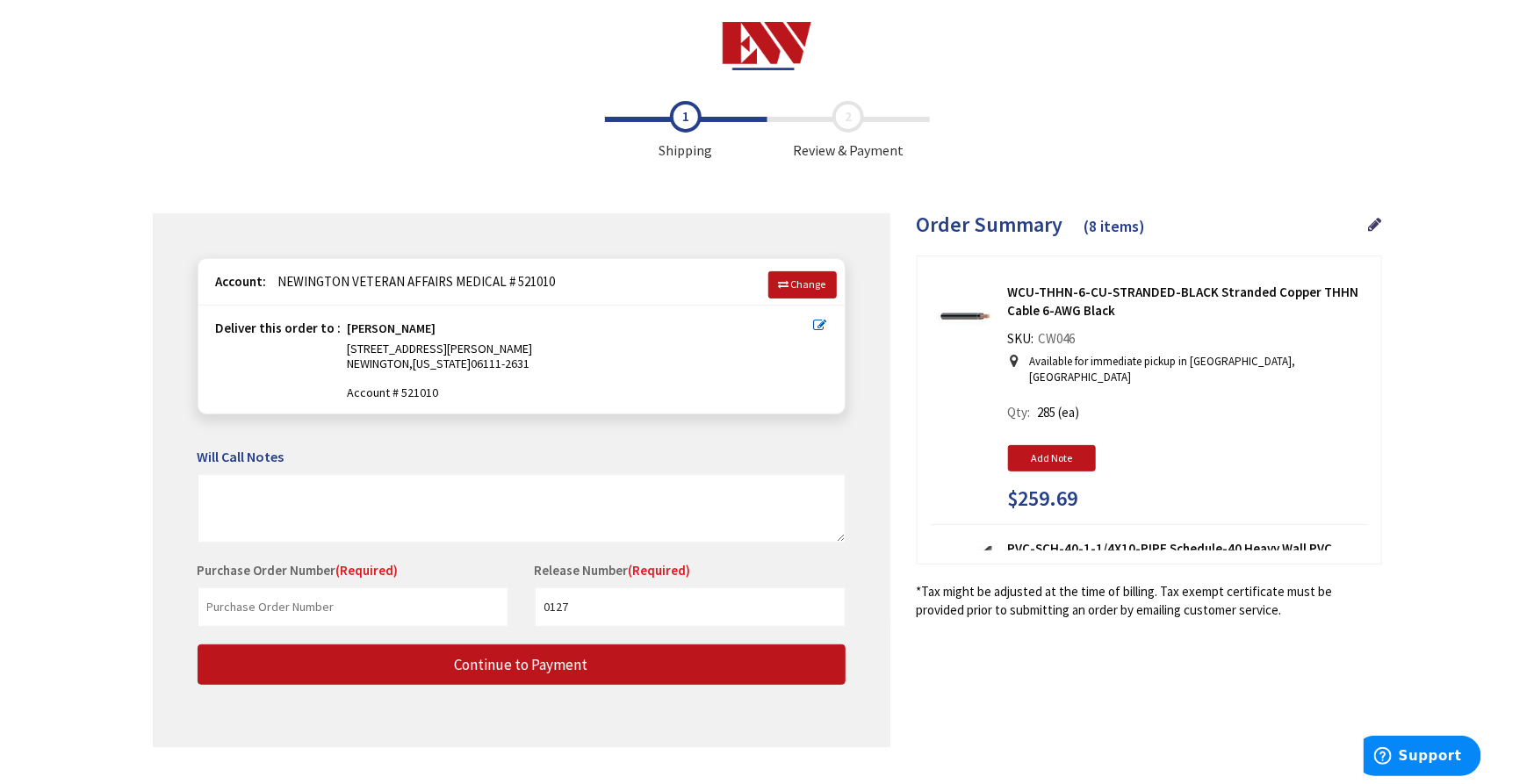
click at [476, 587] on input "text" at bounding box center [353, 607] width 311 height 39
click at [301, 609] on input "text" at bounding box center [353, 607] width 311 height 39
type input "0127R"
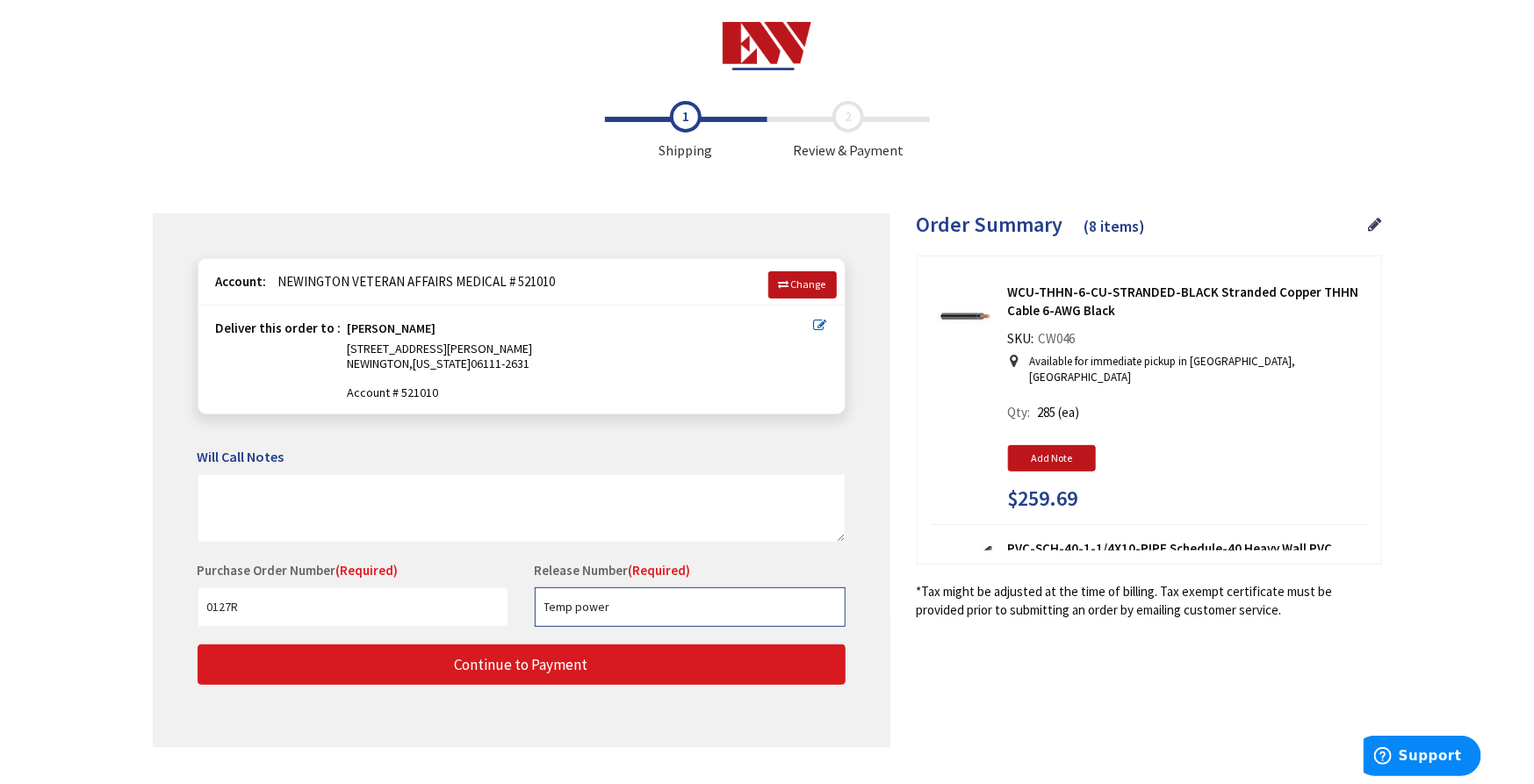
type input "Temp power"
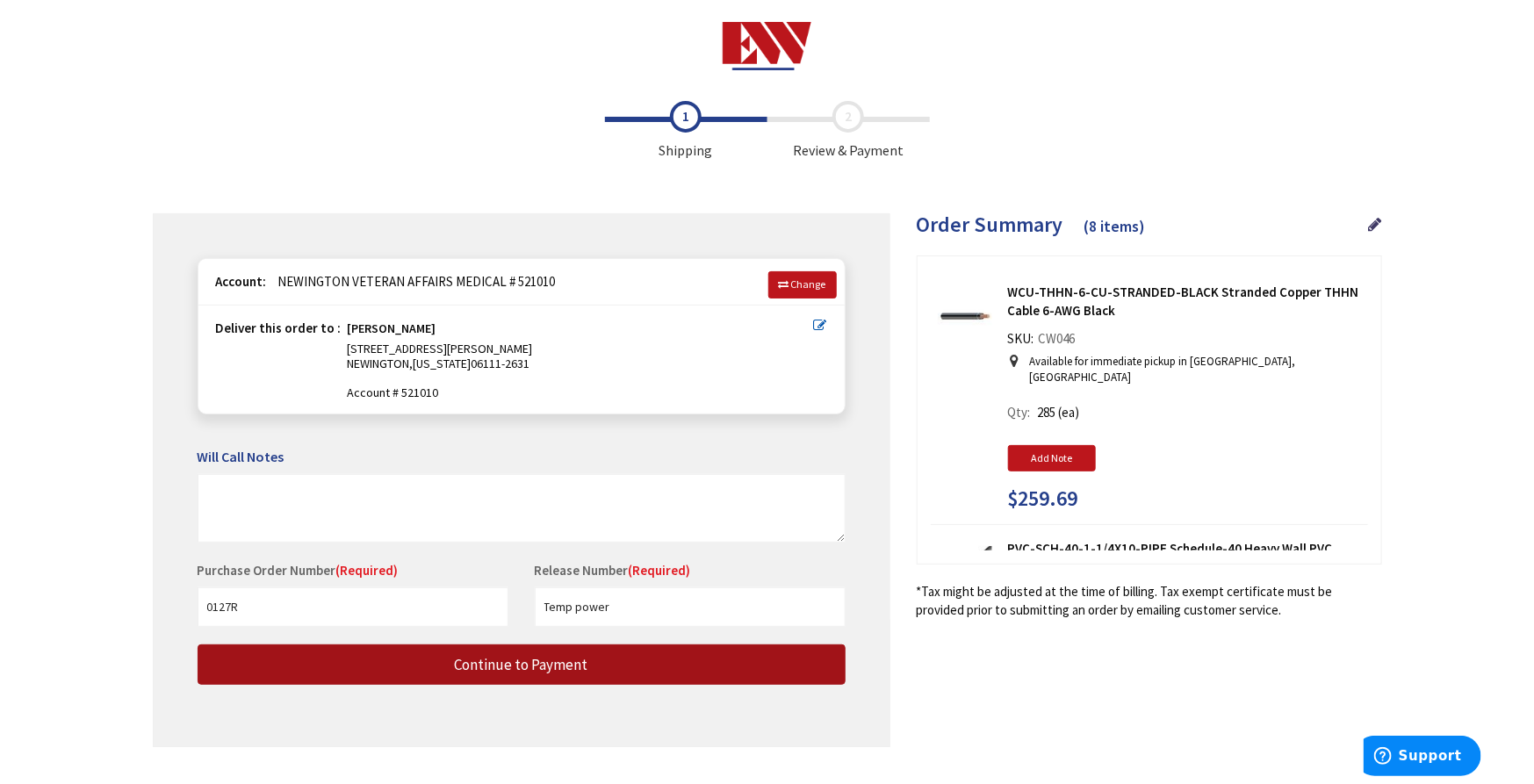
click at [527, 666] on span "Continue to Payment" at bounding box center [521, 665] width 133 height 20
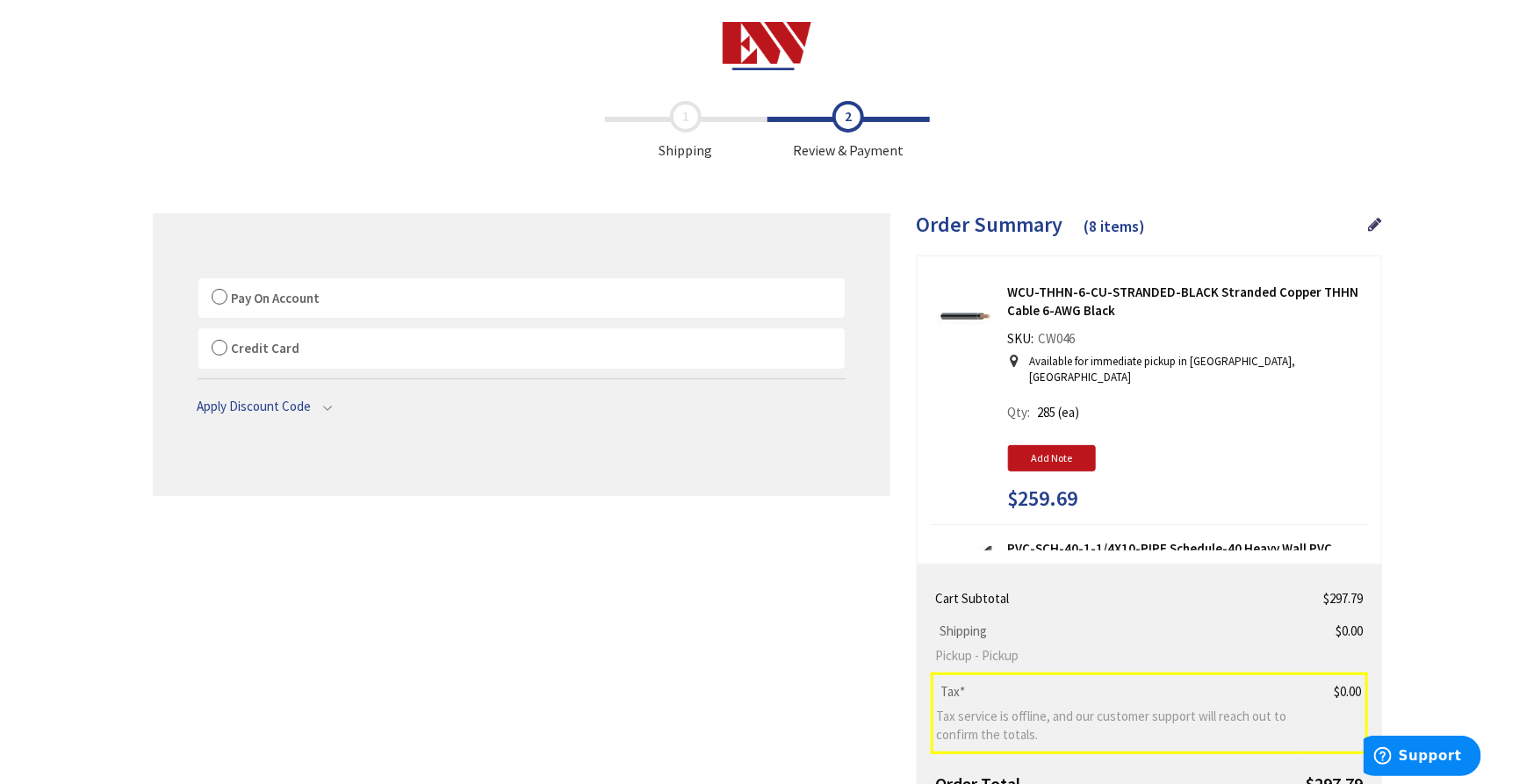
click at [252, 286] on label "Pay On Account" at bounding box center [522, 298] width 646 height 40
click at [199, 282] on input "Pay On Account" at bounding box center [199, 282] width 0 height 0
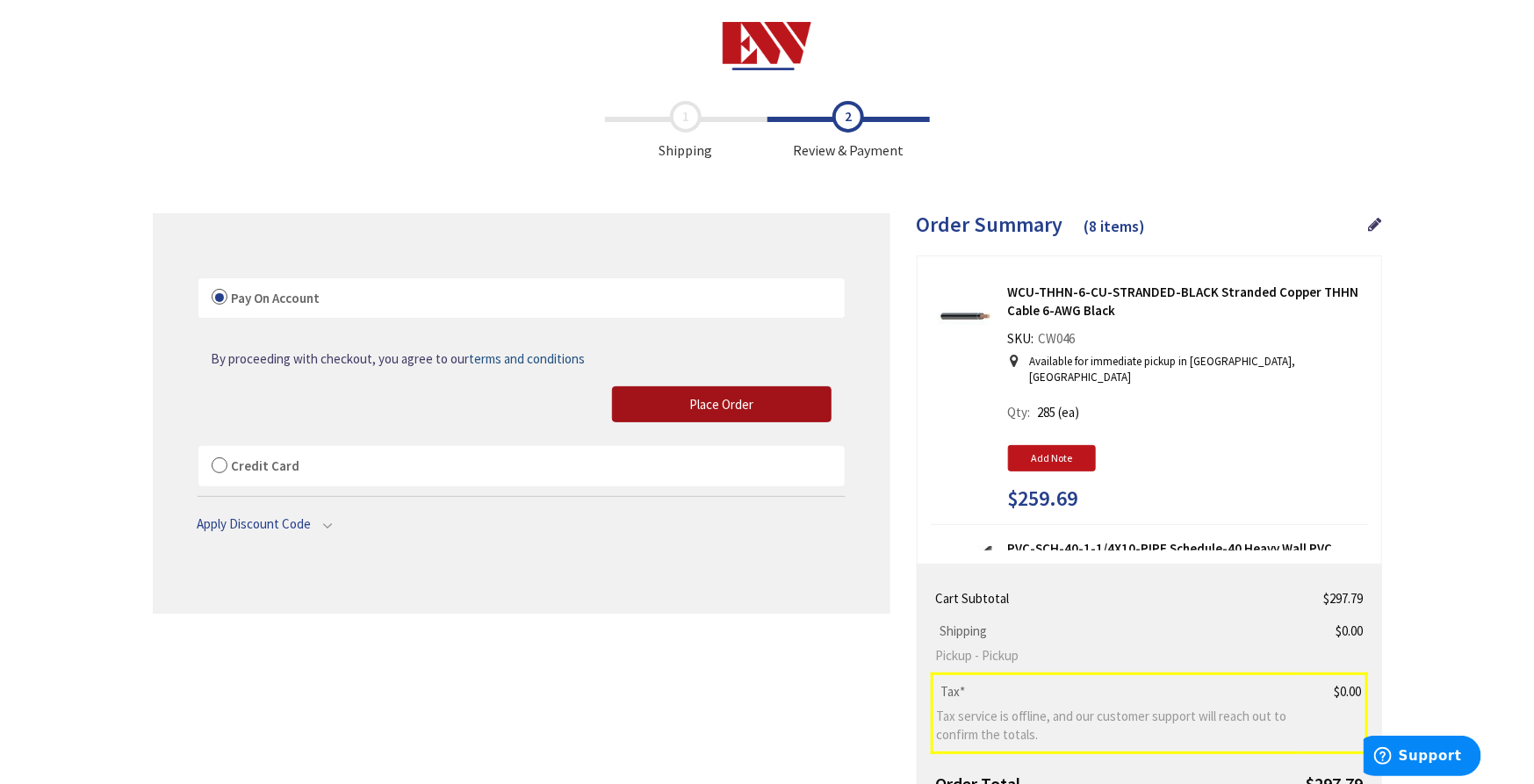
drag, startPoint x: 760, startPoint y: 402, endPoint x: 1249, endPoint y: 449, distance: 491.3
click at [760, 401] on button "Place Order" at bounding box center [721, 405] width 219 height 37
